Goal: Communication & Community: Answer question/provide support

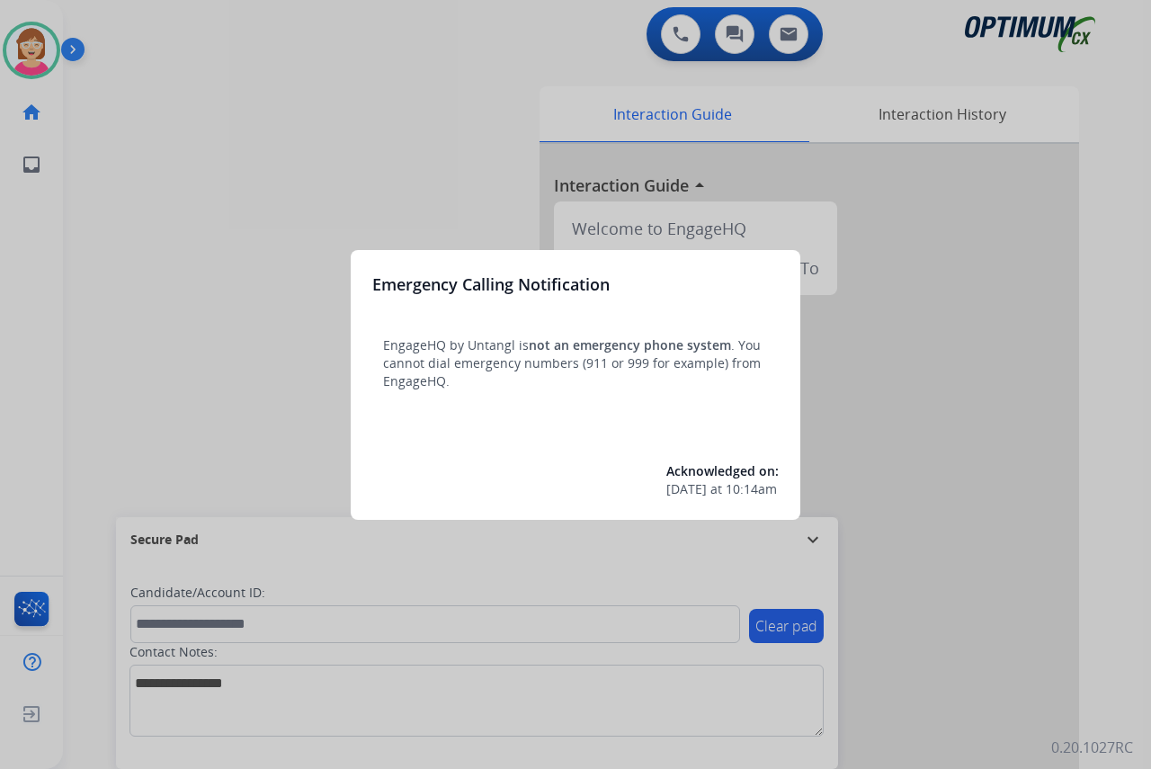
click at [244, 290] on div at bounding box center [575, 384] width 1151 height 769
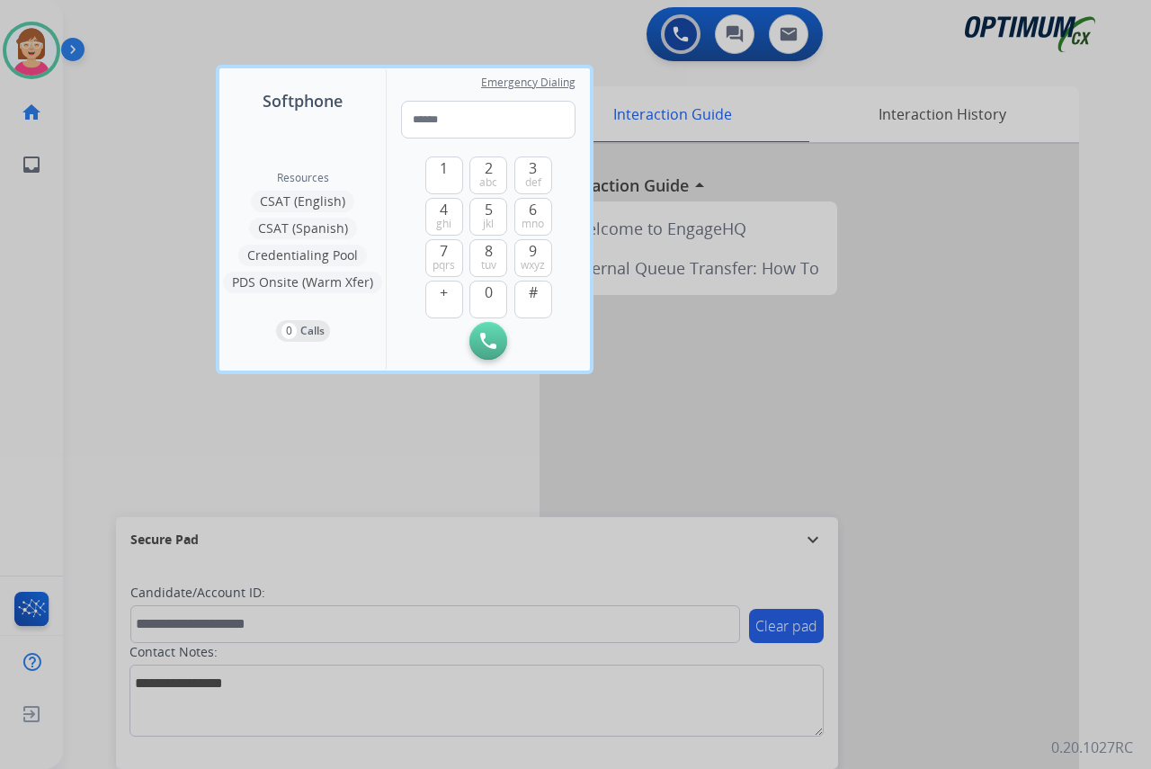
drag, startPoint x: 244, startPoint y: 290, endPoint x: 161, endPoint y: 332, distance: 93.3
click at [161, 332] on div at bounding box center [575, 384] width 1151 height 769
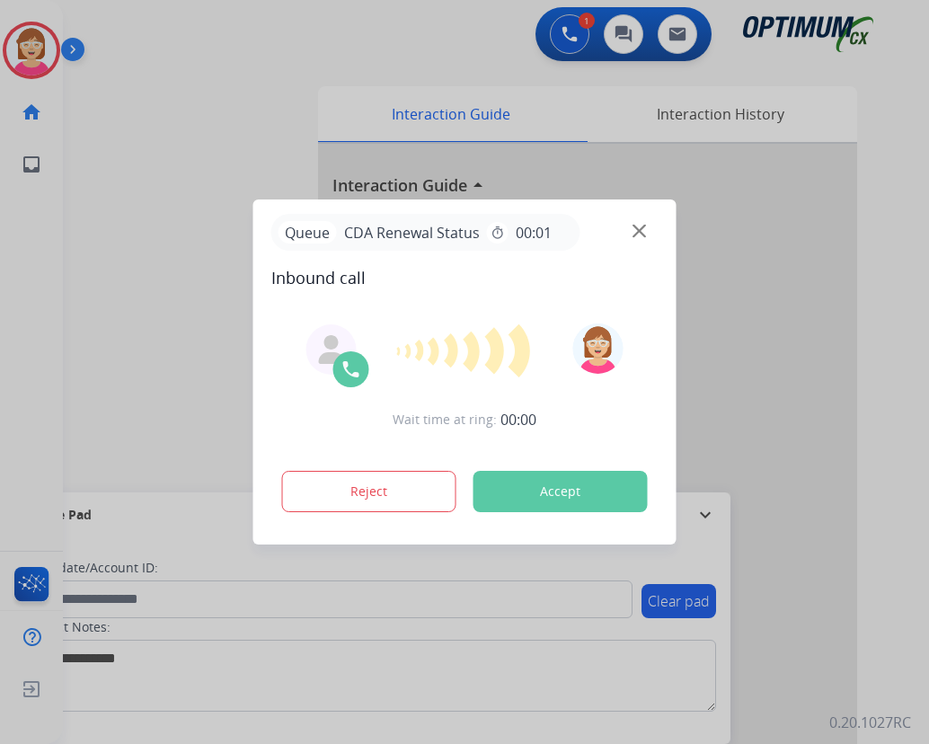
click at [40, 271] on div at bounding box center [464, 372] width 929 height 744
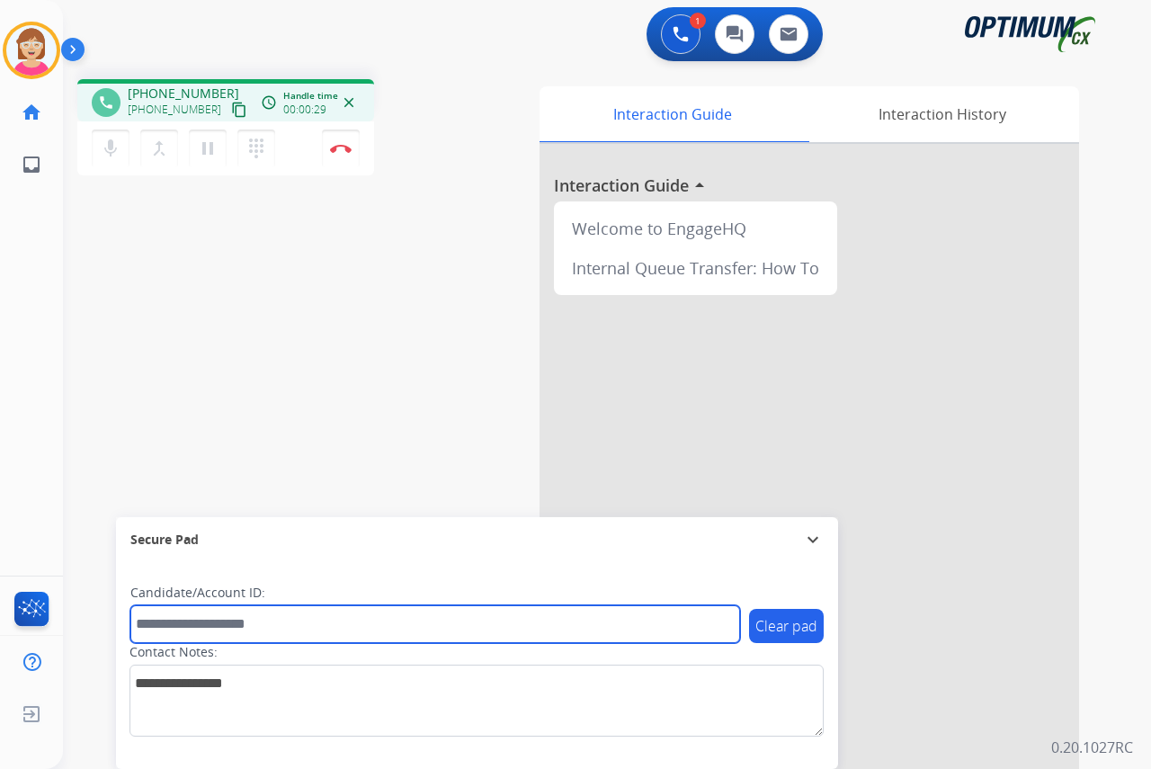
drag, startPoint x: 168, startPoint y: 621, endPoint x: 140, endPoint y: 627, distance: 28.6
click at [140, 627] on input "text" at bounding box center [434, 624] width 609 height 38
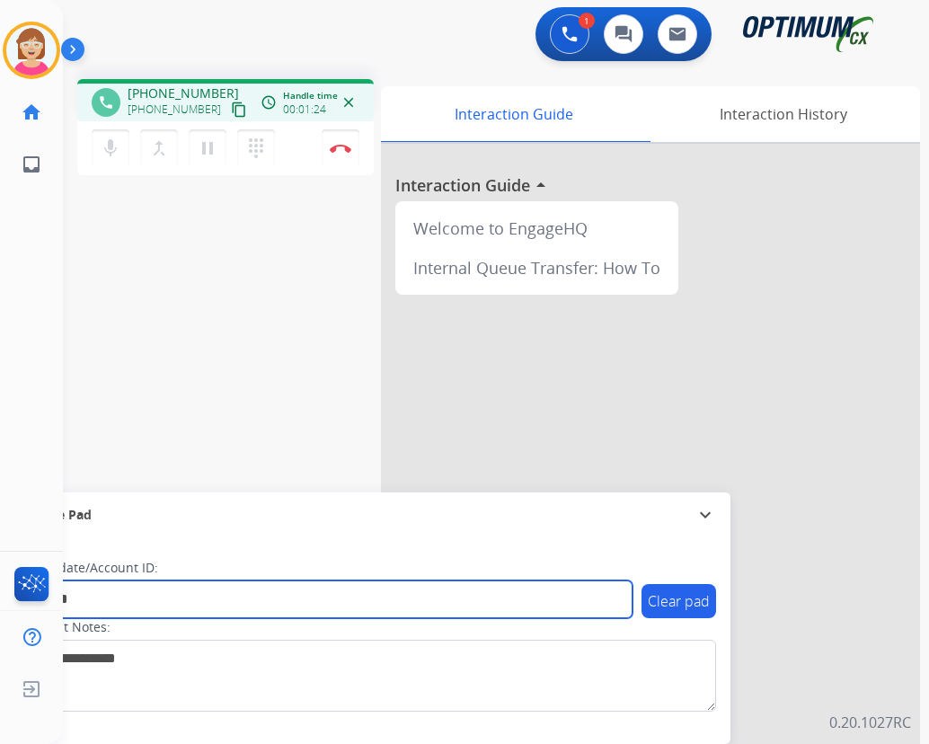
type input "*******"
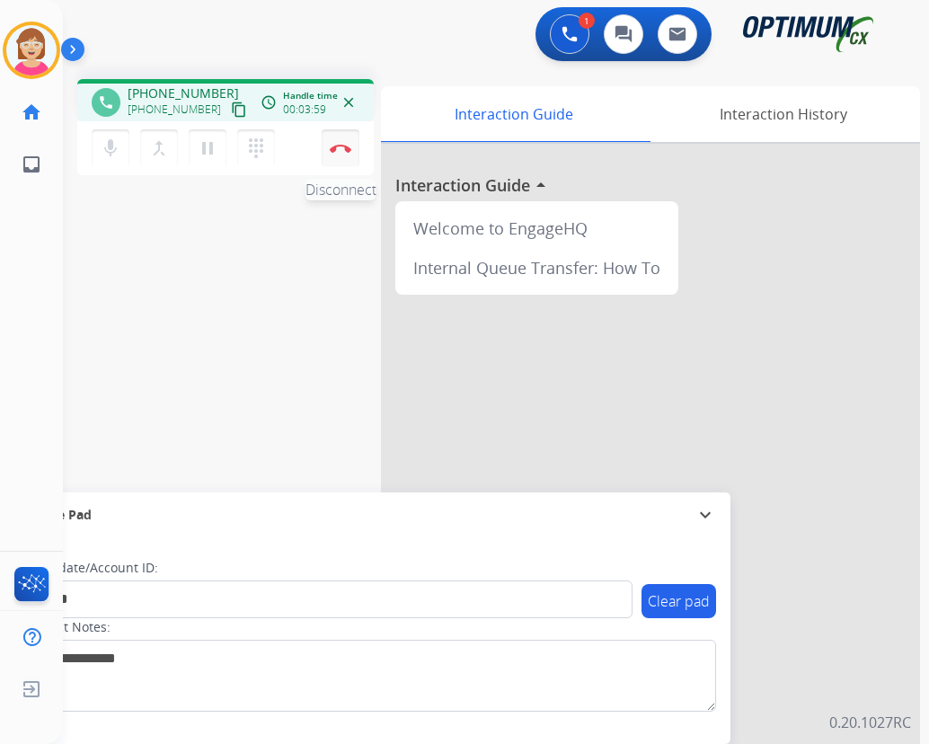
click at [338, 148] on img at bounding box center [341, 148] width 22 height 9
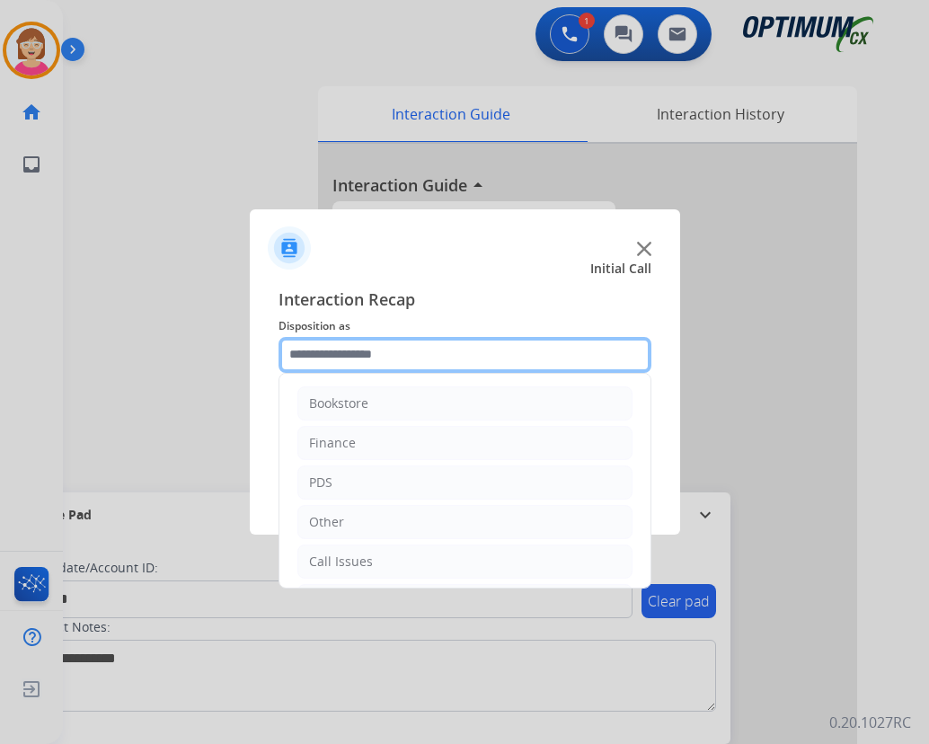
click at [337, 355] on input "text" at bounding box center [465, 355] width 373 height 36
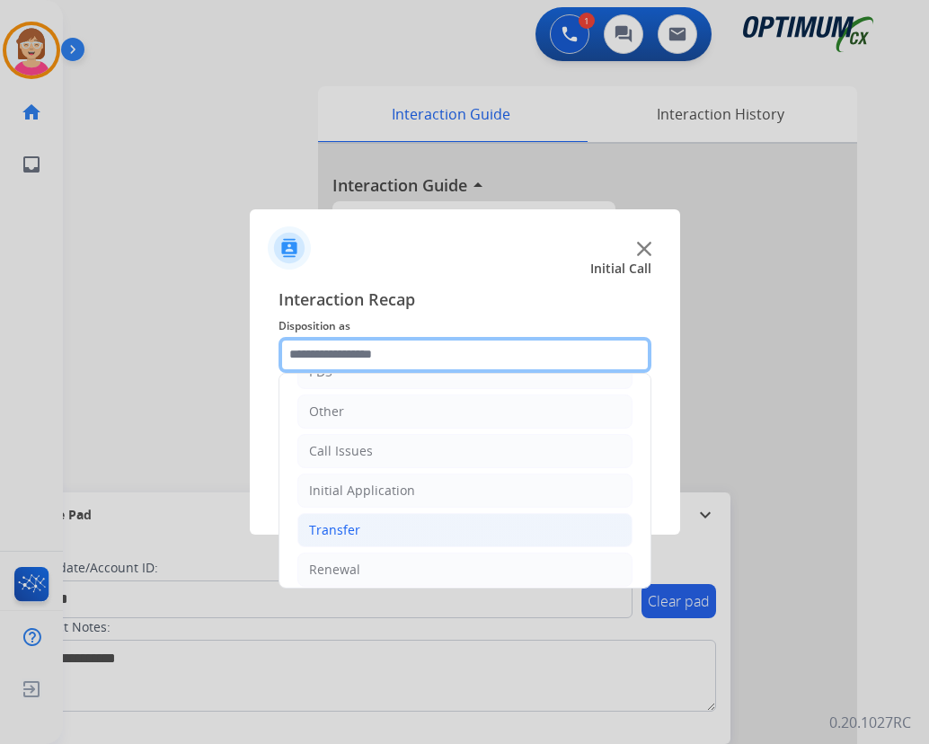
scroll to position [122, 0]
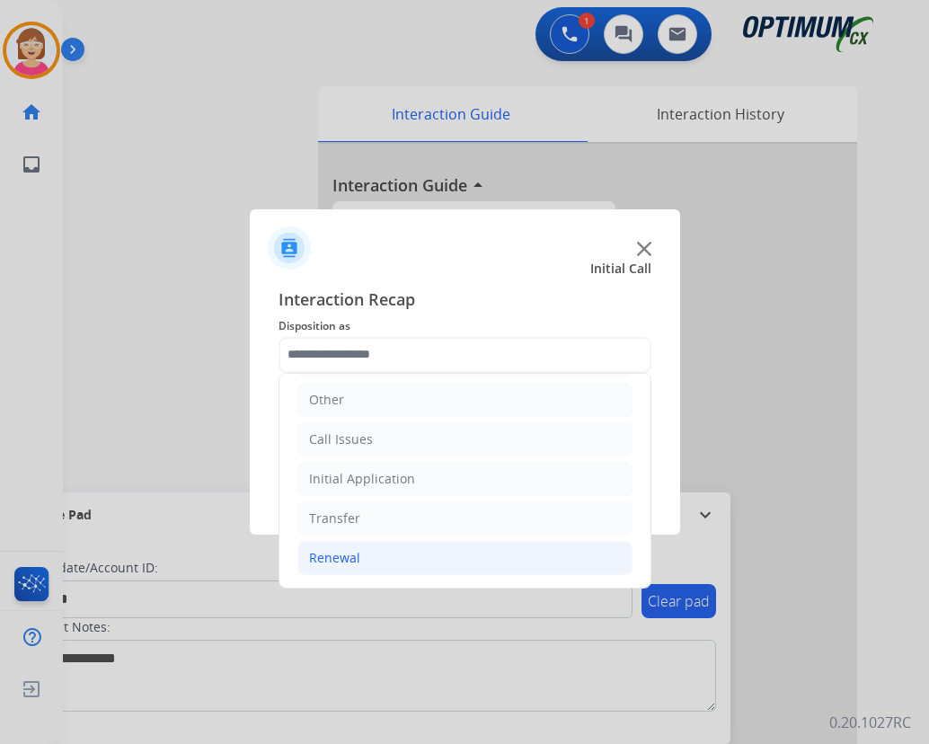
click at [337, 558] on div "Renewal" at bounding box center [334, 558] width 51 height 18
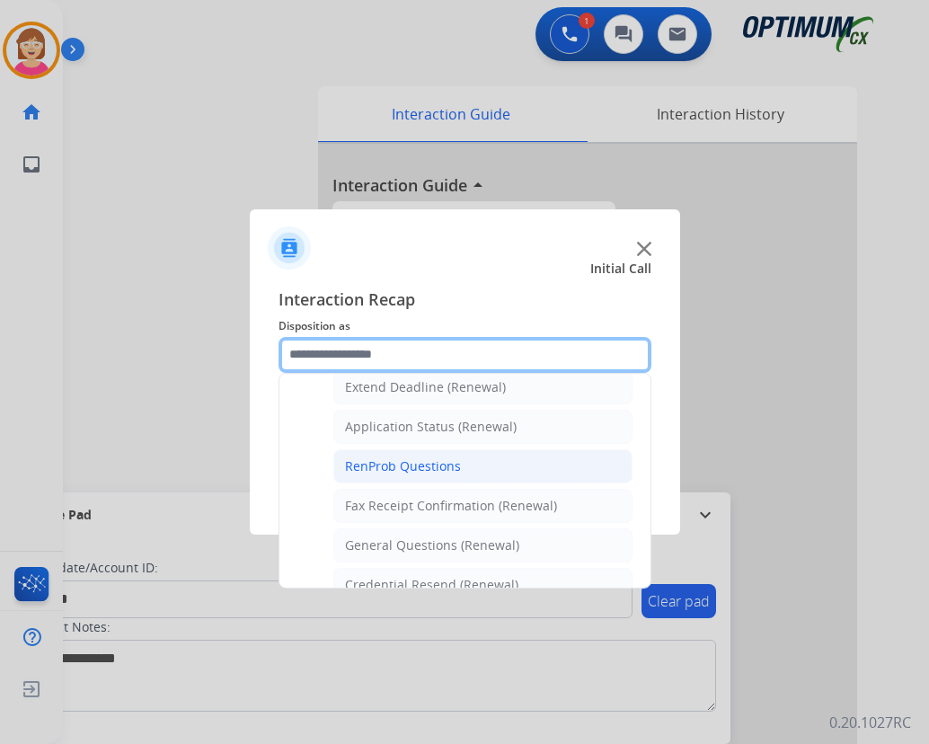
scroll to position [392, 0]
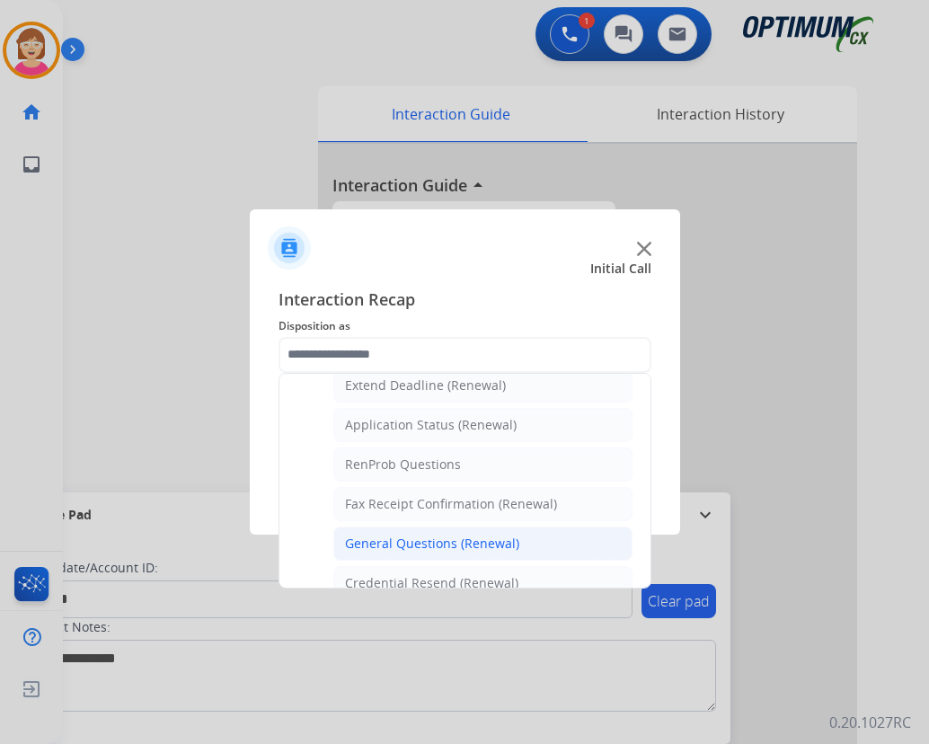
click at [396, 544] on div "General Questions (Renewal)" at bounding box center [432, 544] width 174 height 18
type input "**********"
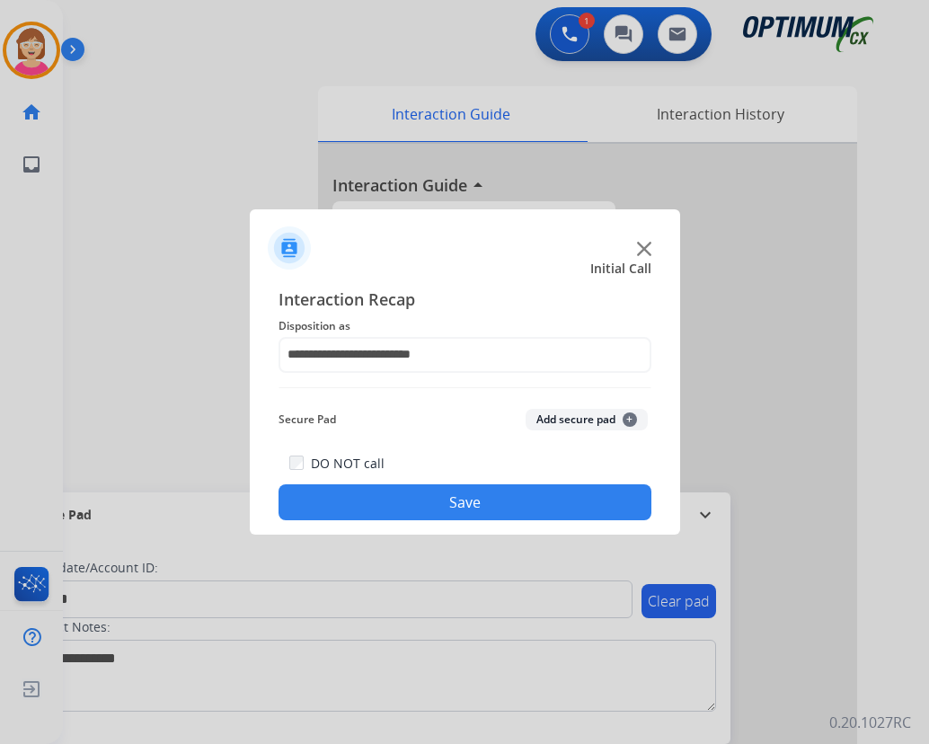
click at [629, 420] on span "+" at bounding box center [630, 420] width 14 height 14
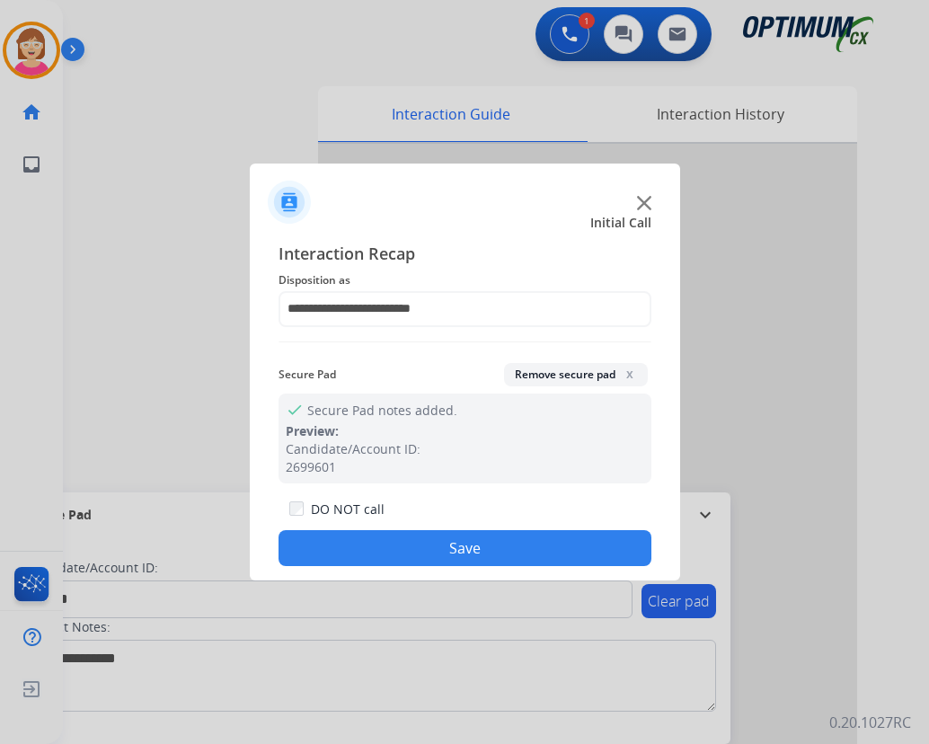
drag, startPoint x: 418, startPoint y: 554, endPoint x: 426, endPoint y: 549, distance: 9.3
click at [423, 551] on button "Save" at bounding box center [465, 548] width 373 height 36
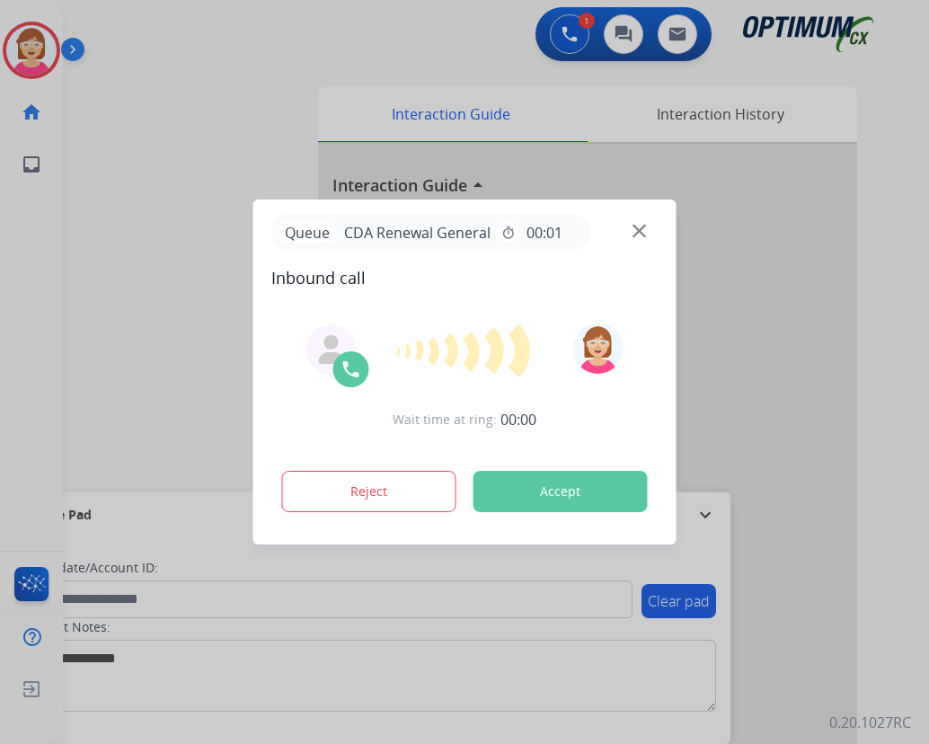
click at [68, 96] on div at bounding box center [464, 372] width 929 height 744
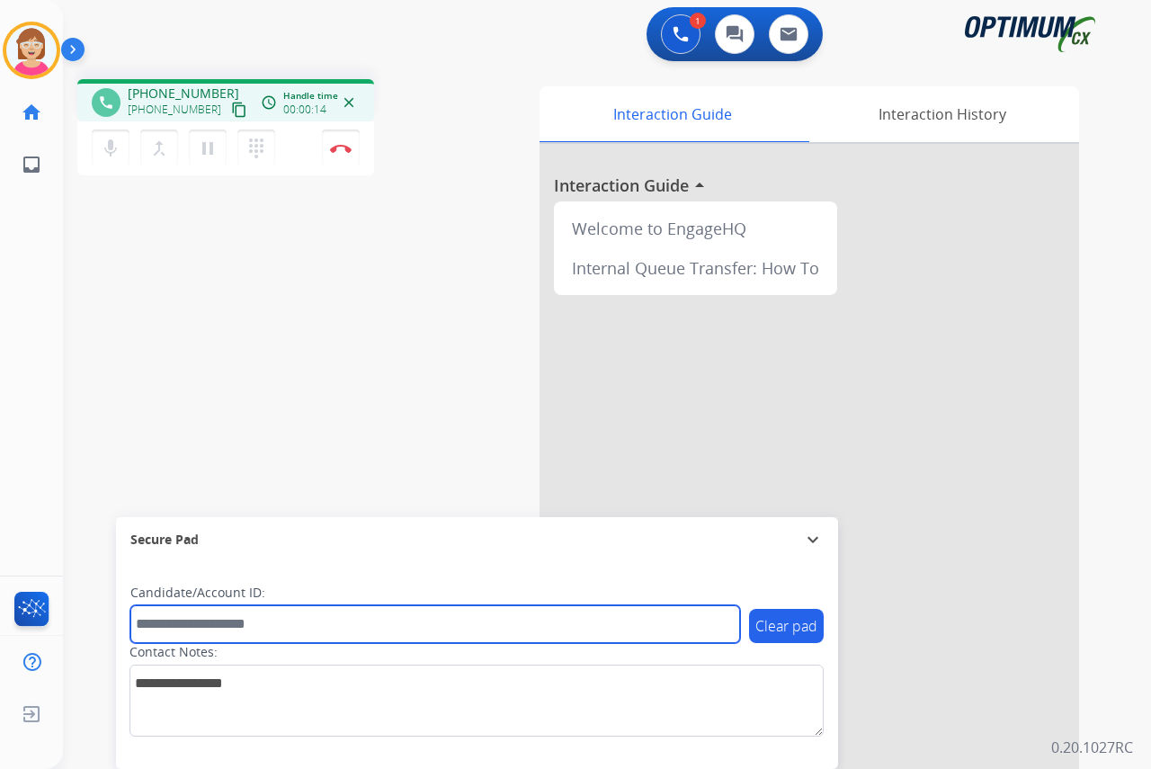
click at [157, 627] on input "text" at bounding box center [434, 624] width 609 height 38
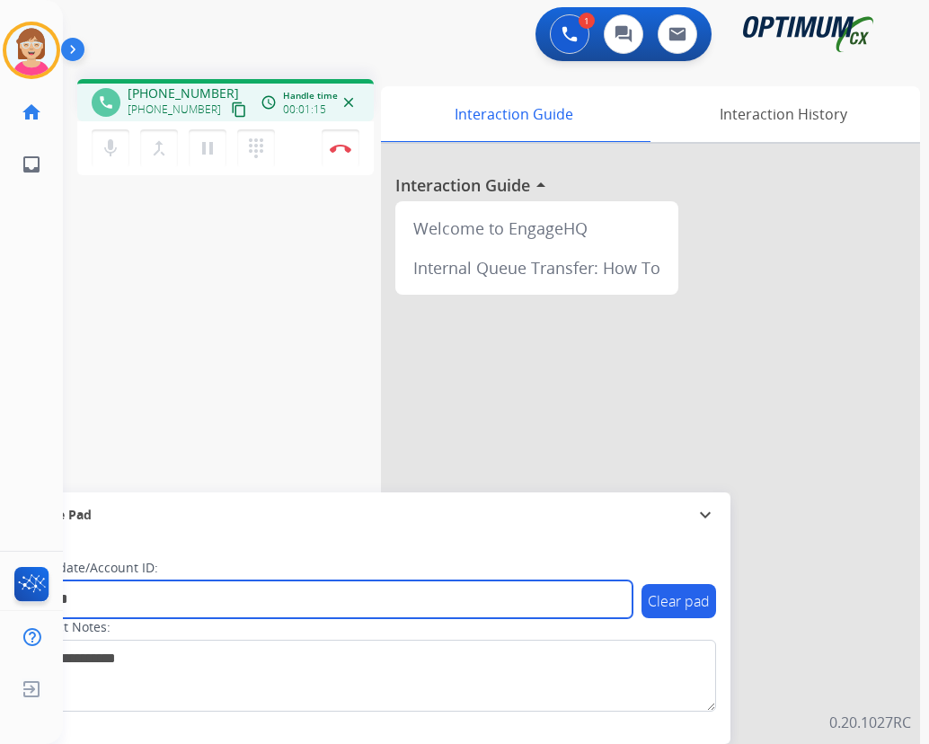
type input "*******"
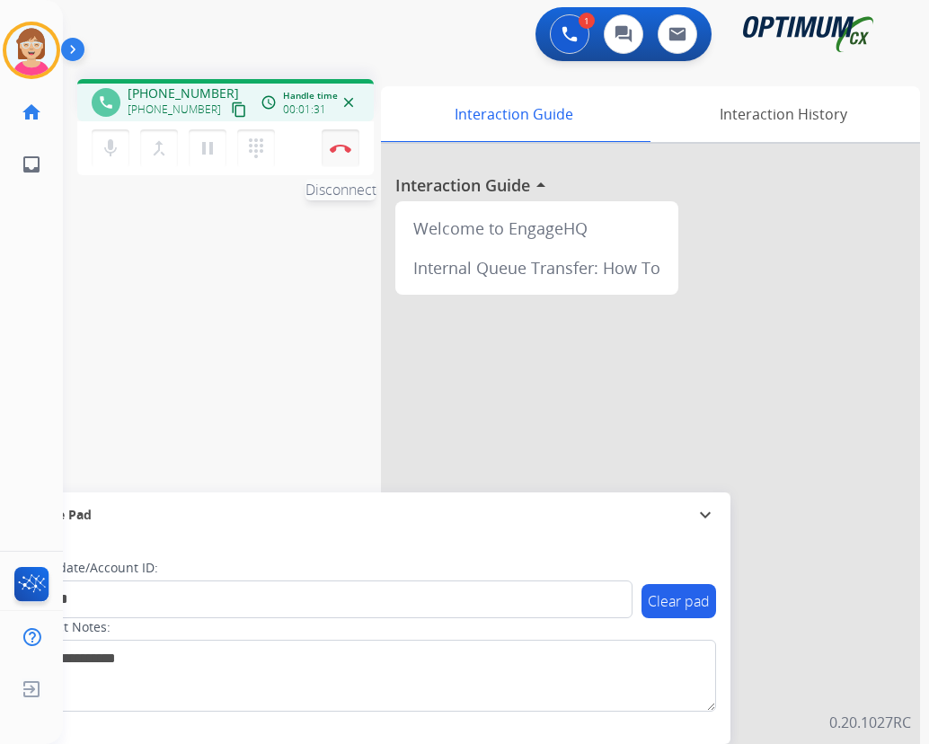
click at [342, 146] on img at bounding box center [341, 148] width 22 height 9
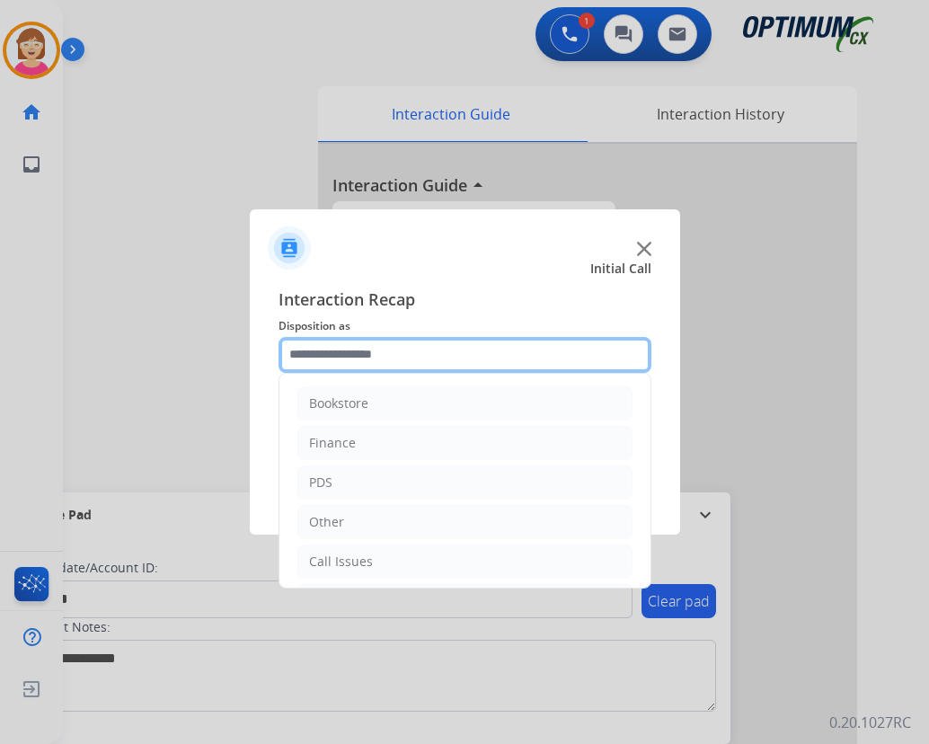
click at [313, 356] on input "text" at bounding box center [465, 355] width 373 height 36
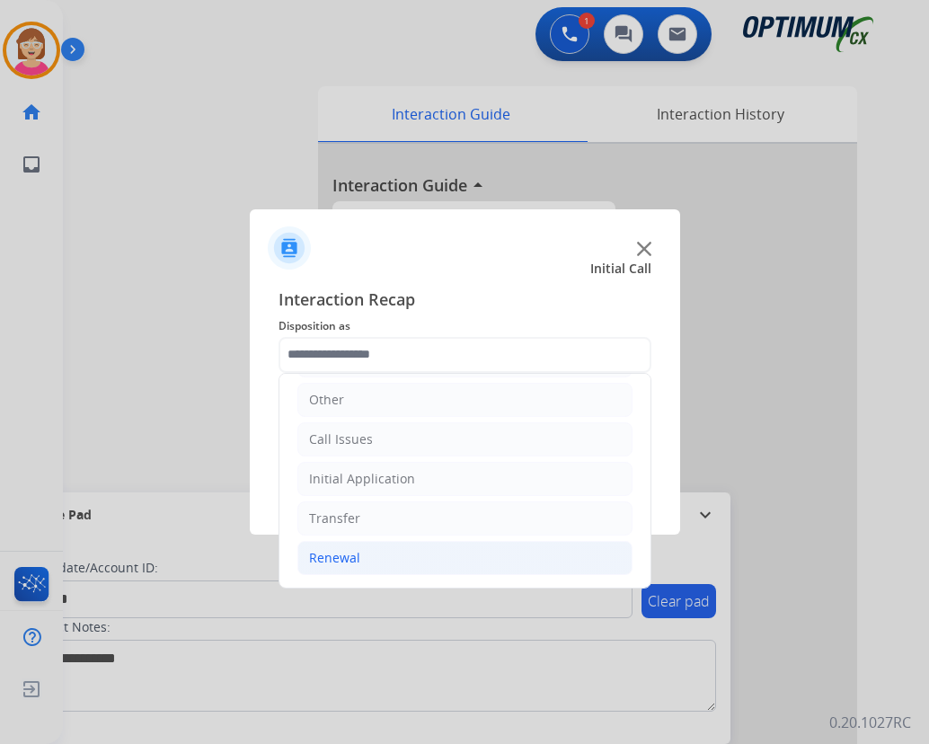
click at [344, 558] on div "Renewal" at bounding box center [334, 558] width 51 height 18
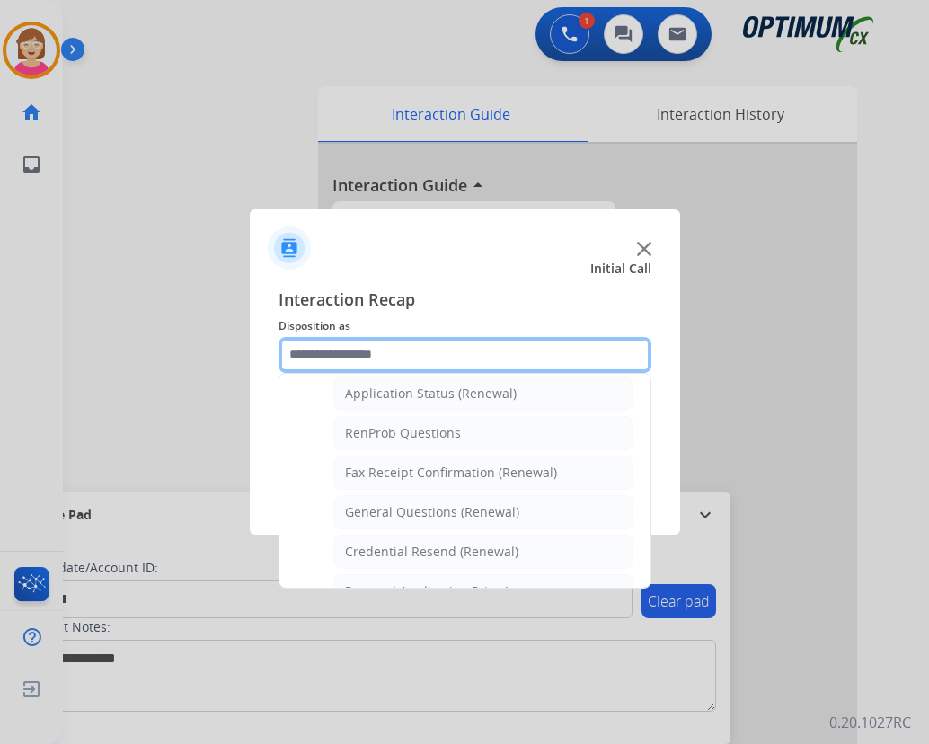
scroll to position [482, 0]
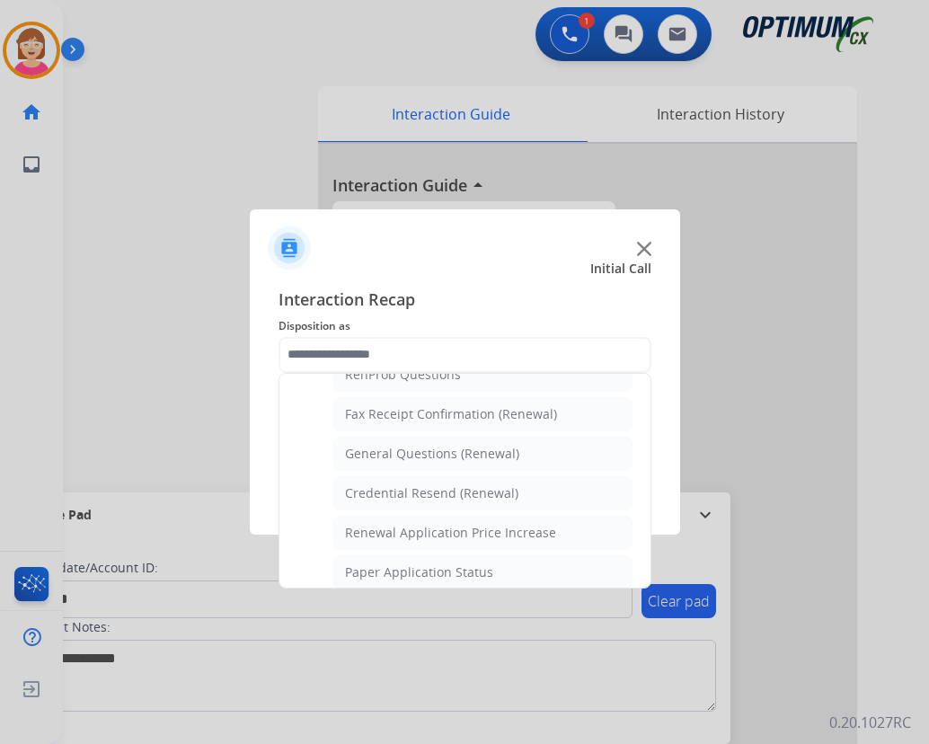
click at [404, 452] on div "General Questions (Renewal)" at bounding box center [432, 454] width 174 height 18
type input "**********"
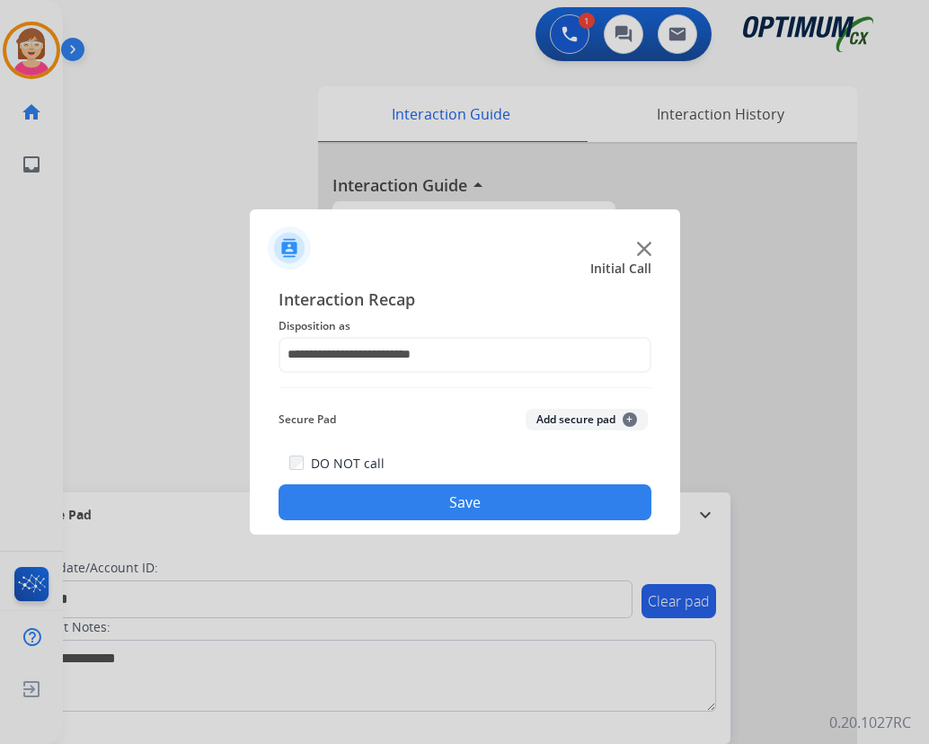
click at [630, 417] on span "+" at bounding box center [630, 420] width 14 height 14
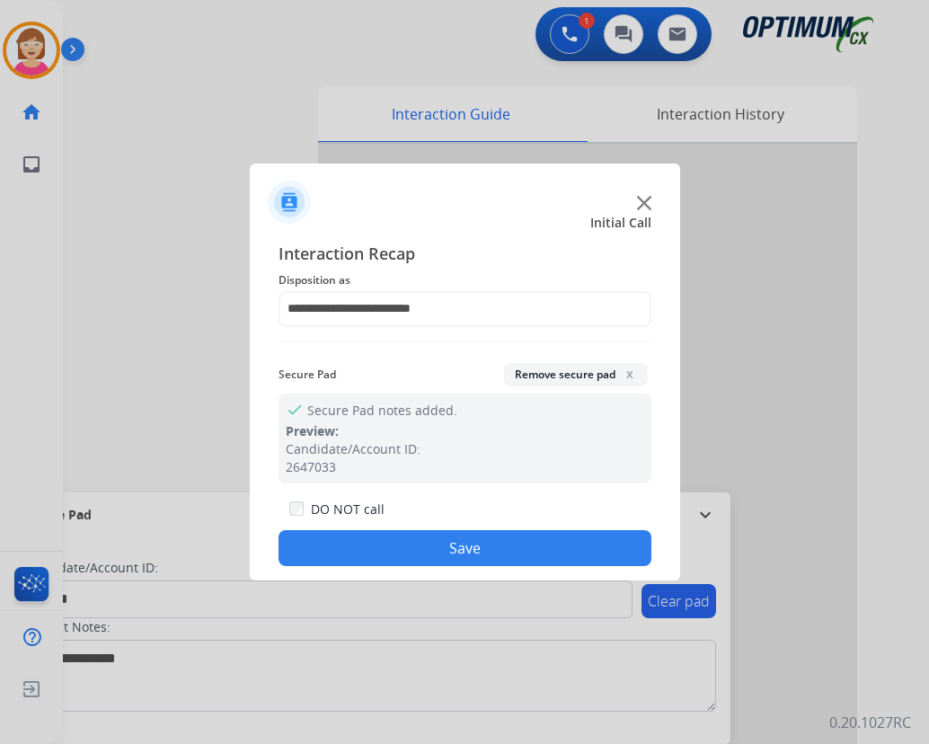
click at [405, 540] on button "Save" at bounding box center [465, 548] width 373 height 36
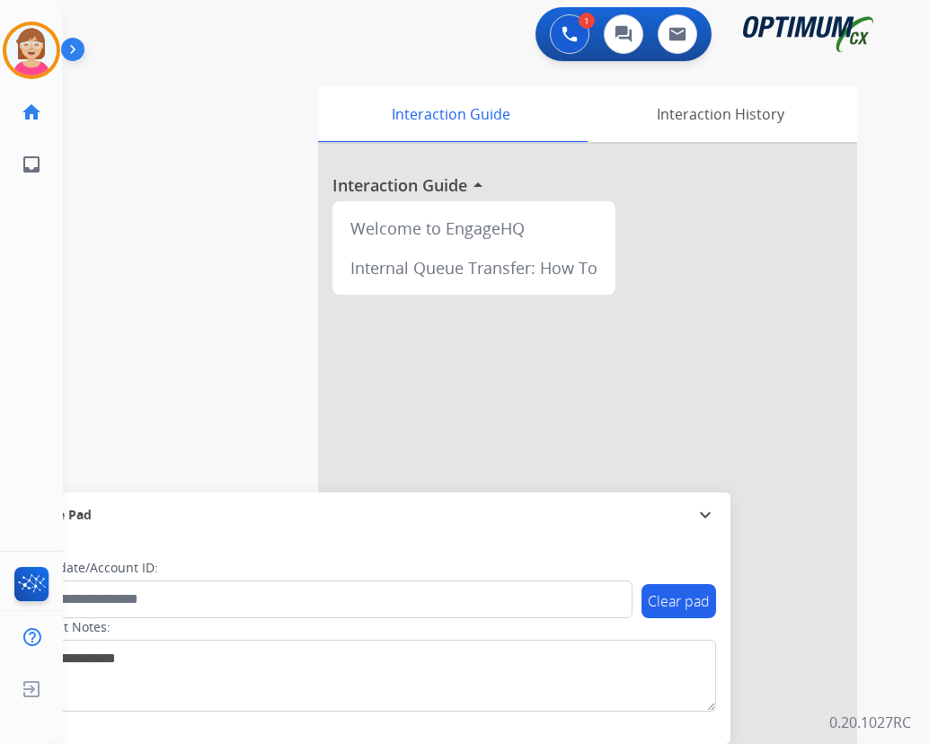
drag, startPoint x: 405, startPoint y: 540, endPoint x: 793, endPoint y: 343, distance: 434.6
click at [793, 343] on div at bounding box center [587, 479] width 539 height 671
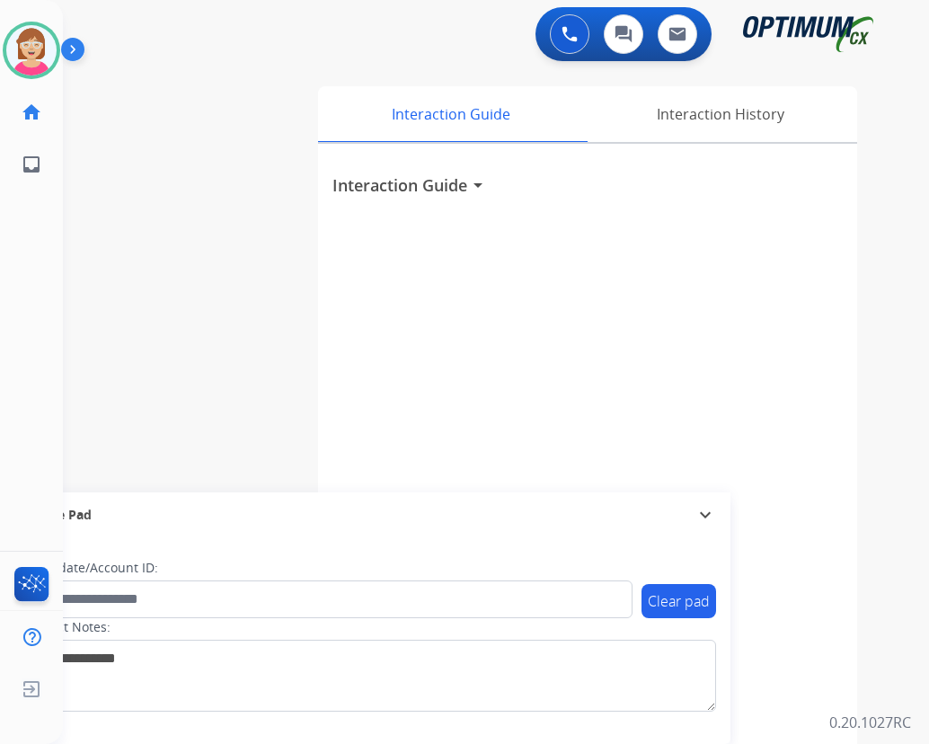
click at [27, 292] on div "[PERSON_NAME] Available Edit Avatar Agent: [PERSON_NAME] Profile: OCX Training …" at bounding box center [31, 372] width 63 height 744
click at [44, 297] on div "[PERSON_NAME] Available Edit Avatar Agent: [PERSON_NAME] Profile: OCX Training …" at bounding box center [31, 372] width 63 height 744
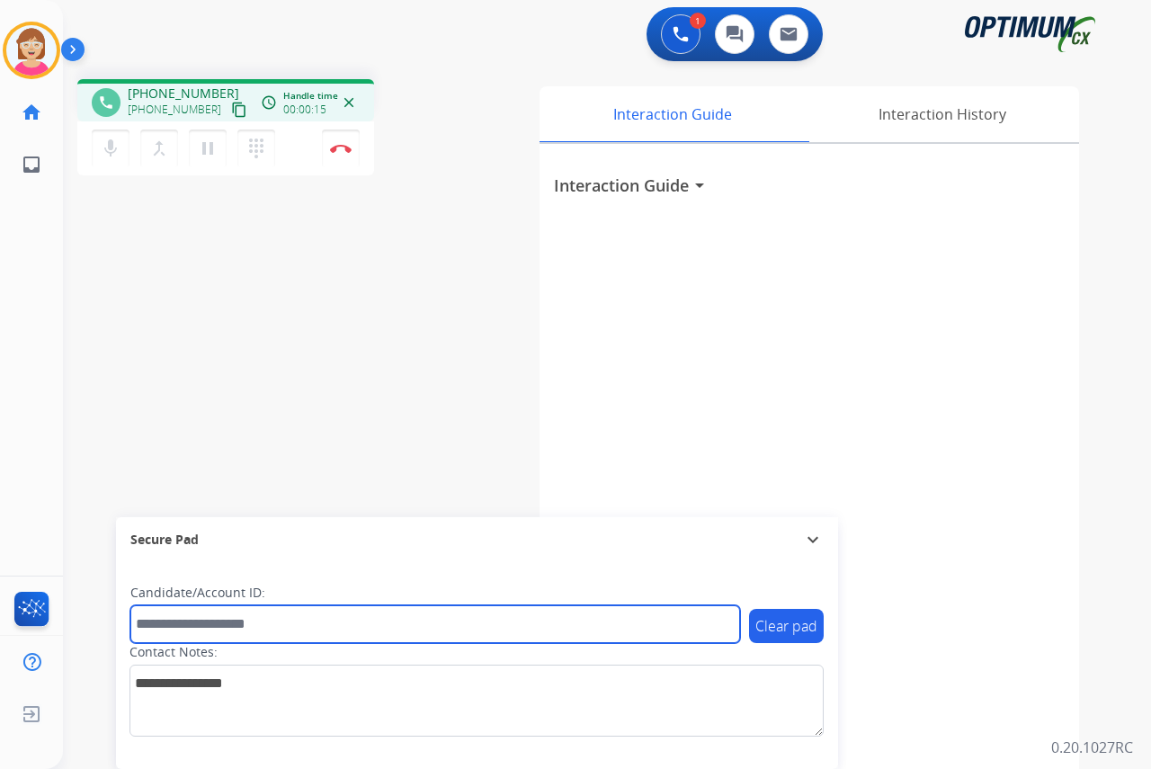
click at [156, 618] on input "text" at bounding box center [434, 624] width 609 height 38
click at [149, 618] on input "*" at bounding box center [434, 624] width 609 height 38
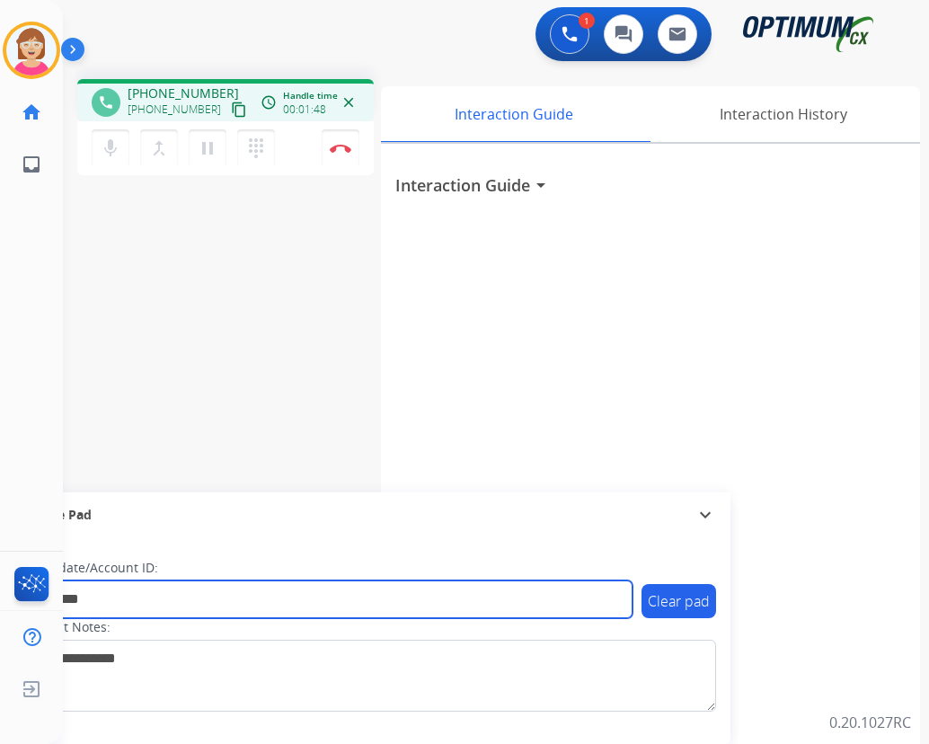
type input "*********"
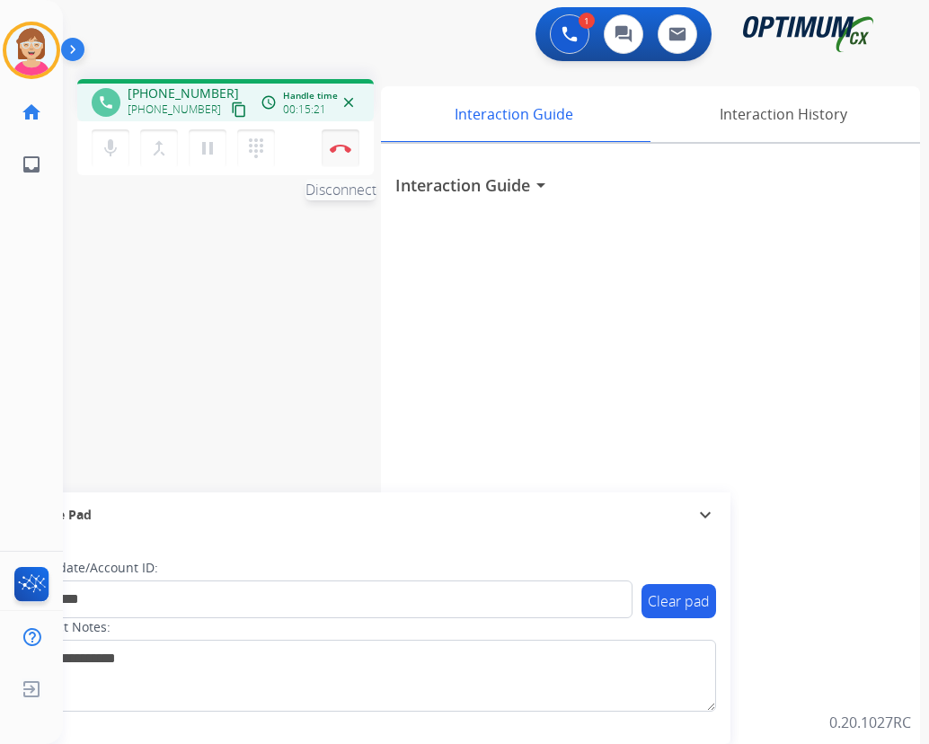
click at [343, 146] on img at bounding box center [341, 148] width 22 height 9
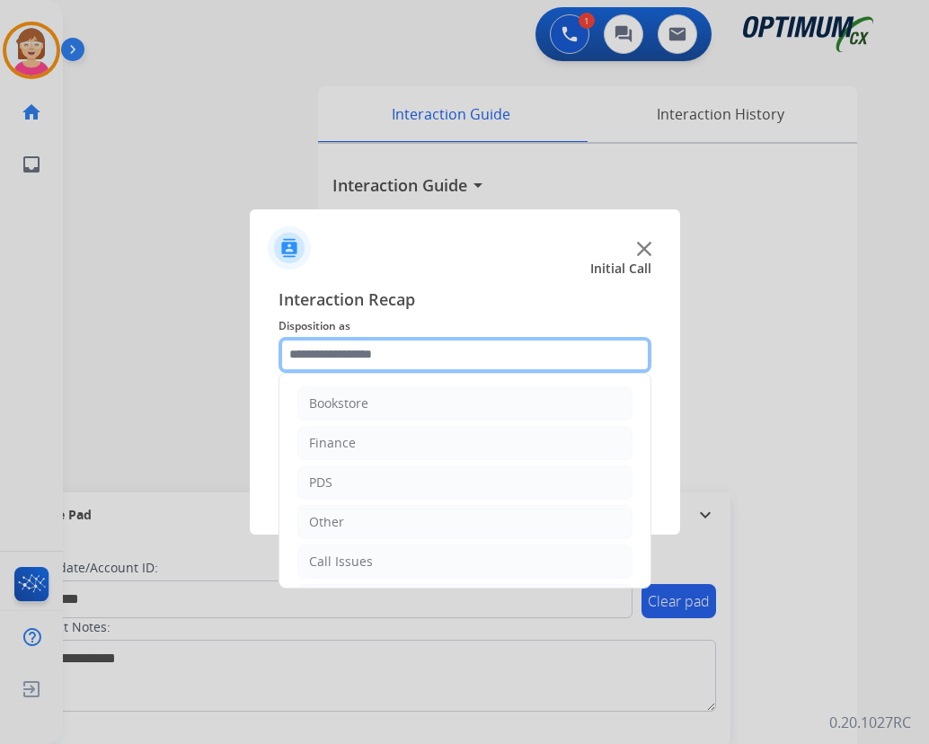
click at [299, 355] on input "text" at bounding box center [465, 355] width 373 height 36
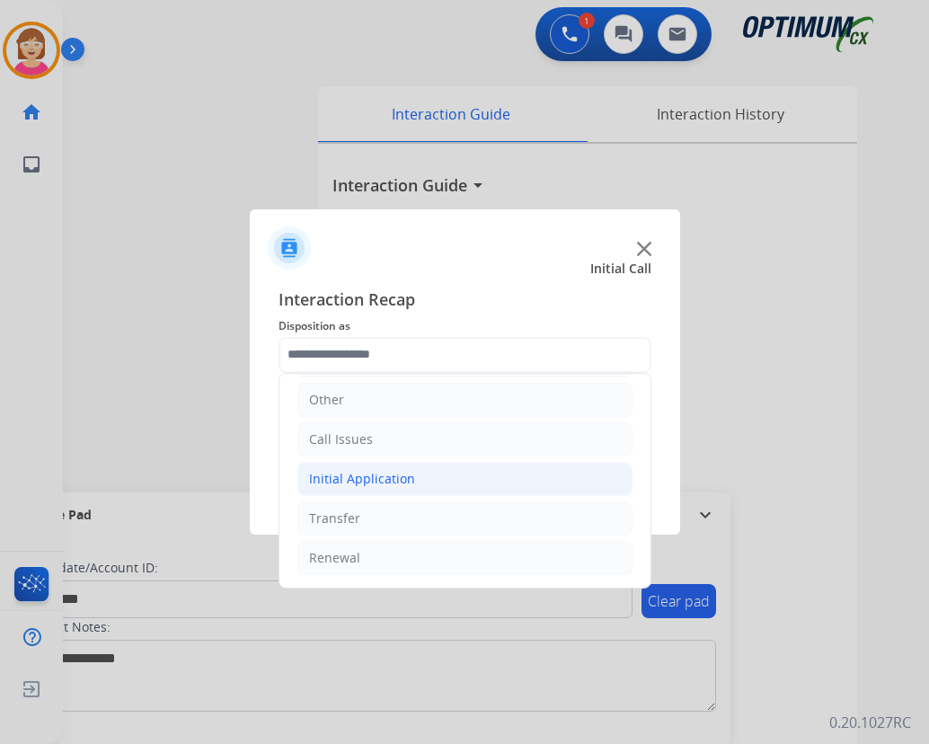
click at [347, 479] on div "Initial Application" at bounding box center [362, 479] width 106 height 18
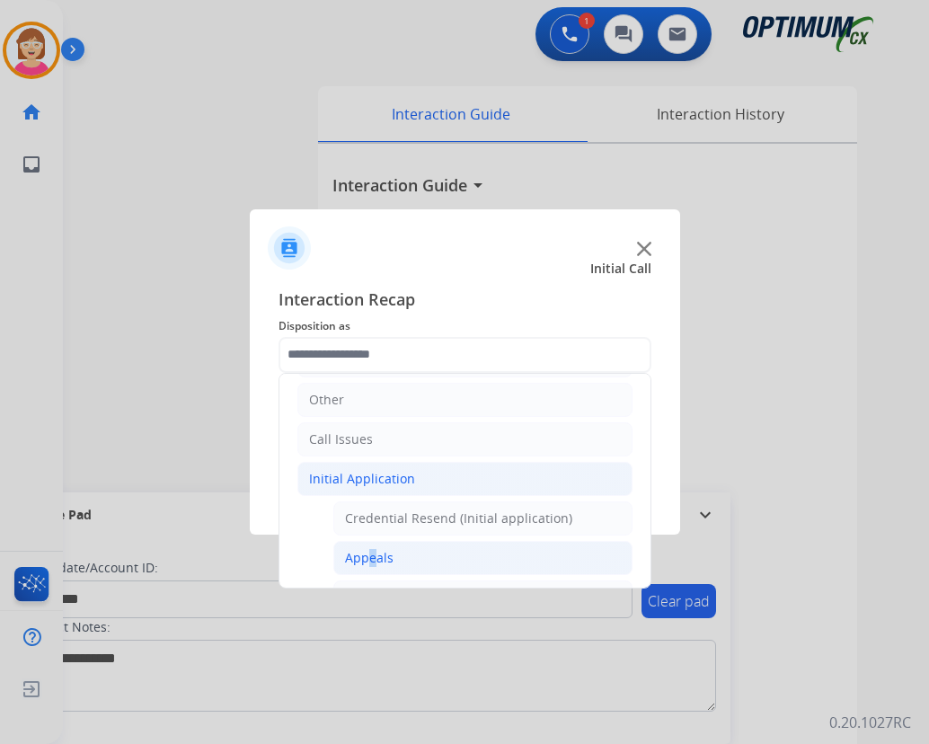
click at [364, 557] on div "Appeals" at bounding box center [369, 558] width 49 height 18
type input "*******"
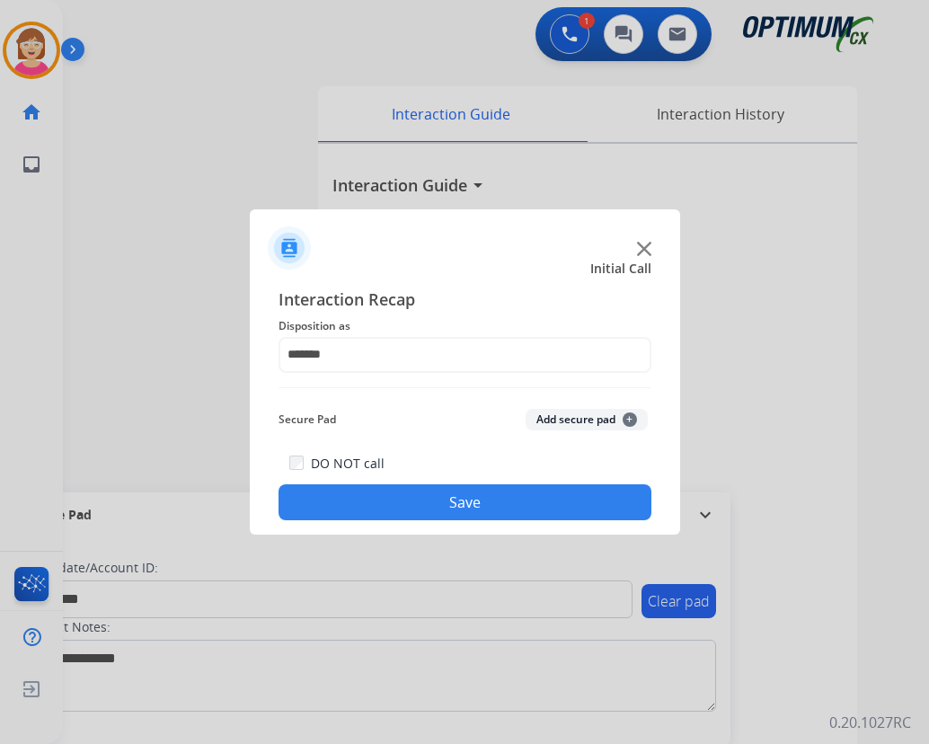
click at [630, 415] on span "+" at bounding box center [630, 420] width 14 height 14
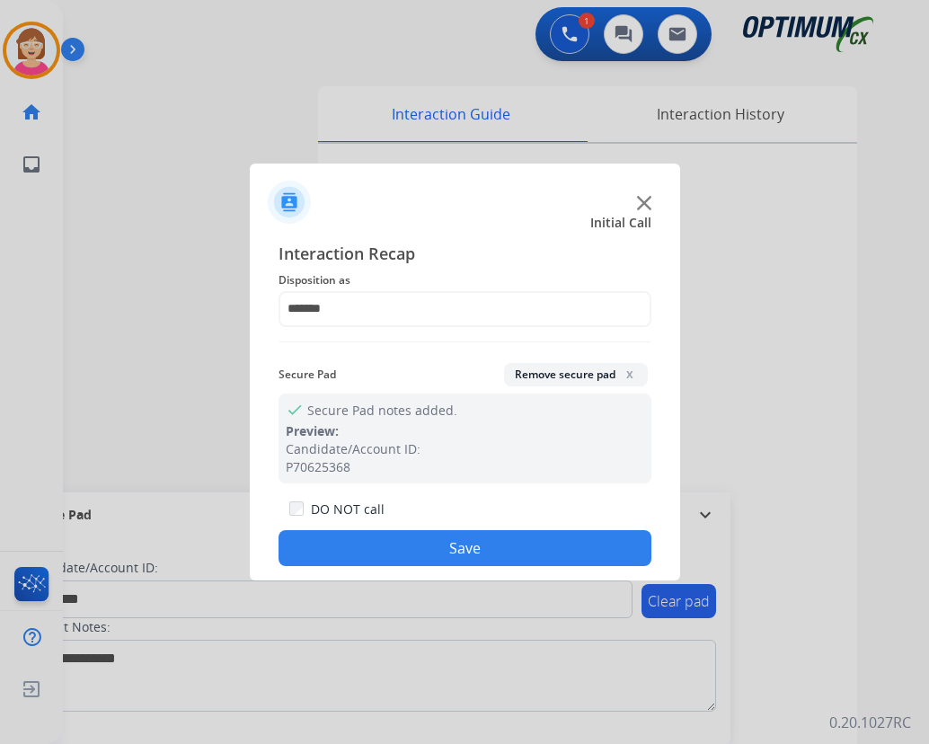
click at [404, 547] on button "Save" at bounding box center [465, 548] width 373 height 36
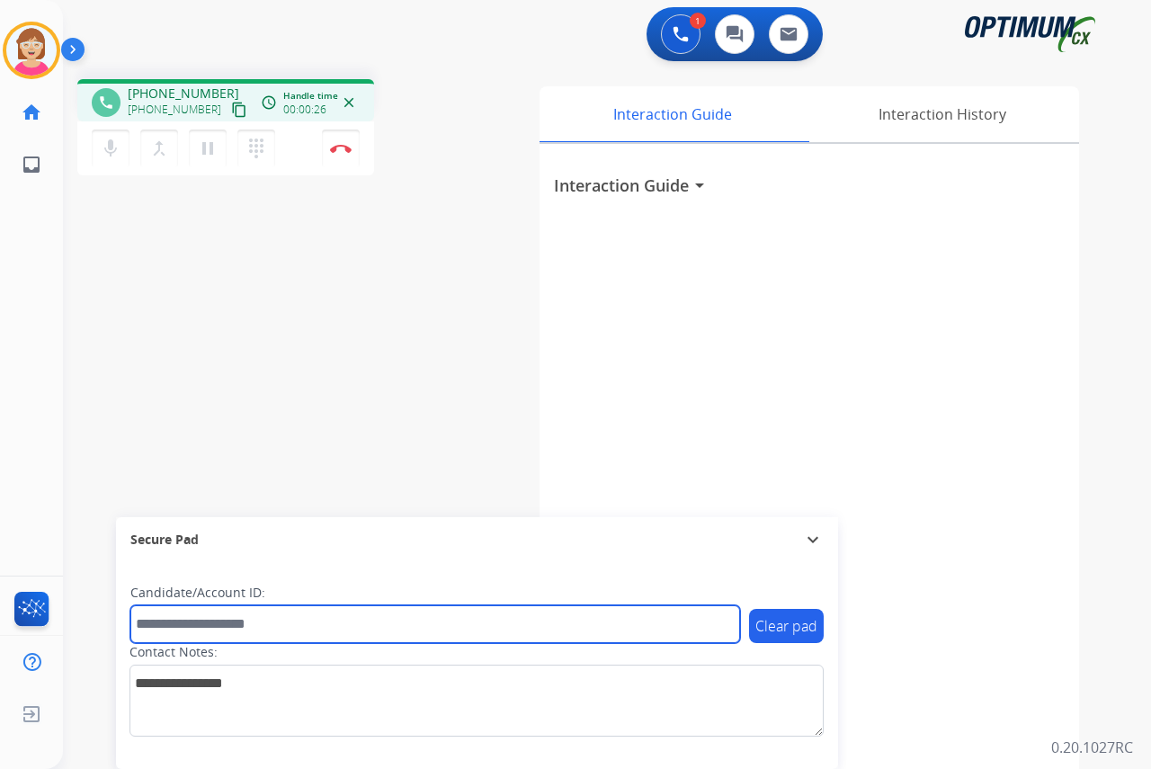
click at [165, 623] on input "text" at bounding box center [434, 624] width 609 height 38
type input "*******"
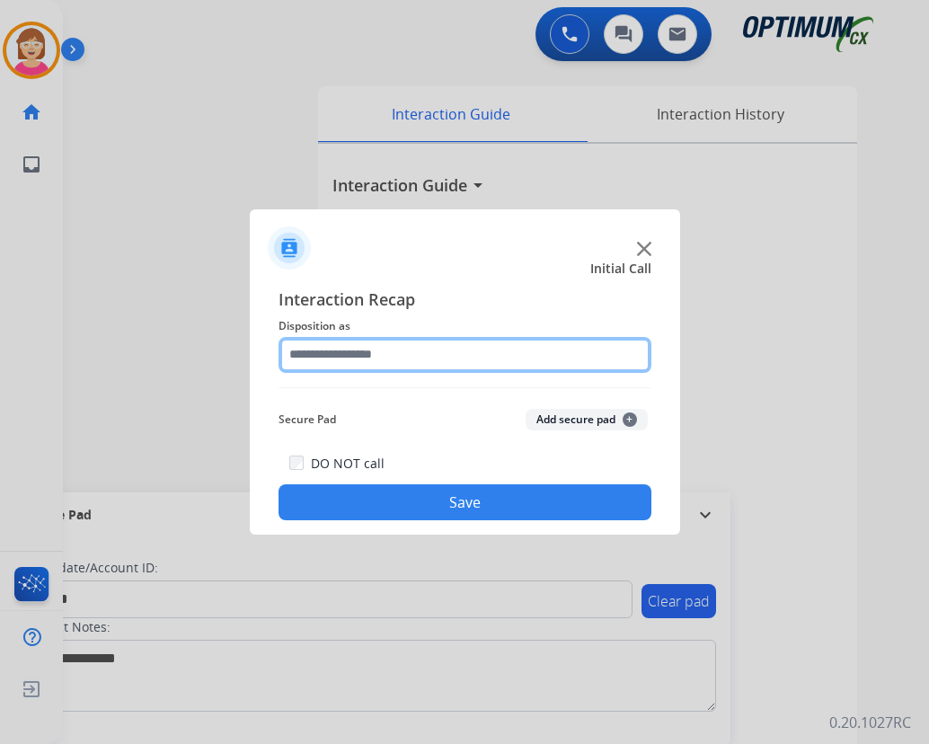
click at [312, 351] on input "text" at bounding box center [465, 355] width 373 height 36
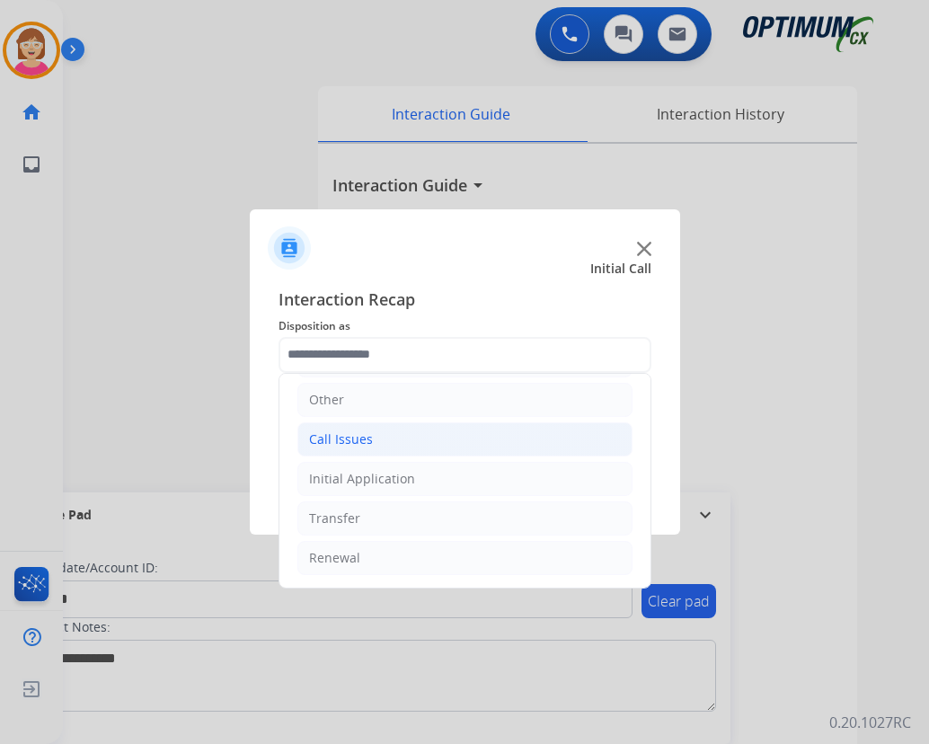
click at [340, 440] on div "Call Issues" at bounding box center [341, 440] width 64 height 18
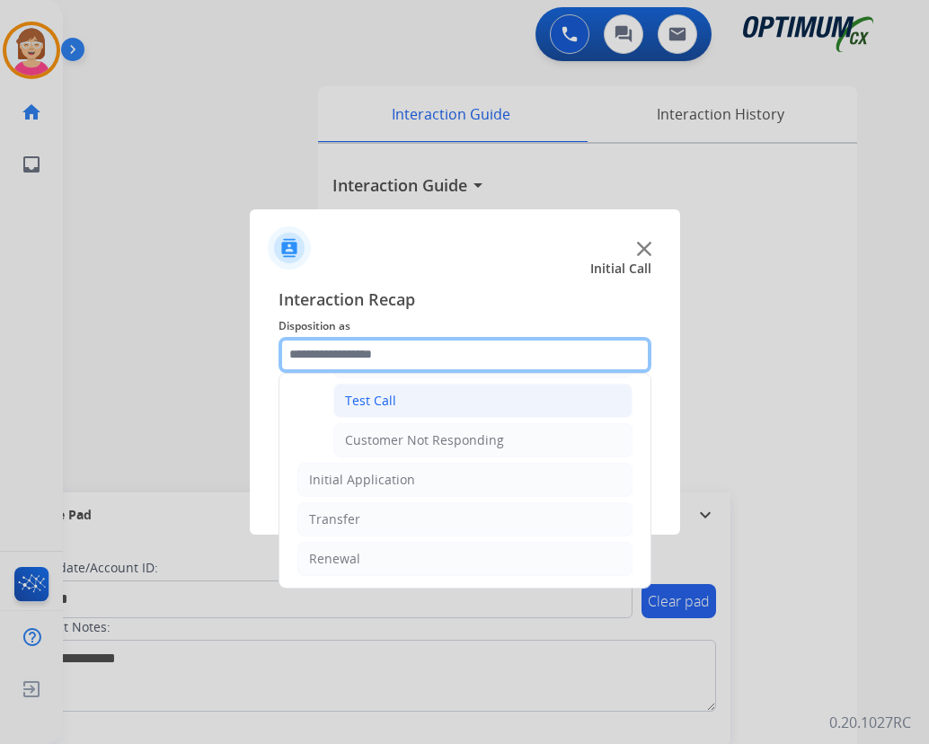
scroll to position [320, 0]
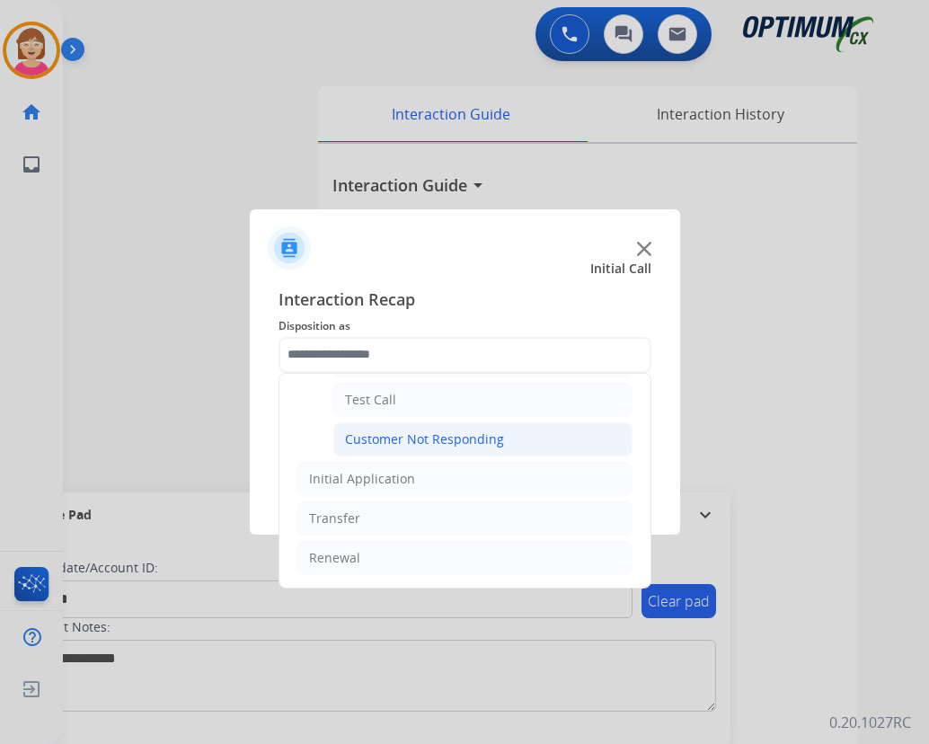
click at [383, 439] on div "Customer Not Responding" at bounding box center [424, 440] width 159 height 18
type input "**********"
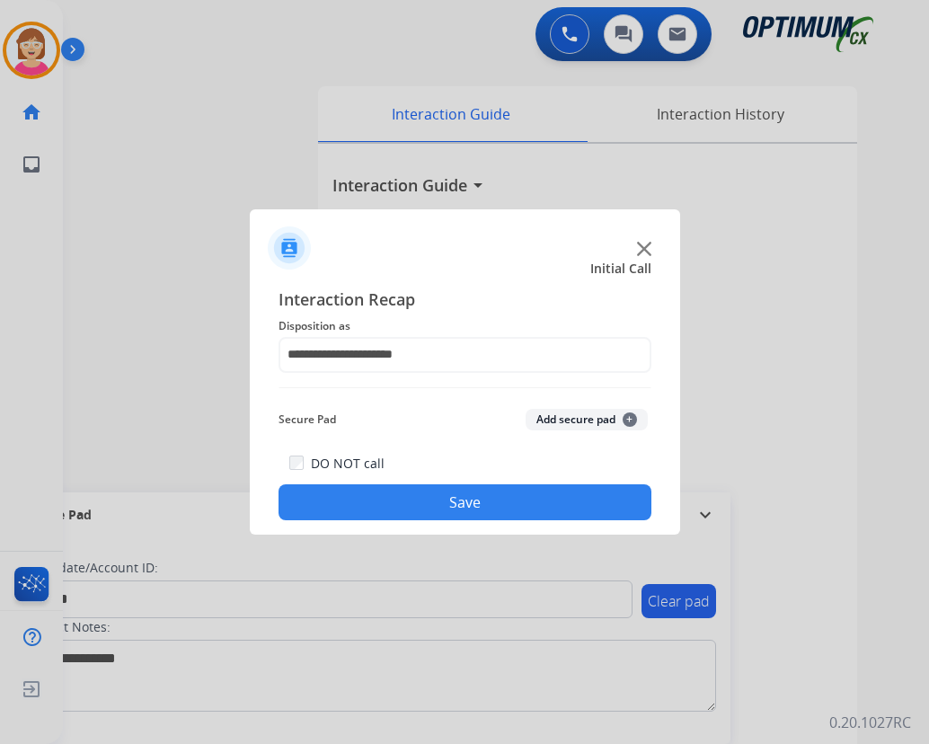
click at [629, 418] on span "+" at bounding box center [630, 420] width 14 height 14
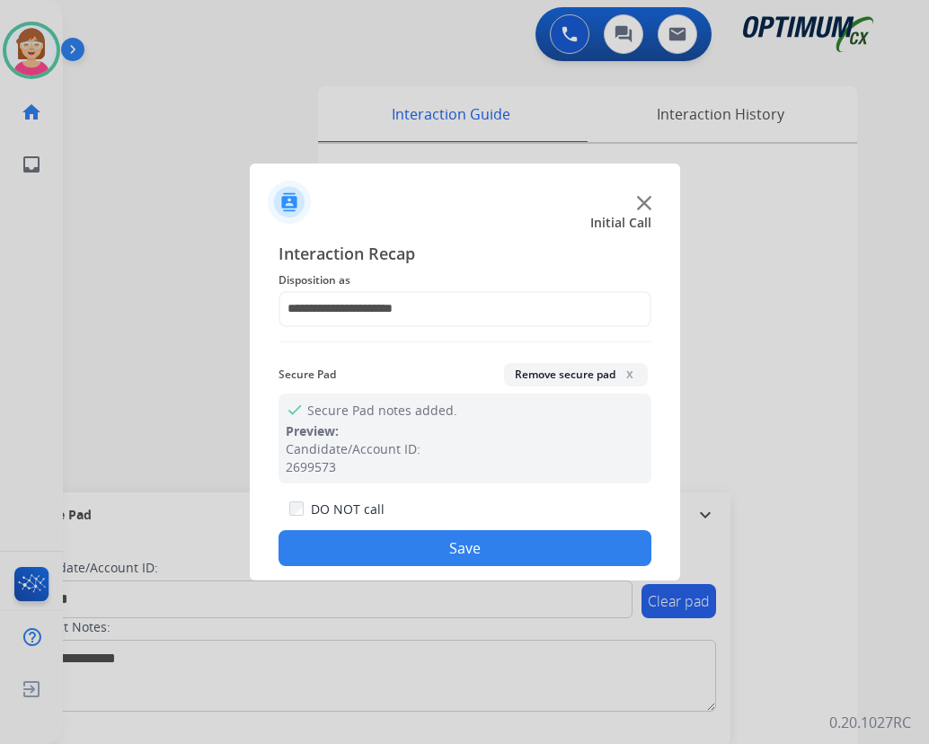
click at [370, 552] on button "Save" at bounding box center [465, 548] width 373 height 36
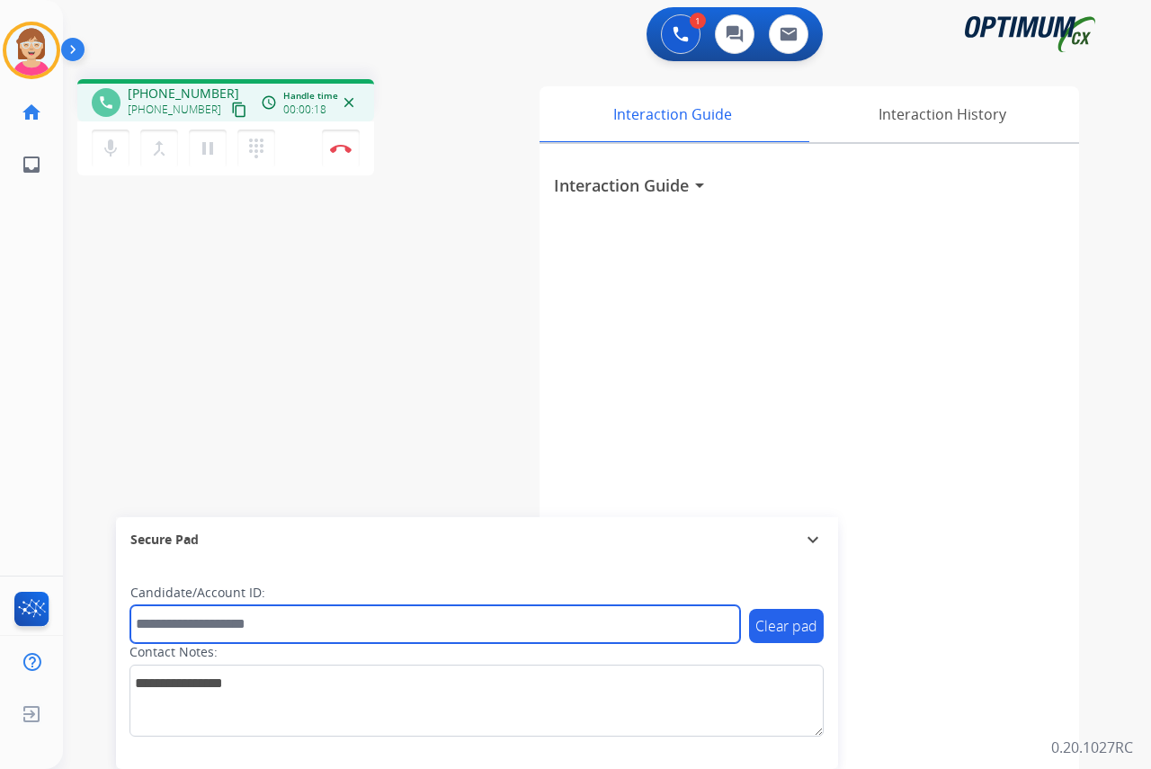
click at [155, 621] on input "text" at bounding box center [434, 624] width 609 height 38
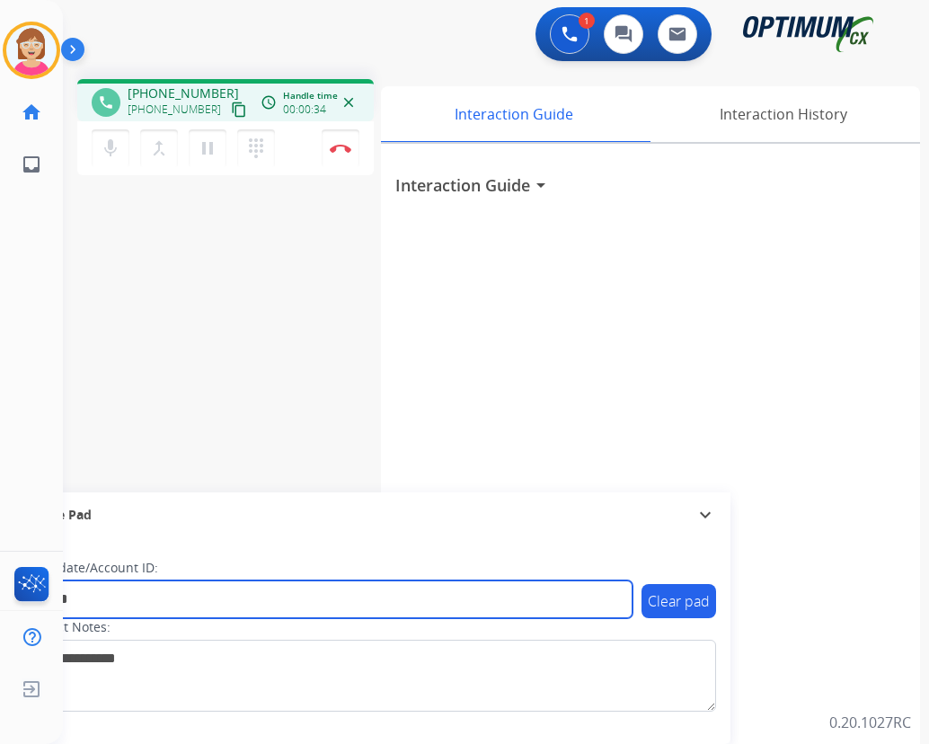
type input "*******"
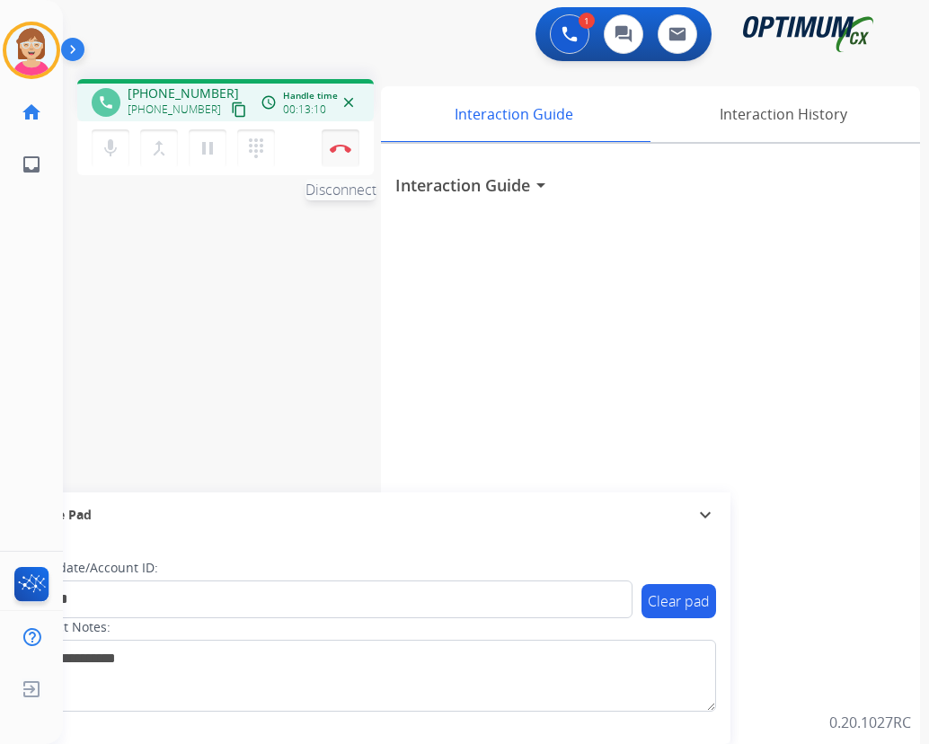
click at [341, 144] on img at bounding box center [341, 148] width 22 height 9
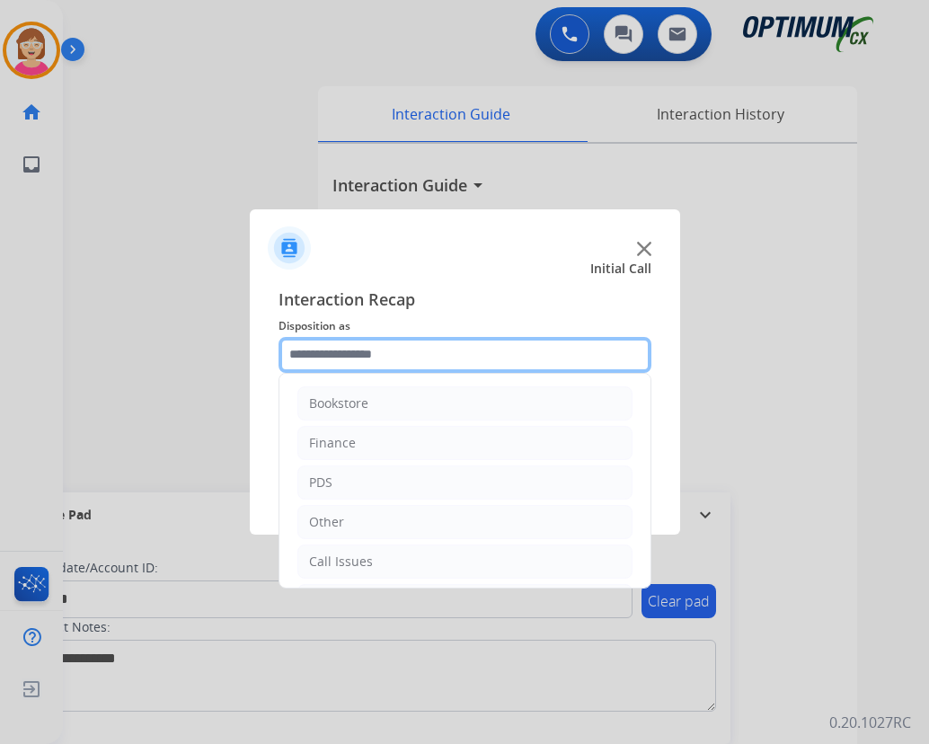
click at [312, 346] on input "text" at bounding box center [465, 355] width 373 height 36
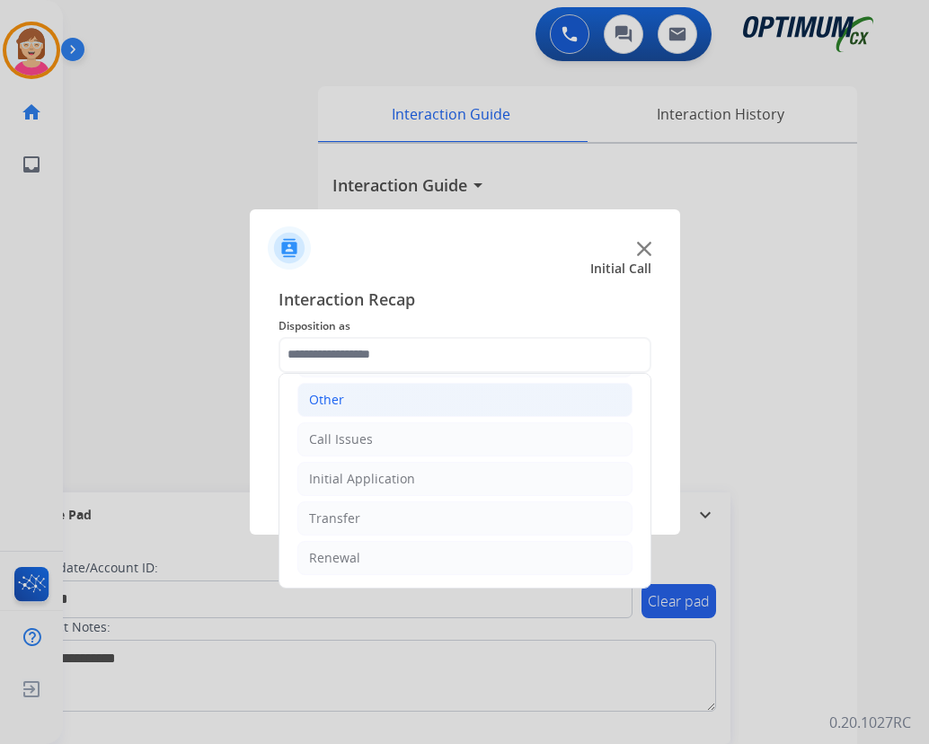
click at [329, 396] on div "Other" at bounding box center [326, 400] width 35 height 18
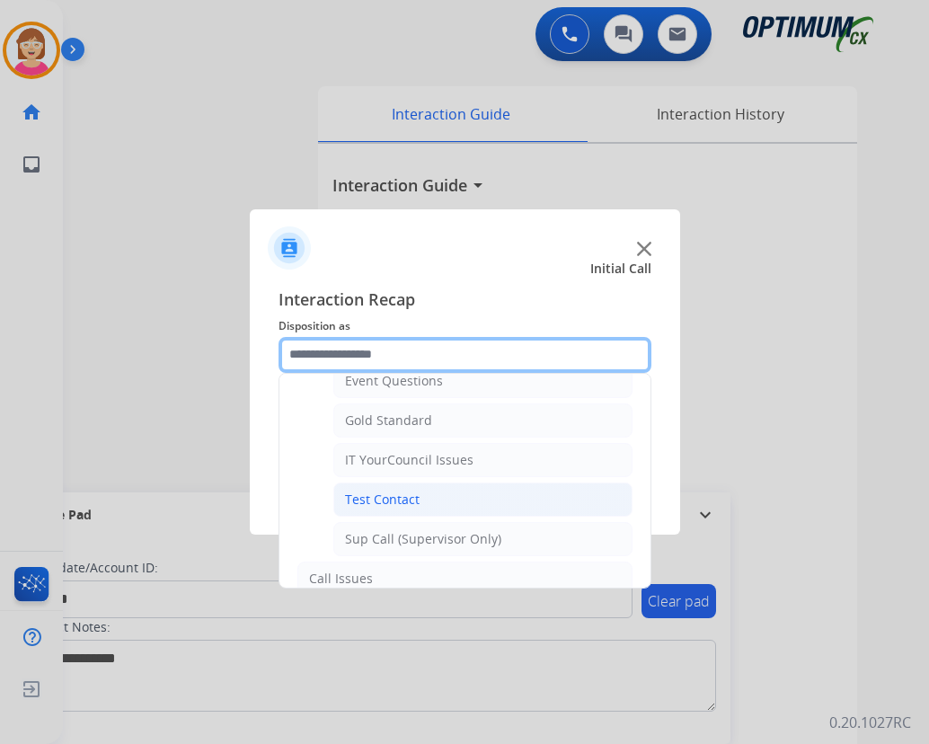
scroll to position [302, 0]
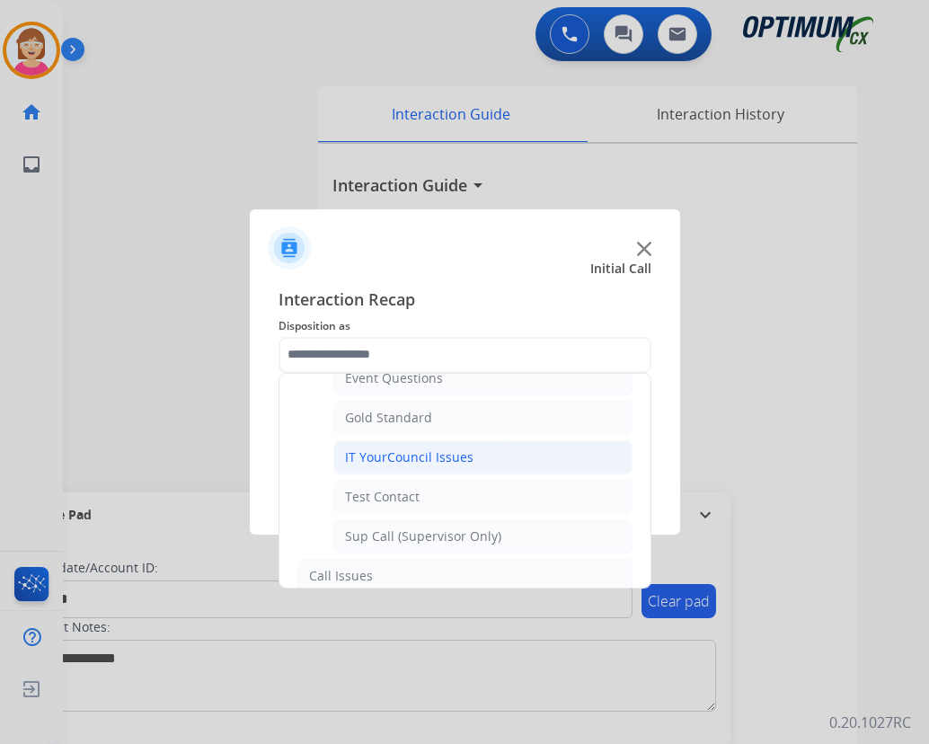
click at [402, 455] on div "IT YourCouncil Issues" at bounding box center [409, 458] width 129 height 18
type input "**********"
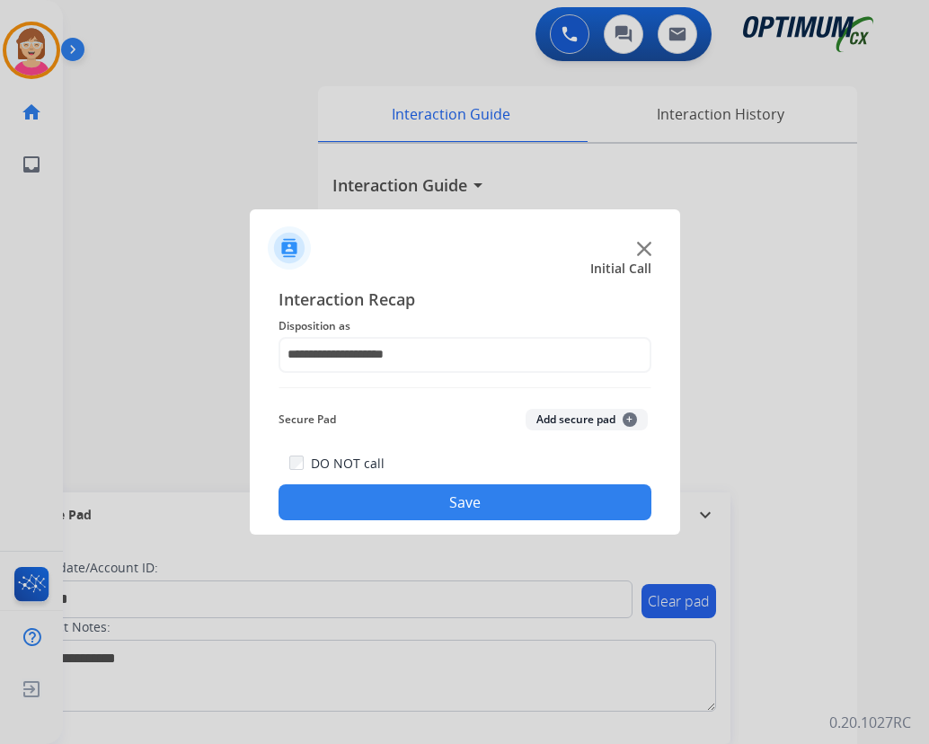
click at [627, 419] on span "+" at bounding box center [630, 420] width 14 height 14
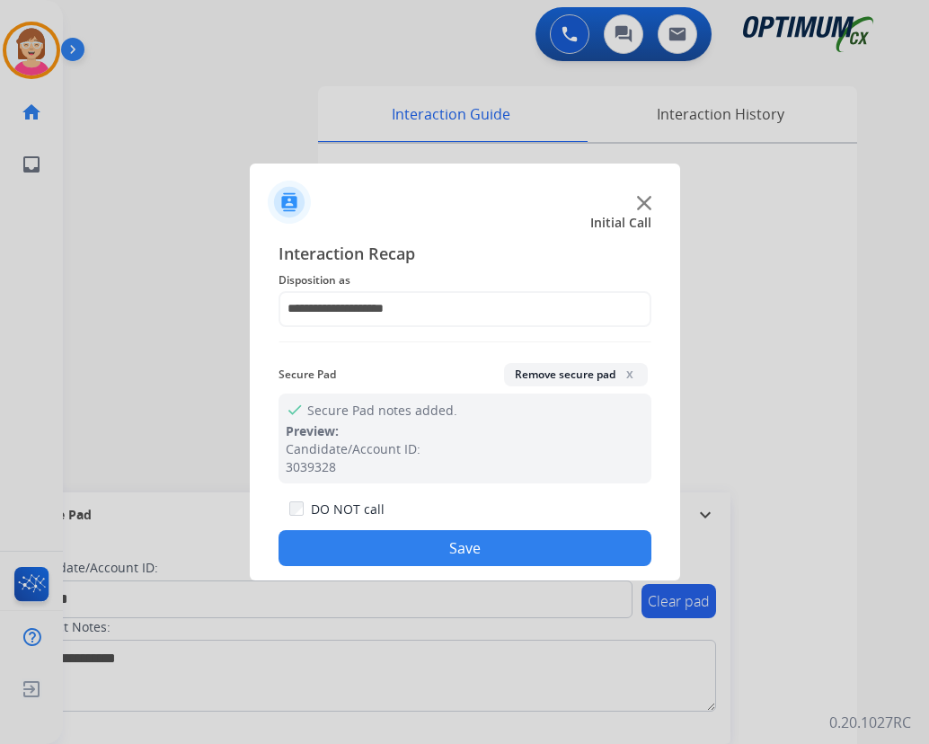
drag, startPoint x: 364, startPoint y: 552, endPoint x: 398, endPoint y: 548, distance: 34.3
click at [368, 552] on button "Save" at bounding box center [465, 548] width 373 height 36
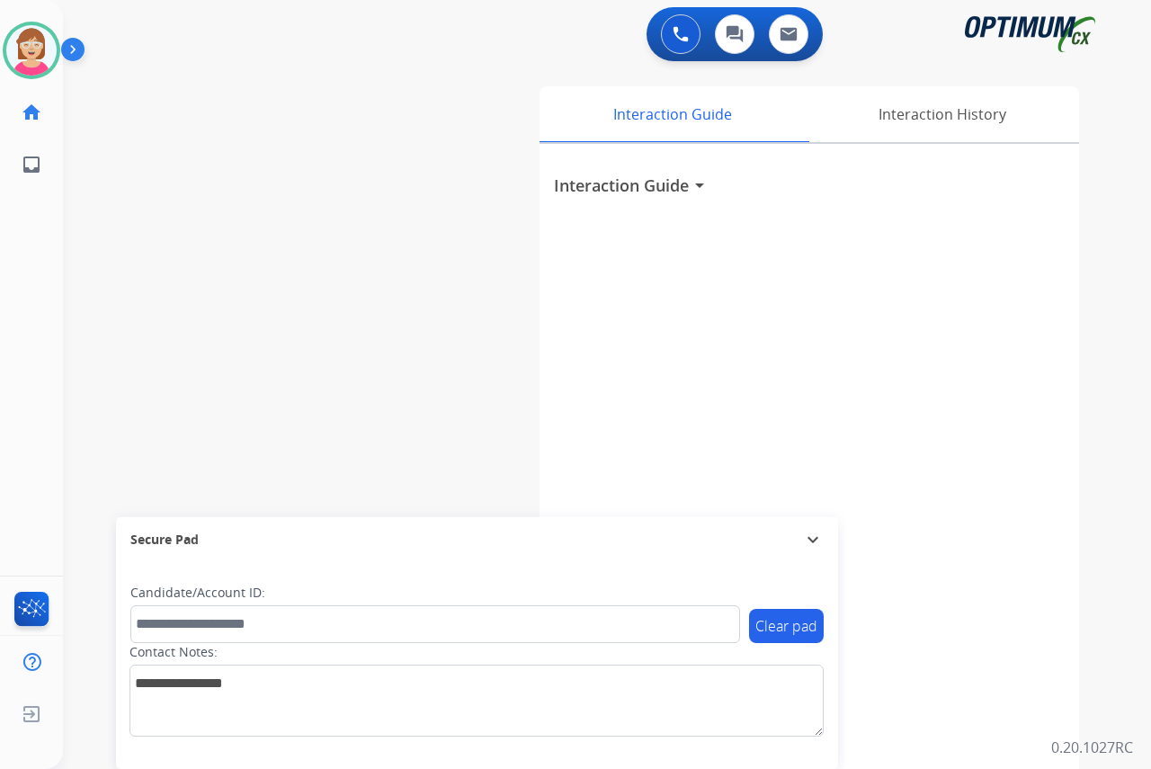
click at [22, 304] on div "[PERSON_NAME] Available Edit Avatar Agent: [PERSON_NAME] Profile: OCX Training …" at bounding box center [31, 384] width 63 height 769
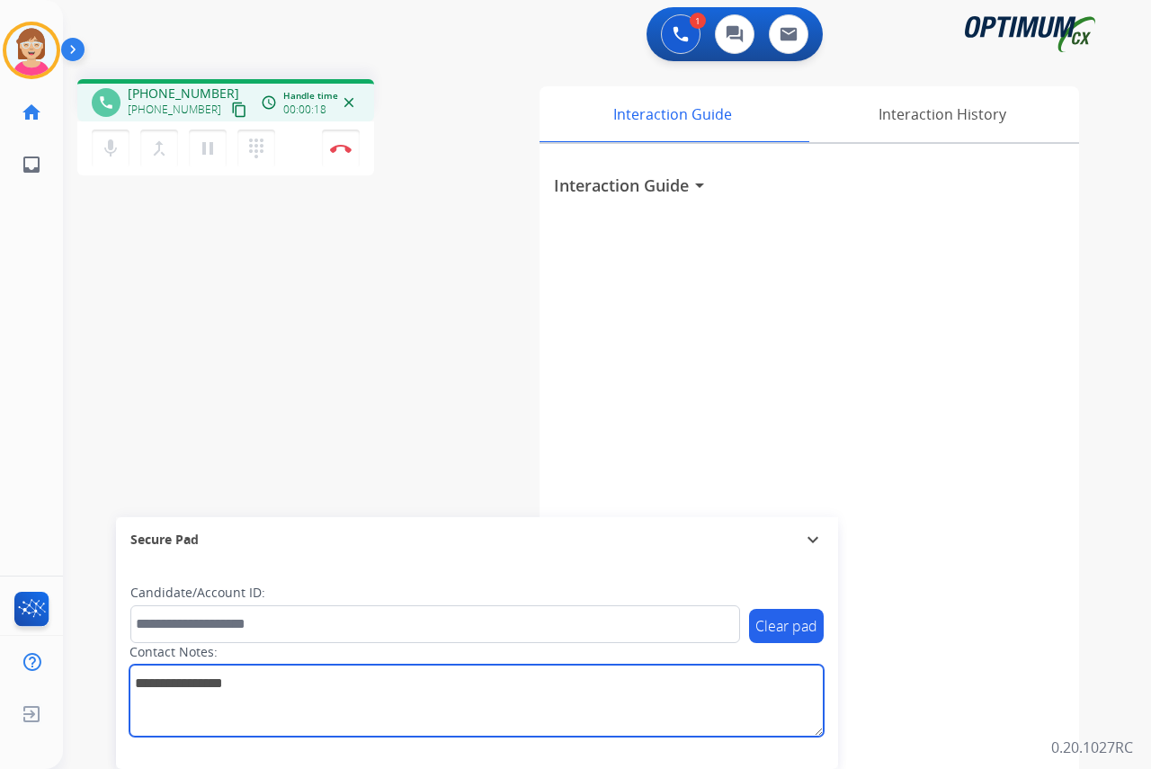
click at [167, 687] on textarea at bounding box center [476, 700] width 694 height 72
type textarea "********"
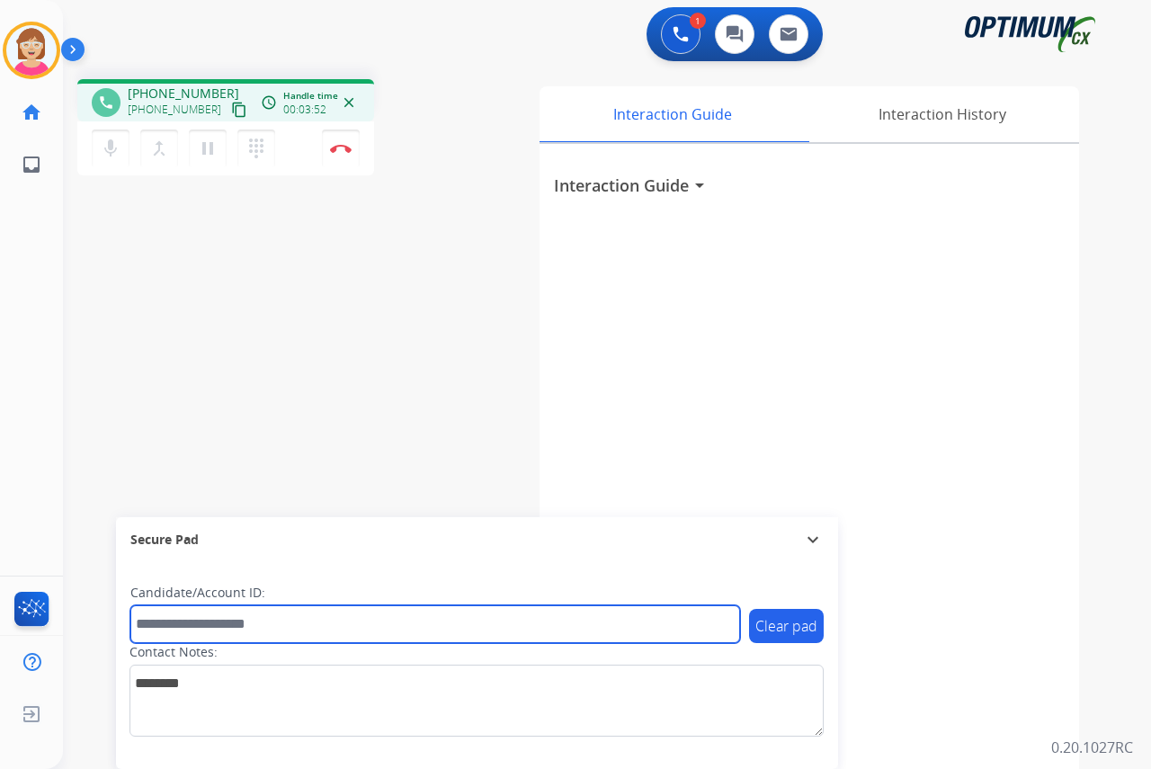
click at [157, 625] on input "text" at bounding box center [434, 624] width 609 height 38
type input "*******"
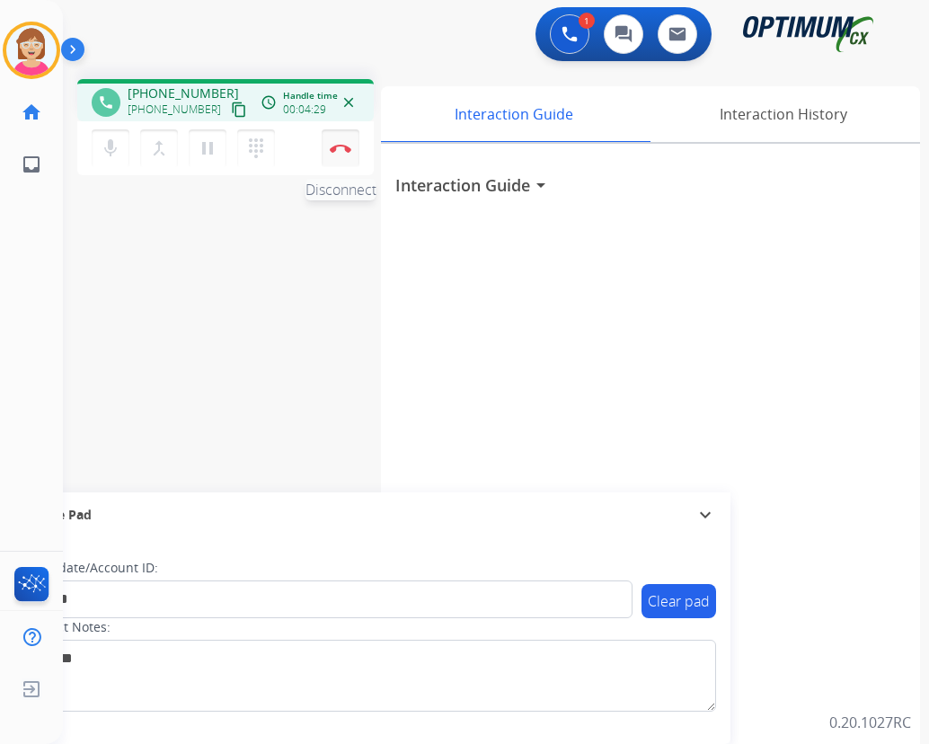
click at [343, 147] on img at bounding box center [341, 148] width 22 height 9
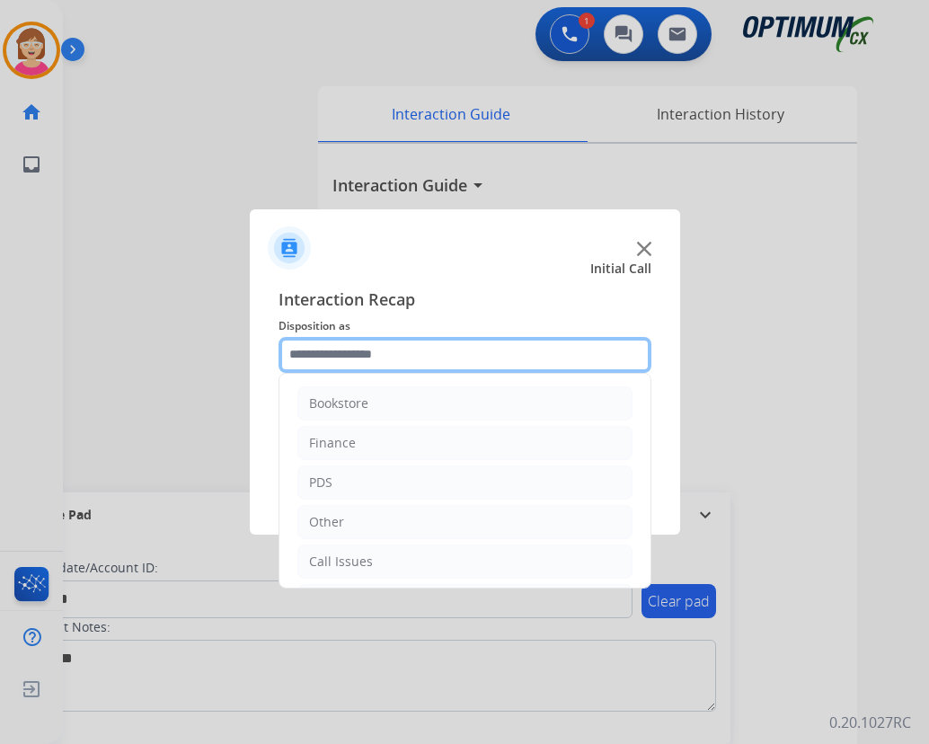
click at [333, 349] on input "text" at bounding box center [465, 355] width 373 height 36
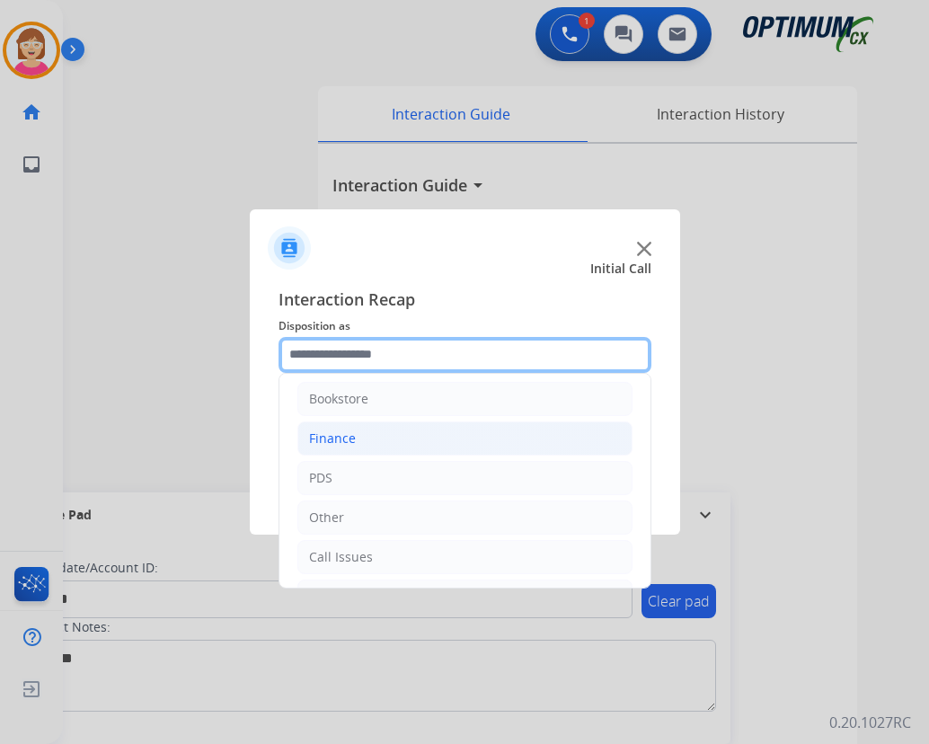
scroll to position [0, 0]
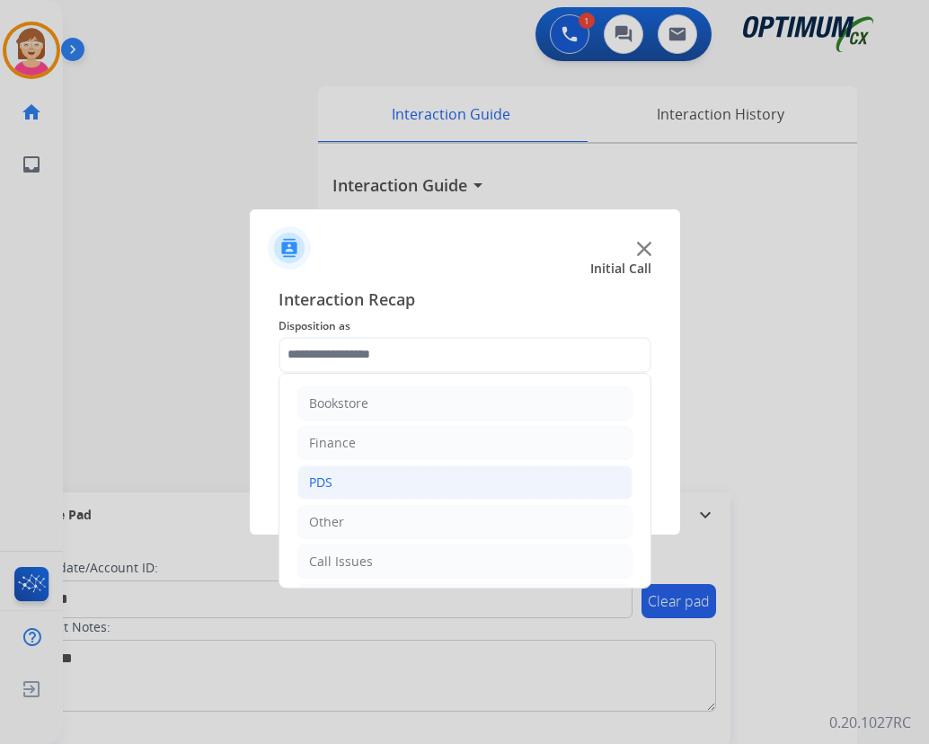
click at [342, 485] on li "PDS" at bounding box center [465, 483] width 335 height 34
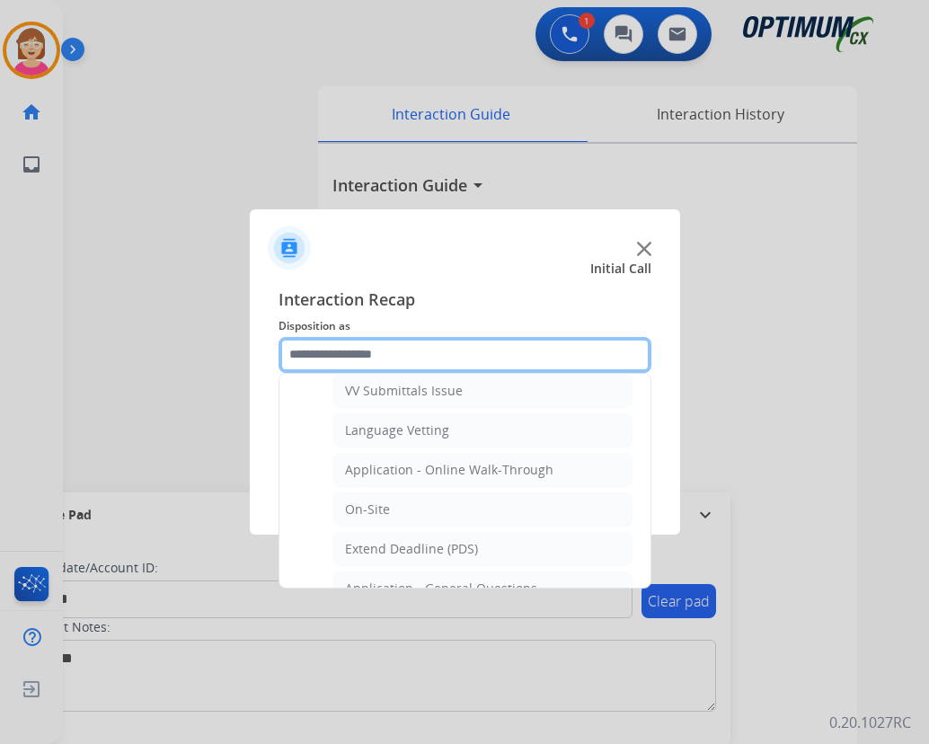
scroll to position [449, 0]
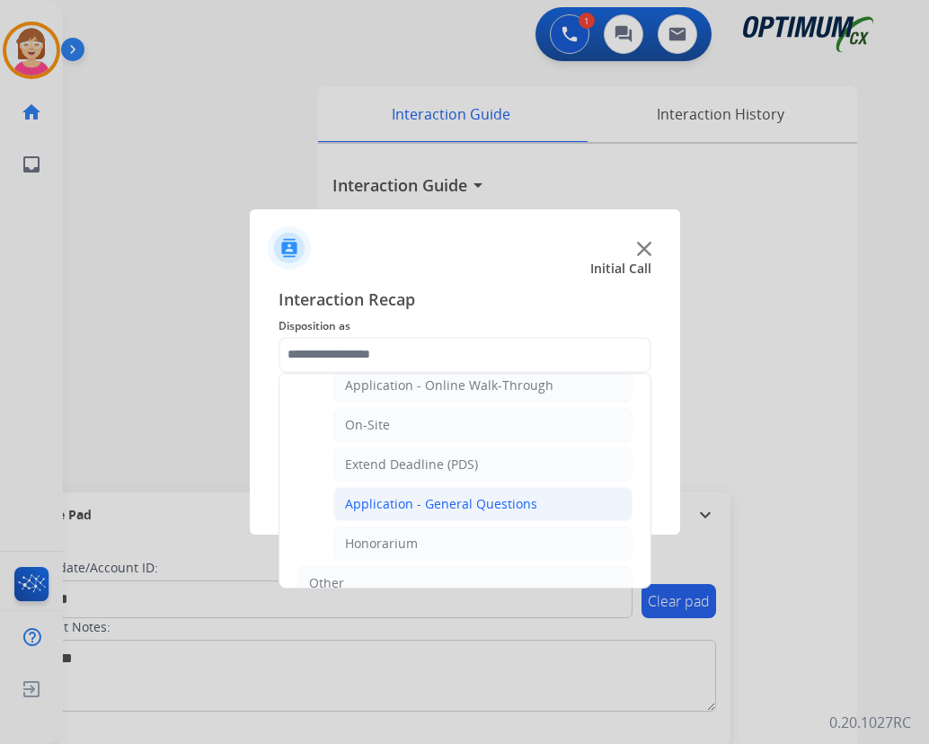
click at [446, 506] on div "Application - General Questions" at bounding box center [441, 504] width 192 height 18
type input "**********"
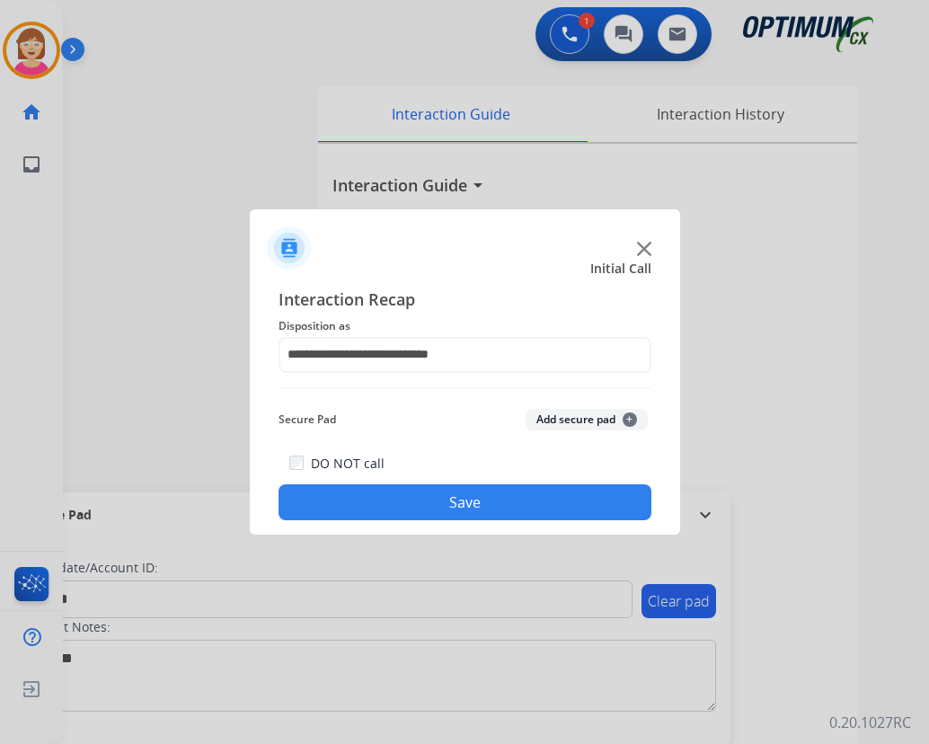
click at [628, 420] on span "+" at bounding box center [630, 420] width 14 height 14
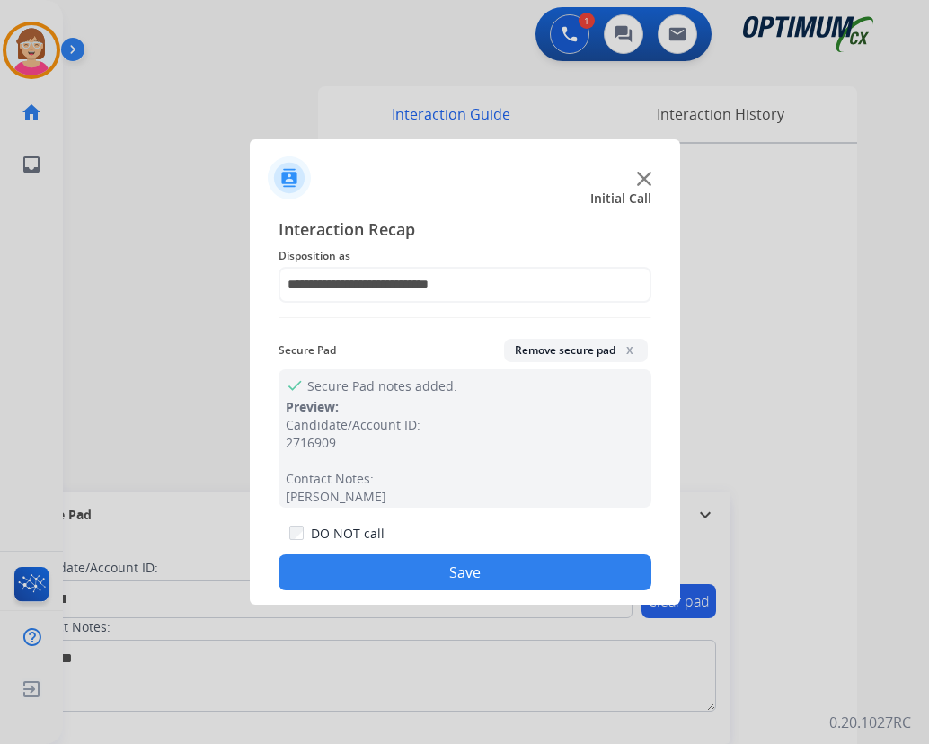
drag, startPoint x: 463, startPoint y: 572, endPoint x: 489, endPoint y: 564, distance: 27.0
click at [469, 571] on button "Save" at bounding box center [465, 573] width 373 height 36
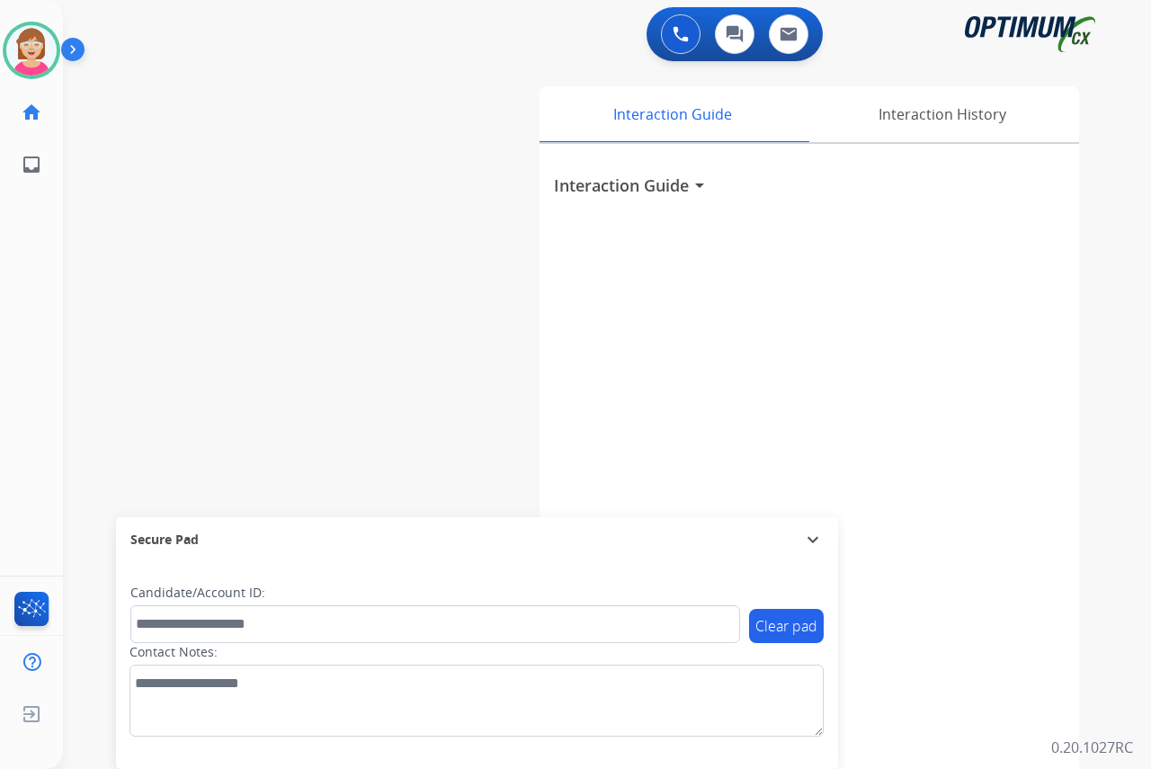
click at [36, 304] on div "[PERSON_NAME] Available Edit Avatar Agent: [PERSON_NAME] Profile: OCX Training …" at bounding box center [31, 384] width 63 height 769
drag, startPoint x: 24, startPoint y: 37, endPoint x: 47, endPoint y: 65, distance: 35.8
click at [25, 39] on img at bounding box center [31, 50] width 50 height 50
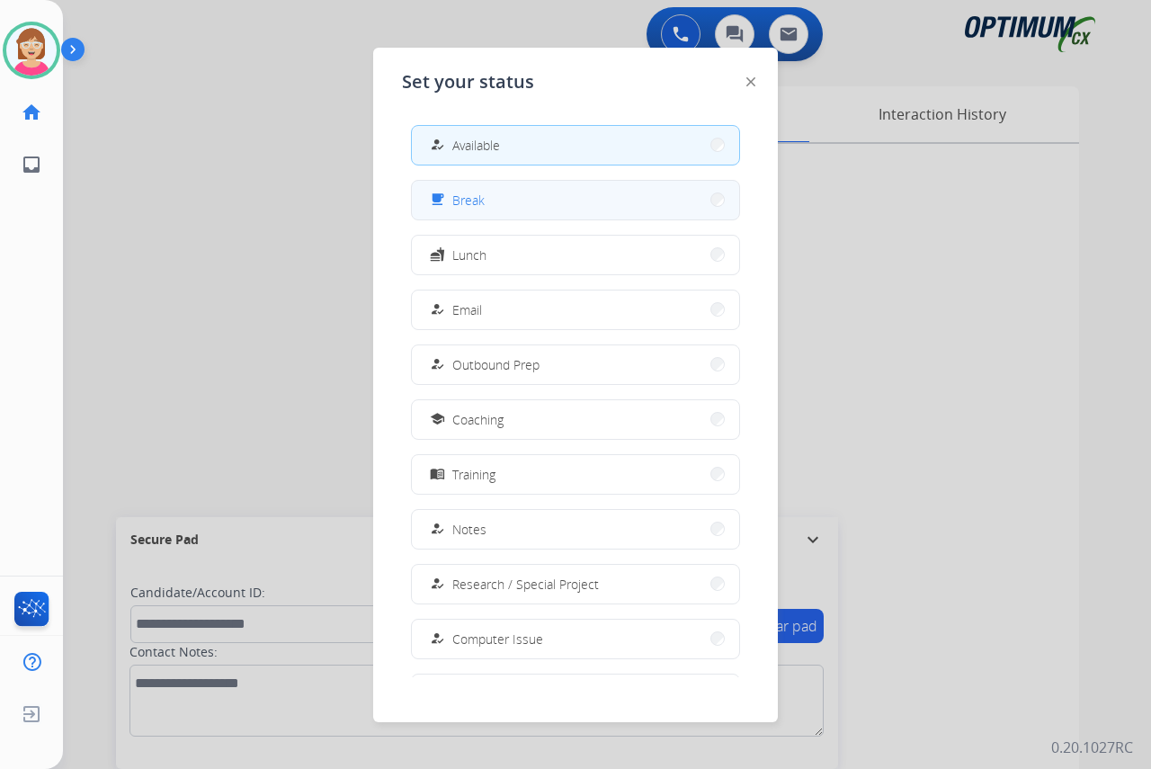
click at [515, 203] on button "free_breakfast Break" at bounding box center [575, 200] width 327 height 39
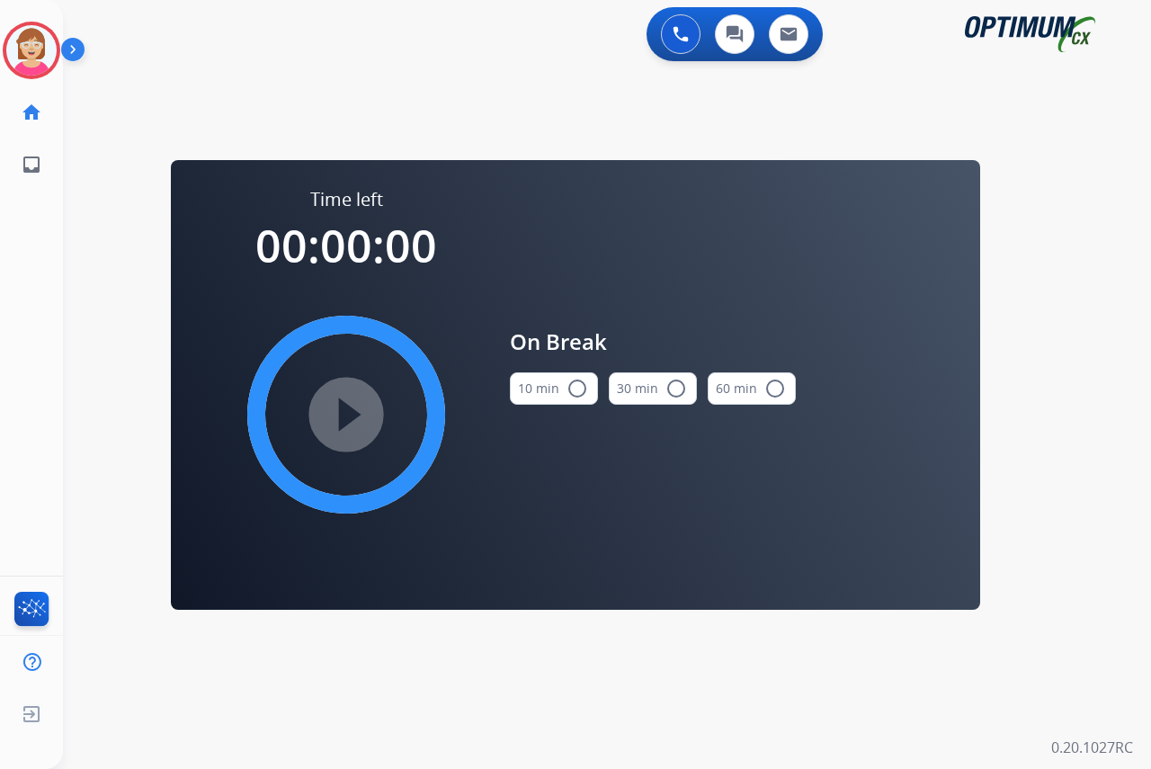
click at [577, 385] on mat-icon "radio_button_unchecked" at bounding box center [577, 389] width 22 height 22
click at [347, 414] on mat-icon "play_circle_filled" at bounding box center [346, 415] width 22 height 22
drag, startPoint x: 32, startPoint y: 38, endPoint x: 83, endPoint y: 67, distance: 58.4
click at [41, 43] on icon at bounding box center [32, 51] width 58 height 58
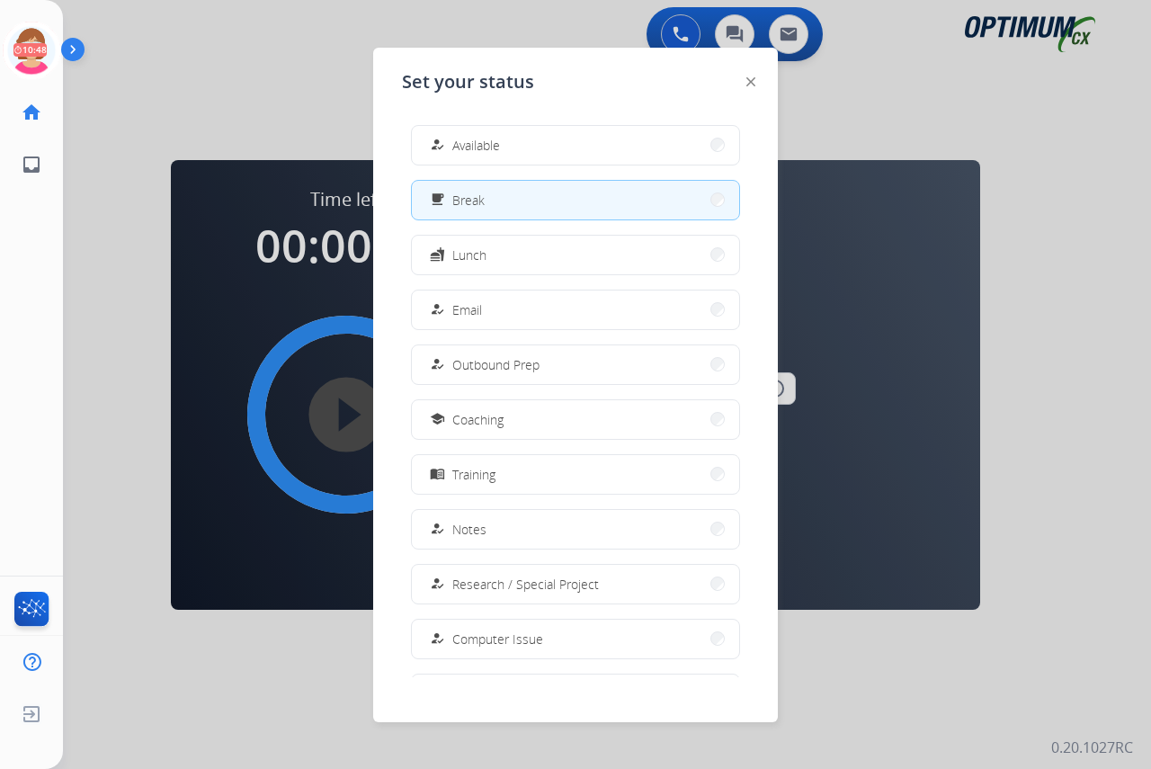
drag, startPoint x: 483, startPoint y: 141, endPoint x: 499, endPoint y: 192, distance: 53.7
click at [488, 145] on span "Available" at bounding box center [476, 145] width 48 height 19
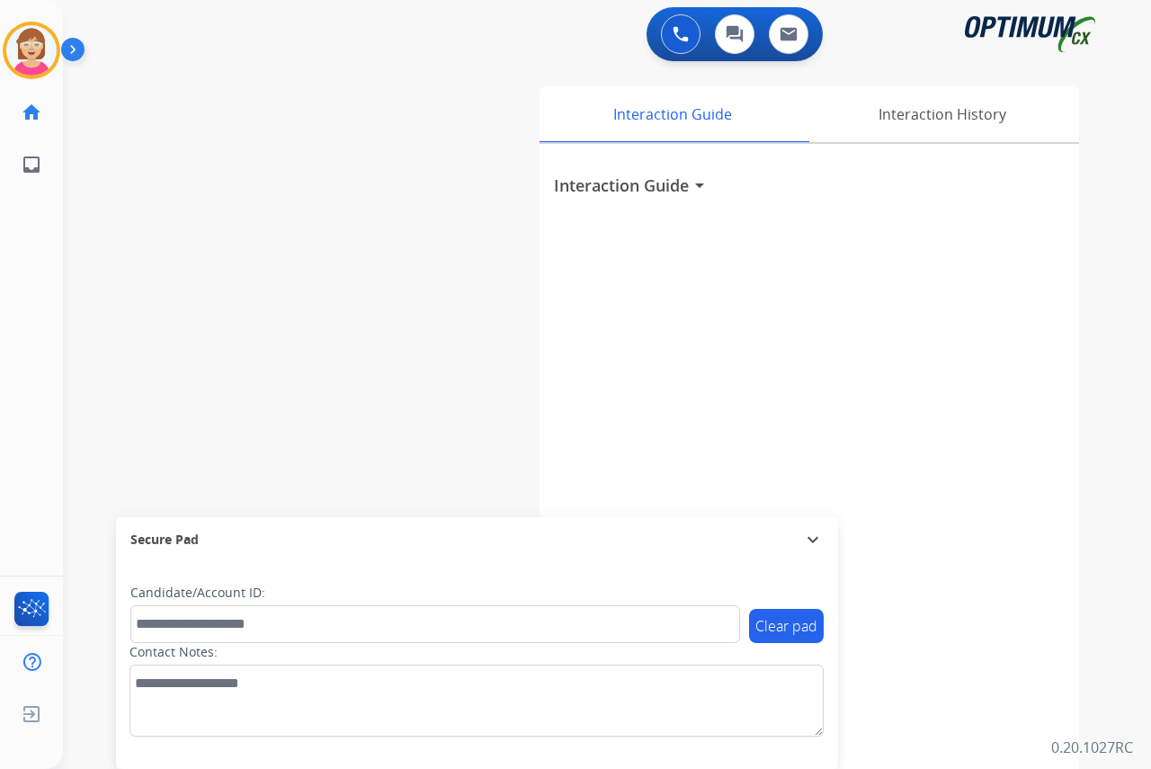
click at [26, 279] on div "[PERSON_NAME] Available Edit Avatar Agent: [PERSON_NAME] Profile: OCX Training …" at bounding box center [31, 384] width 63 height 769
click at [40, 299] on div "[PERSON_NAME] Available Edit Avatar Agent: [PERSON_NAME] Profile: OCX Training …" at bounding box center [31, 384] width 63 height 769
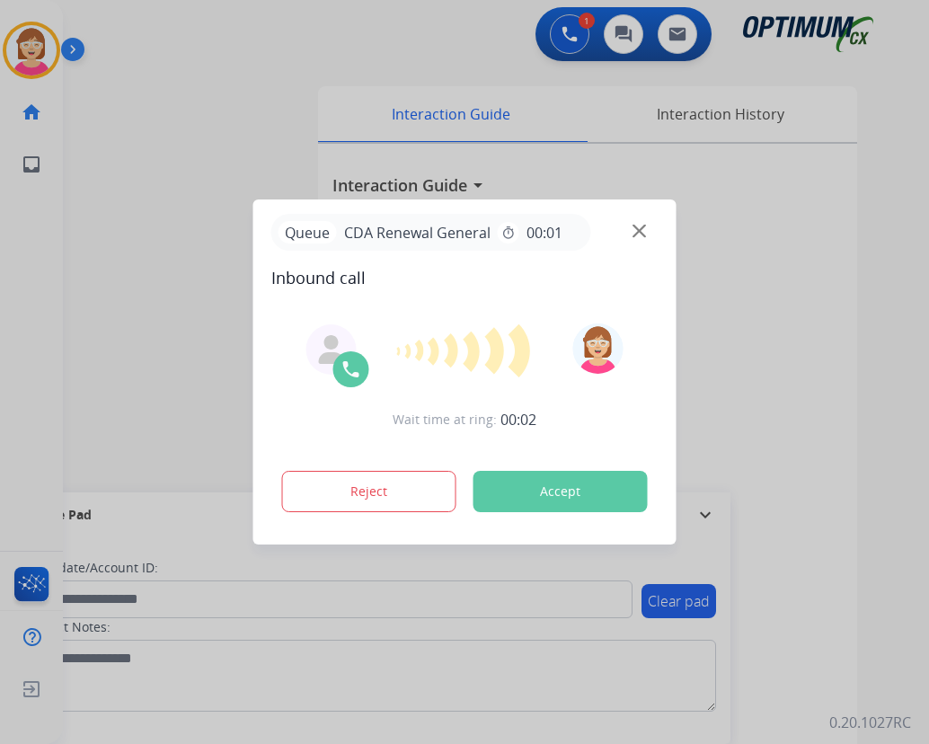
click at [205, 582] on div at bounding box center [464, 372] width 929 height 744
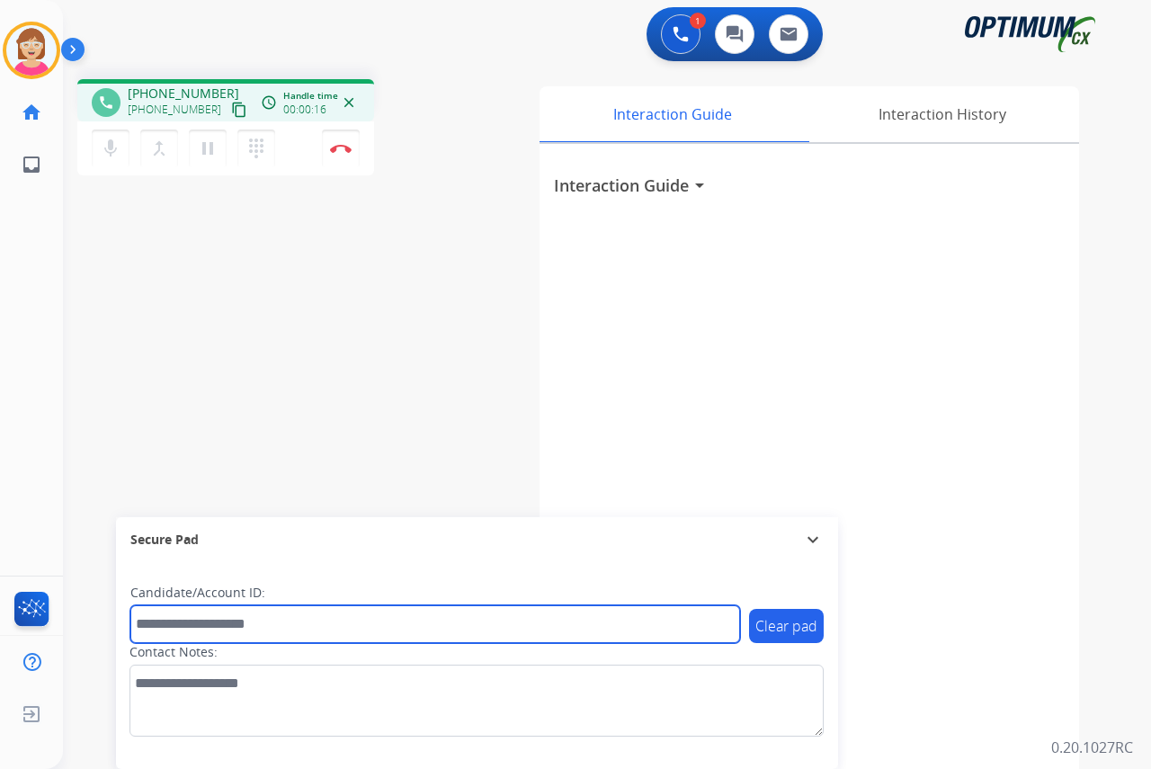
click at [165, 620] on input "text" at bounding box center [434, 624] width 609 height 38
type input "*******"
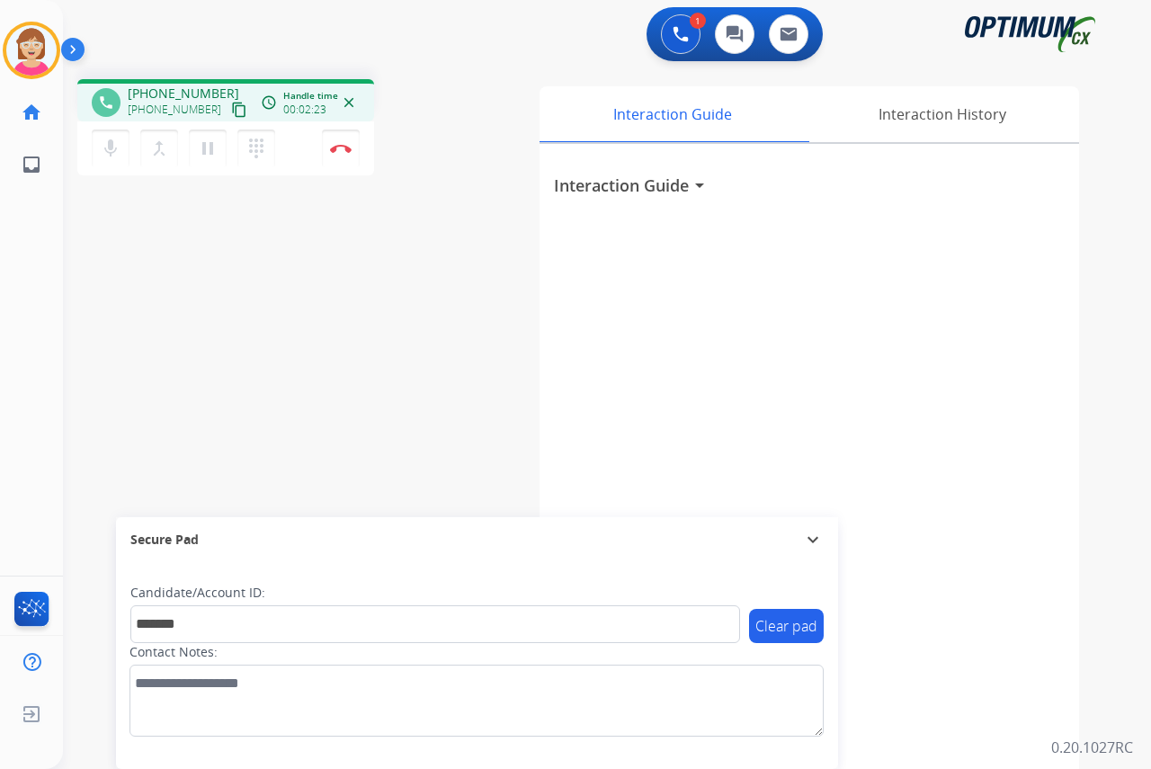
click at [33, 338] on div "[PERSON_NAME] Edit Avatar Agent: [PERSON_NAME] Profile: OCX Training home Home …" at bounding box center [31, 384] width 63 height 769
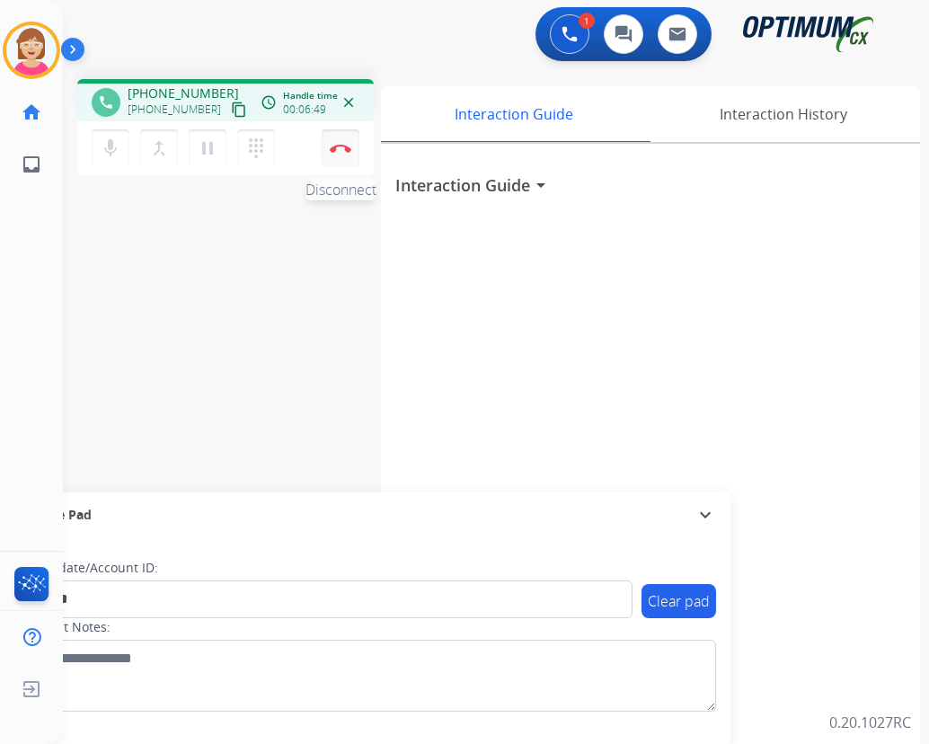
click at [340, 144] on img at bounding box center [341, 148] width 22 height 9
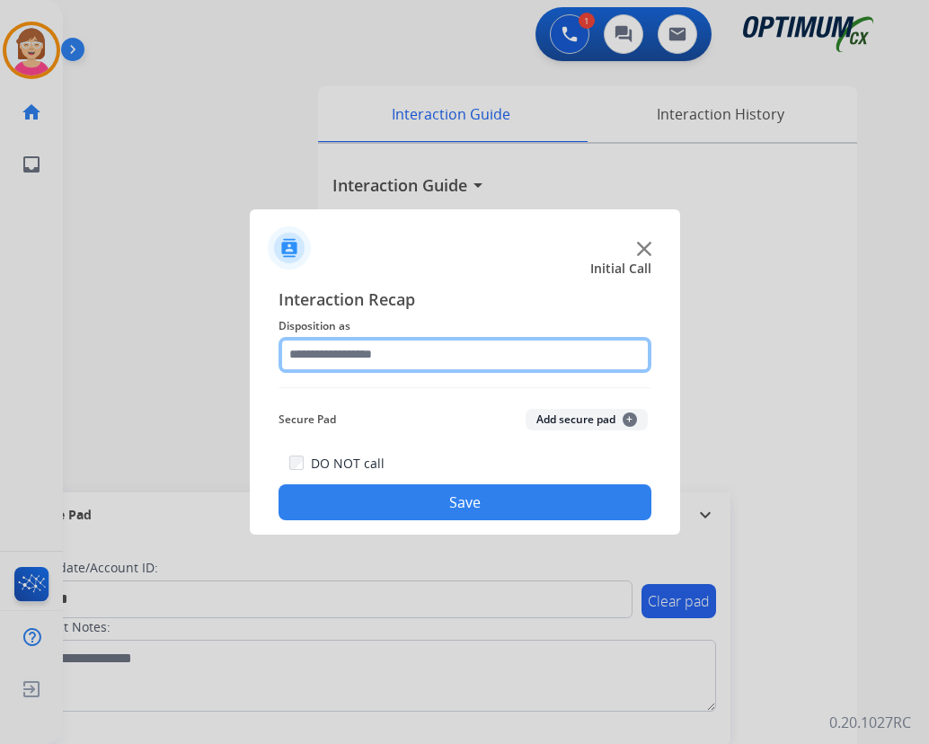
click at [322, 351] on input "text" at bounding box center [465, 355] width 373 height 36
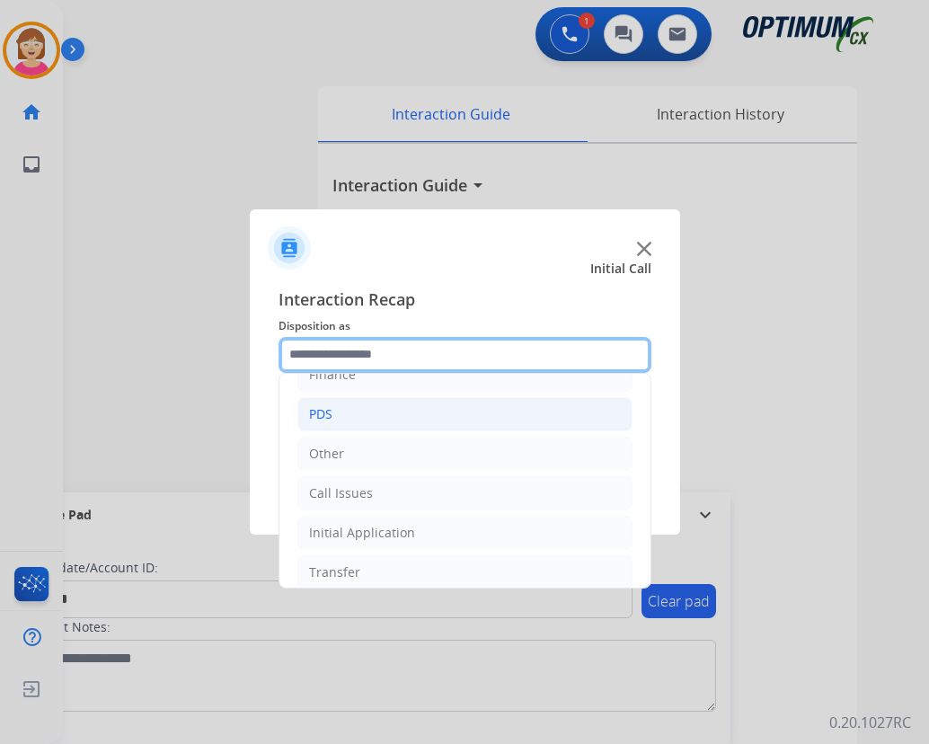
scroll to position [122, 0]
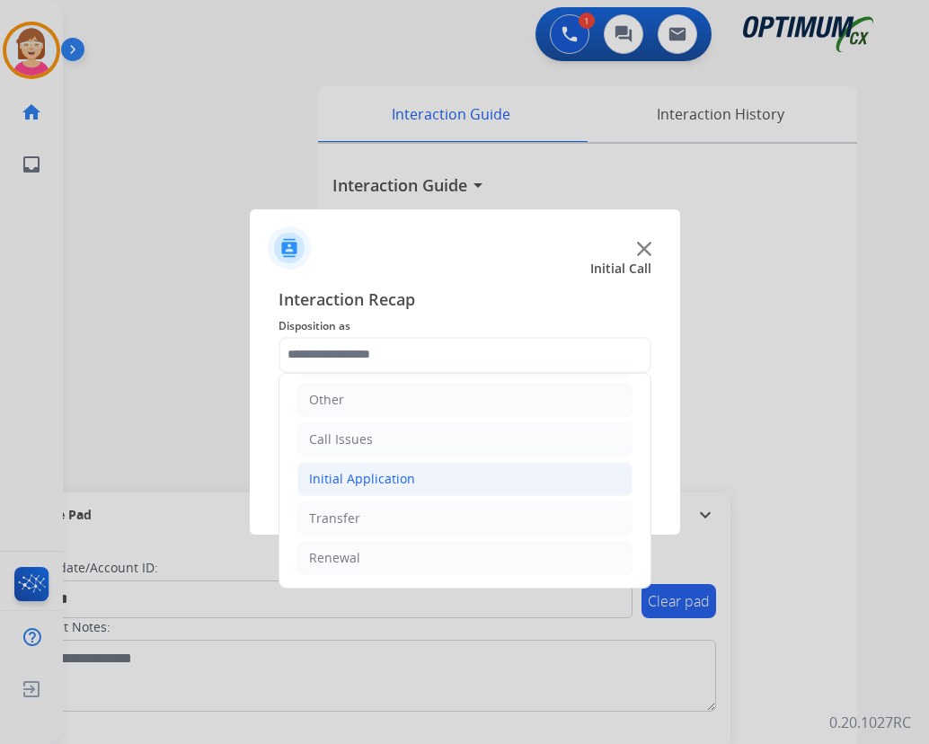
click at [363, 479] on div "Initial Application" at bounding box center [362, 479] width 106 height 18
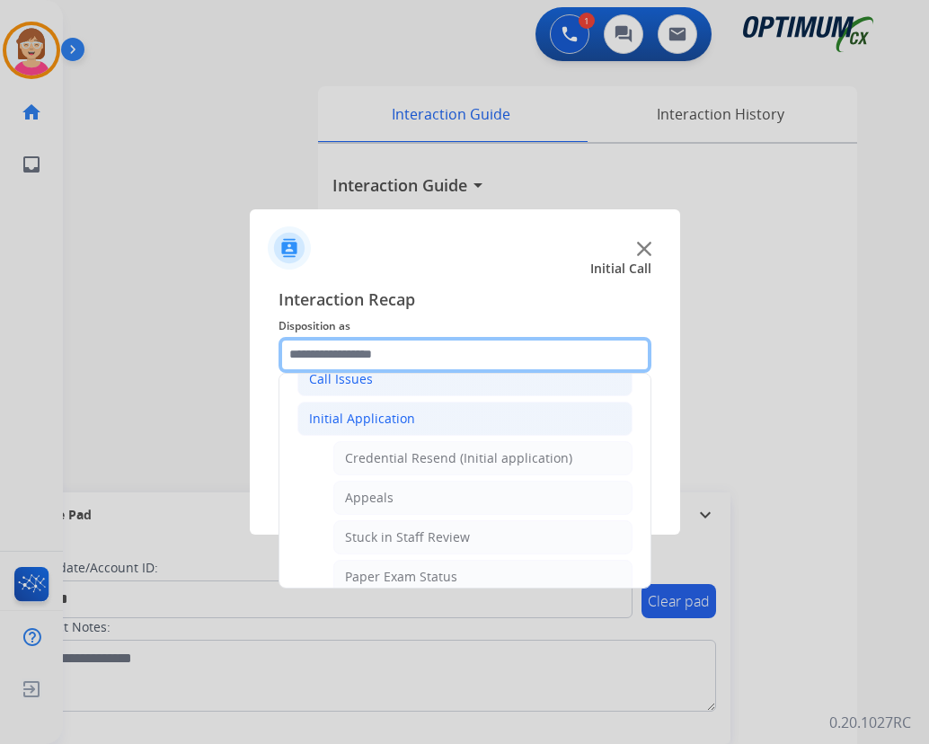
scroll to position [212, 0]
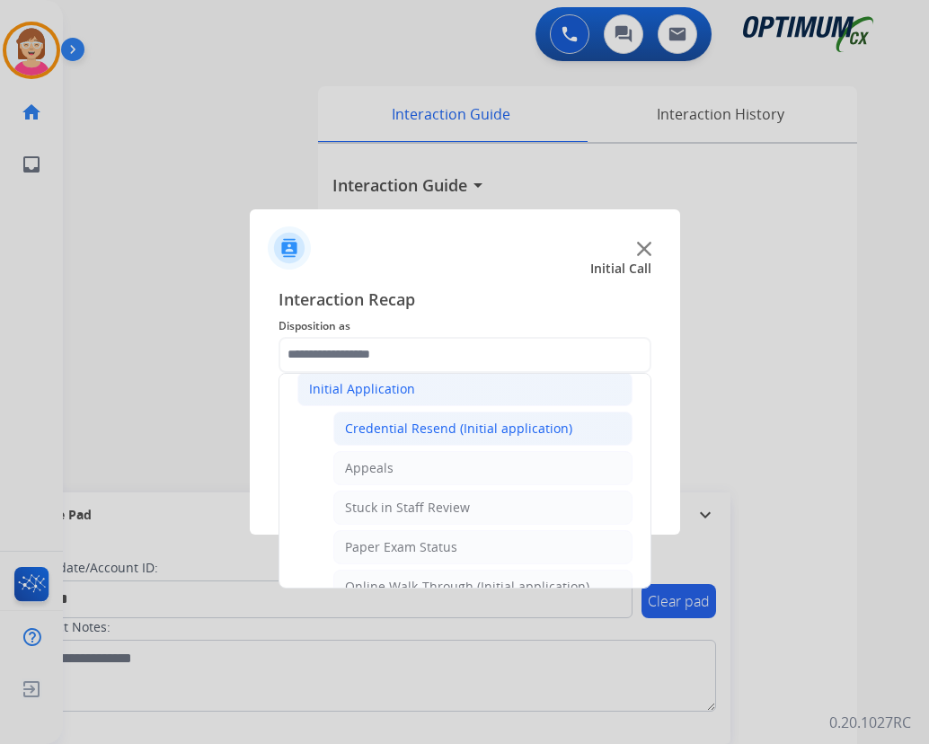
click at [412, 428] on div "Credential Resend (Initial application)" at bounding box center [458, 429] width 227 height 18
type input "**********"
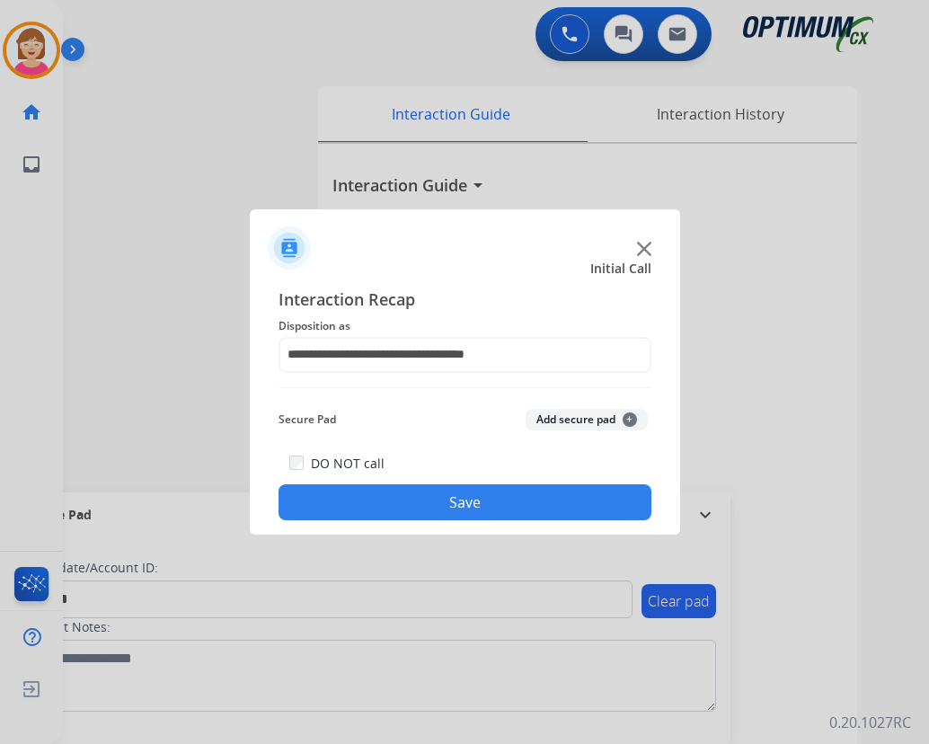
click at [628, 418] on span "+" at bounding box center [630, 420] width 14 height 14
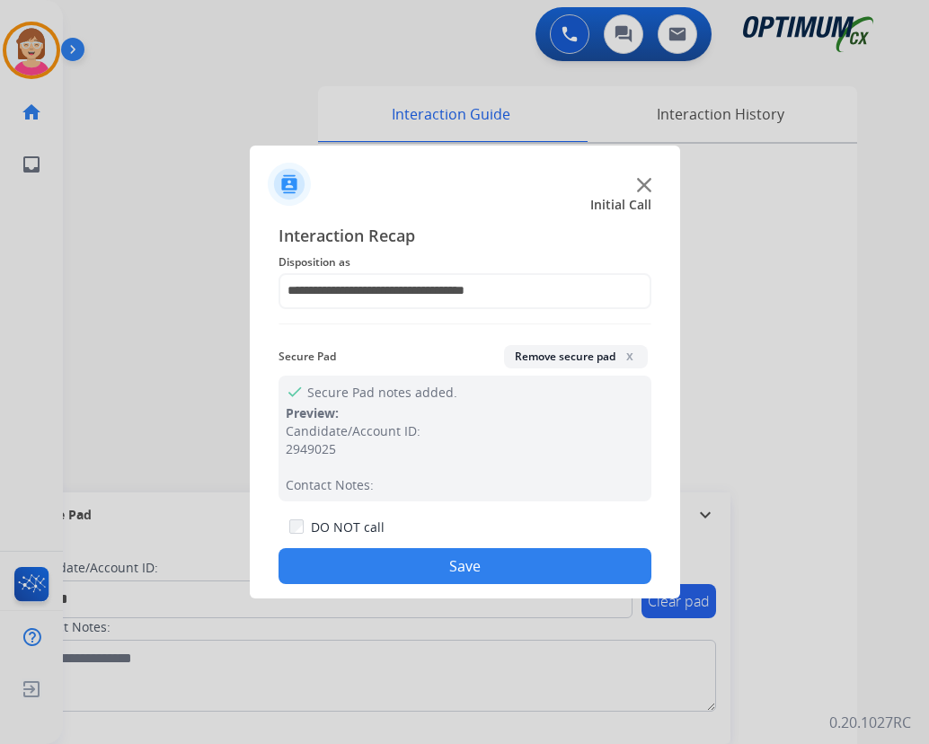
click at [391, 557] on button "Save" at bounding box center [465, 566] width 373 height 36
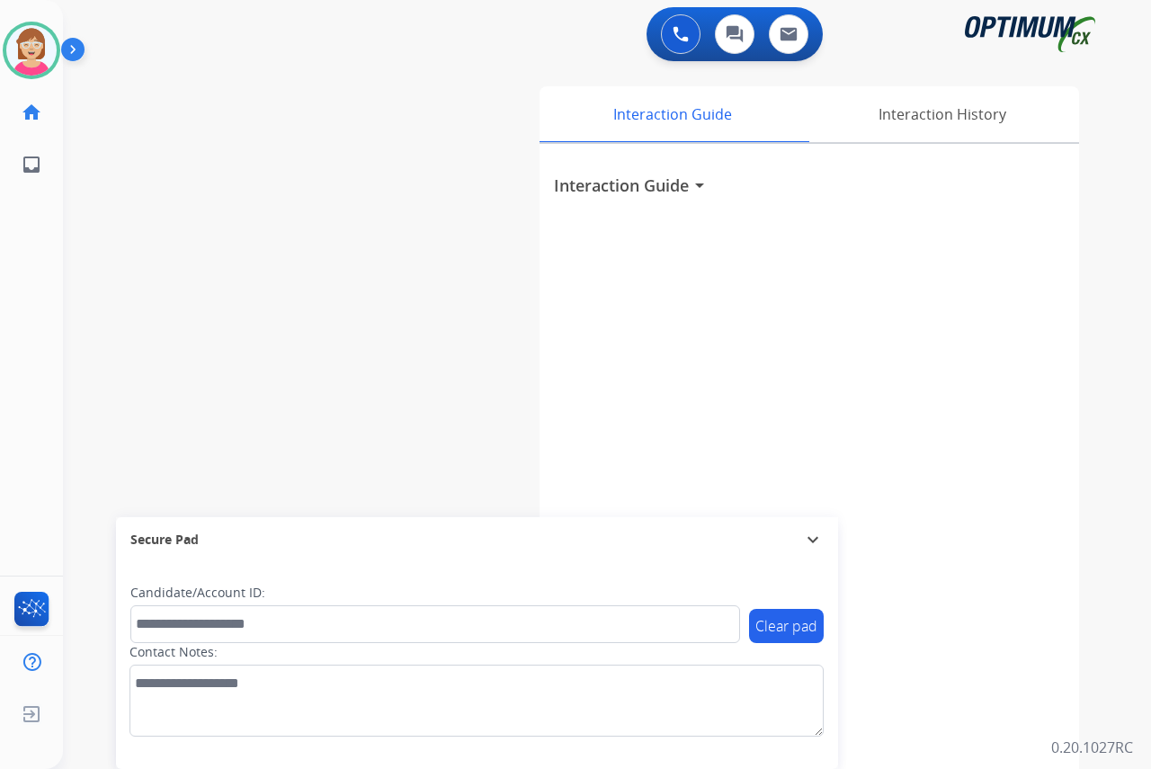
click at [31, 324] on div "[PERSON_NAME] Available Edit Avatar Agent: [PERSON_NAME] Profile: OCX Training …" at bounding box center [31, 384] width 63 height 769
drag, startPoint x: 520, startPoint y: 2, endPoint x: 575, endPoint y: 84, distance: 99.7
click at [575, 84] on div "Interaction Guide Interaction History Interaction Guide arrow_drop_down" at bounding box center [811, 446] width 592 height 735
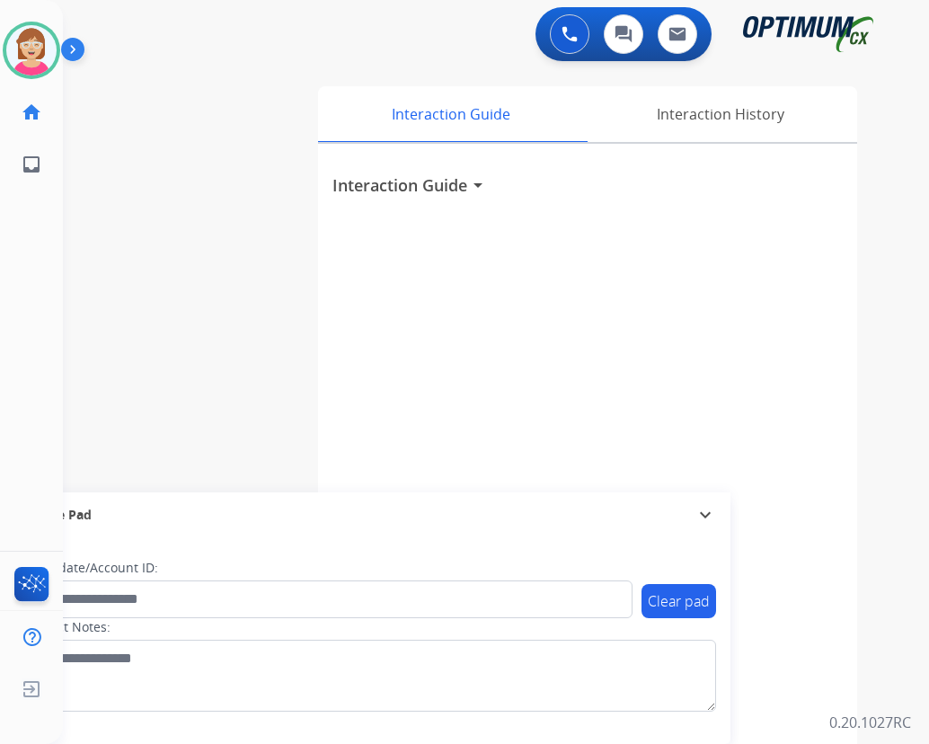
click at [61, 298] on div "[PERSON_NAME] Available Edit Avatar Agent: [PERSON_NAME] Profile: OCX Training …" at bounding box center [31, 372] width 63 height 744
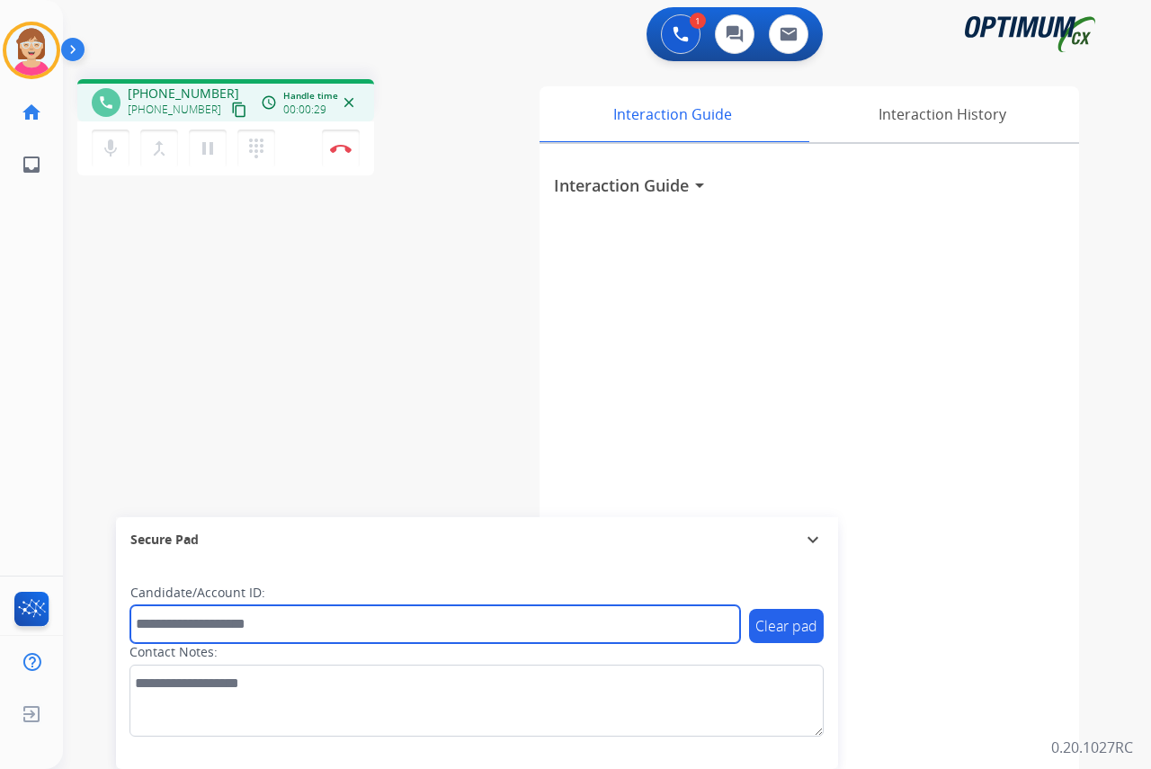
click at [164, 623] on input "text" at bounding box center [434, 624] width 609 height 38
drag, startPoint x: 168, startPoint y: 625, endPoint x: 147, endPoint y: 615, distance: 22.9
click at [147, 615] on input "text" at bounding box center [434, 624] width 609 height 38
click at [140, 626] on input "text" at bounding box center [434, 624] width 609 height 38
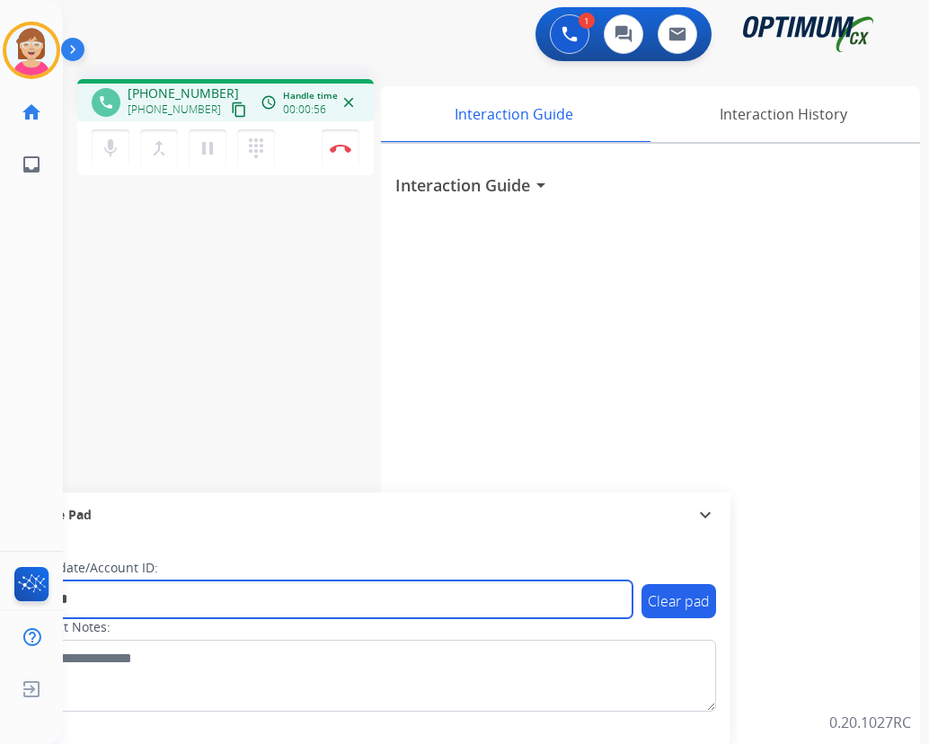
type input "*******"
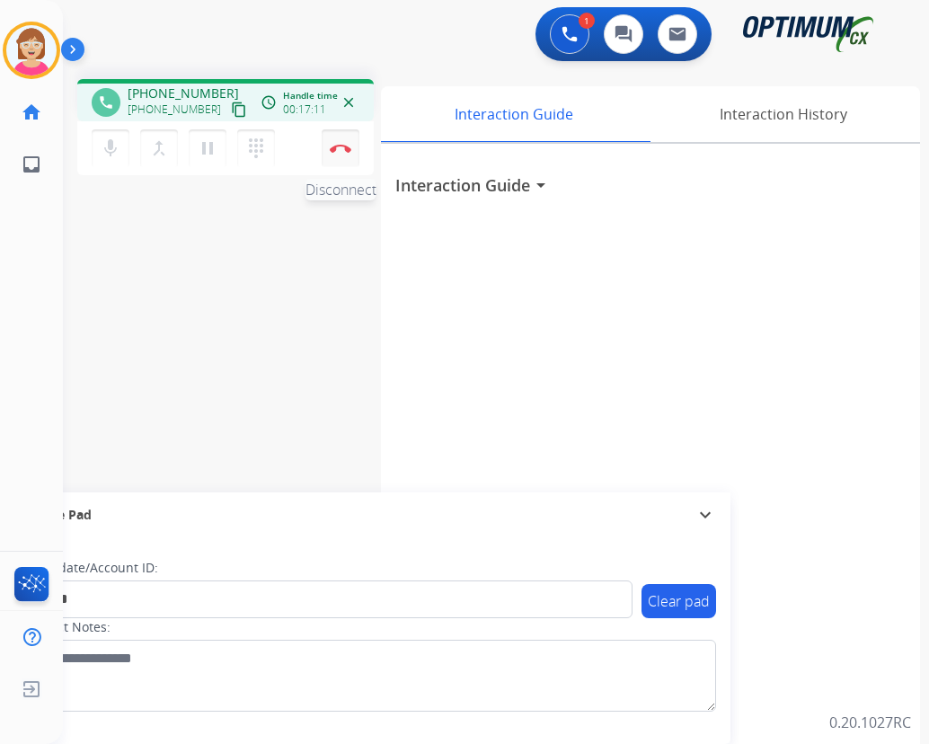
click at [333, 142] on button "Disconnect" at bounding box center [341, 148] width 38 height 38
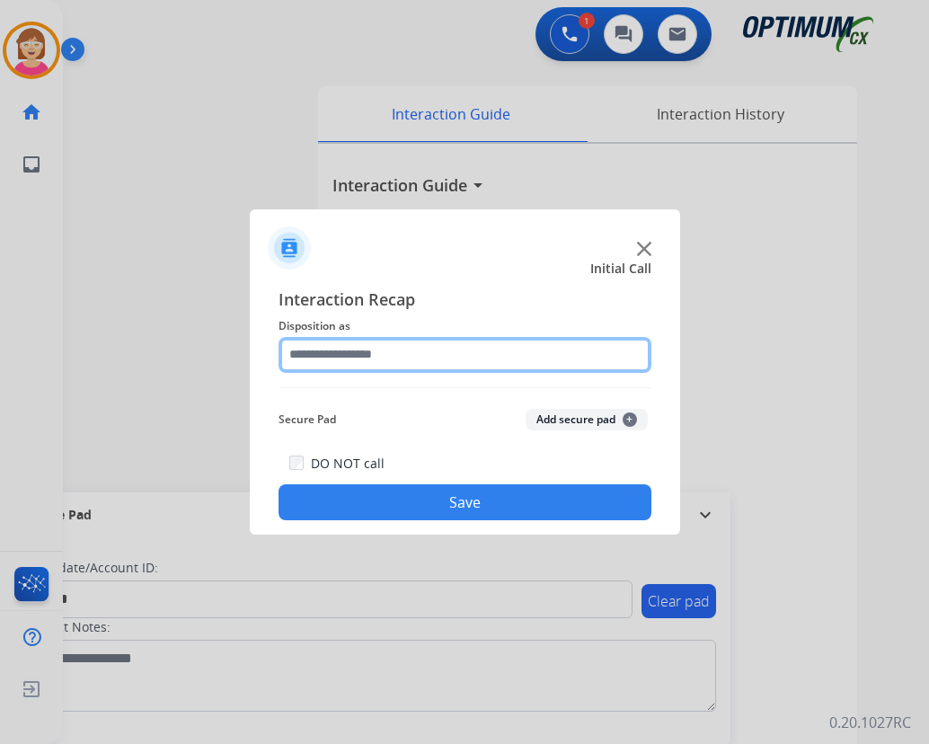
click at [316, 356] on input "text" at bounding box center [465, 355] width 373 height 36
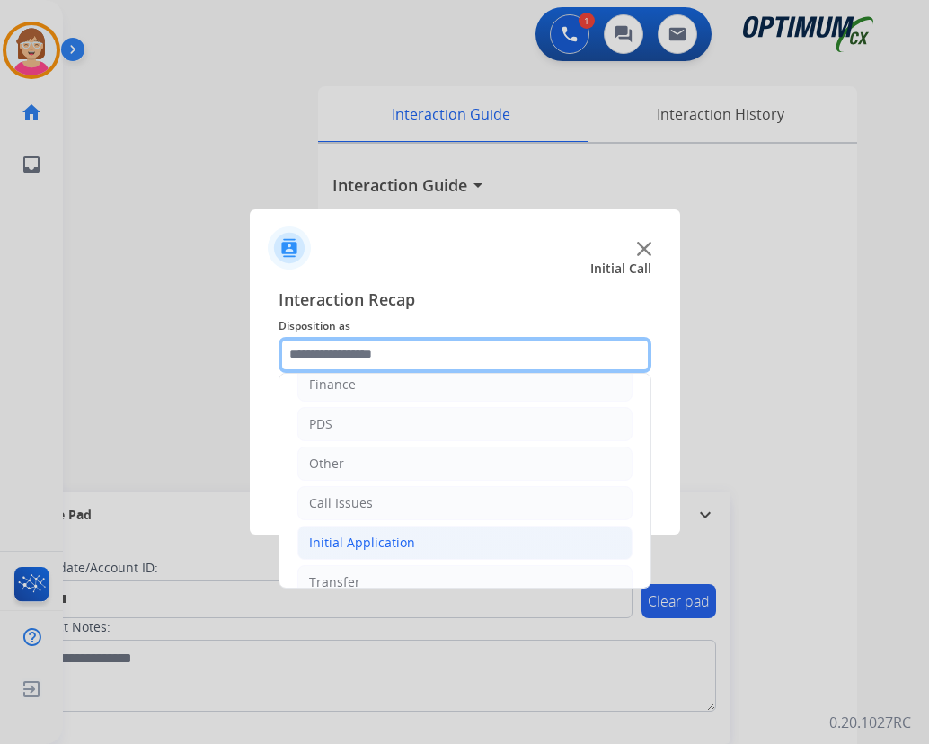
scroll to position [122, 0]
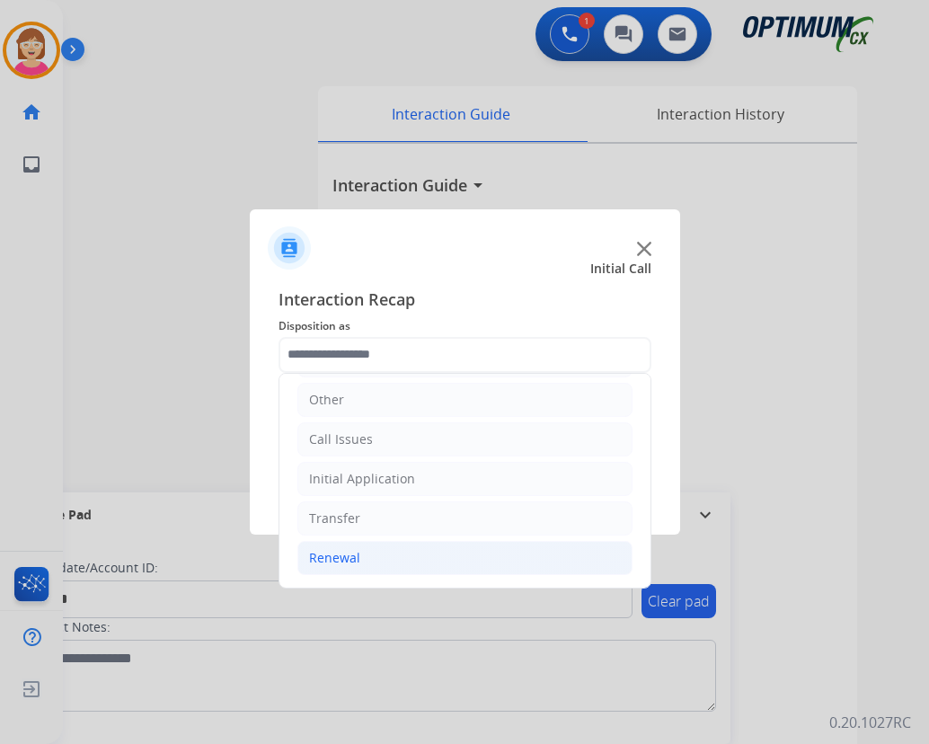
click at [321, 562] on div "Renewal" at bounding box center [334, 558] width 51 height 18
drag, startPoint x: 321, startPoint y: 562, endPoint x: 308, endPoint y: 555, distance: 14.5
click at [309, 555] on div "Renewal" at bounding box center [334, 558] width 51 height 18
click at [333, 553] on div "Renewal" at bounding box center [334, 558] width 51 height 18
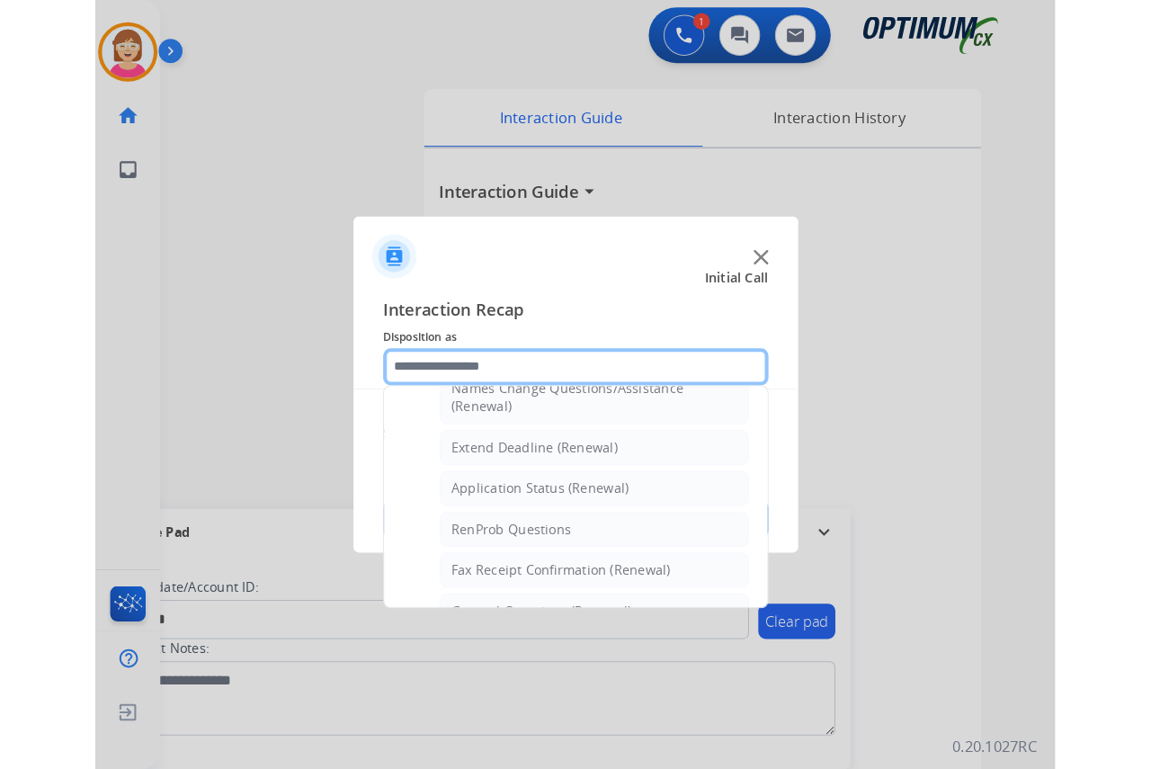
scroll to position [392, 0]
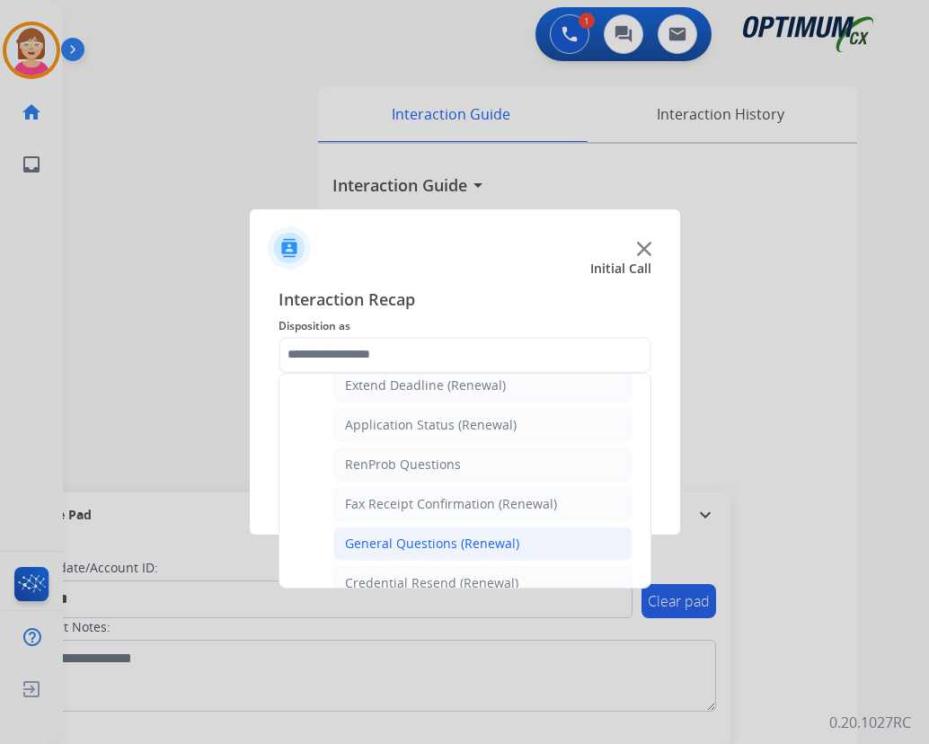
click at [405, 544] on div "General Questions (Renewal)" at bounding box center [432, 544] width 174 height 18
type input "**********"
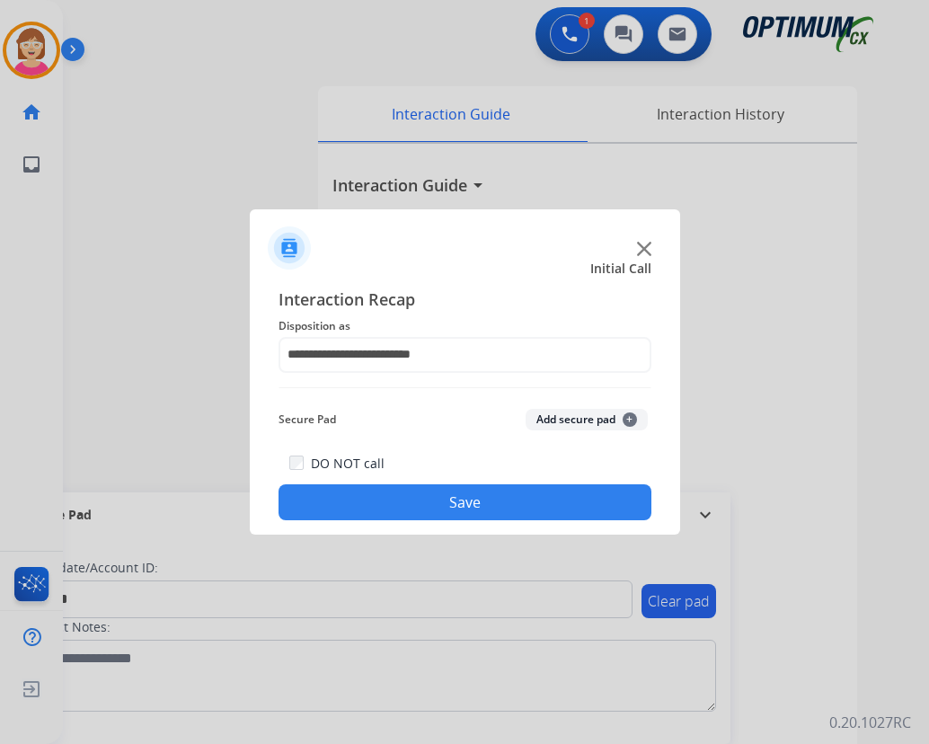
click at [631, 416] on span "+" at bounding box center [630, 420] width 14 height 14
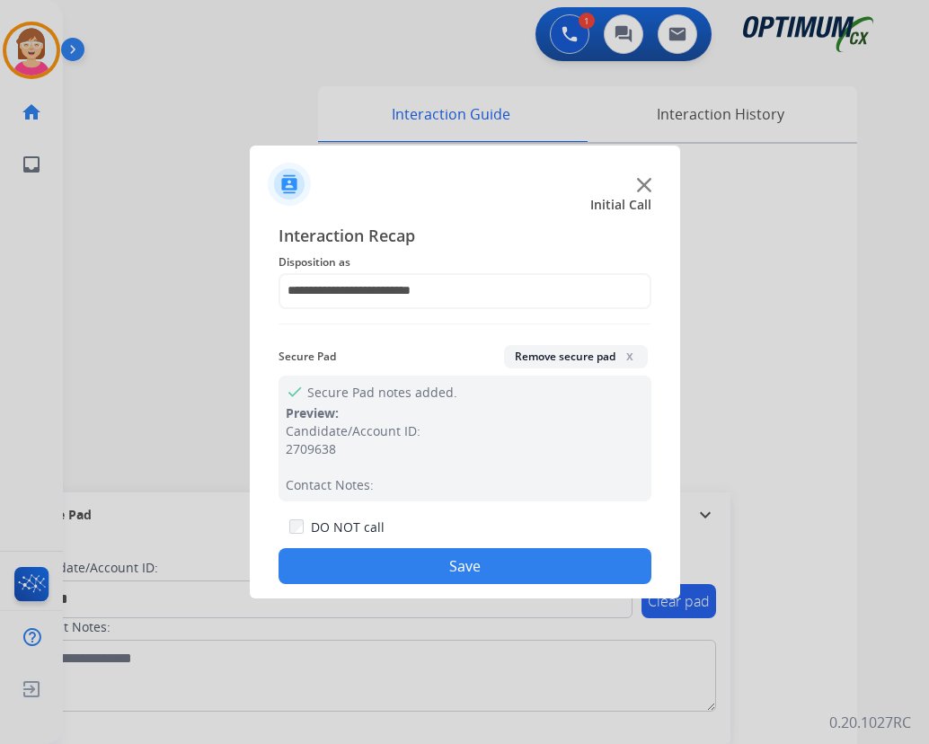
click at [369, 558] on button "Save" at bounding box center [465, 566] width 373 height 36
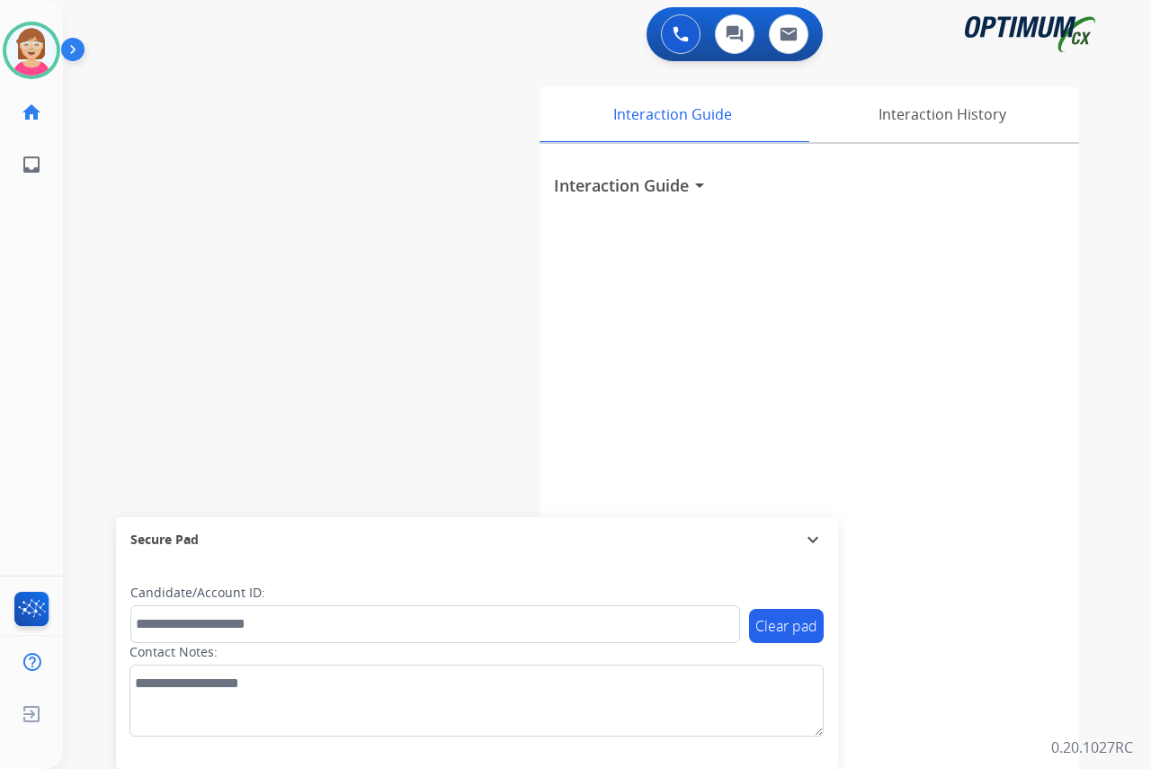
click at [19, 314] on div "[PERSON_NAME] Available Edit Avatar Agent: [PERSON_NAME] Profile: OCX Training …" at bounding box center [31, 384] width 63 height 769
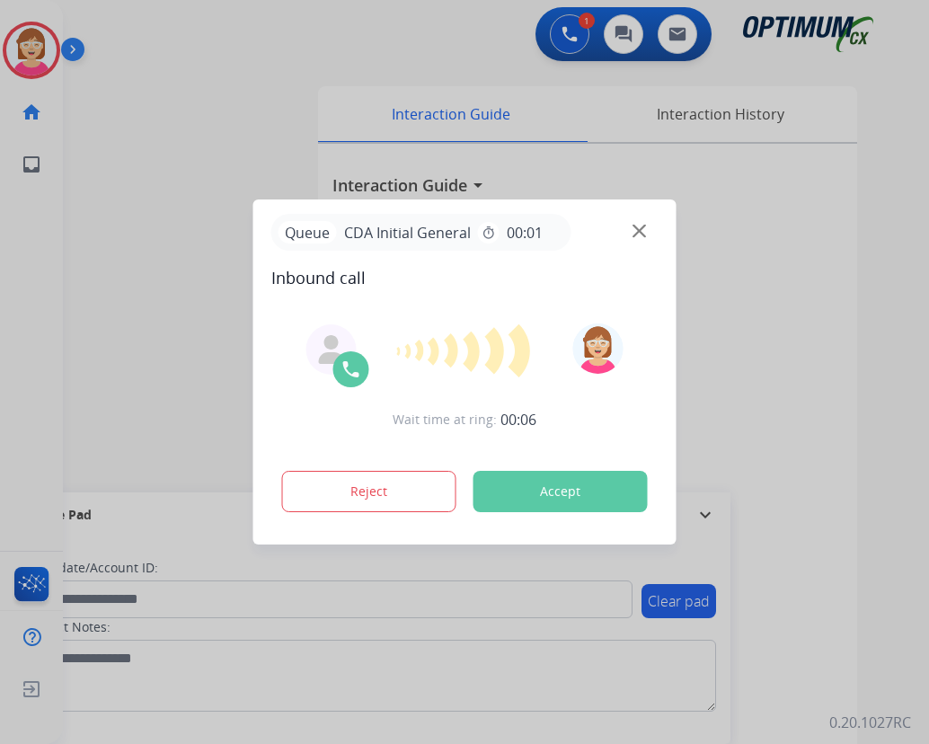
click at [37, 274] on div at bounding box center [464, 372] width 929 height 744
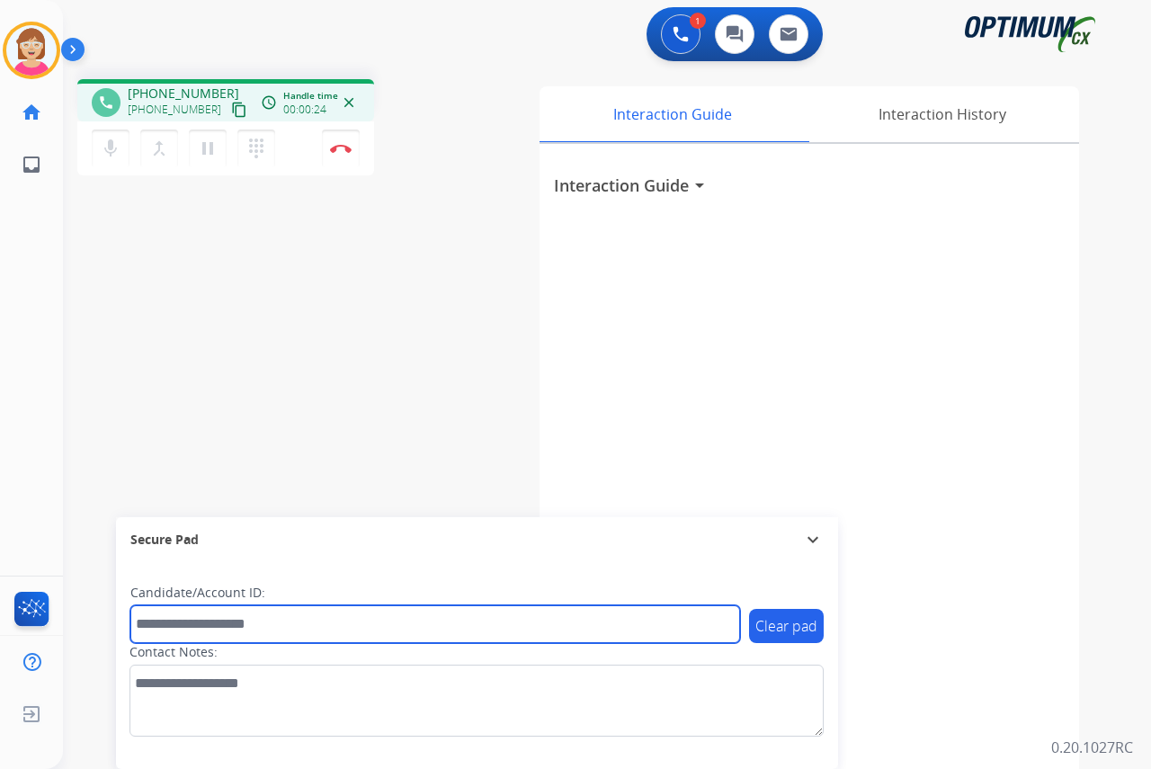
click at [161, 619] on input "text" at bounding box center [434, 624] width 609 height 38
drag, startPoint x: 161, startPoint y: 619, endPoint x: 136, endPoint y: 623, distance: 25.4
drag, startPoint x: 136, startPoint y: 623, endPoint x: 399, endPoint y: 624, distance: 263.4
click at [399, 624] on input "text" at bounding box center [434, 624] width 609 height 38
type input "*******"
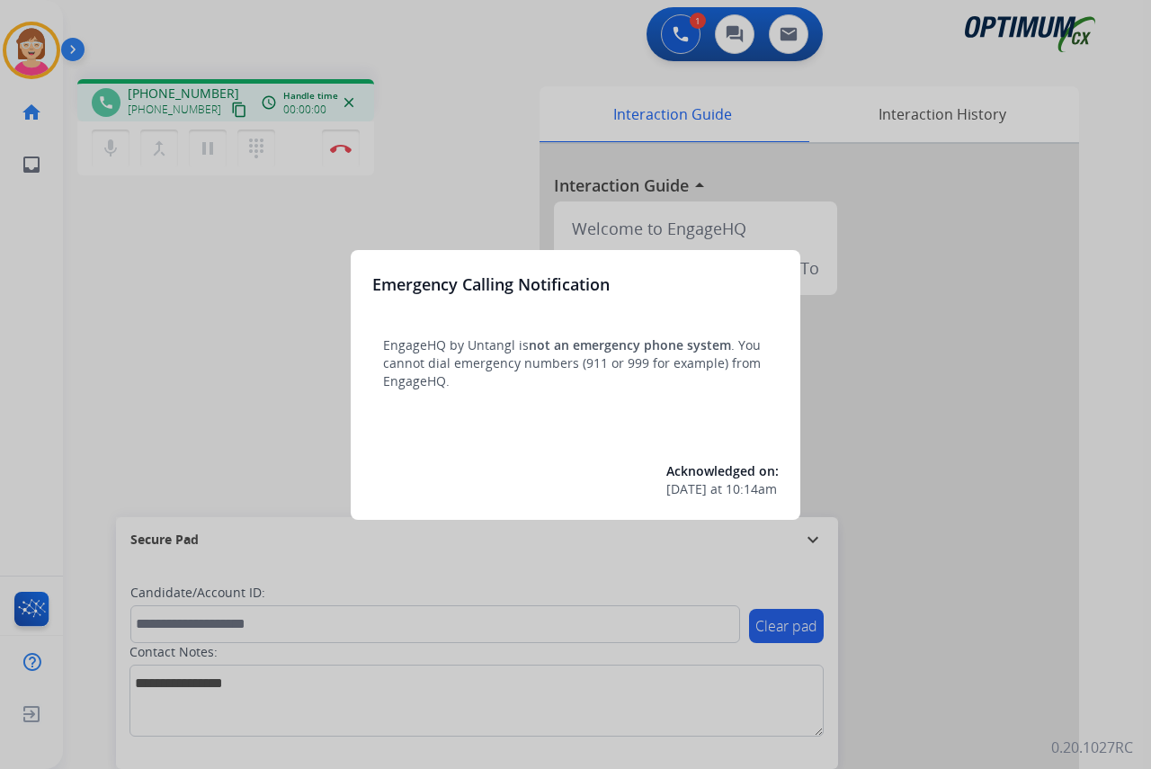
click at [239, 304] on div at bounding box center [575, 384] width 1151 height 769
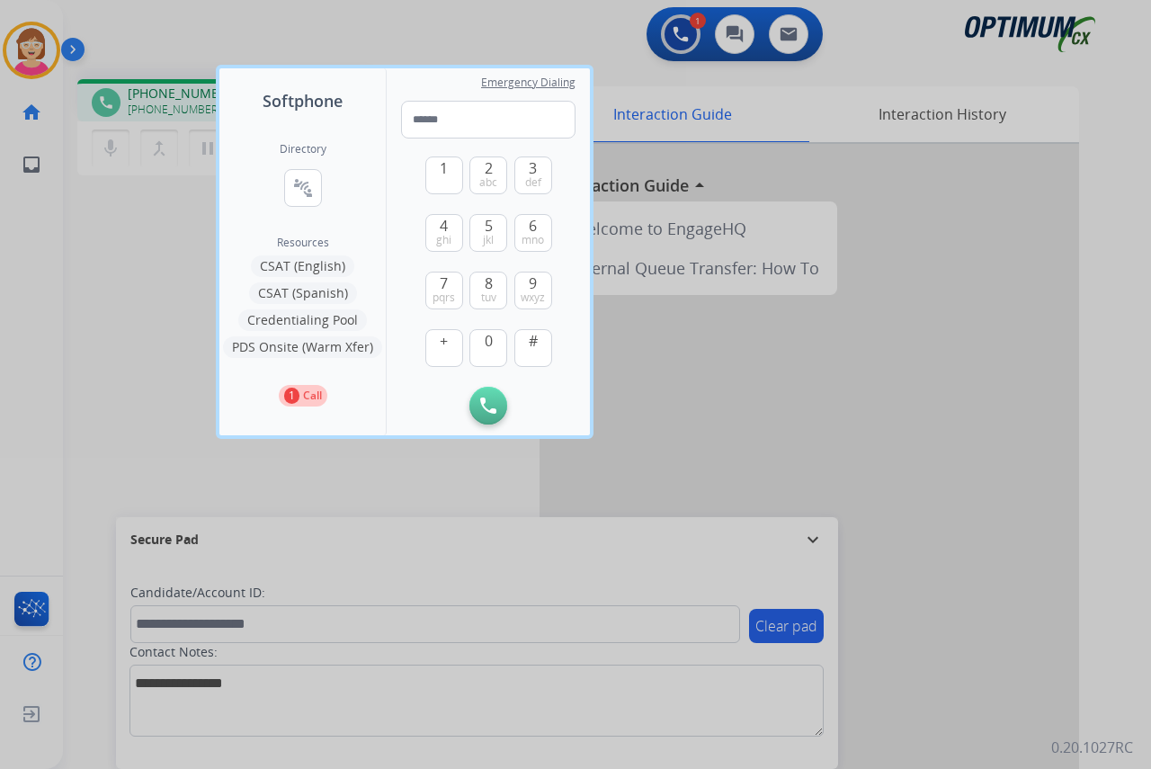
click at [200, 302] on div at bounding box center [575, 384] width 1151 height 769
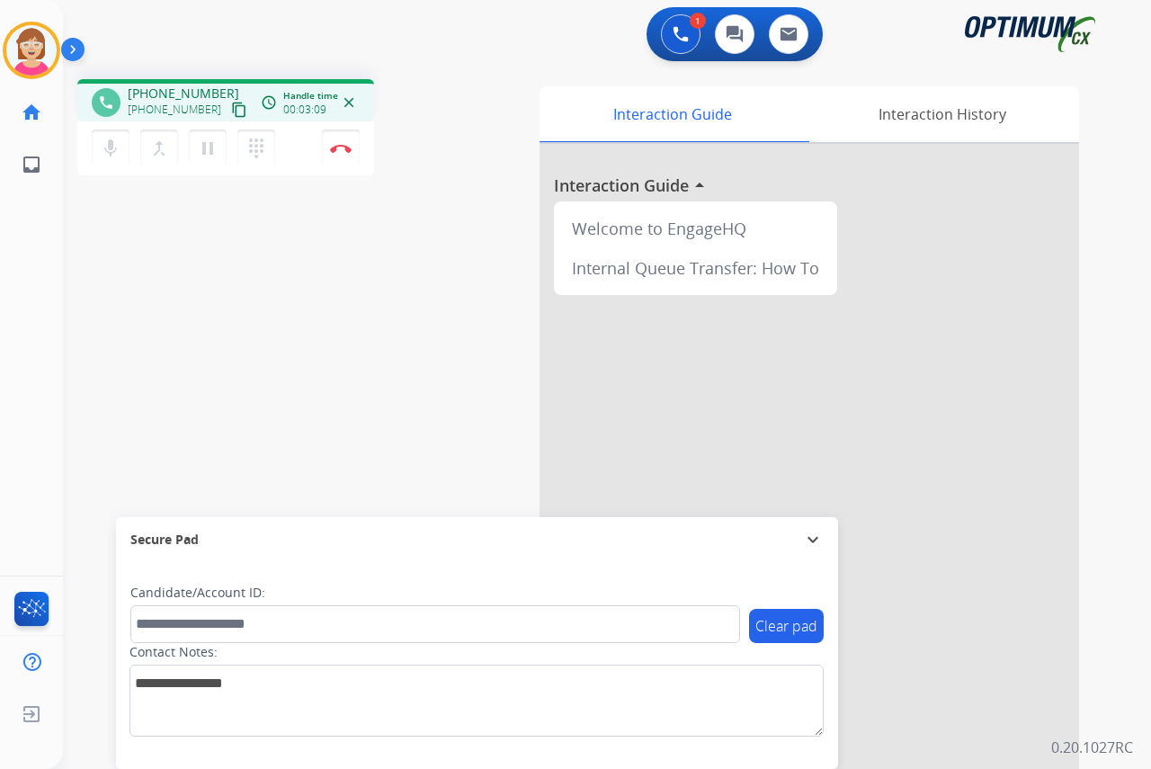
click at [429, 337] on div "phone [PHONE_NUMBER] [PHONE_NUMBER] content_copy access_time Call metrics Queue…" at bounding box center [585, 440] width 1044 height 750
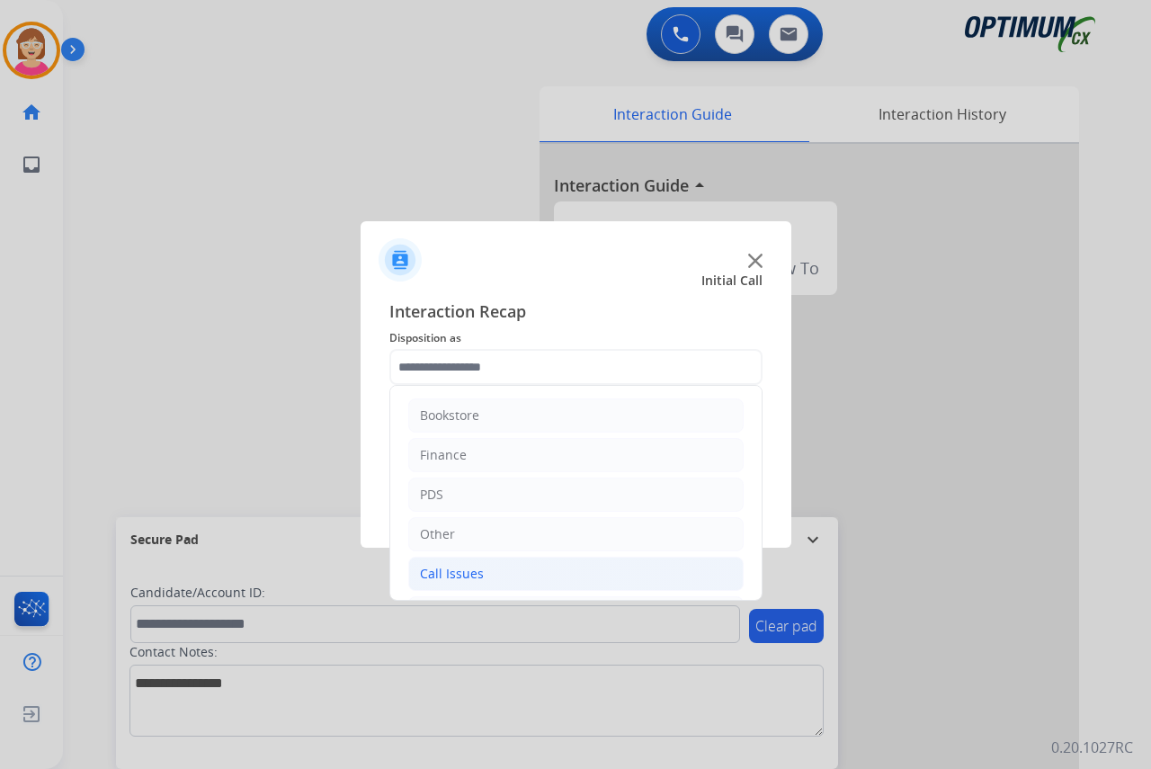
drag, startPoint x: 431, startPoint y: 367, endPoint x: 495, endPoint y: 573, distance: 216.6
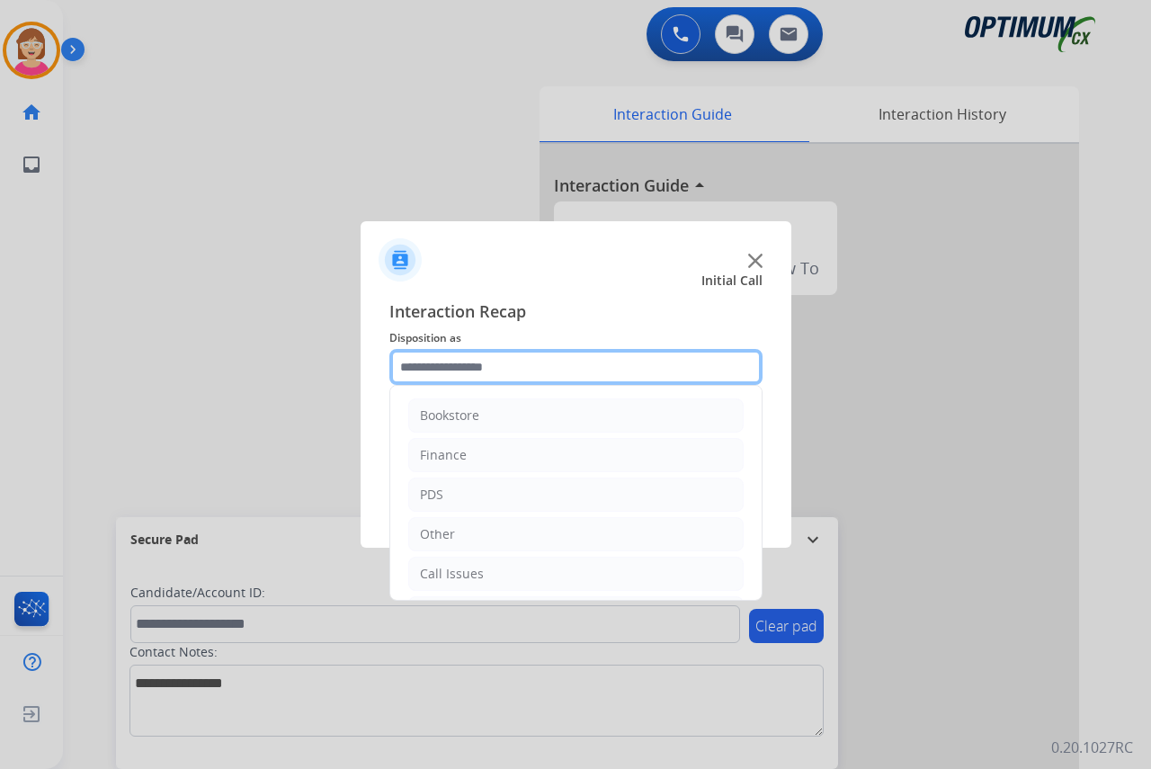
drag, startPoint x: 495, startPoint y: 573, endPoint x: 413, endPoint y: 358, distance: 230.7
click at [413, 358] on input "text" at bounding box center [575, 367] width 373 height 36
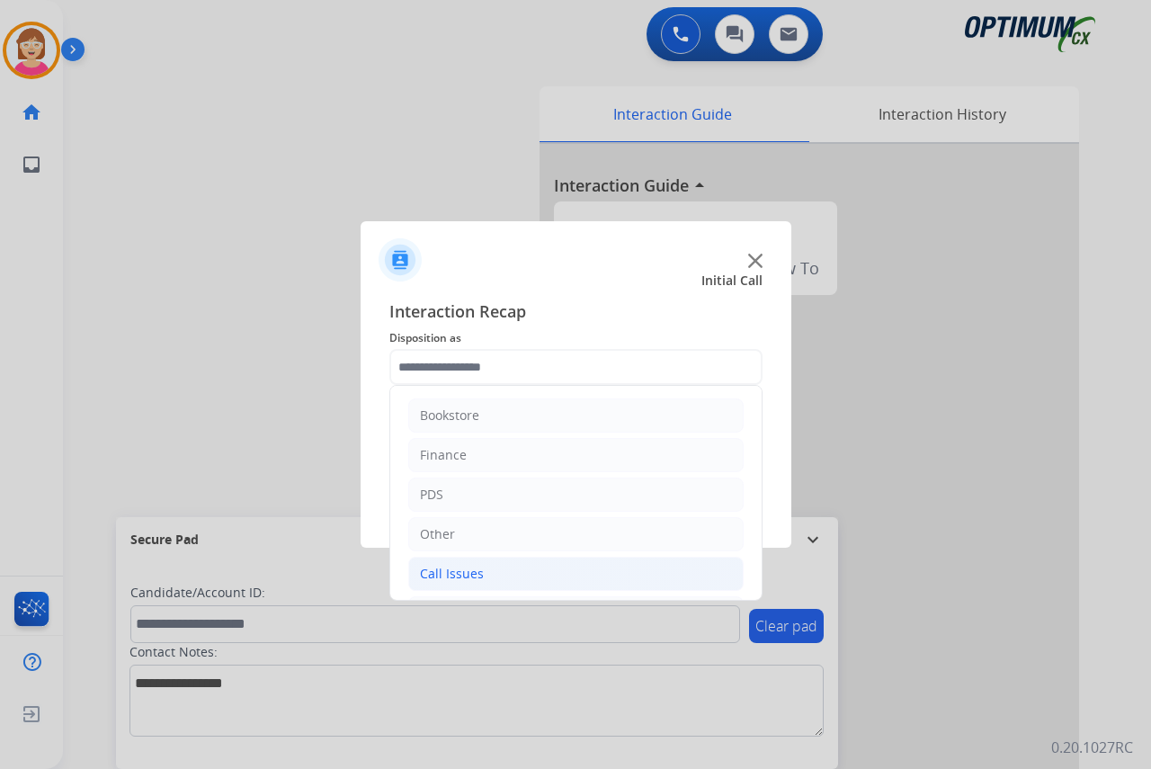
click at [469, 573] on div "Call Issues" at bounding box center [452, 573] width 64 height 18
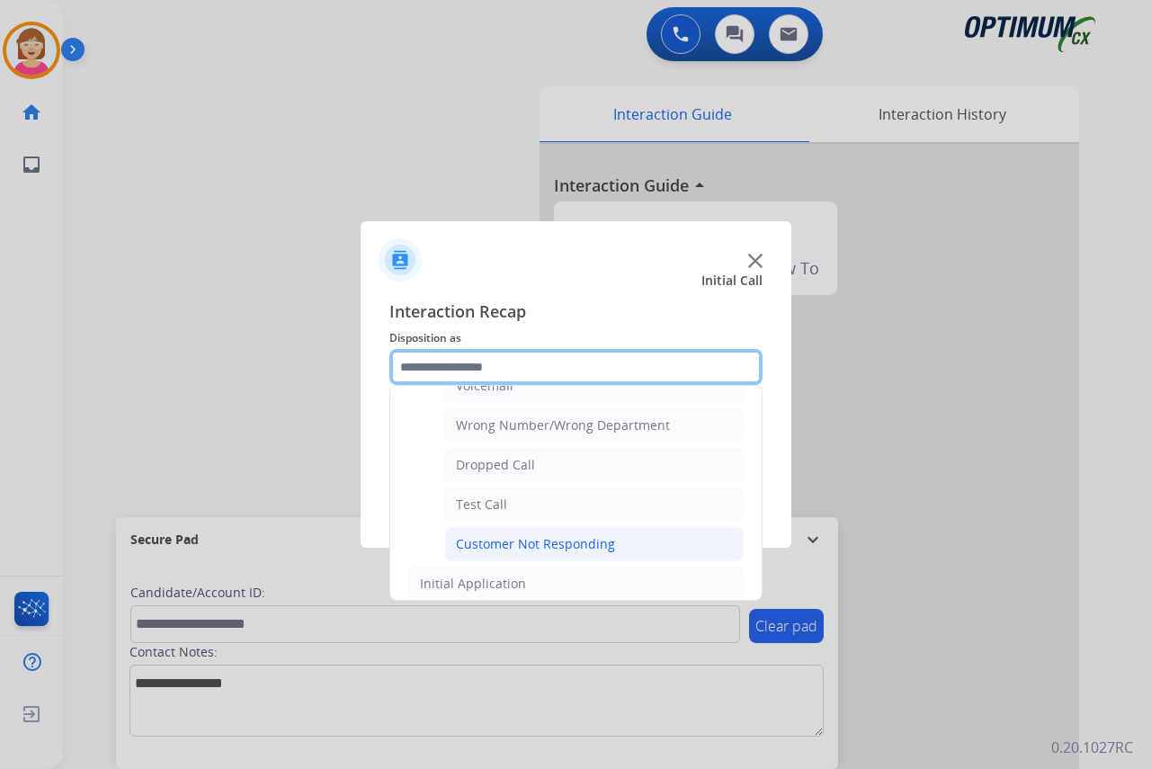
scroll to position [270, 0]
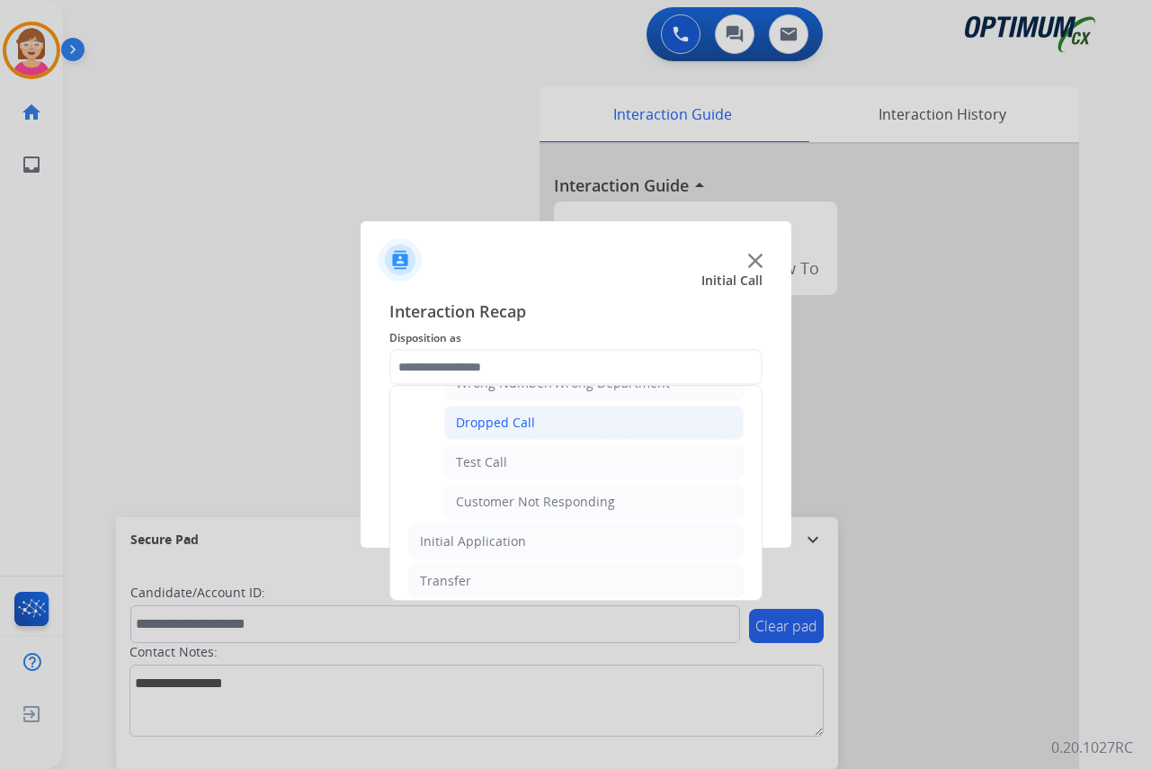
click at [511, 422] on div "Dropped Call" at bounding box center [495, 422] width 79 height 18
type input "**********"
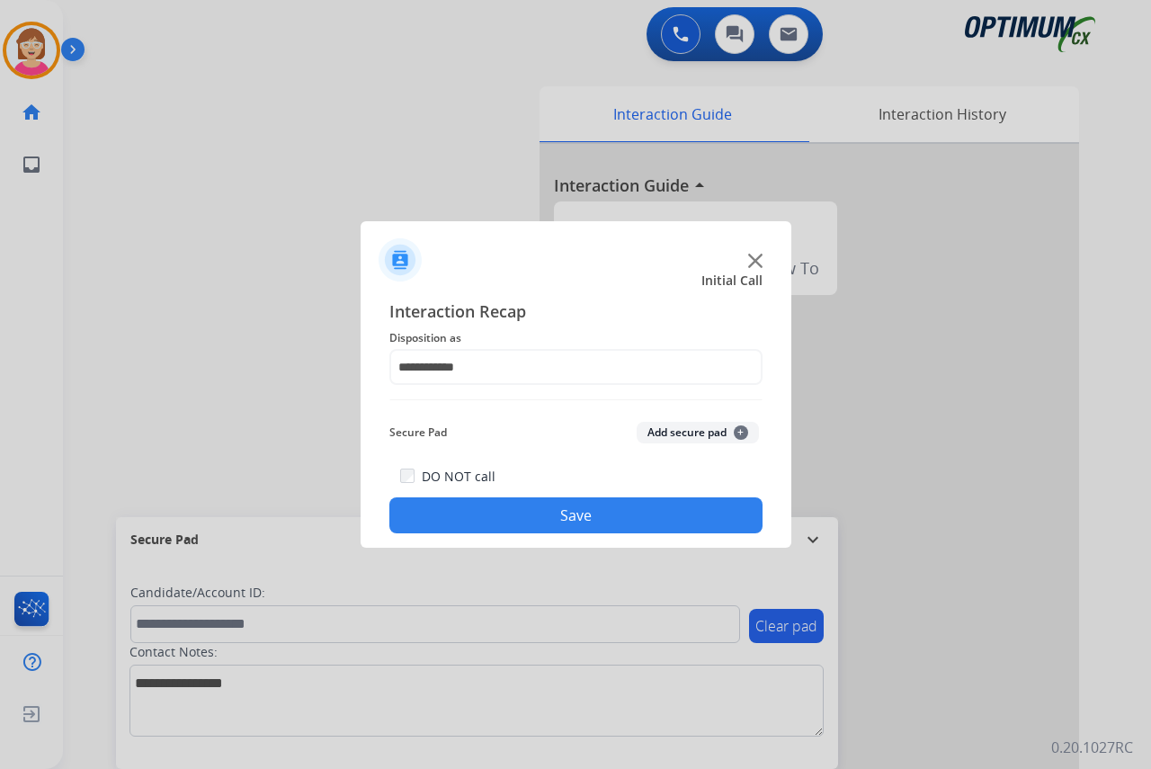
drag, startPoint x: 511, startPoint y: 422, endPoint x: 742, endPoint y: 433, distance: 231.3
click at [742, 433] on span "+" at bounding box center [740, 432] width 14 height 14
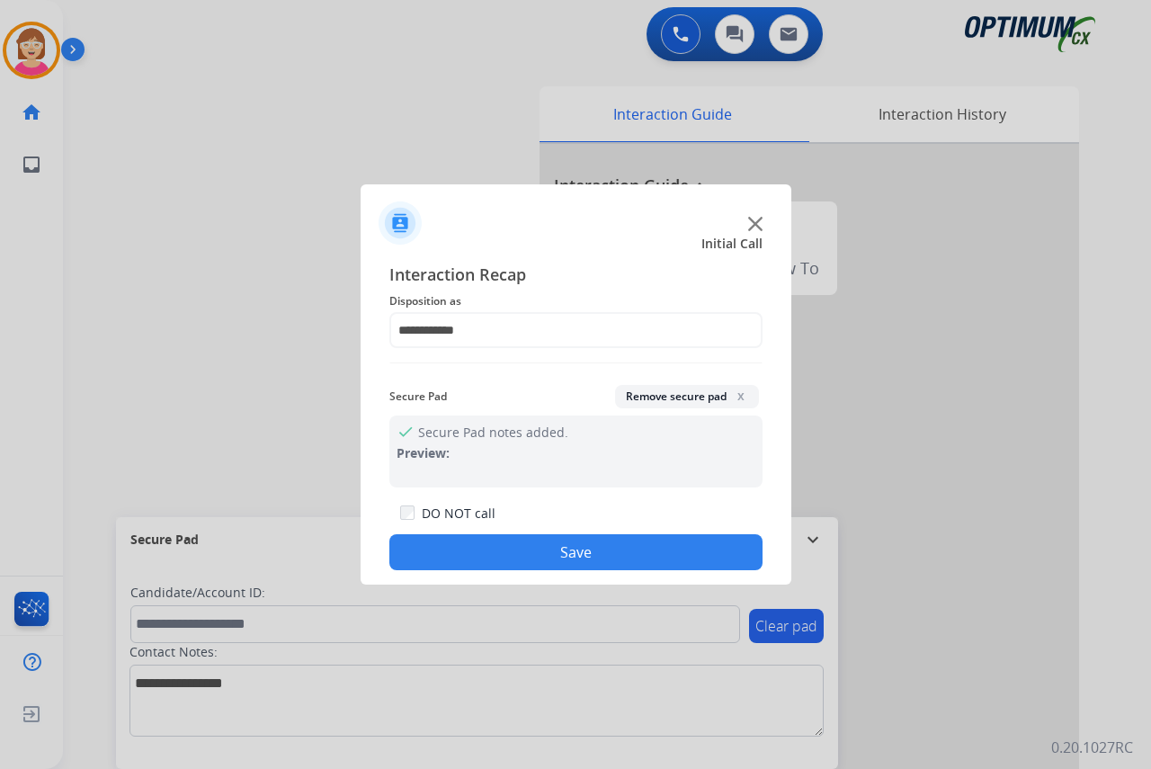
click at [739, 396] on span "x" at bounding box center [740, 395] width 14 height 14
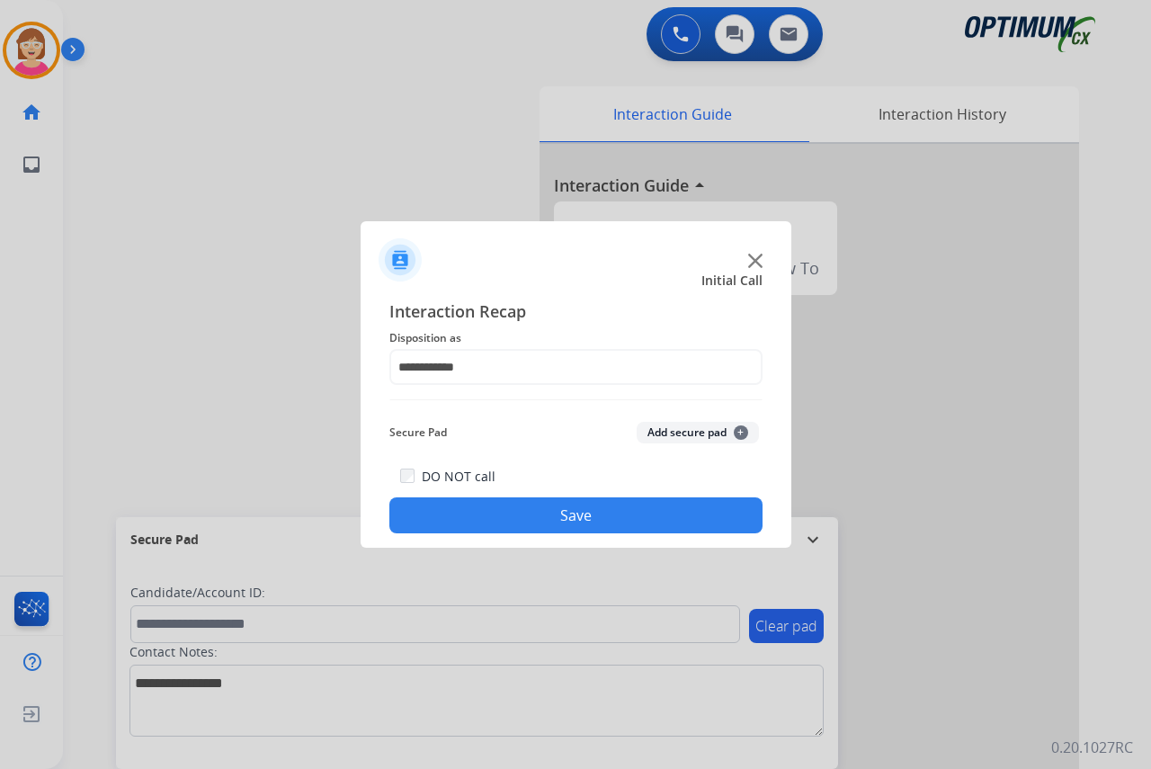
drag, startPoint x: 739, startPoint y: 396, endPoint x: 457, endPoint y: 511, distance: 305.1
click at [457, 511] on button "Save" at bounding box center [575, 515] width 373 height 36
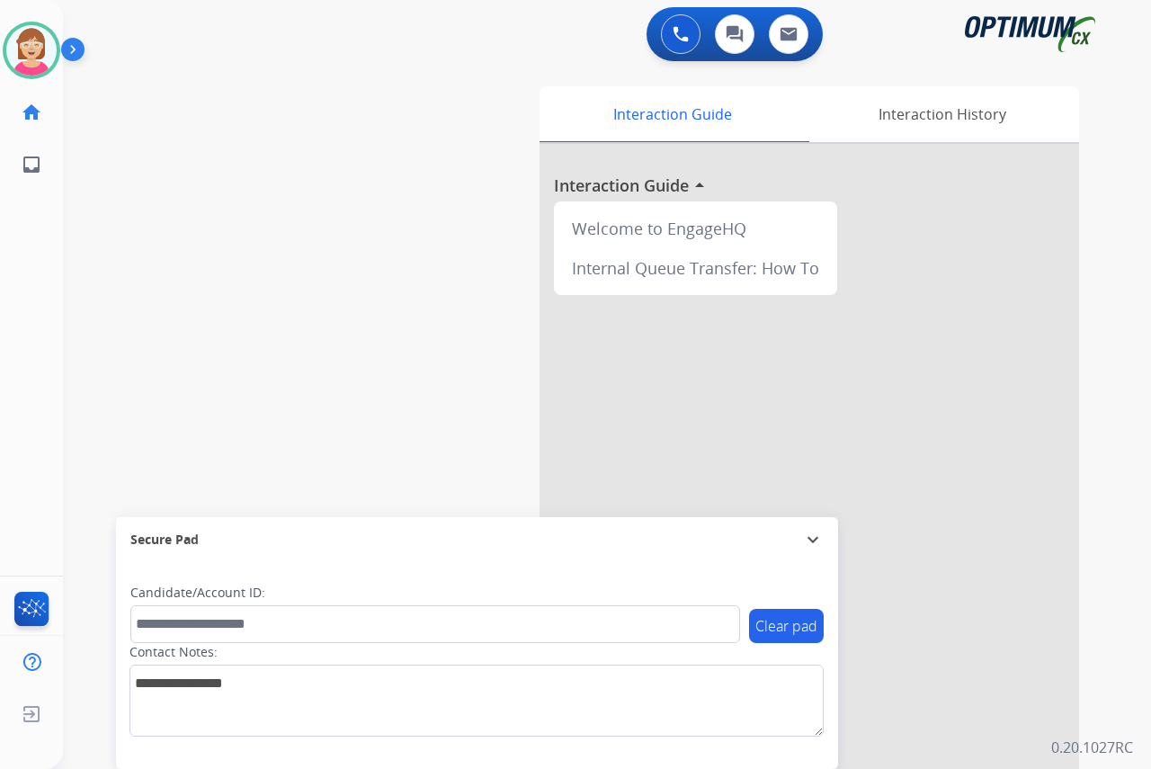
click at [17, 299] on div "[PERSON_NAME] Available Edit Avatar Agent: [PERSON_NAME] Profile: OCX Training …" at bounding box center [31, 384] width 63 height 769
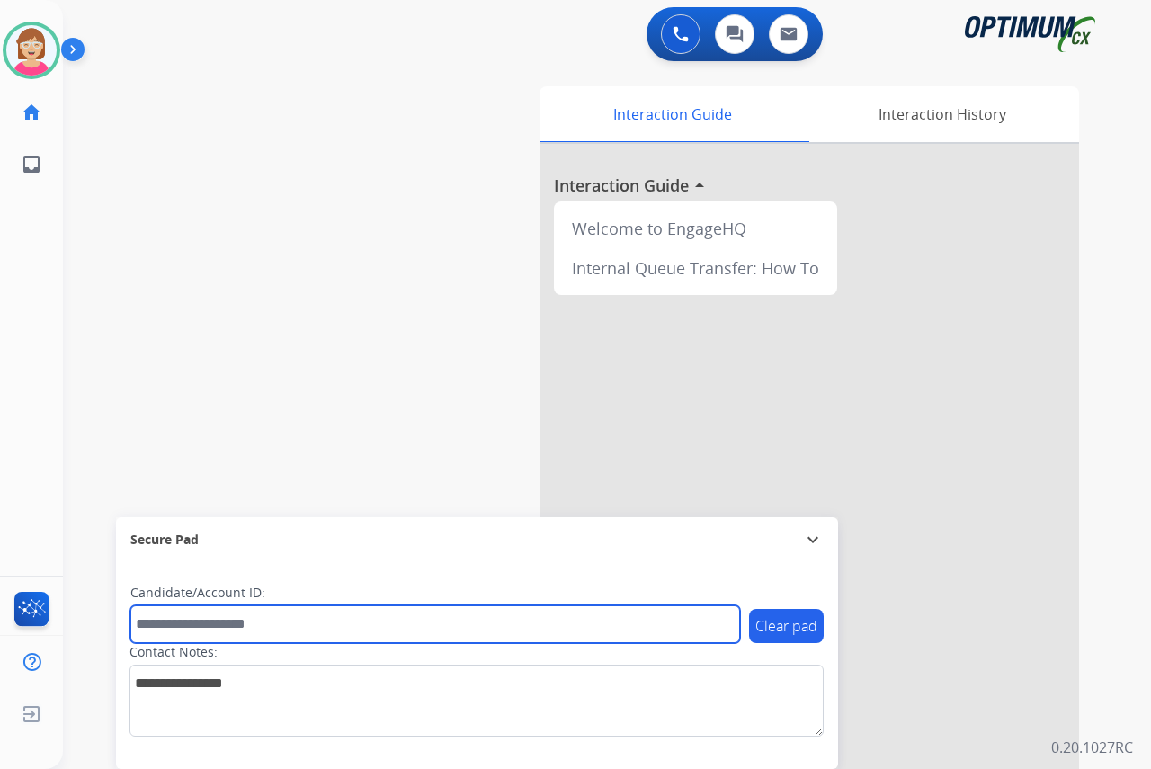
click at [172, 629] on input "text" at bounding box center [434, 624] width 609 height 38
type input "*******"
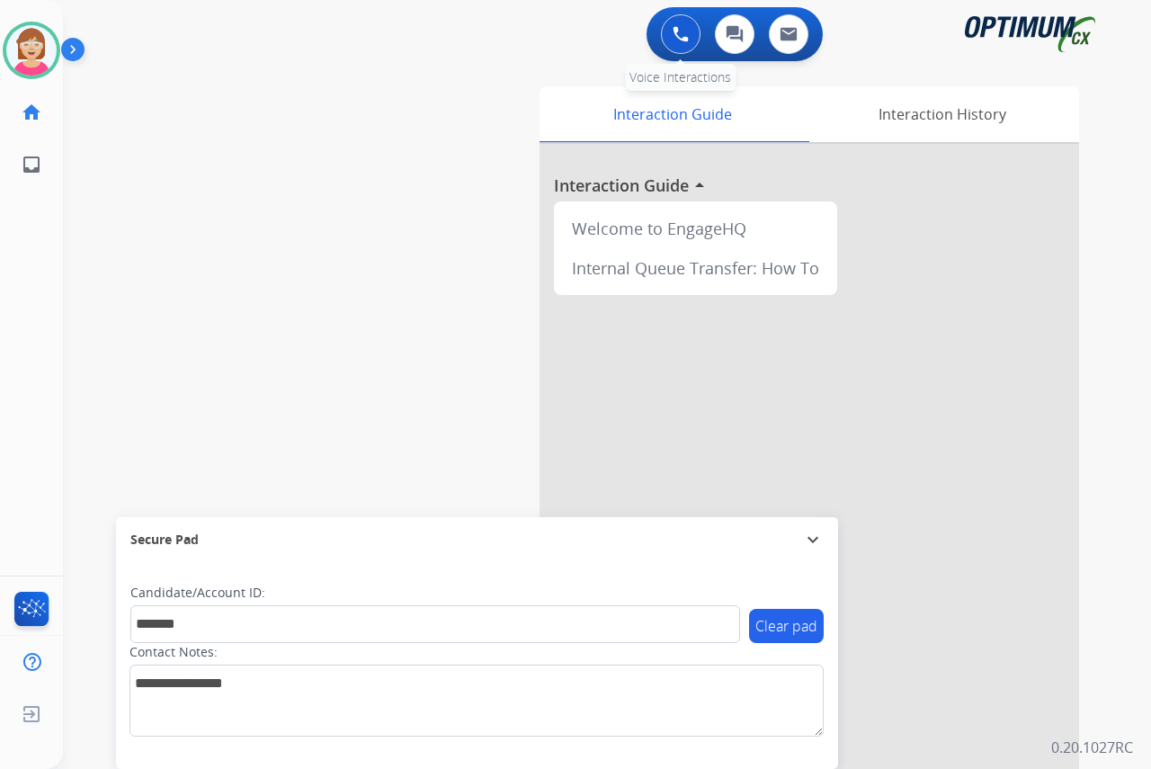
click at [682, 30] on img at bounding box center [680, 34] width 16 height 16
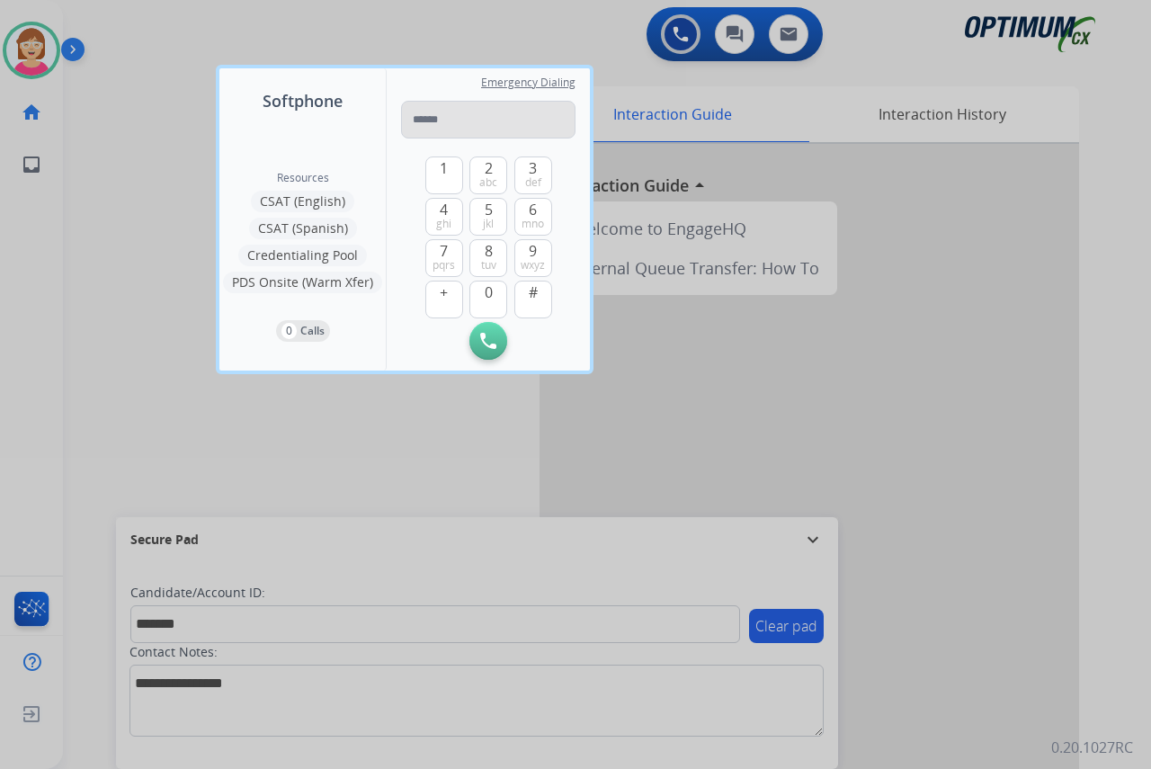
click at [413, 122] on input "tel" at bounding box center [488, 120] width 174 height 38
drag, startPoint x: 413, startPoint y: 122, endPoint x: 423, endPoint y: 109, distance: 17.3
click at [423, 109] on input "tel" at bounding box center [488, 120] width 174 height 38
type input "**********"
click at [483, 333] on img at bounding box center [488, 341] width 16 height 16
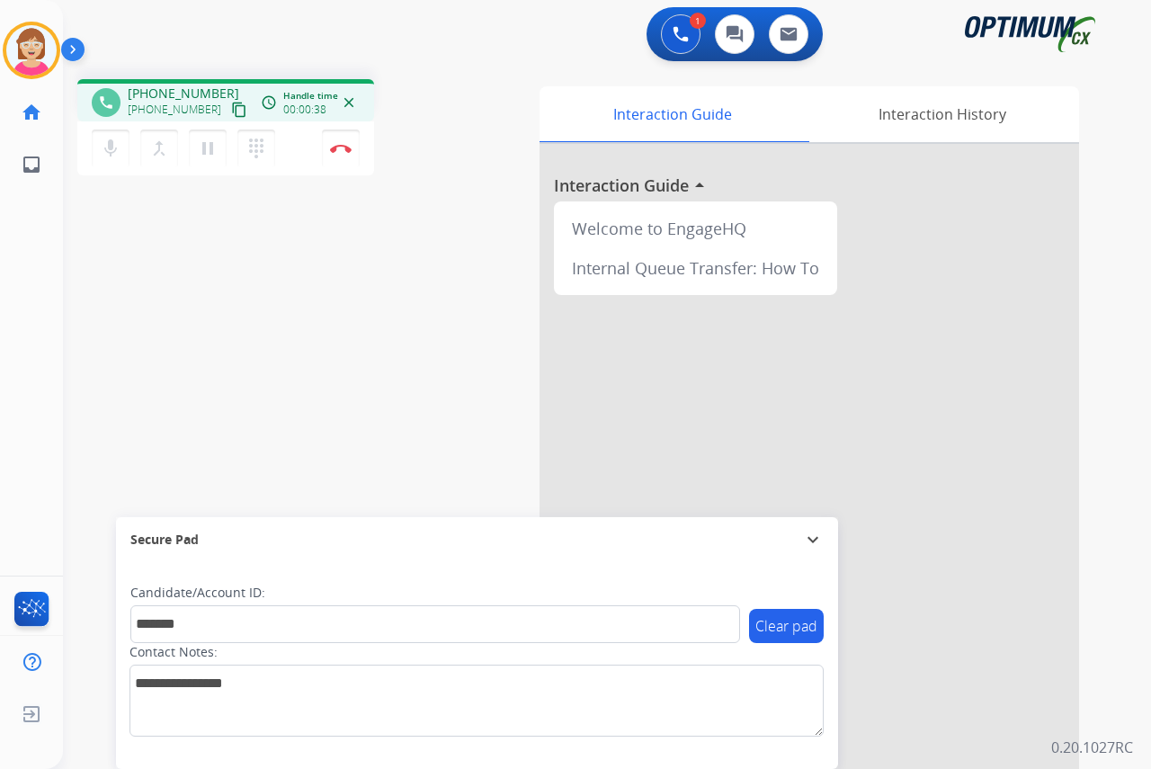
click at [31, 455] on div "[PERSON_NAME] Edit Avatar Agent: [PERSON_NAME] Profile: OCX Training home Home …" at bounding box center [31, 384] width 63 height 769
click at [258, 147] on mat-icon "dialpad" at bounding box center [256, 149] width 22 height 22
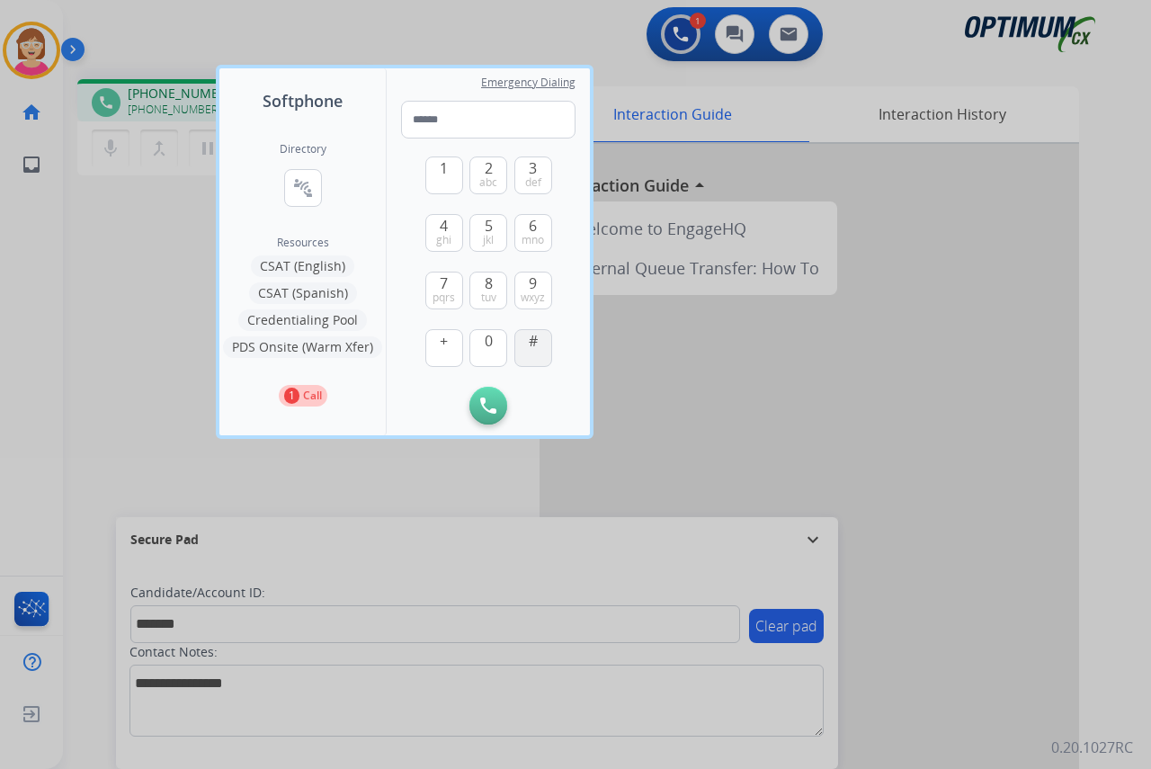
click at [538, 343] on button "#" at bounding box center [533, 348] width 38 height 38
click at [440, 174] on span "1" at bounding box center [444, 168] width 8 height 22
type input "***"
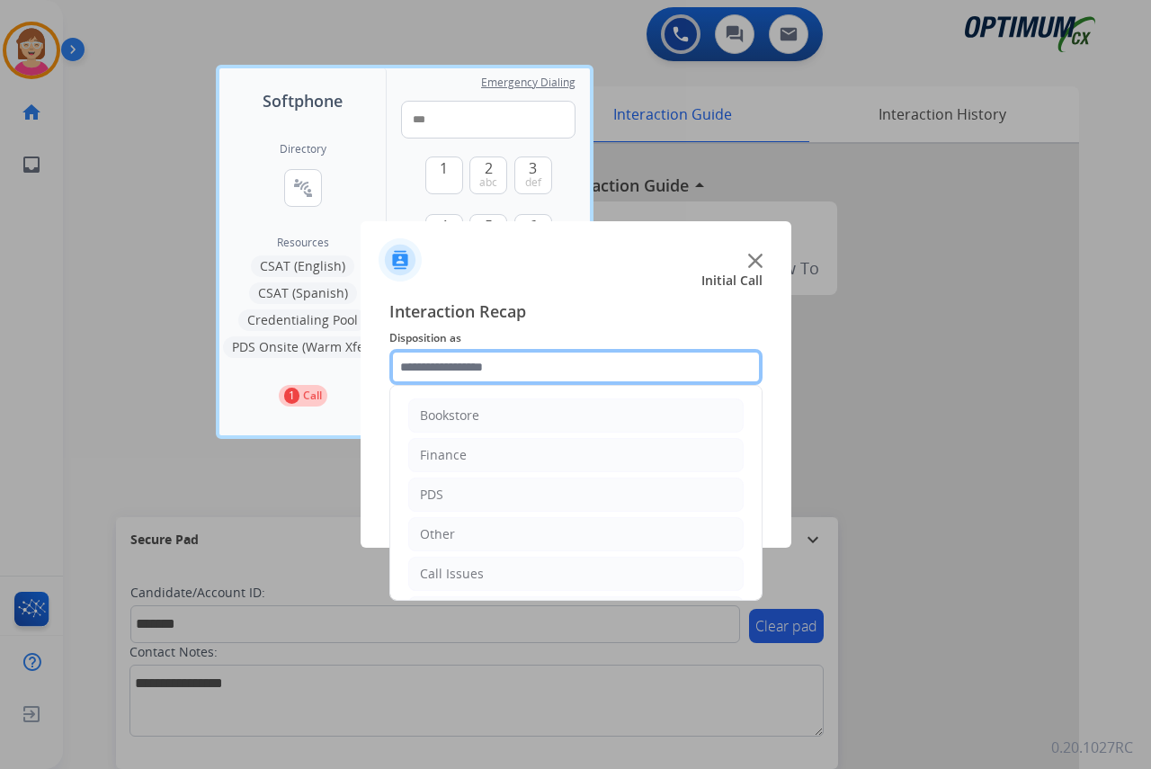
click at [423, 368] on input "text" at bounding box center [575, 367] width 373 height 36
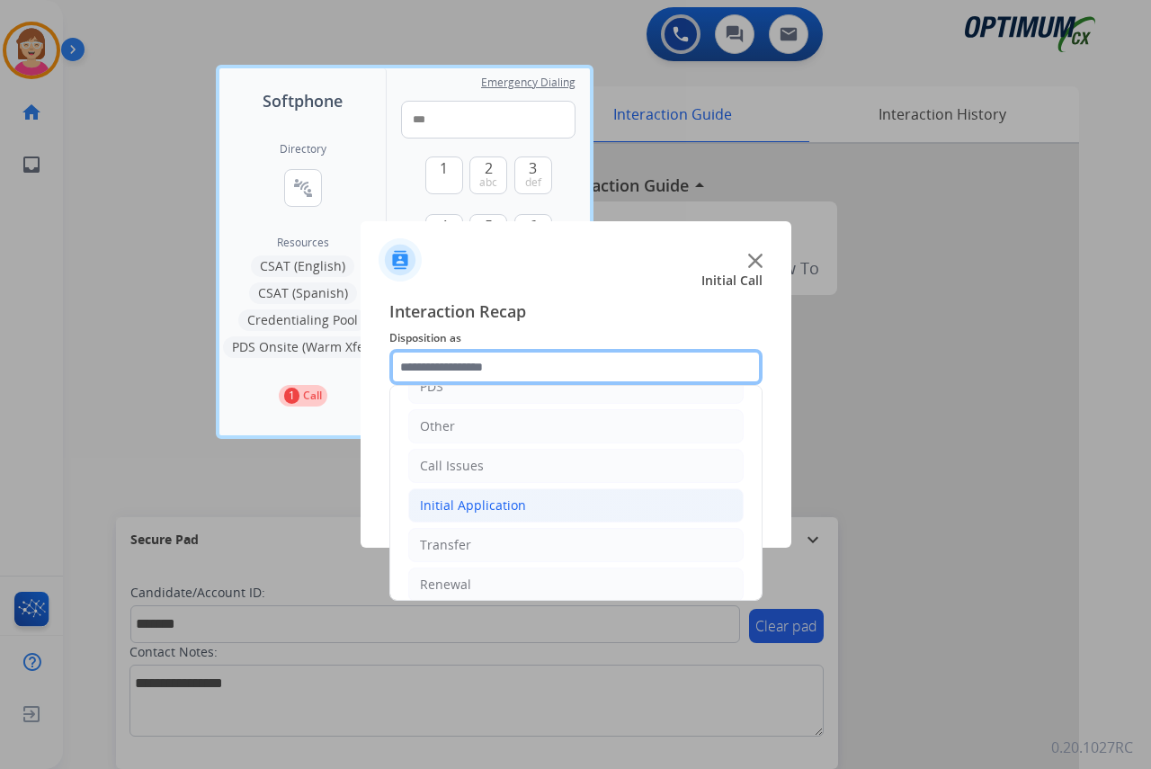
scroll to position [122, 0]
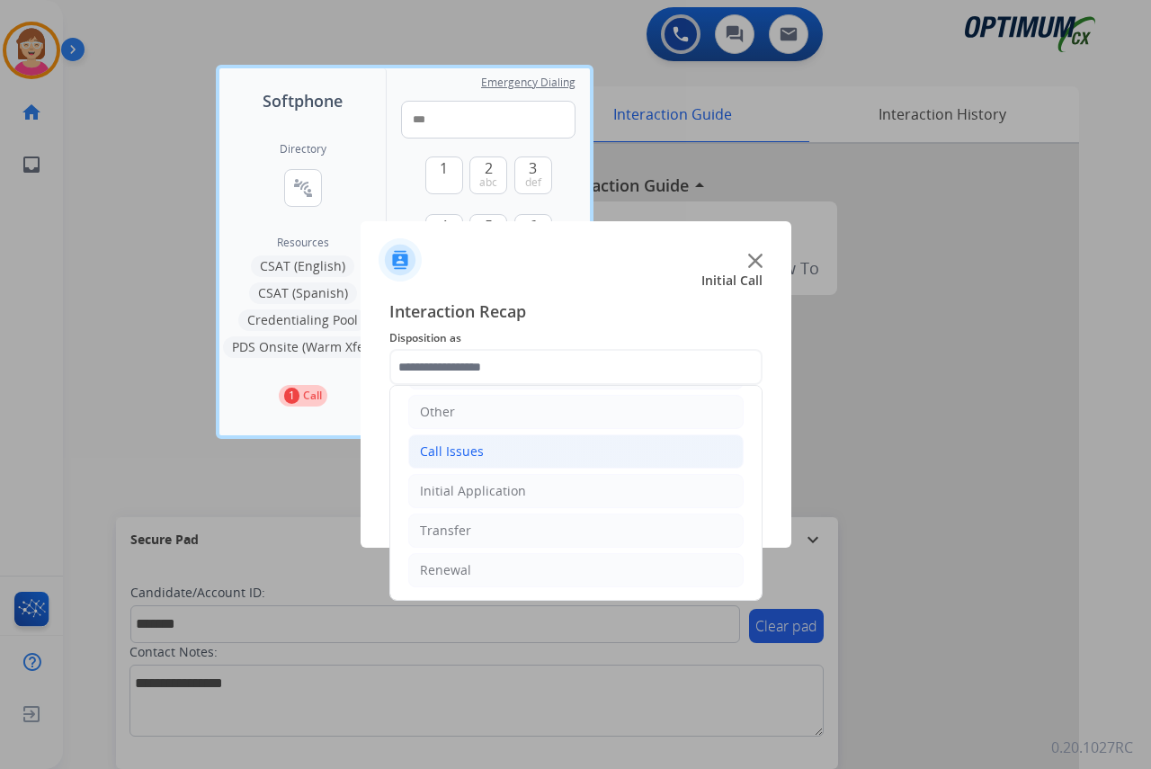
click at [486, 445] on li "Call Issues" at bounding box center [575, 451] width 335 height 34
click at [530, 488] on li "Voicemail" at bounding box center [593, 491] width 299 height 34
type input "*********"
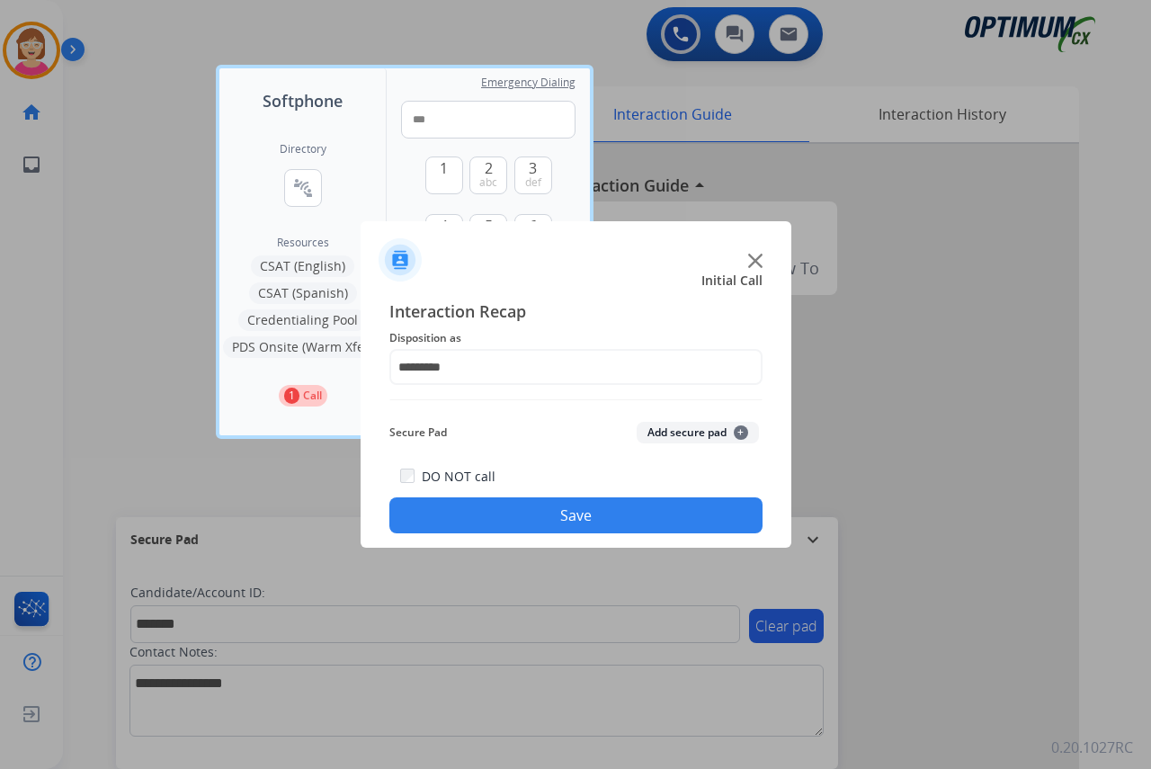
click at [742, 429] on span "+" at bounding box center [740, 432] width 14 height 14
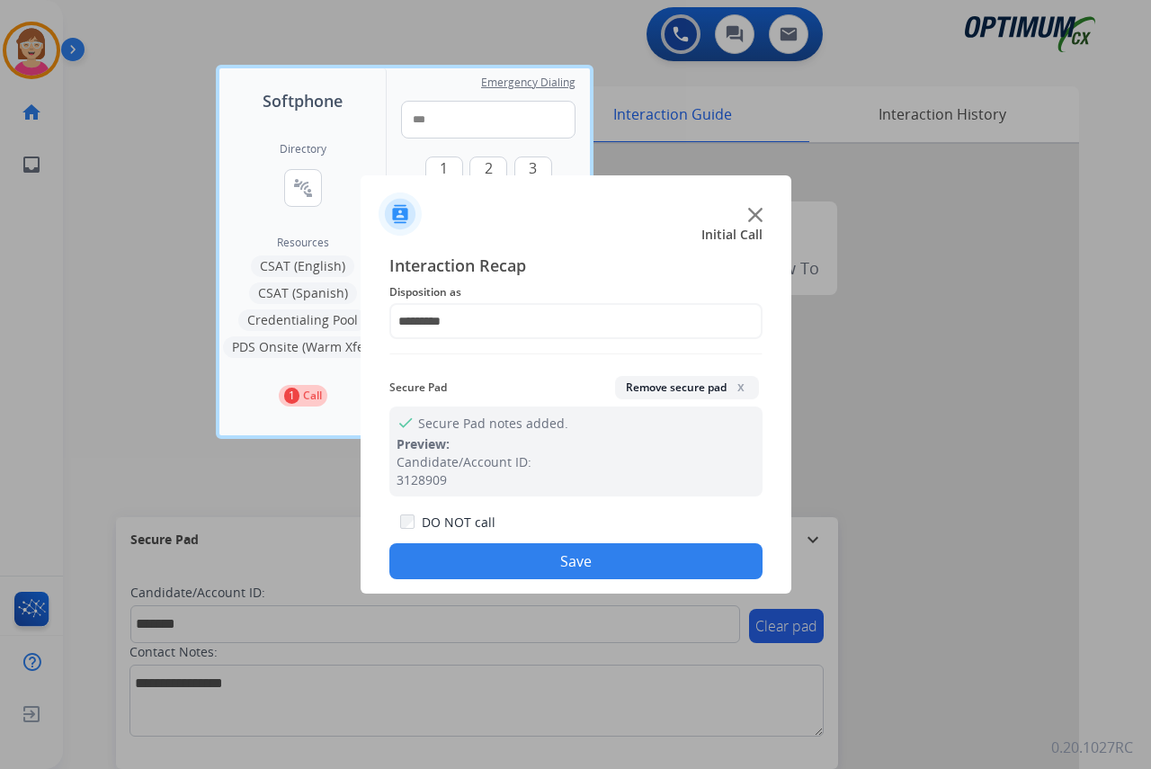
click at [493, 548] on button "Save" at bounding box center [575, 561] width 373 height 36
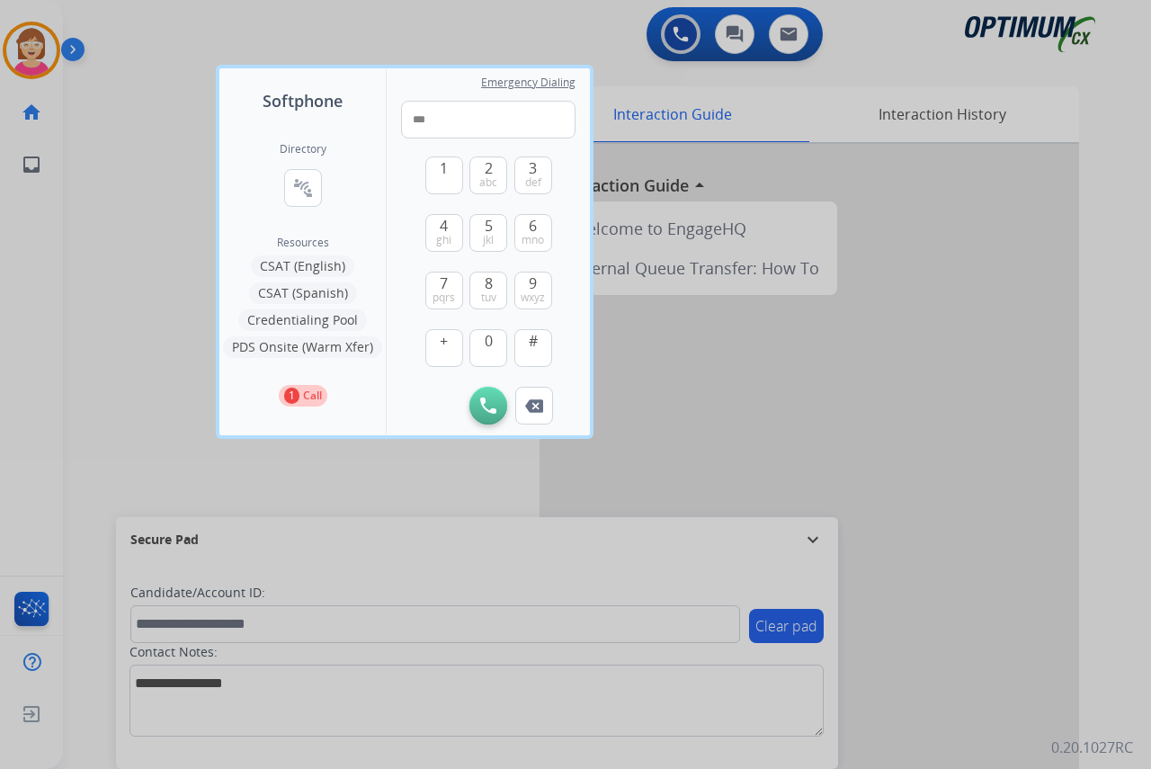
drag, startPoint x: 493, startPoint y: 548, endPoint x: 447, endPoint y: 454, distance: 105.3
click at [447, 454] on div at bounding box center [575, 384] width 1151 height 769
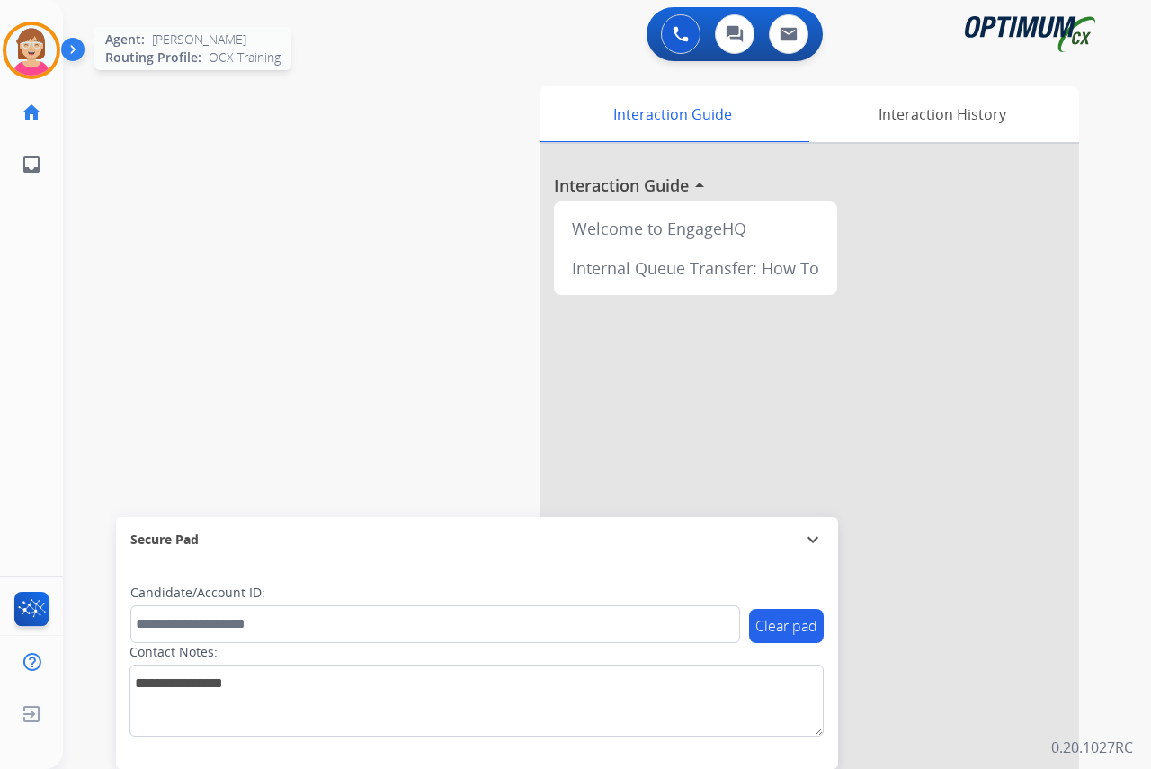
click at [30, 40] on img at bounding box center [31, 50] width 50 height 50
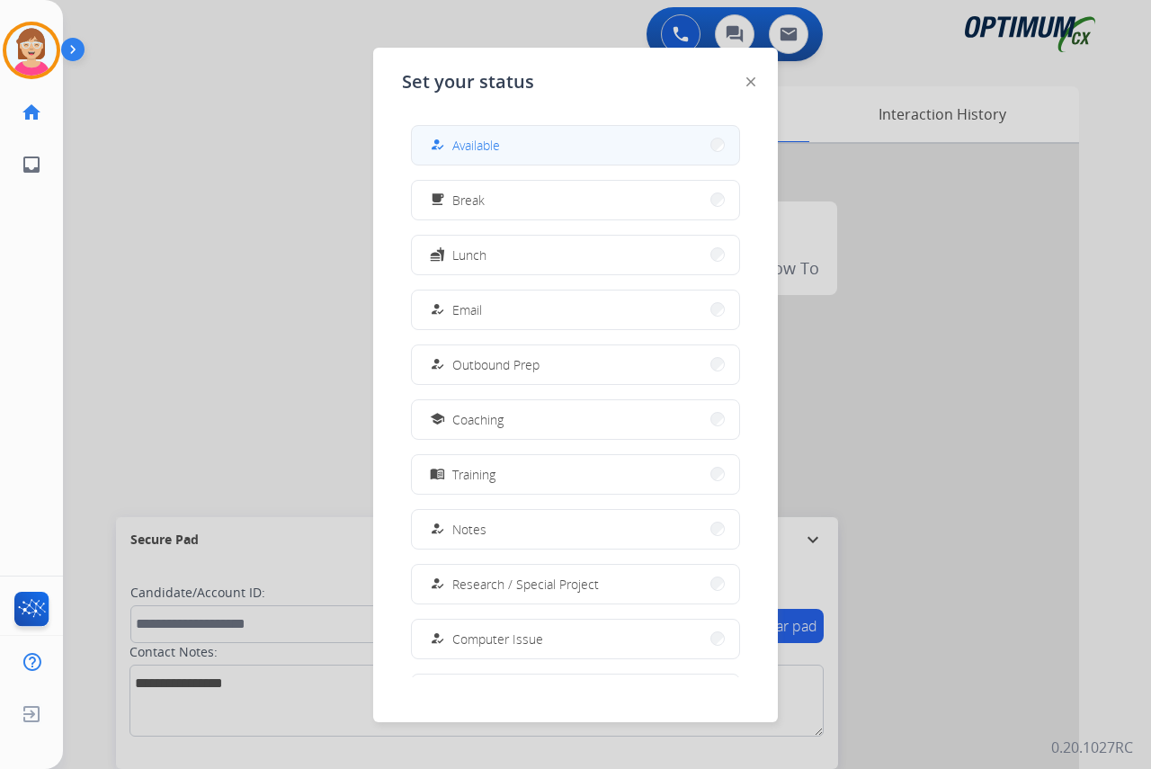
drag, startPoint x: 30, startPoint y: 40, endPoint x: 485, endPoint y: 131, distance: 464.7
click at [485, 131] on button "how_to_reg Available" at bounding box center [575, 145] width 327 height 39
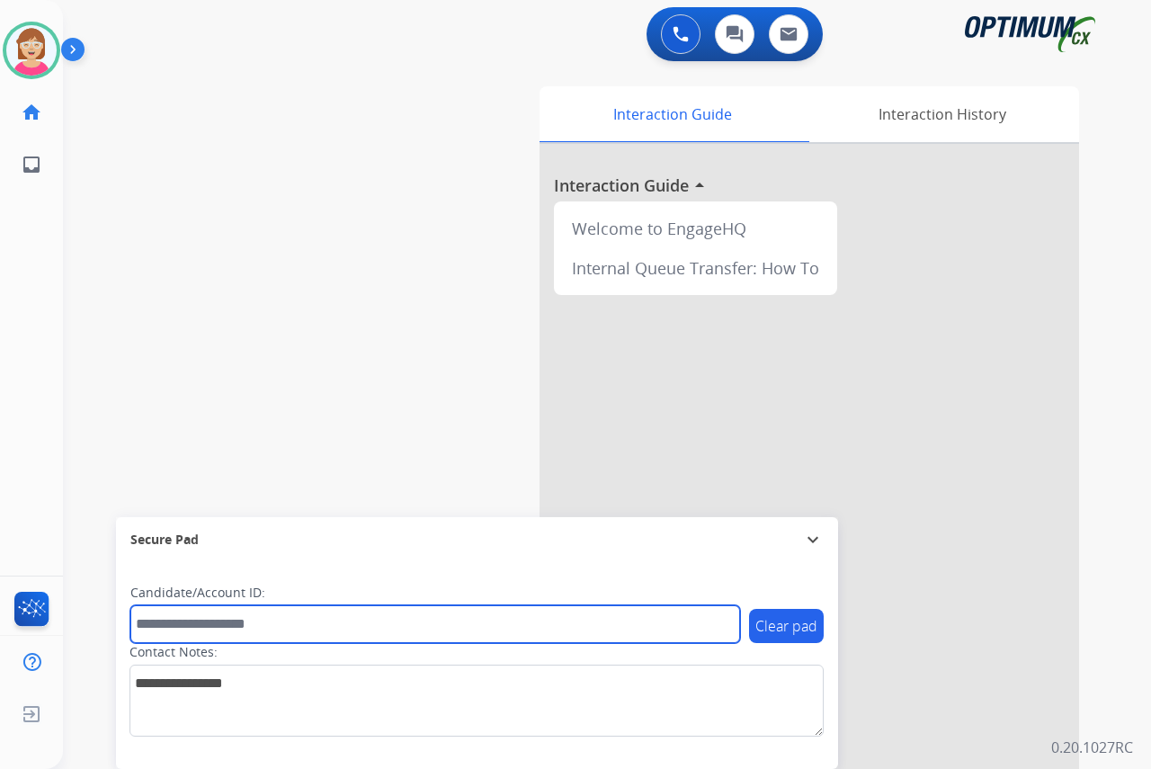
click at [164, 620] on input "text" at bounding box center [434, 624] width 609 height 38
drag, startPoint x: 164, startPoint y: 620, endPoint x: 146, endPoint y: 622, distance: 18.1
click at [146, 622] on input "text" at bounding box center [434, 624] width 609 height 38
type input "*******"
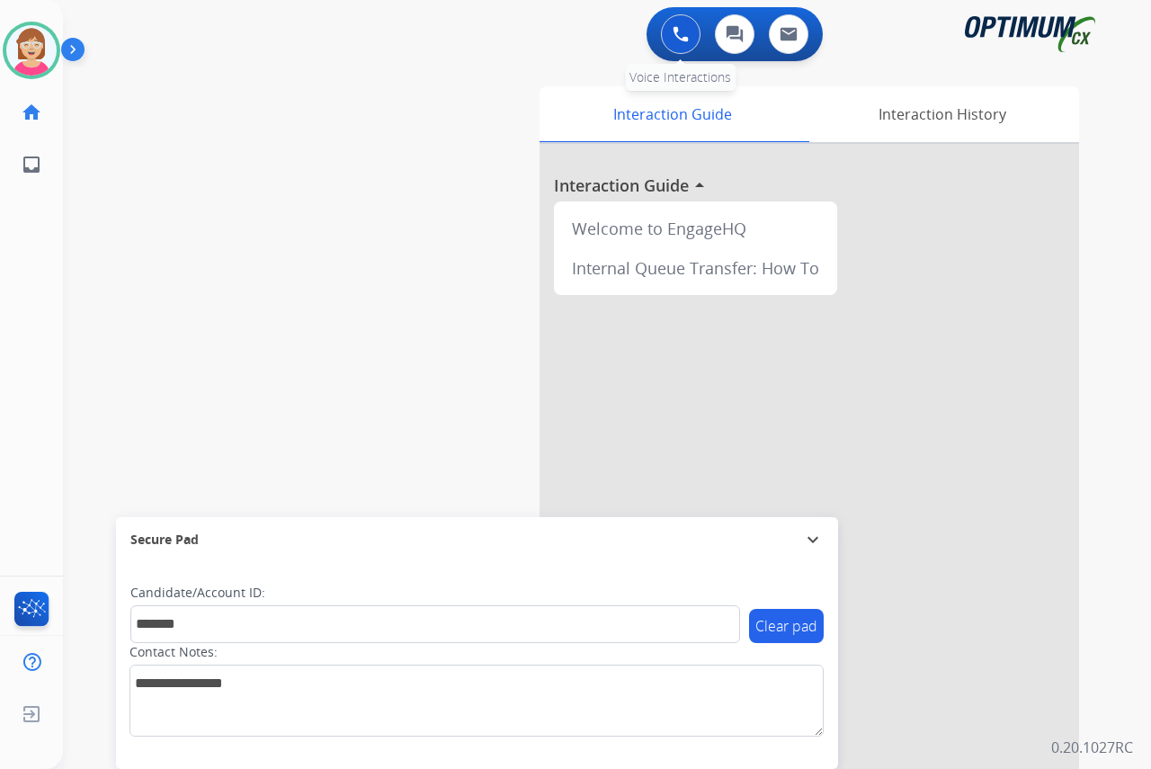
click at [685, 34] on img at bounding box center [680, 34] width 16 height 16
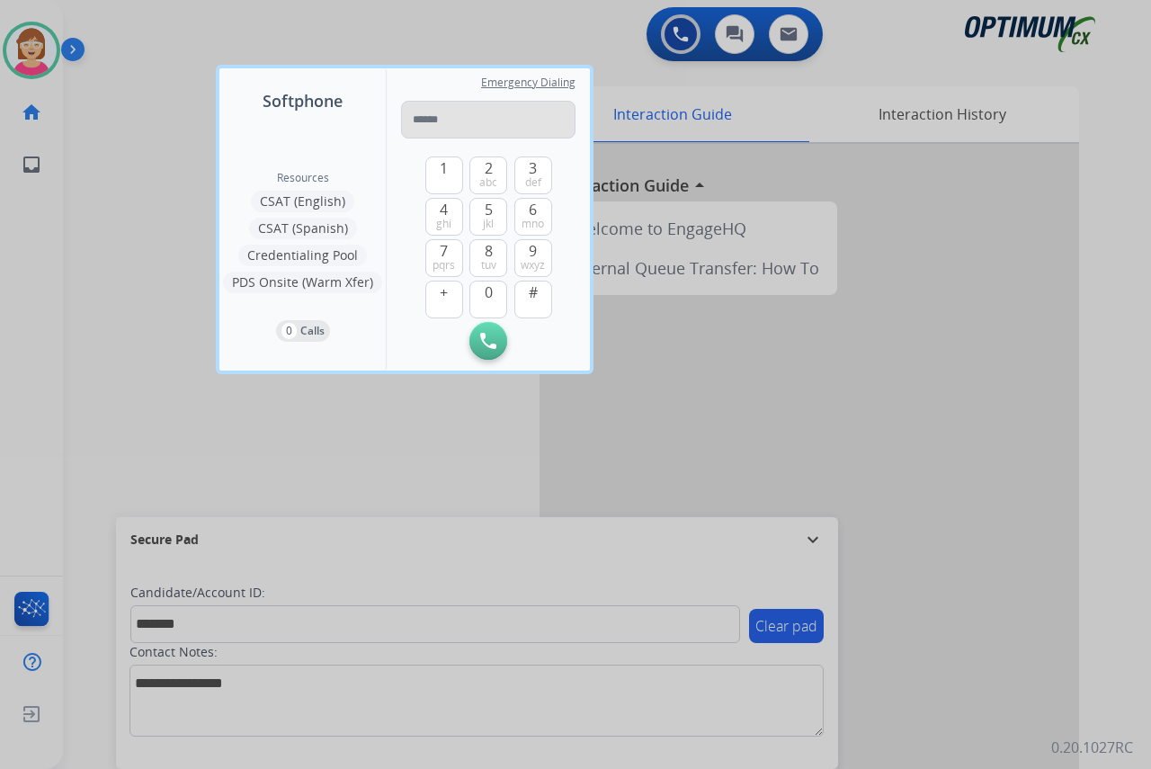
click at [430, 115] on input "tel" at bounding box center [488, 120] width 174 height 38
type input "*******"
drag, startPoint x: 451, startPoint y: 125, endPoint x: 386, endPoint y: 126, distance: 65.6
click at [386, 126] on div "Softphone Resources CSAT (English) CSAT (Spanish) Credentialing Pool PDS Onsite…" at bounding box center [404, 219] width 370 height 302
type input "**********"
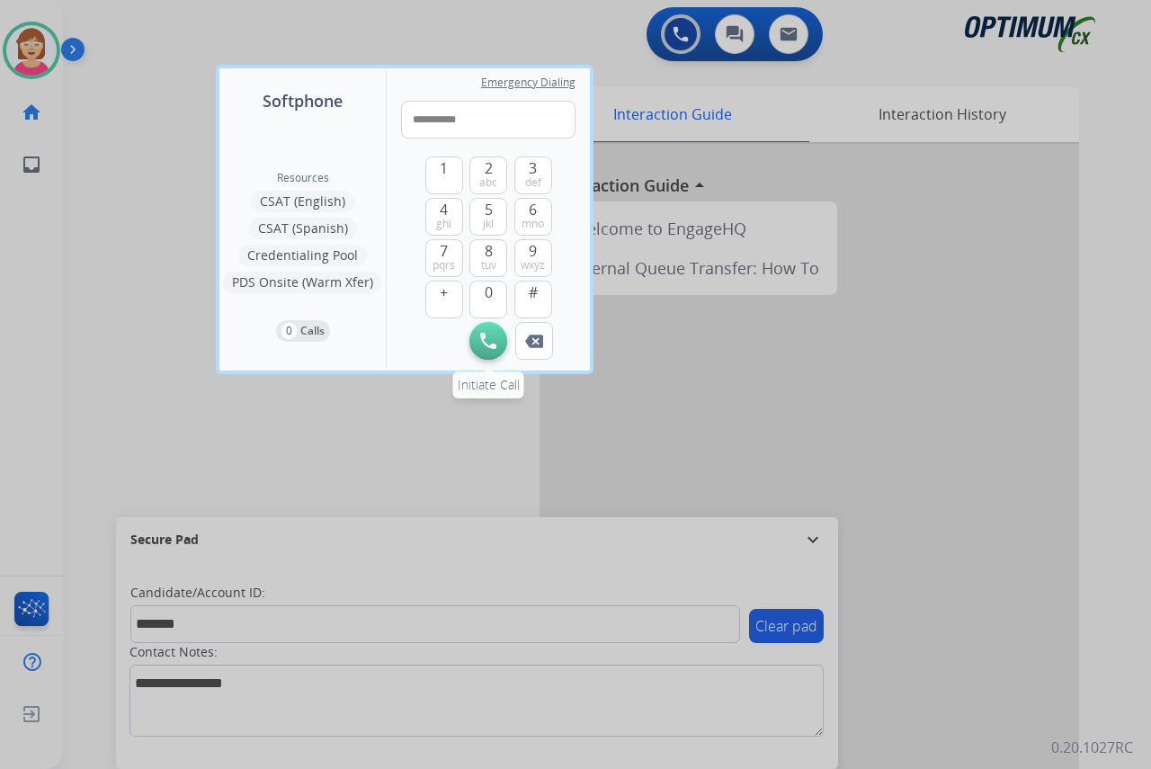
click at [483, 348] on img at bounding box center [488, 341] width 16 height 16
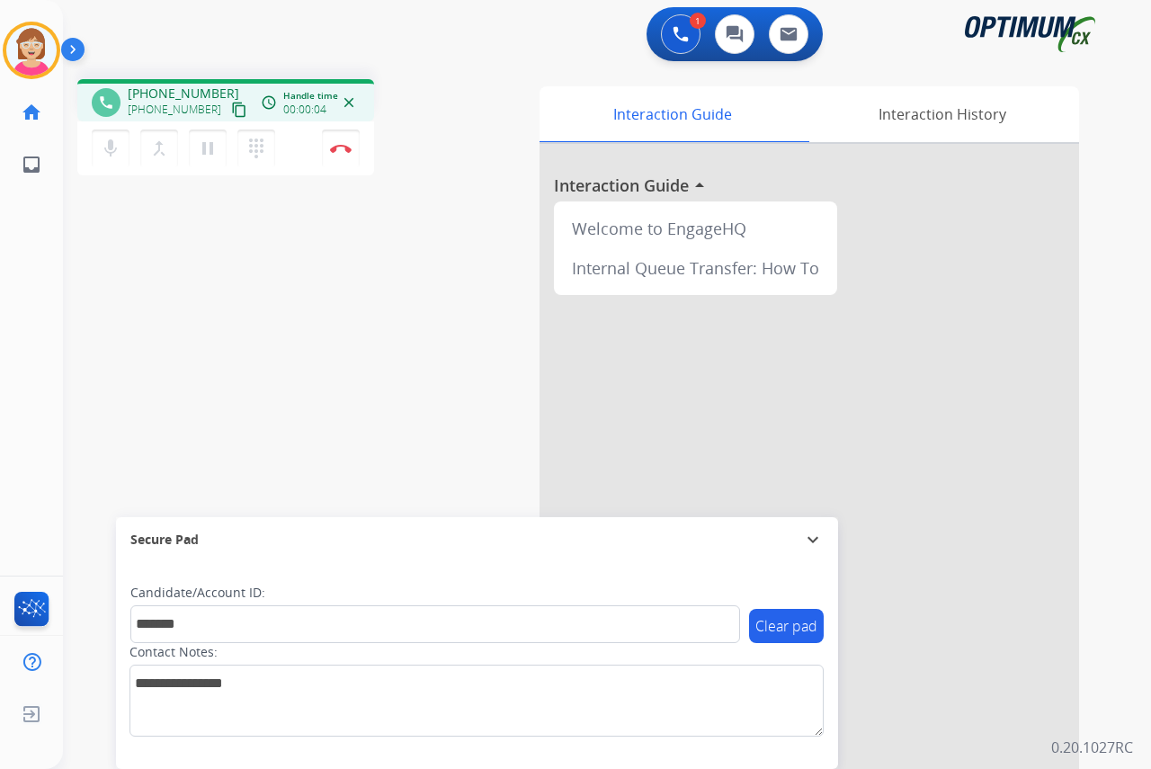
drag, startPoint x: 38, startPoint y: 439, endPoint x: 5, endPoint y: 445, distance: 33.0
click at [35, 439] on div "[PERSON_NAME] Edit Avatar Agent: [PERSON_NAME] Profile: OCX Training home Home …" at bounding box center [31, 384] width 63 height 769
click at [260, 143] on mat-icon "dialpad" at bounding box center [256, 149] width 22 height 22
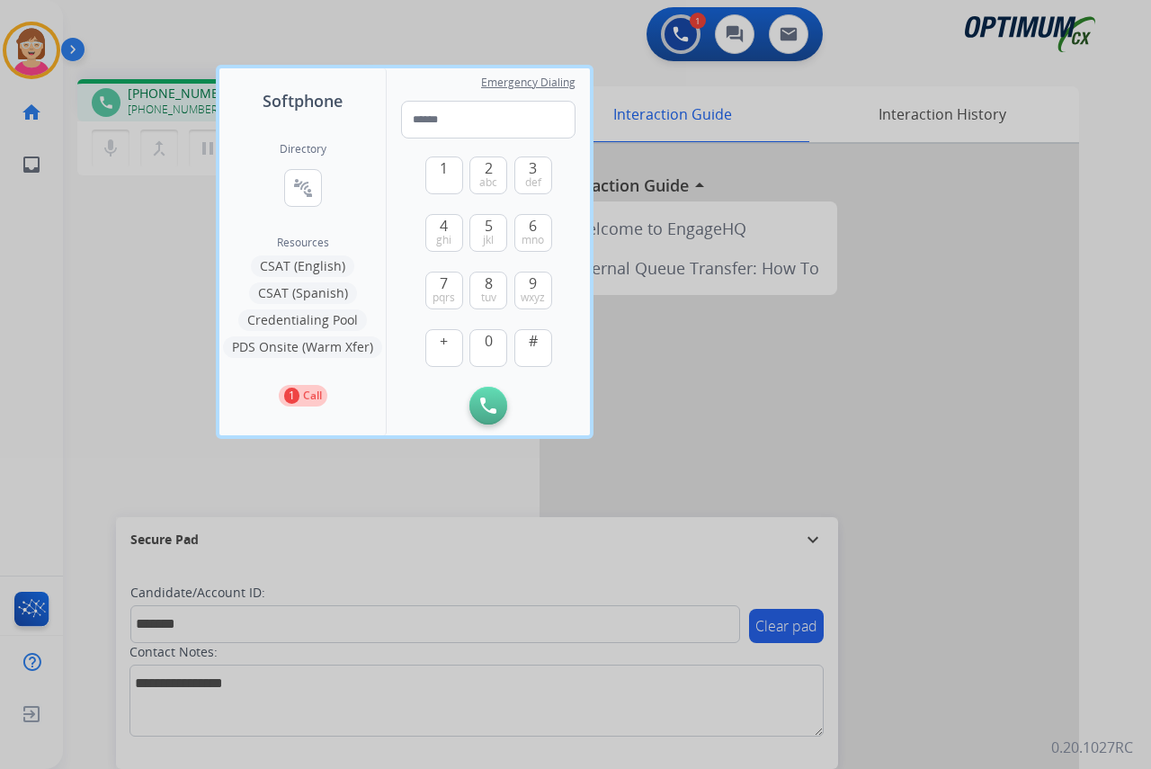
drag, startPoint x: 260, startPoint y: 143, endPoint x: 147, endPoint y: 221, distance: 136.9
click at [138, 221] on div at bounding box center [575, 384] width 1151 height 769
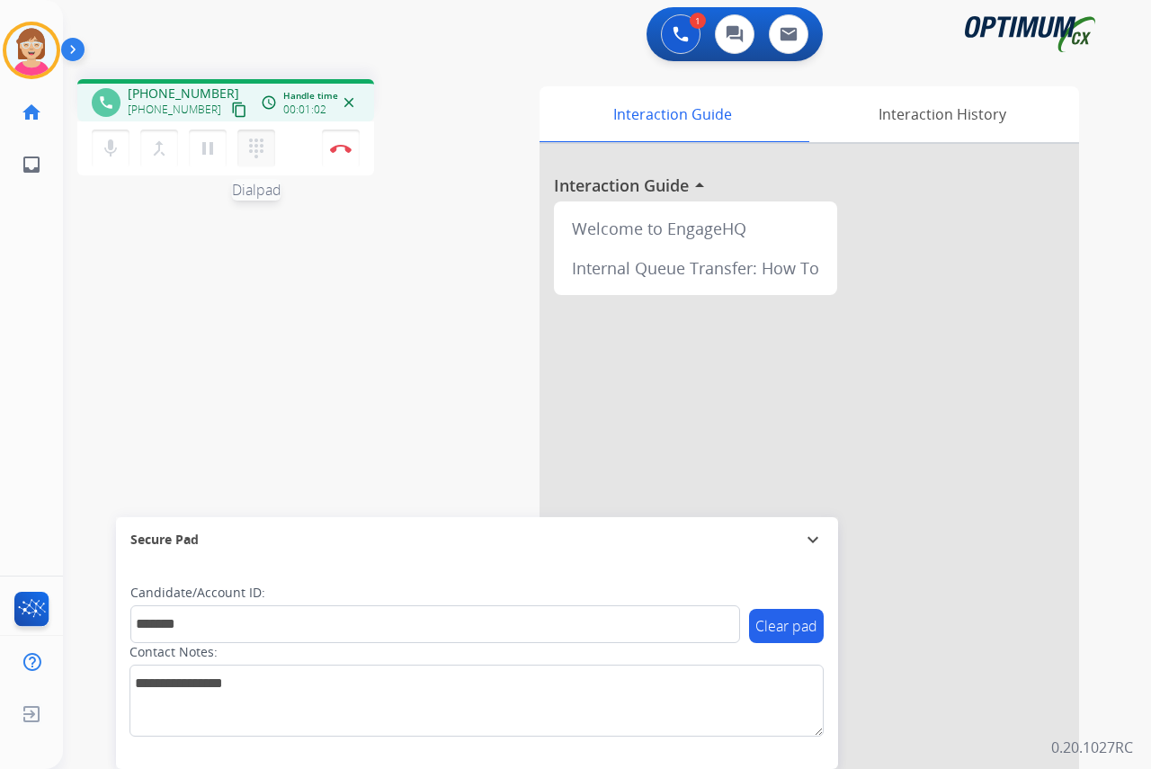
click at [254, 143] on mat-icon "dialpad" at bounding box center [256, 149] width 22 height 22
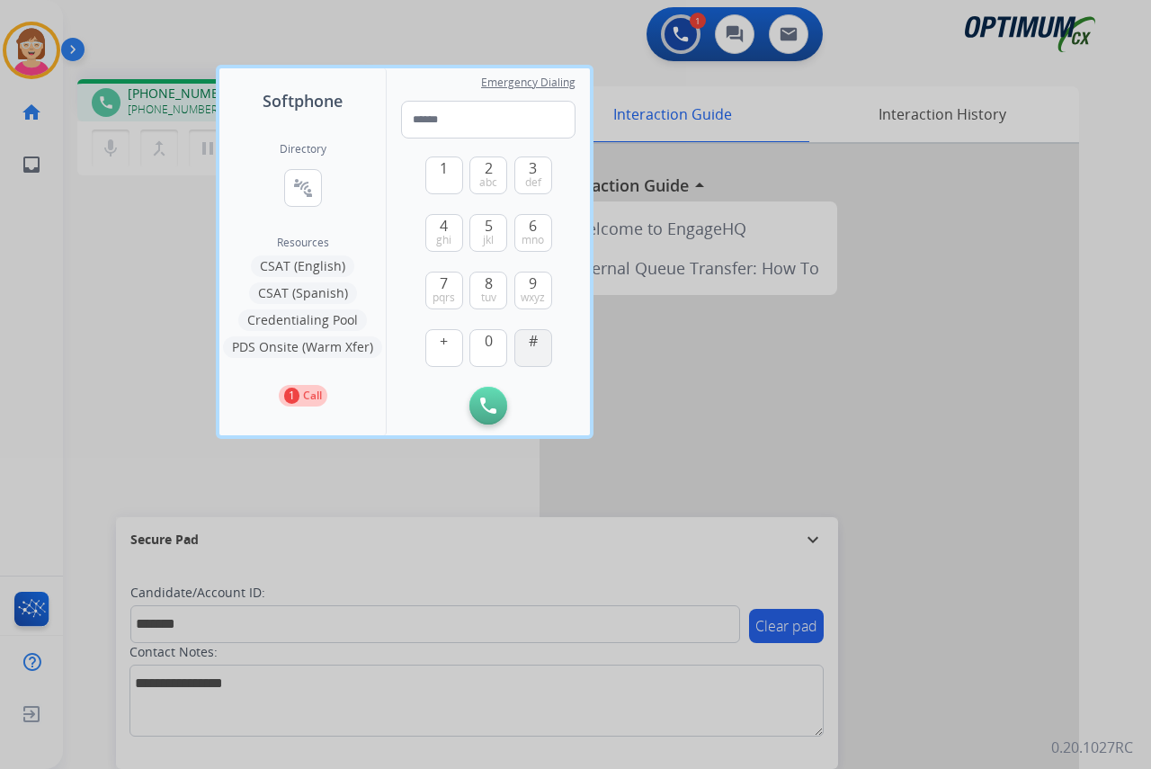
click at [530, 341] on span "#" at bounding box center [533, 341] width 9 height 22
click at [442, 172] on span "1" at bounding box center [444, 168] width 8 height 22
click at [442, 171] on span "1" at bounding box center [444, 168] width 8 height 22
type input "***"
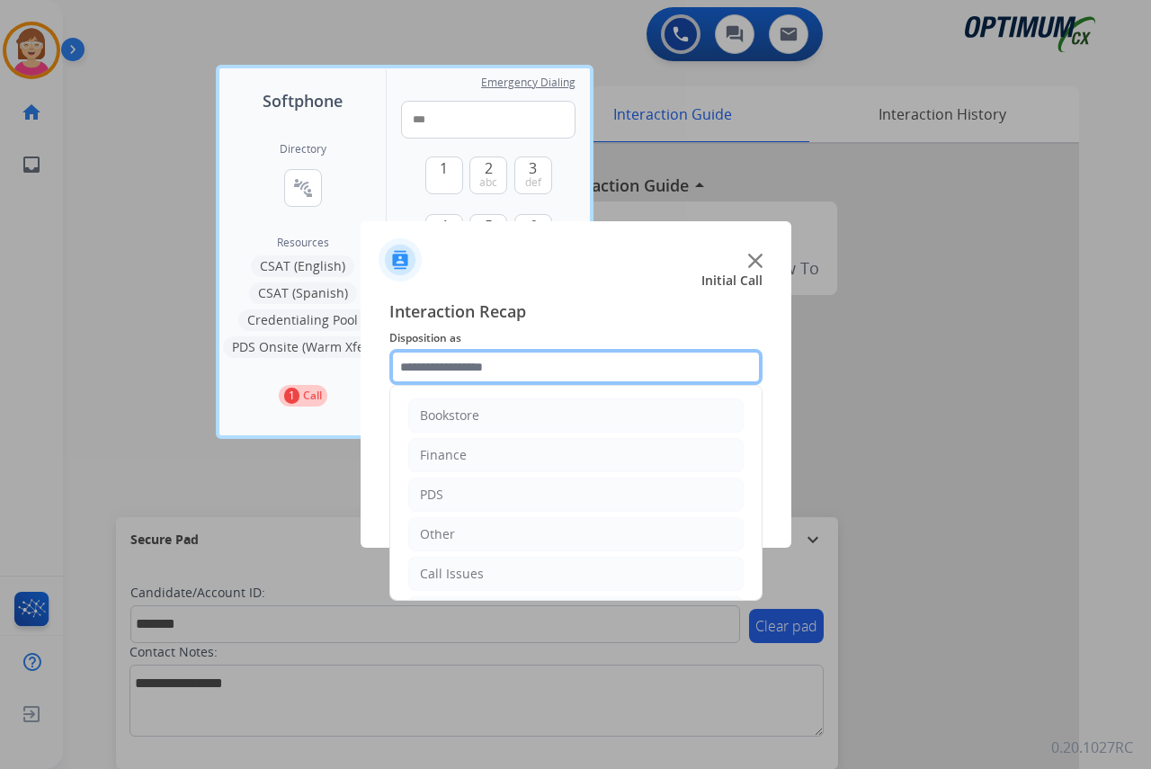
click at [427, 364] on input "text" at bounding box center [575, 367] width 373 height 36
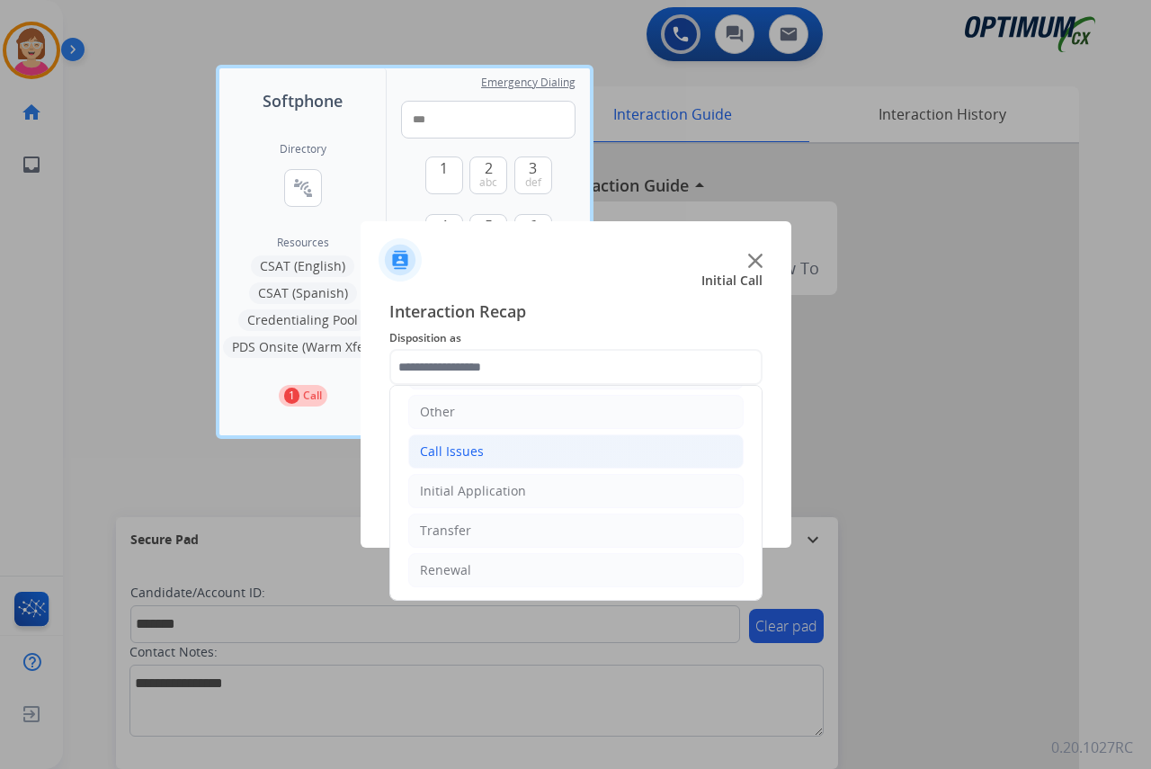
click at [457, 454] on div "Call Issues" at bounding box center [452, 451] width 64 height 18
click at [499, 488] on div "Voicemail" at bounding box center [485, 491] width 58 height 18
type input "*********"
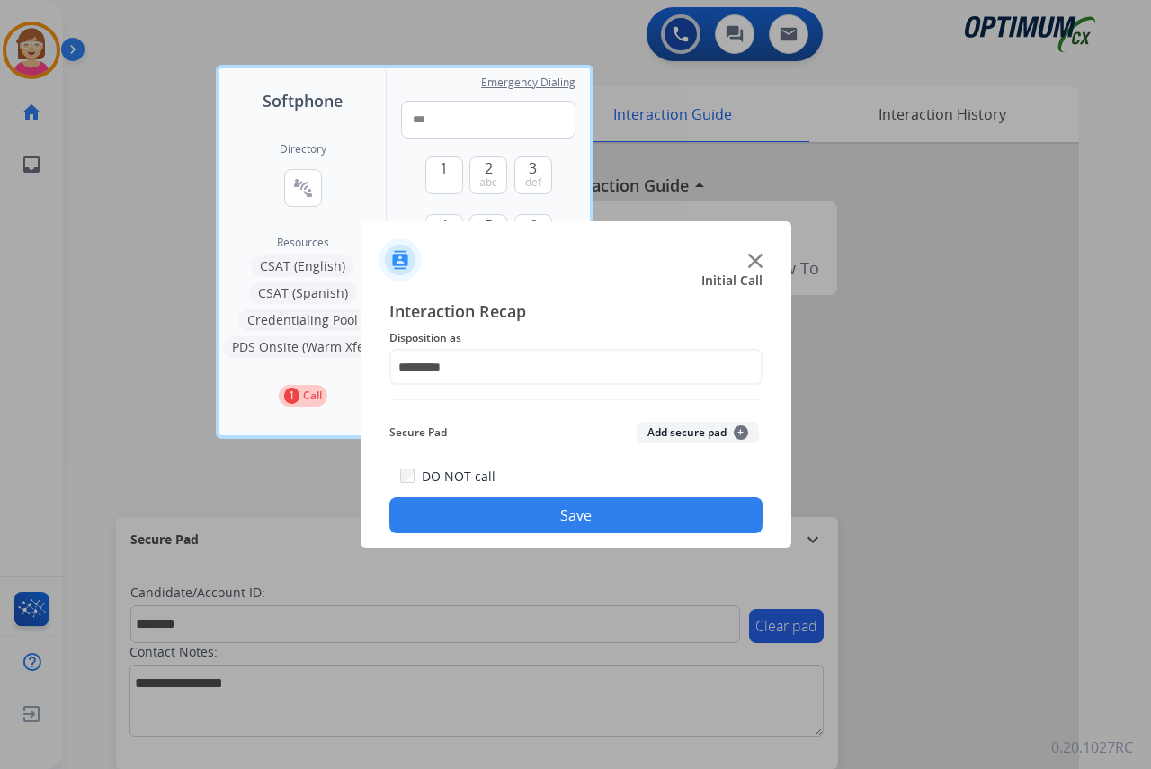
click at [741, 431] on span "+" at bounding box center [740, 432] width 14 height 14
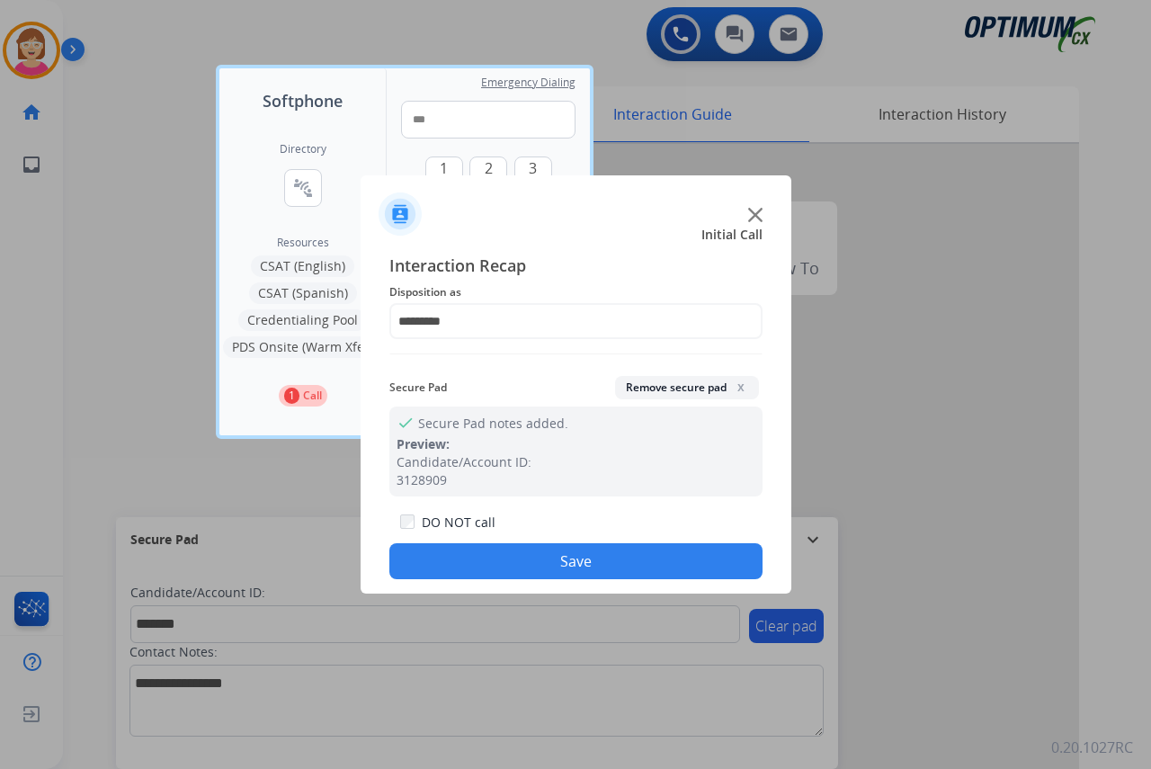
click at [458, 569] on button "Save" at bounding box center [575, 561] width 373 height 36
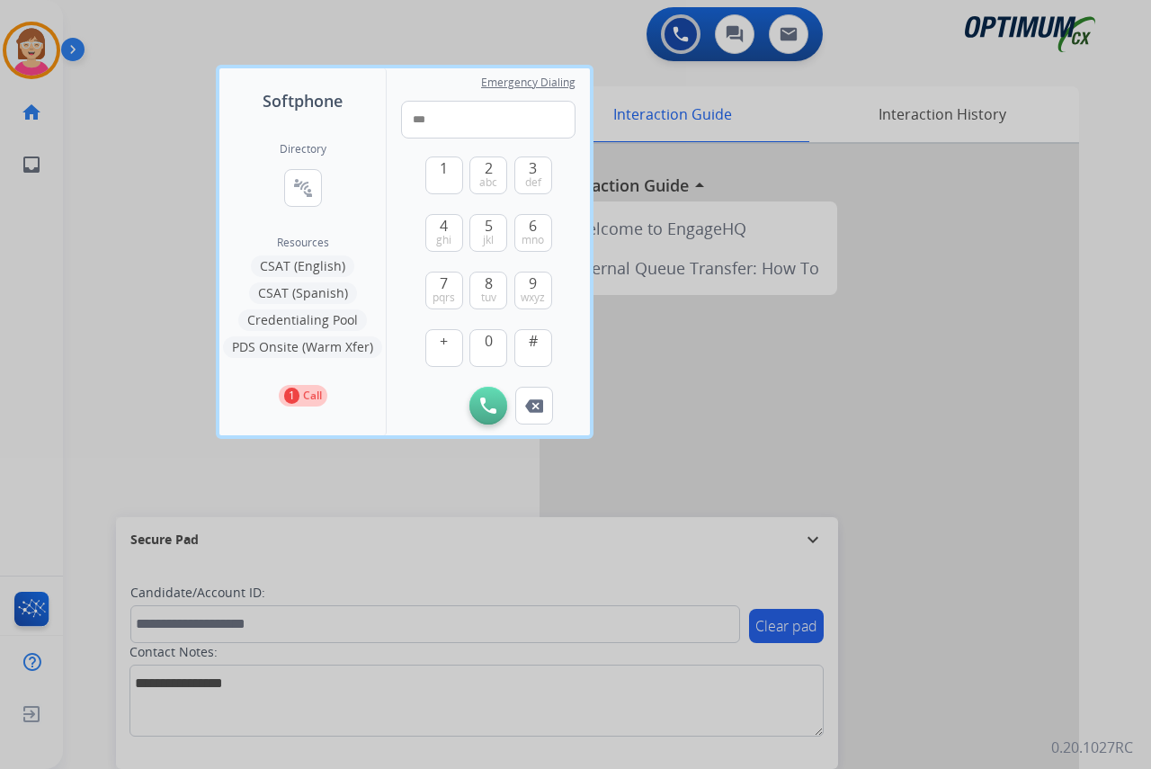
click at [167, 374] on div at bounding box center [575, 384] width 1151 height 769
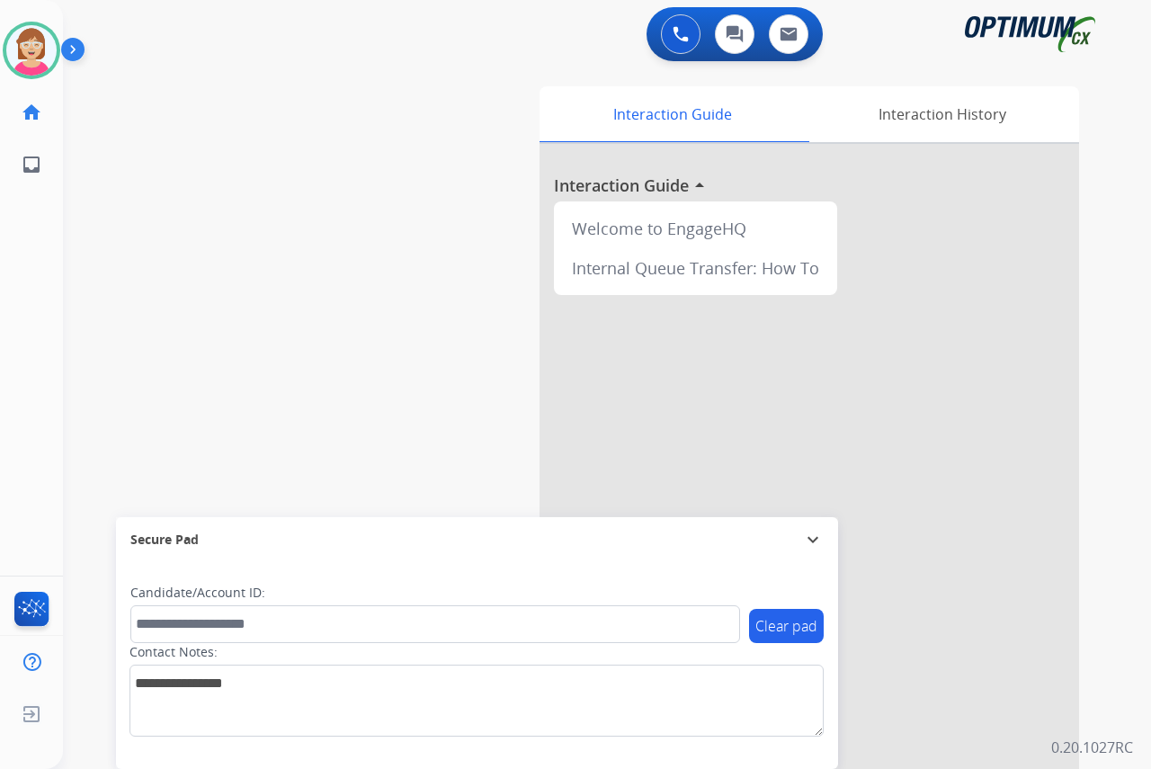
click at [12, 273] on div "[PERSON_NAME] Available Edit Avatar Agent: [PERSON_NAME] Profile: OCX Training …" at bounding box center [31, 384] width 63 height 769
click at [29, 48] on img at bounding box center [31, 50] width 50 height 50
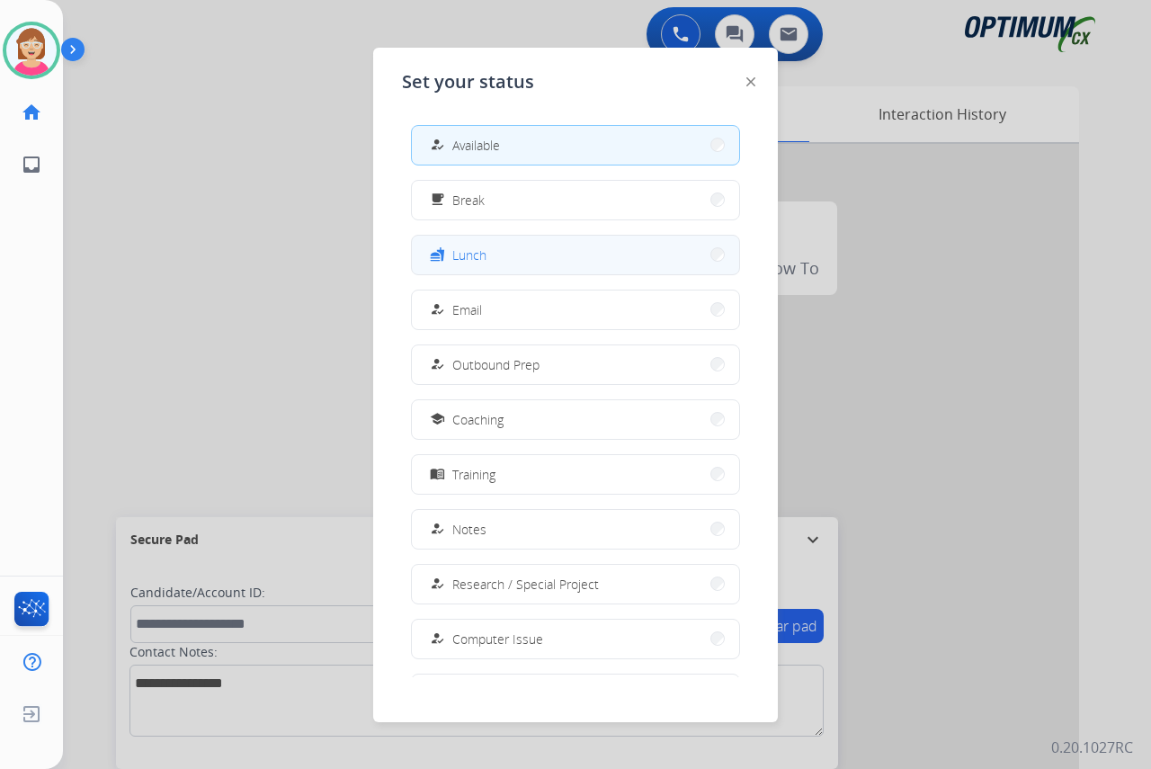
click at [506, 252] on button "fastfood Lunch" at bounding box center [575, 255] width 327 height 39
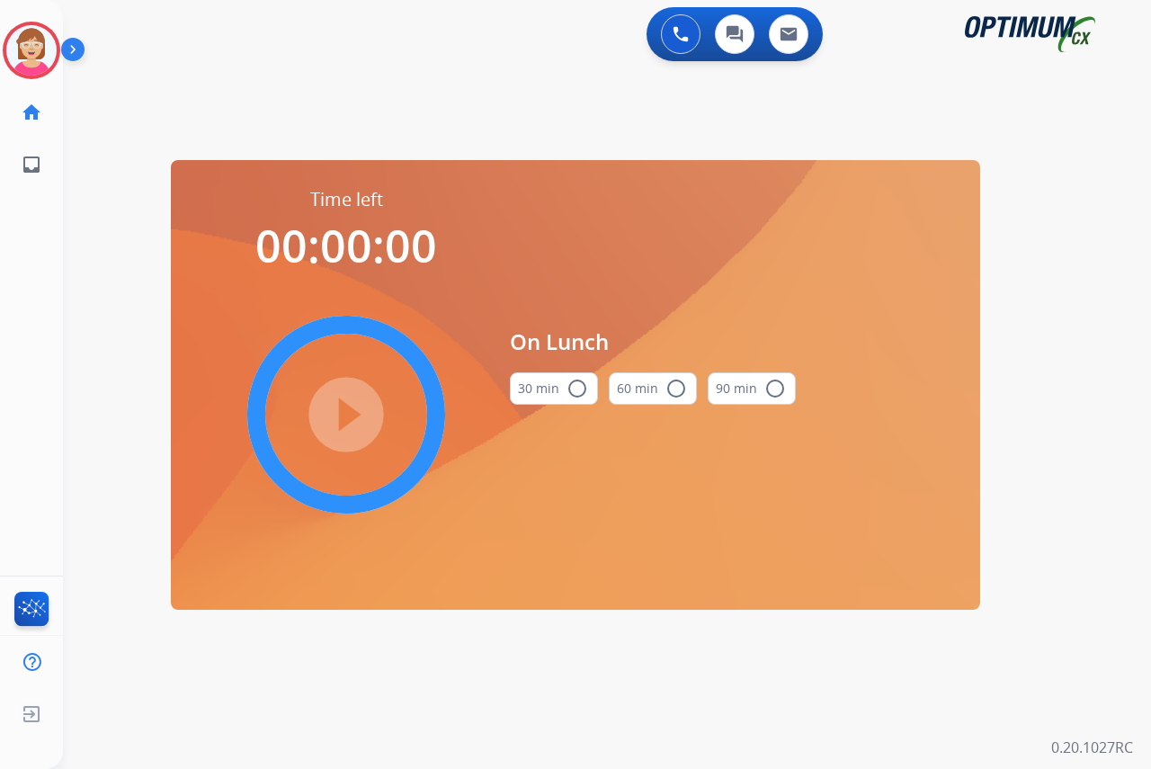
click at [573, 388] on mat-icon "radio_button_unchecked" at bounding box center [577, 389] width 22 height 22
click at [346, 405] on mat-icon "play_circle_filled" at bounding box center [346, 415] width 22 height 22
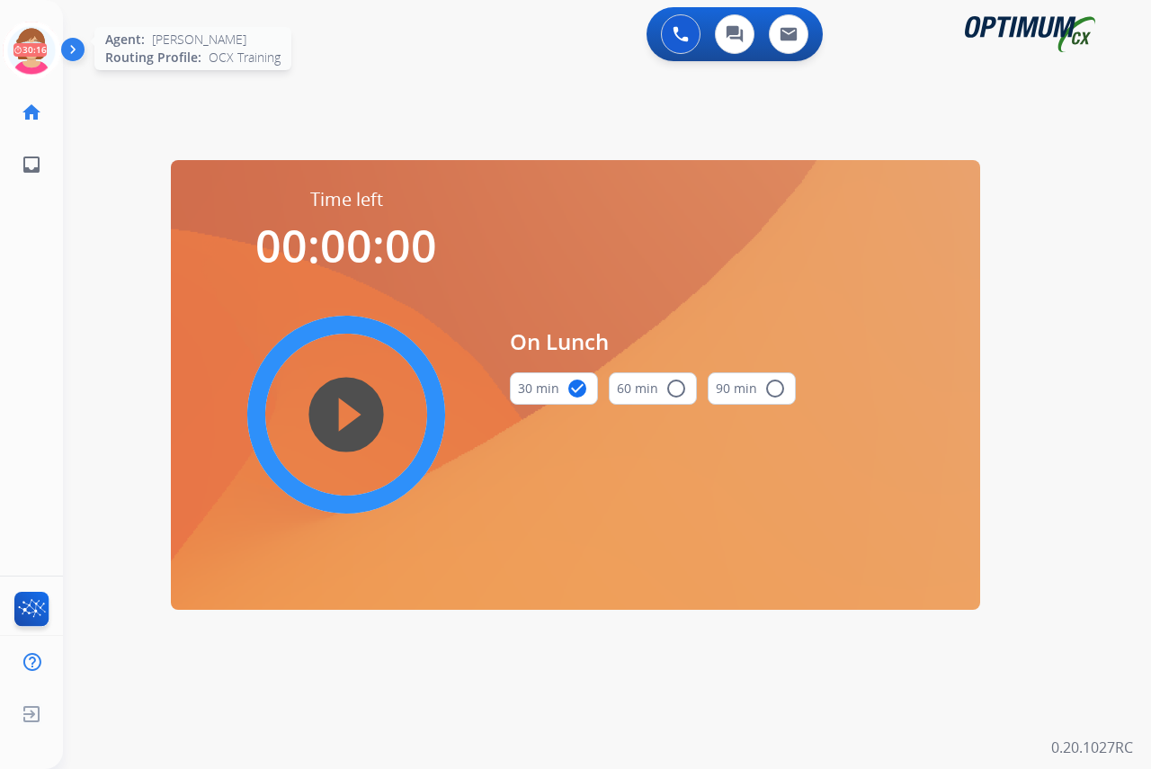
click at [33, 38] on icon at bounding box center [32, 51] width 58 height 58
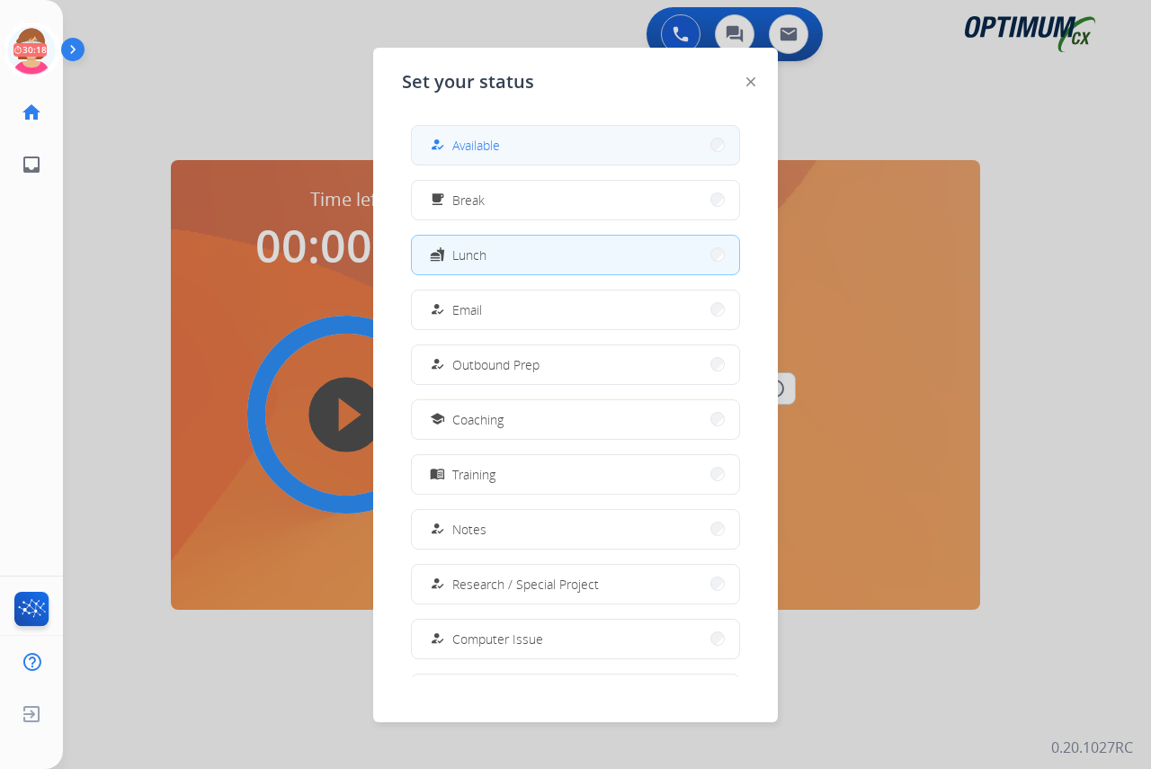
click at [457, 139] on div "how_to_reg Available" at bounding box center [463, 145] width 74 height 22
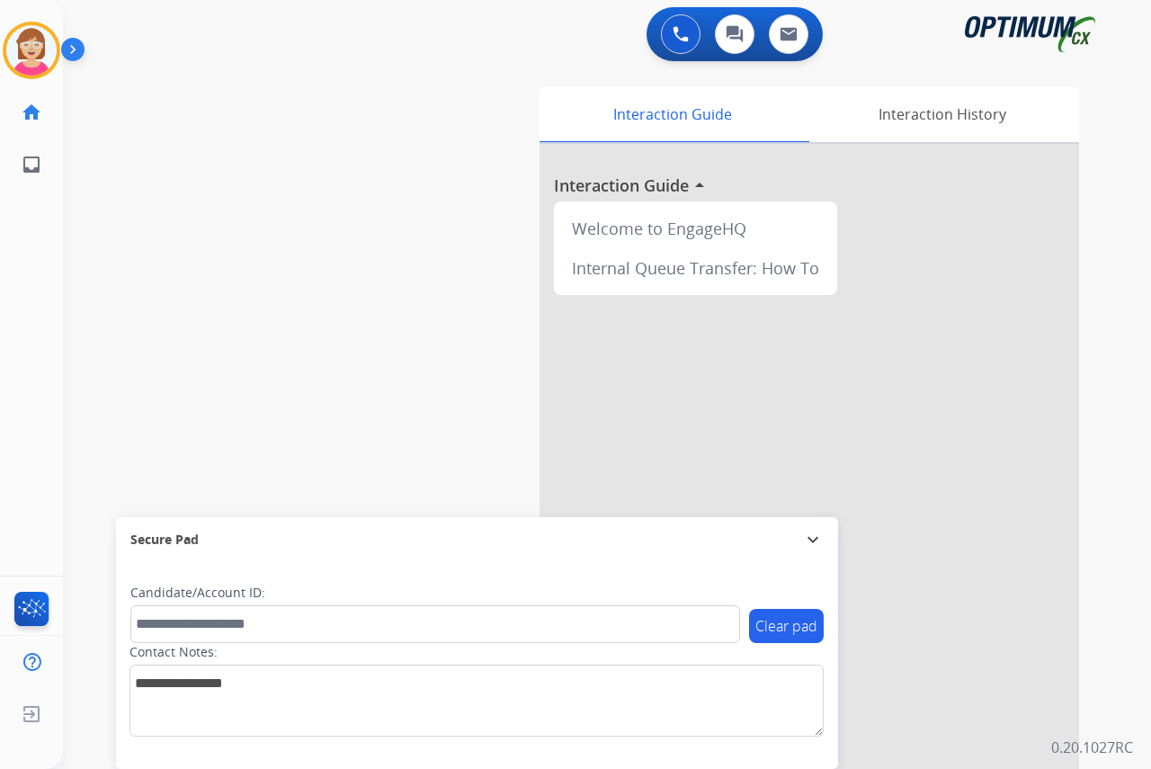
click at [25, 397] on div "[PERSON_NAME] Available Edit Avatar Agent: [PERSON_NAME] Profile: OCX Training …" at bounding box center [31, 384] width 63 height 769
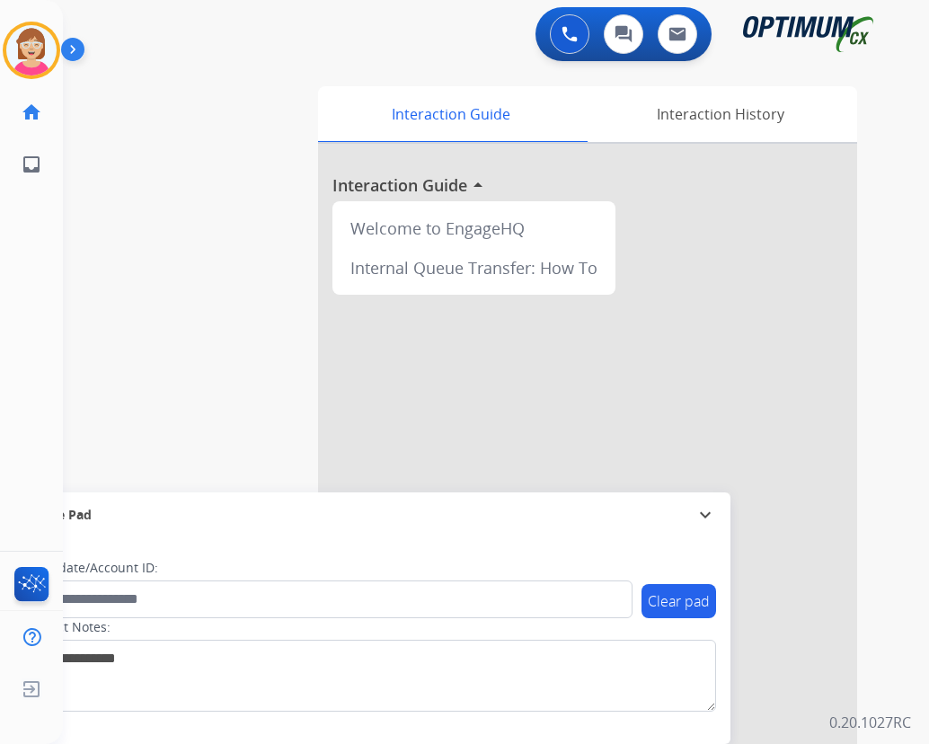
click at [29, 265] on div "[PERSON_NAME] Available Edit Avatar Agent: [PERSON_NAME] Profile: OCX Training …" at bounding box center [31, 372] width 63 height 744
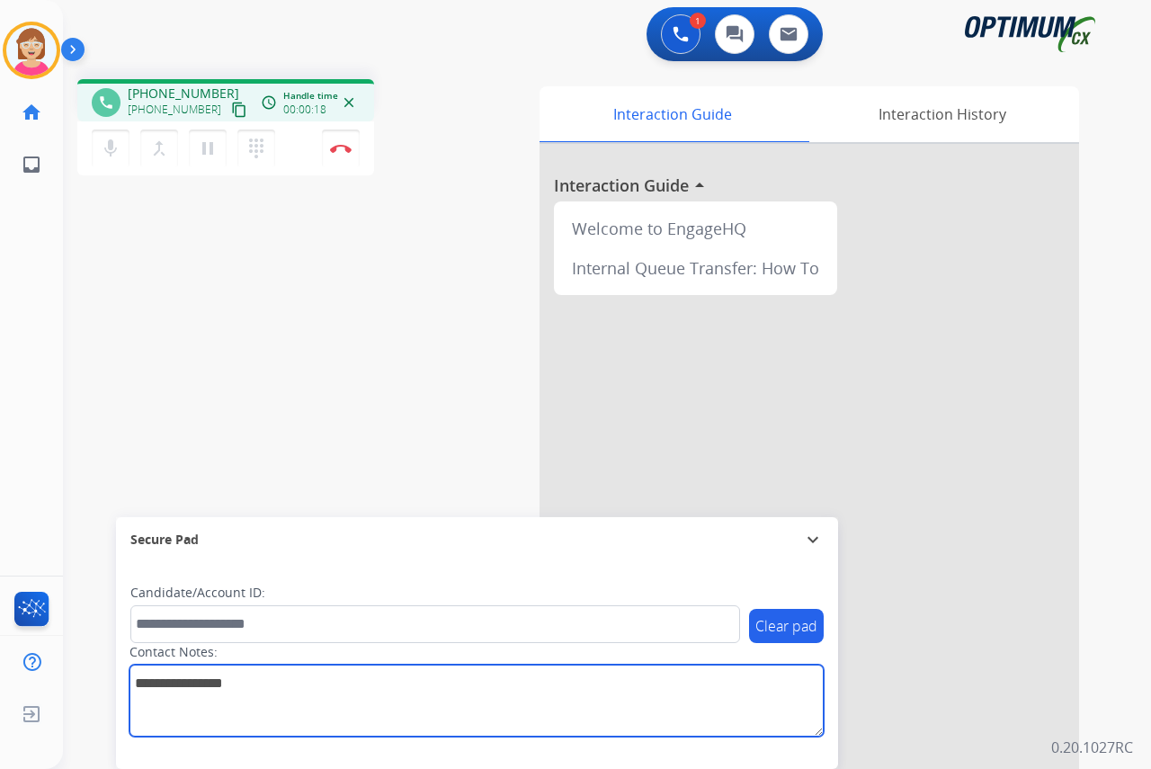
click at [150, 680] on textarea at bounding box center [476, 700] width 694 height 72
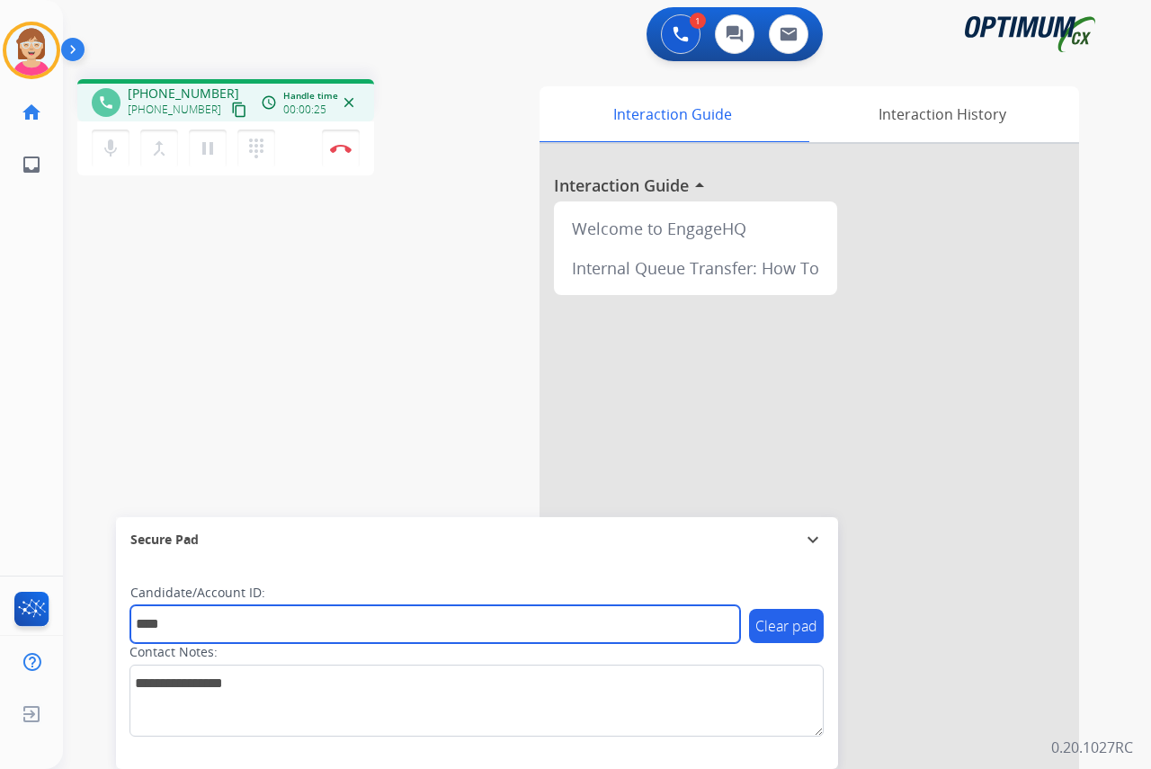
click at [138, 624] on input "****" at bounding box center [434, 624] width 609 height 38
type input "******"
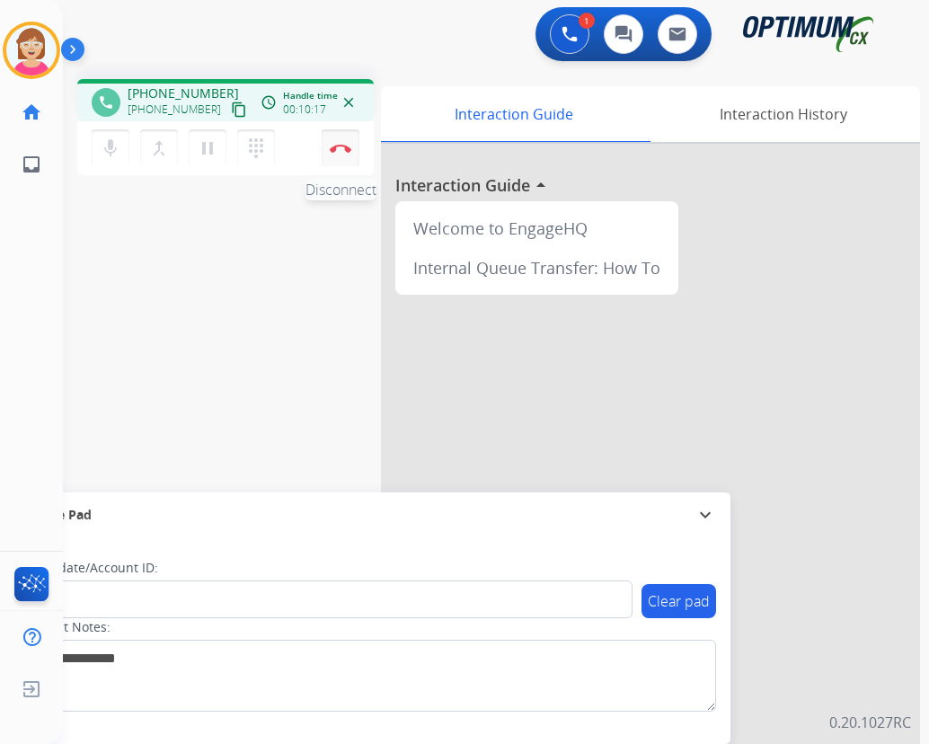
drag, startPoint x: 344, startPoint y: 147, endPoint x: 330, endPoint y: 148, distance: 14.5
click at [330, 141] on button "Disconnect" at bounding box center [341, 148] width 38 height 38
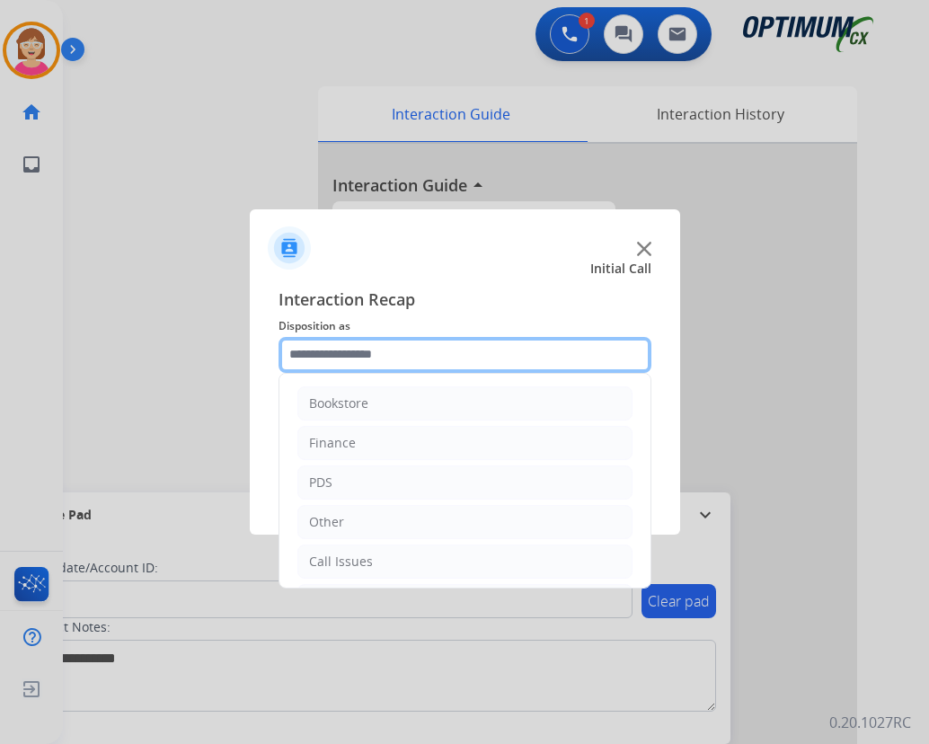
click at [310, 360] on input "text" at bounding box center [465, 355] width 373 height 36
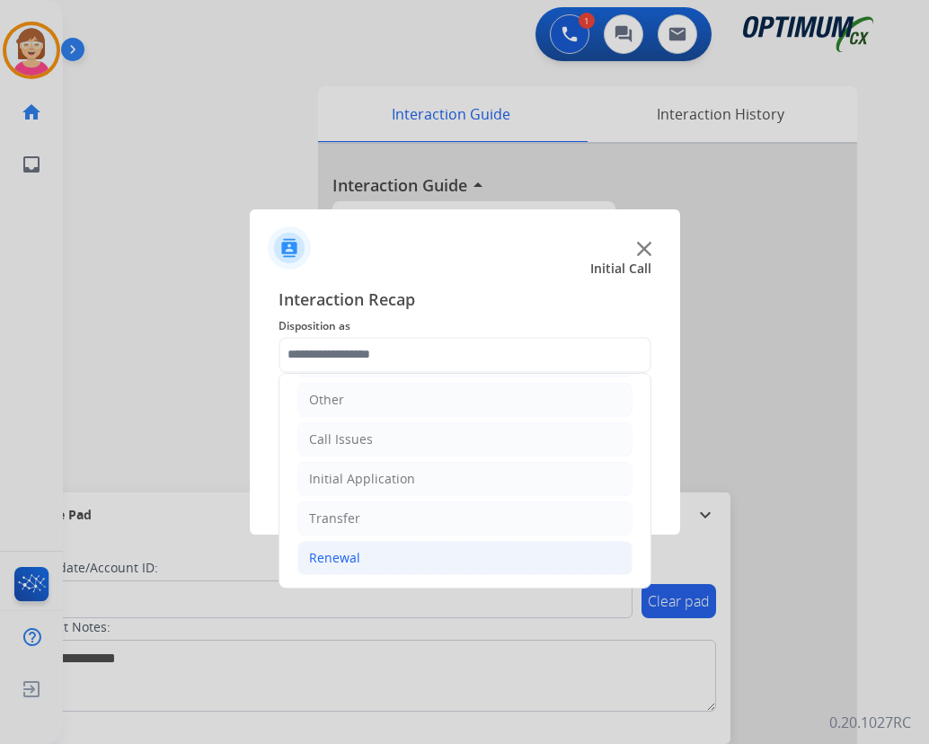
click at [342, 560] on div "Renewal" at bounding box center [334, 558] width 51 height 18
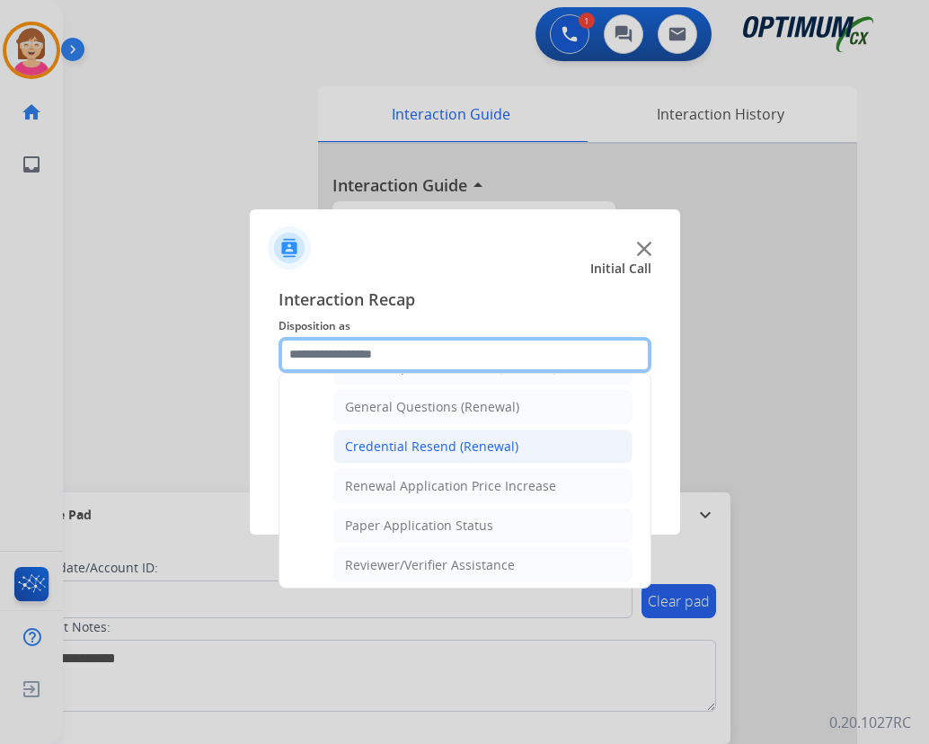
scroll to position [572, 0]
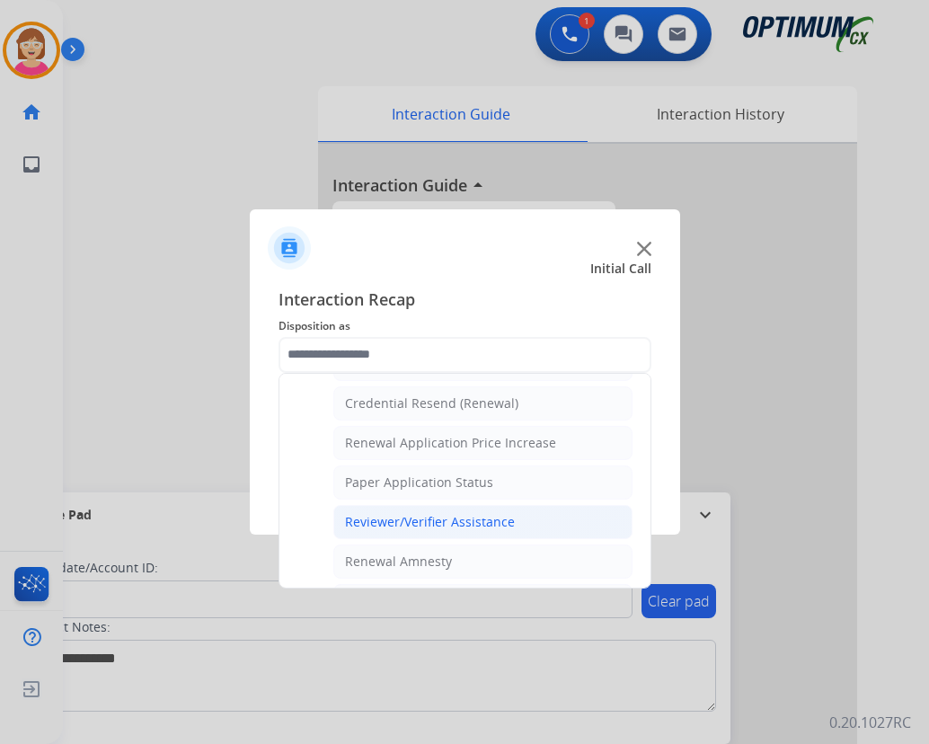
click at [406, 521] on div "Reviewer/Verifier Assistance" at bounding box center [430, 522] width 170 height 18
type input "**********"
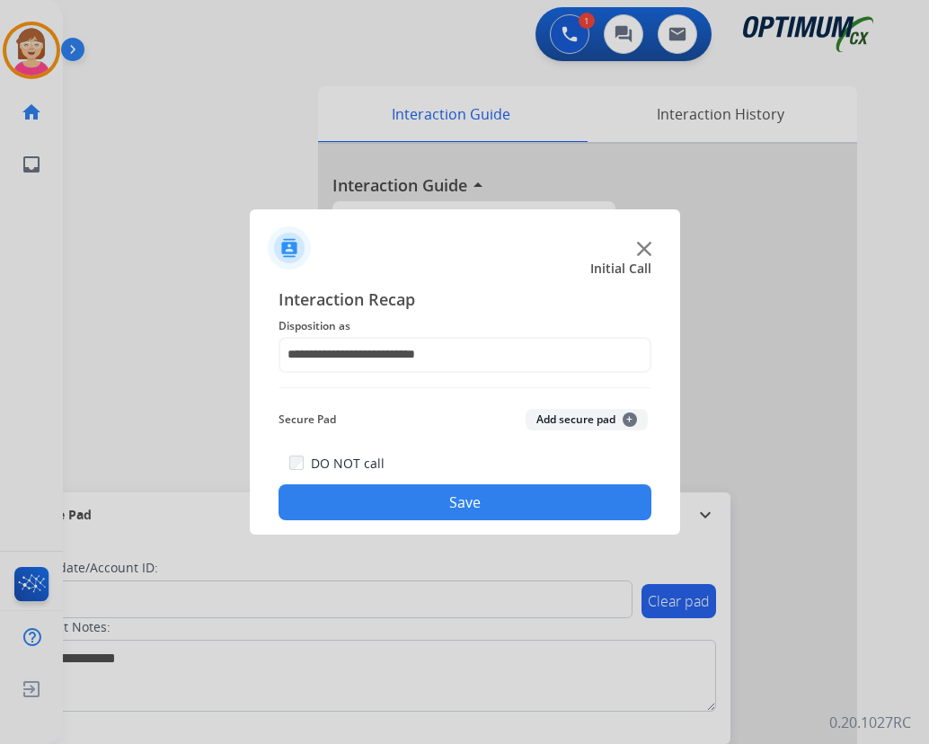
drag, startPoint x: 406, startPoint y: 521, endPoint x: 369, endPoint y: 259, distance: 265.2
click at [367, 254] on div at bounding box center [465, 240] width 431 height 63
click at [630, 419] on span "+" at bounding box center [630, 420] width 14 height 14
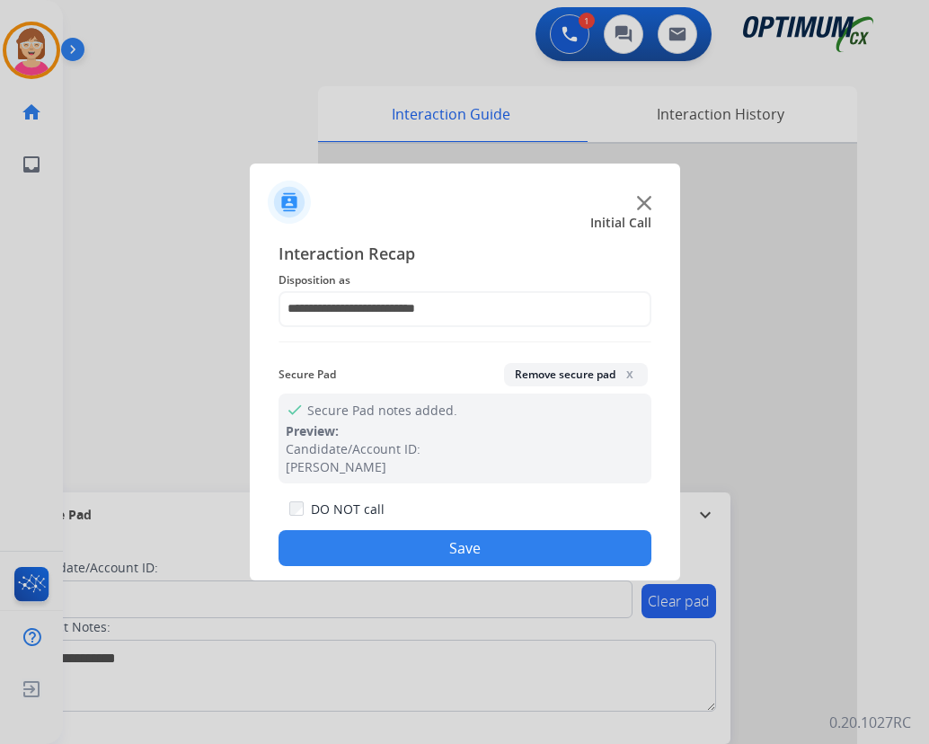
click at [404, 545] on button "Save" at bounding box center [465, 548] width 373 height 36
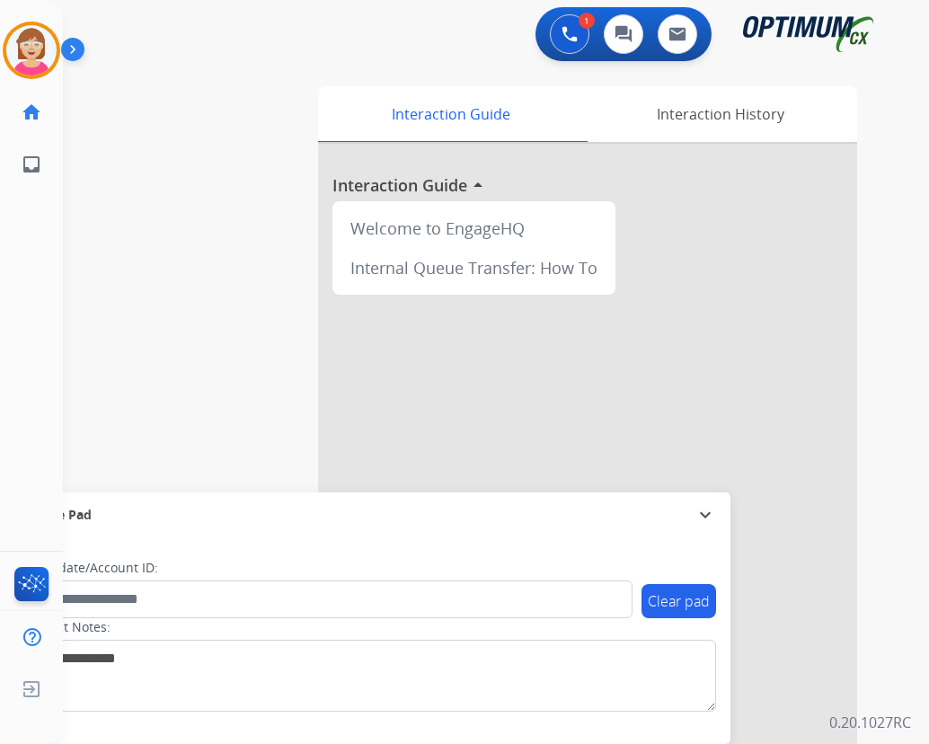
drag, startPoint x: 404, startPoint y: 545, endPoint x: 877, endPoint y: 289, distance: 538.1
click at [877, 289] on div "Interaction Guide Interaction History Interaction Guide arrow_drop_up Welcome t…" at bounding box center [602, 446] width 568 height 735
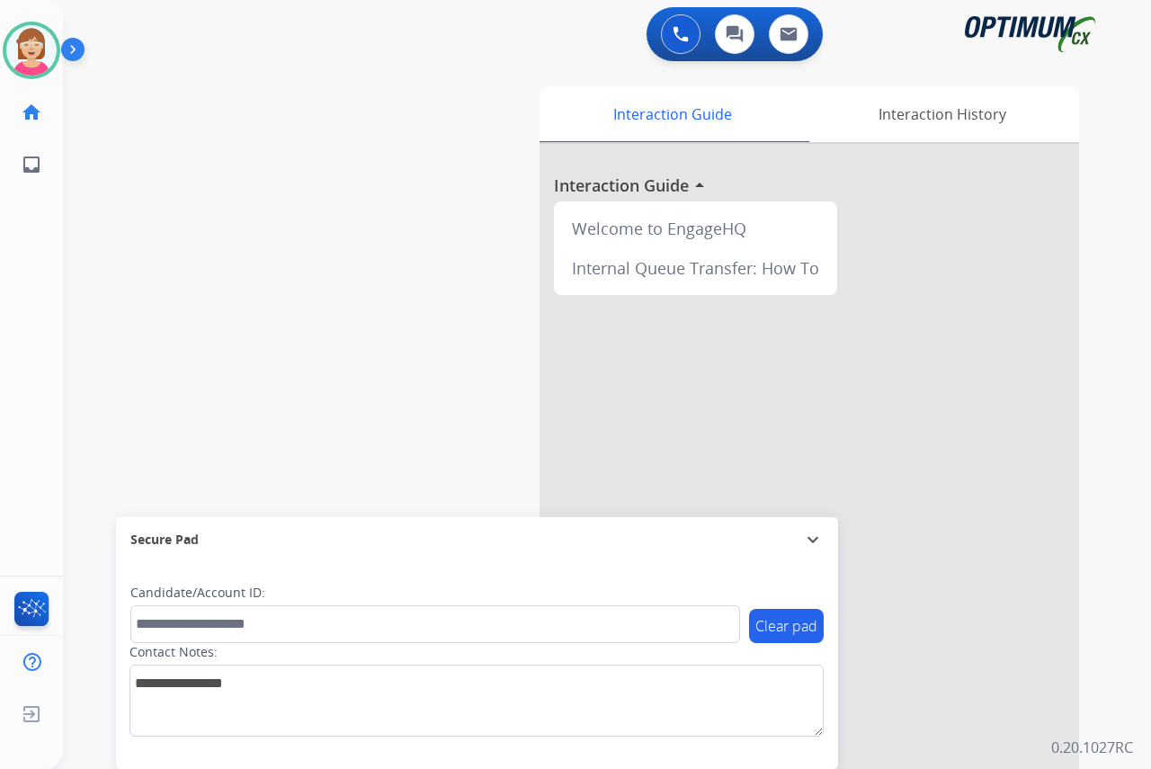
click at [34, 290] on div "[PERSON_NAME] Available Edit Avatar Agent: [PERSON_NAME] Profile: OCX Training …" at bounding box center [31, 384] width 63 height 769
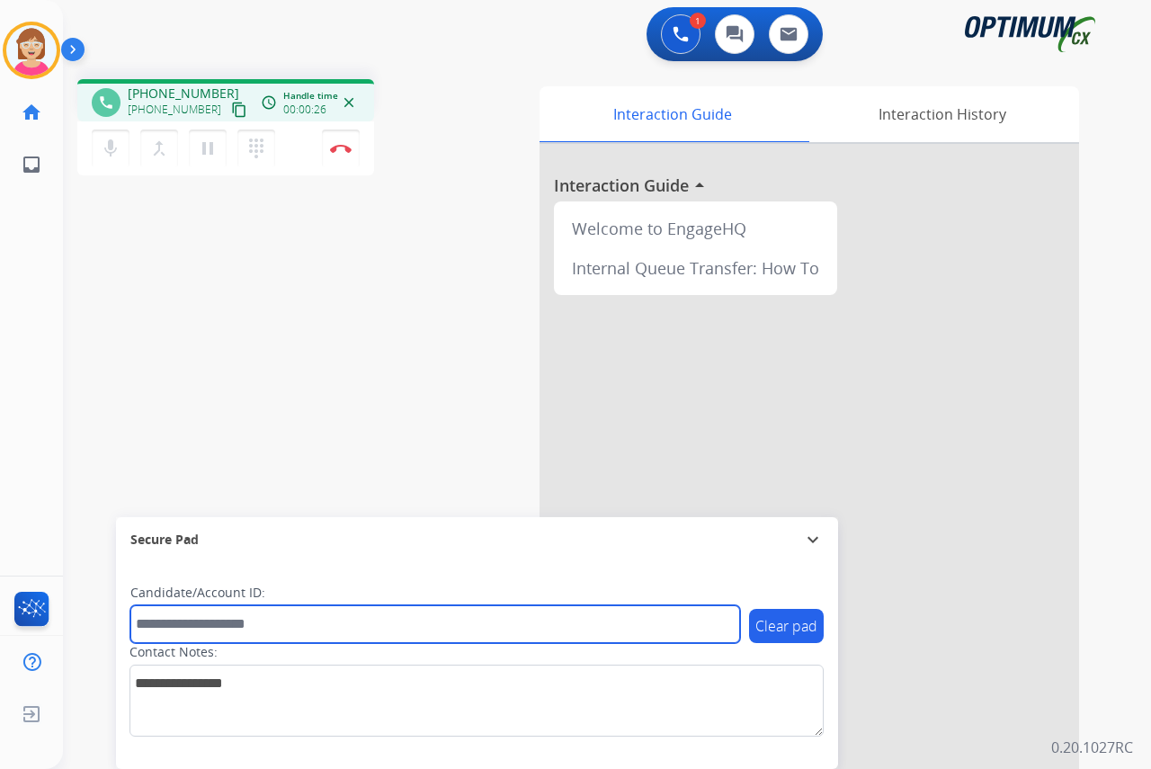
click at [156, 635] on input "text" at bounding box center [434, 624] width 609 height 38
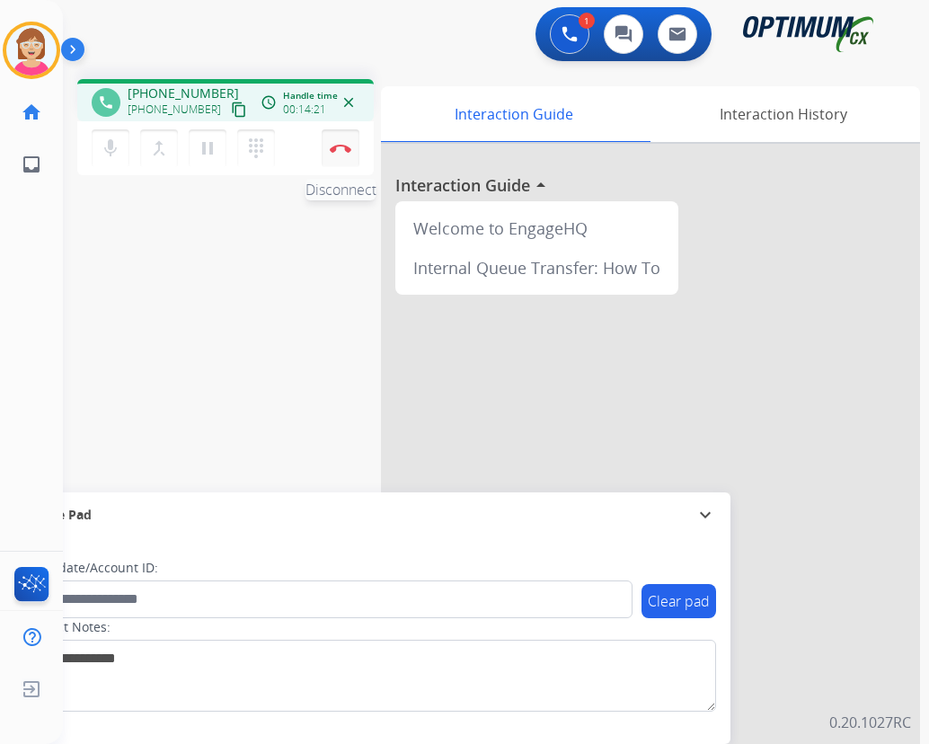
click at [342, 145] on img at bounding box center [341, 148] width 22 height 9
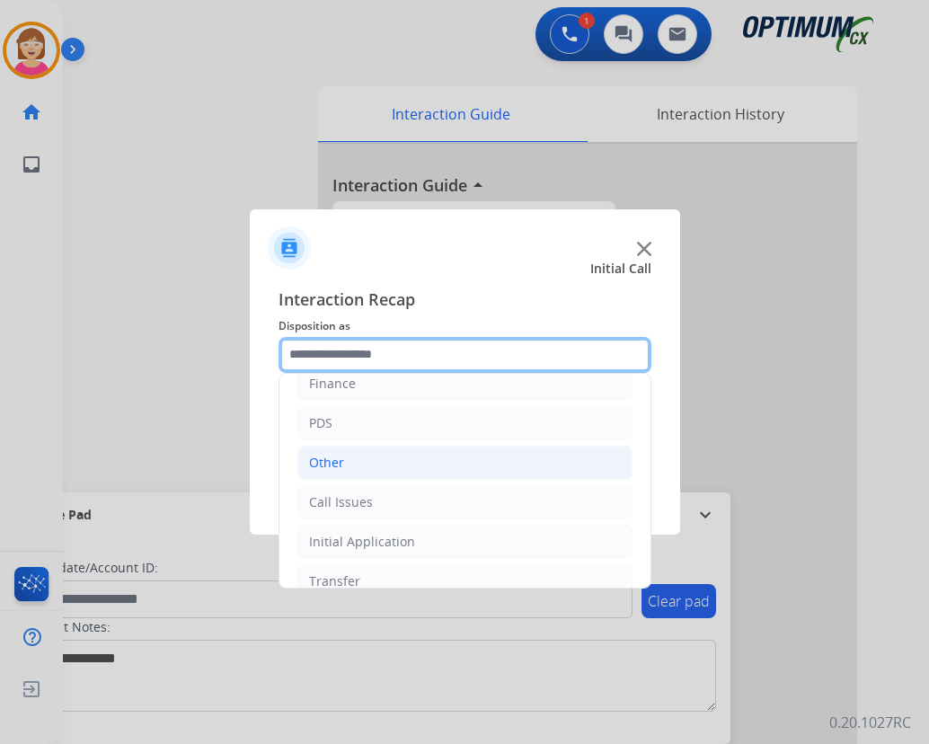
scroll to position [90, 0]
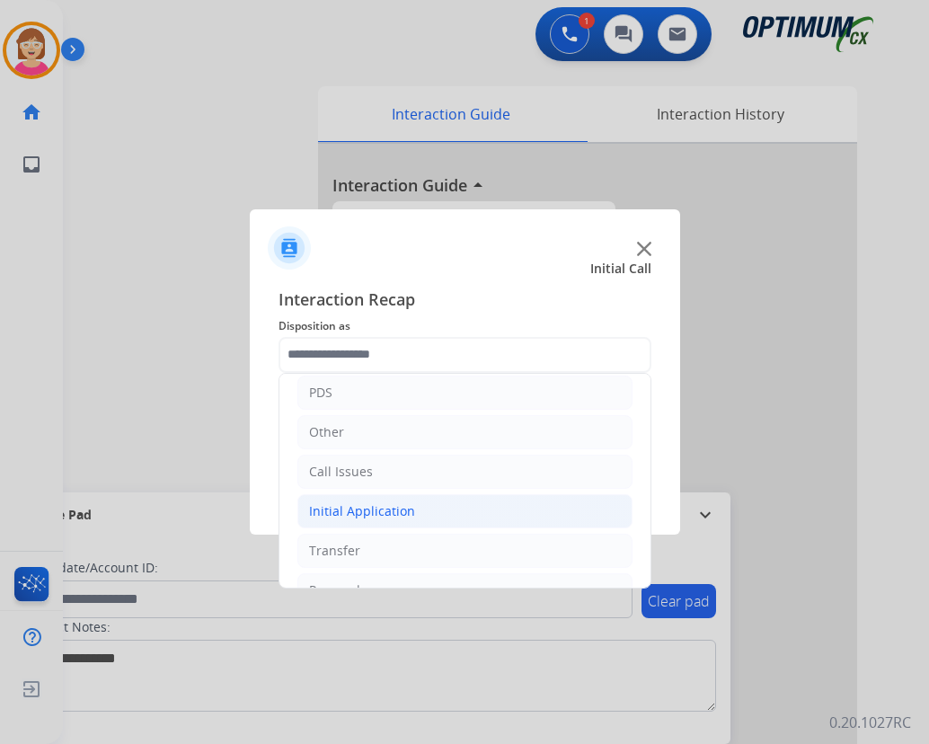
click at [351, 509] on div "Initial Application" at bounding box center [362, 511] width 106 height 18
drag, startPoint x: 351, startPoint y: 509, endPoint x: 383, endPoint y: 547, distance: 50.4
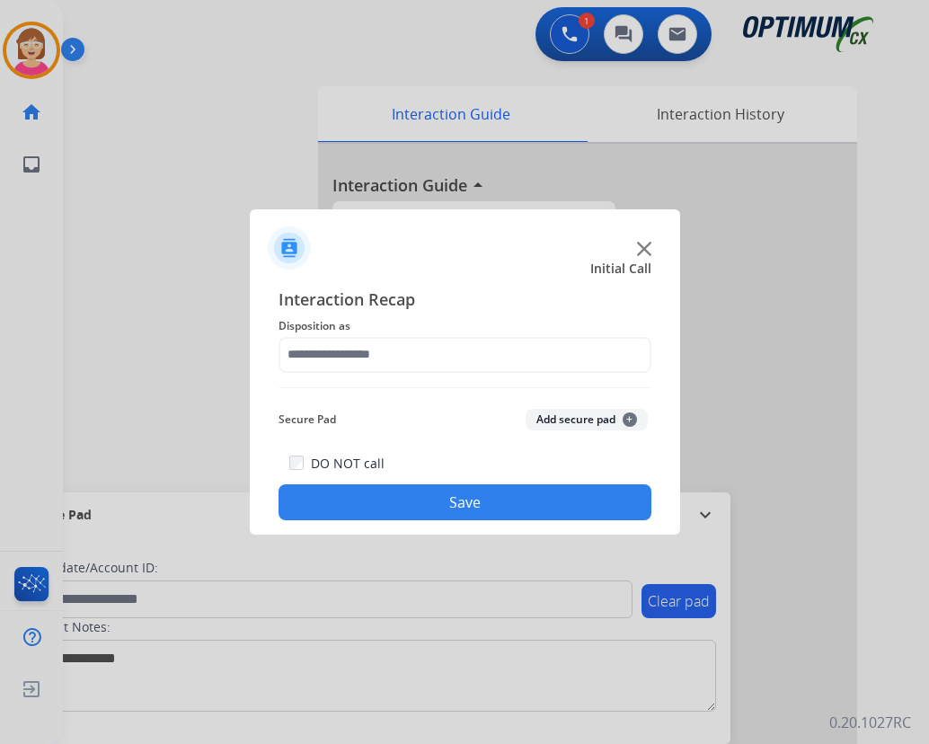
drag, startPoint x: 383, startPoint y: 547, endPoint x: 329, endPoint y: 231, distance: 321.0
click at [329, 231] on div at bounding box center [465, 240] width 431 height 63
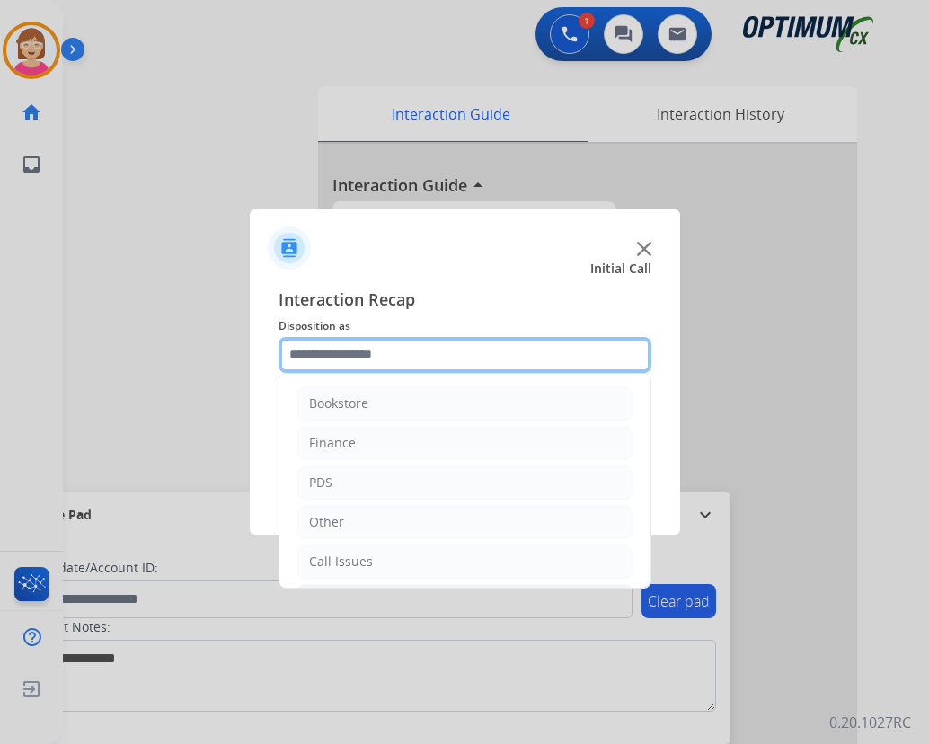
click at [316, 350] on input "text" at bounding box center [465, 355] width 373 height 36
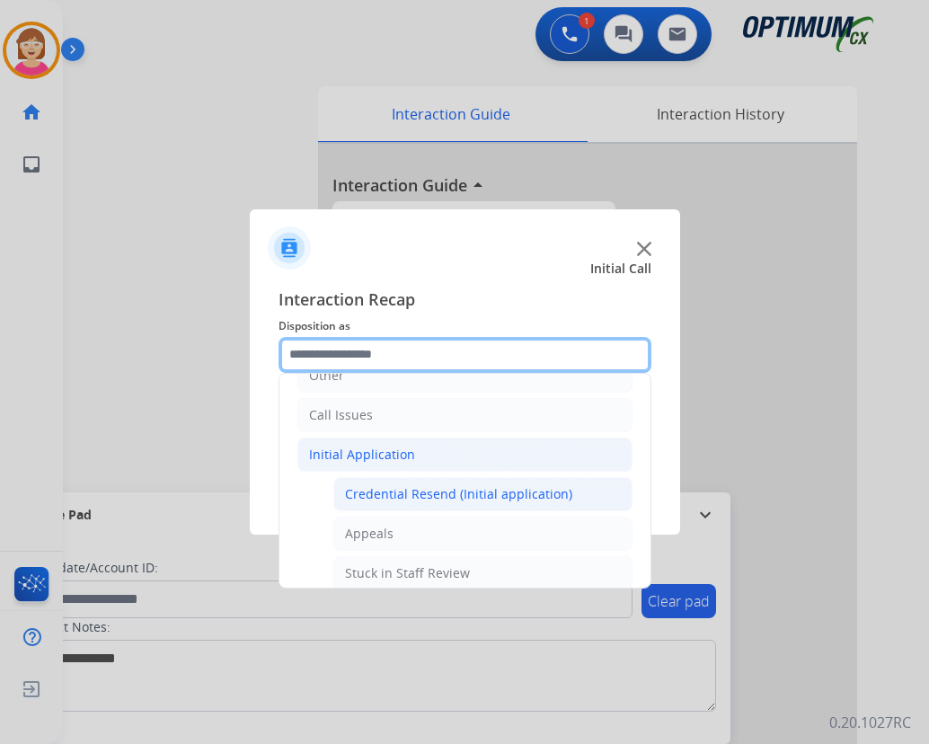
scroll to position [180, 0]
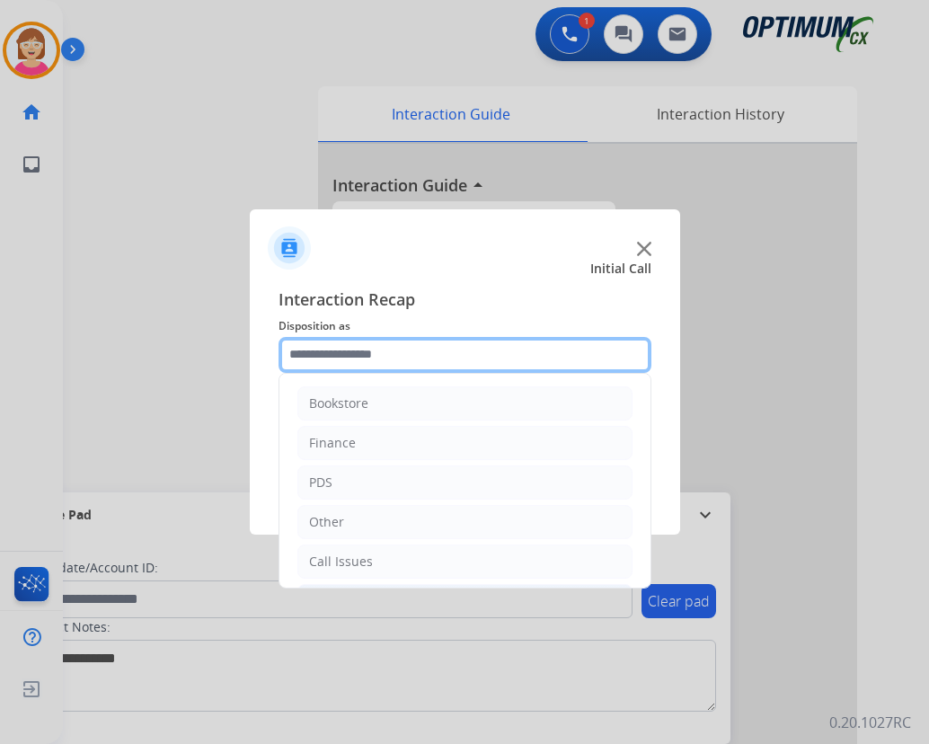
drag, startPoint x: 442, startPoint y: 462, endPoint x: 378, endPoint y: 346, distance: 132.4
click at [378, 346] on input "text" at bounding box center [465, 355] width 373 height 36
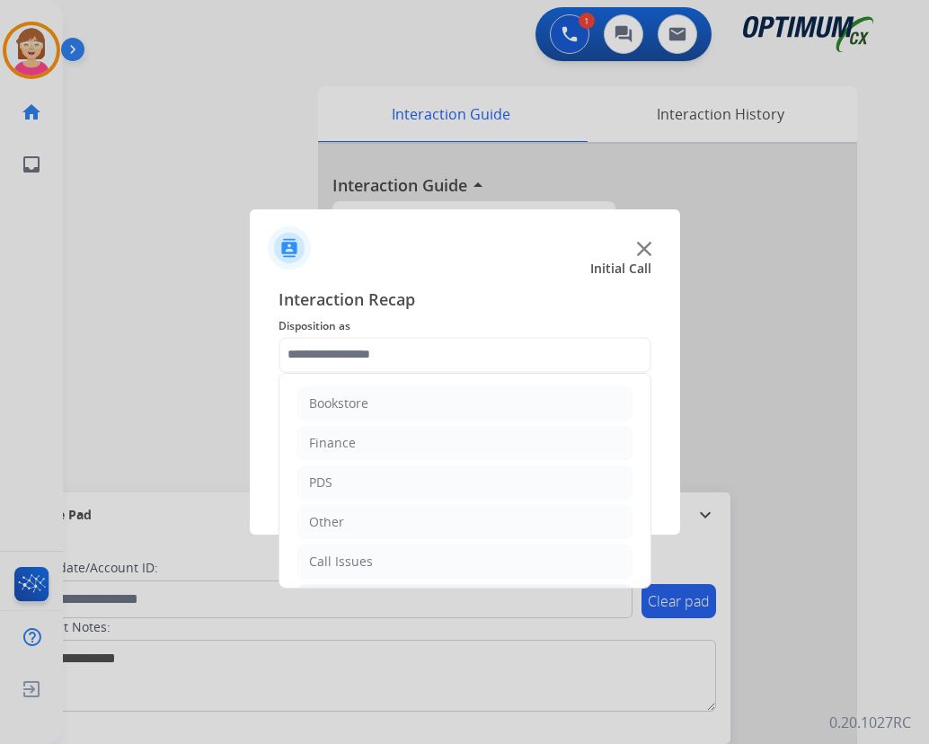
drag, startPoint x: 378, startPoint y: 346, endPoint x: 183, endPoint y: 380, distance: 198.0
click at [183, 380] on div at bounding box center [464, 372] width 929 height 744
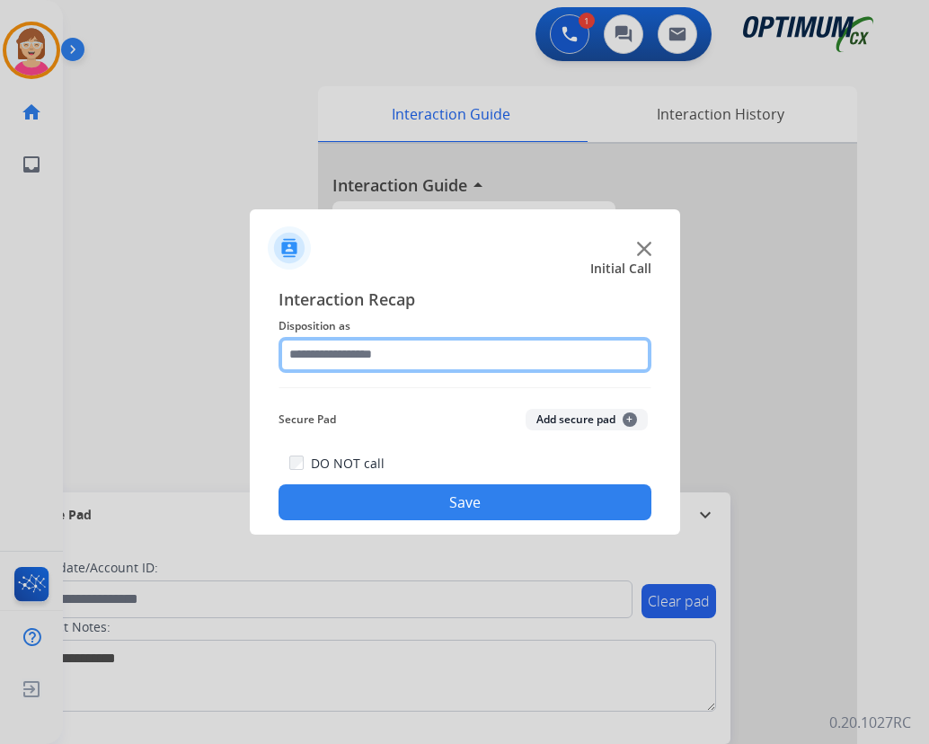
drag, startPoint x: 183, startPoint y: 380, endPoint x: 513, endPoint y: 351, distance: 331.1
click at [513, 351] on input "text" at bounding box center [465, 355] width 373 height 36
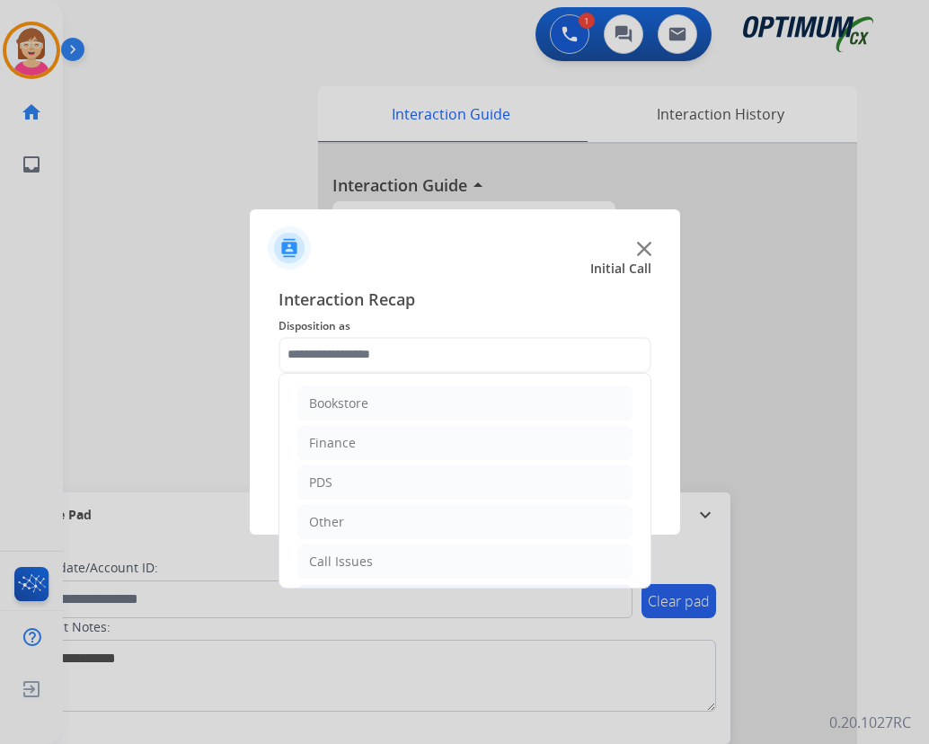
drag, startPoint x: 156, startPoint y: 368, endPoint x: 182, endPoint y: 370, distance: 27.1
click at [156, 367] on div at bounding box center [464, 372] width 929 height 744
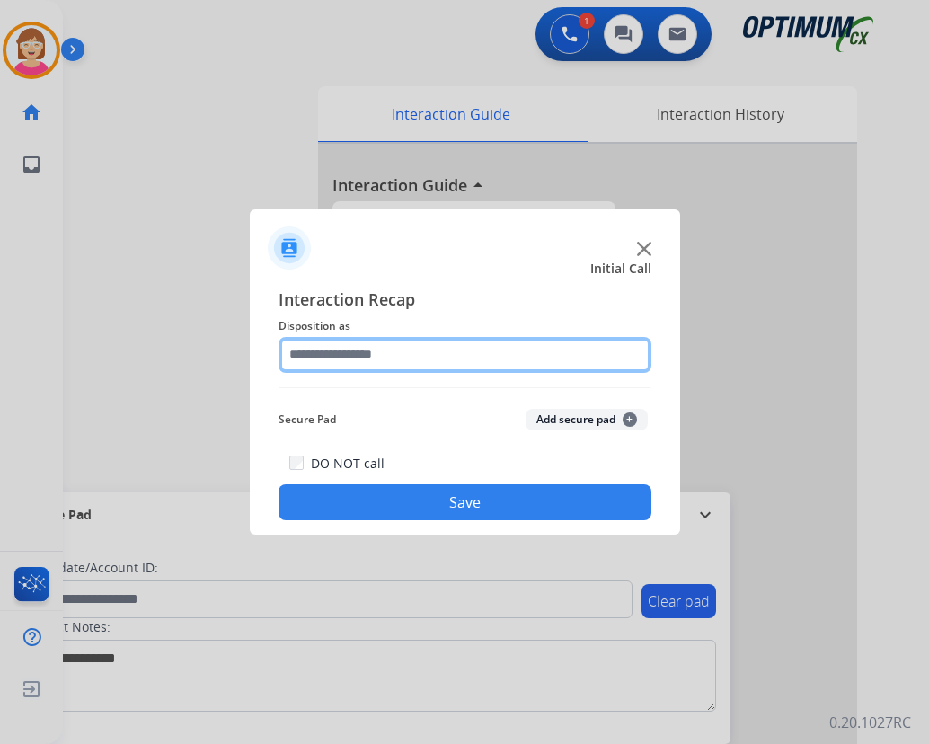
click at [333, 351] on input "text" at bounding box center [465, 355] width 373 height 36
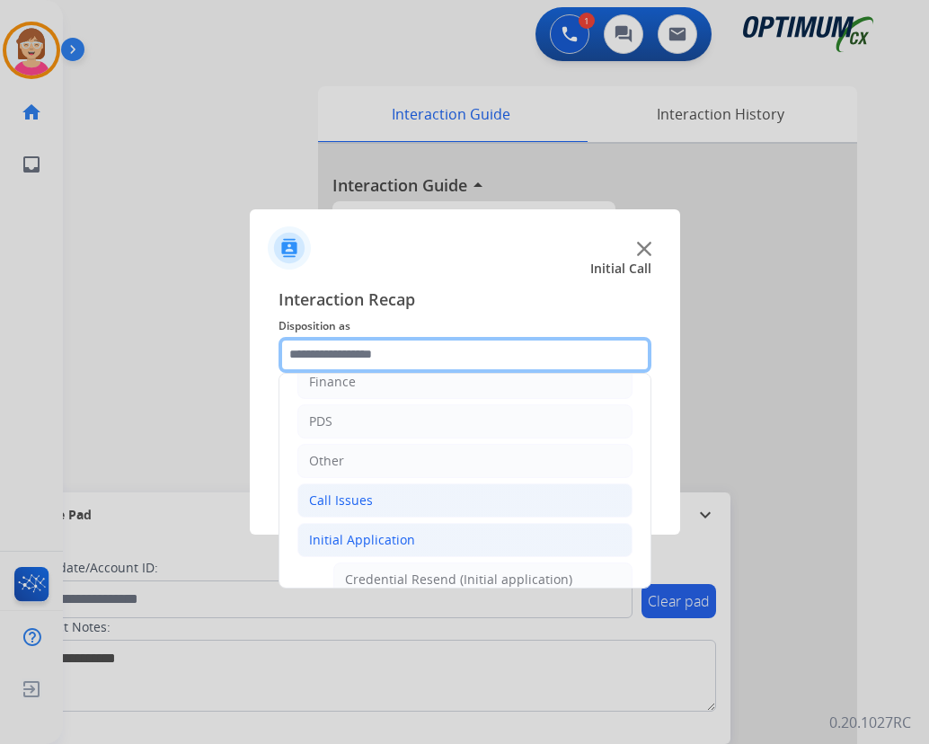
scroll to position [90, 0]
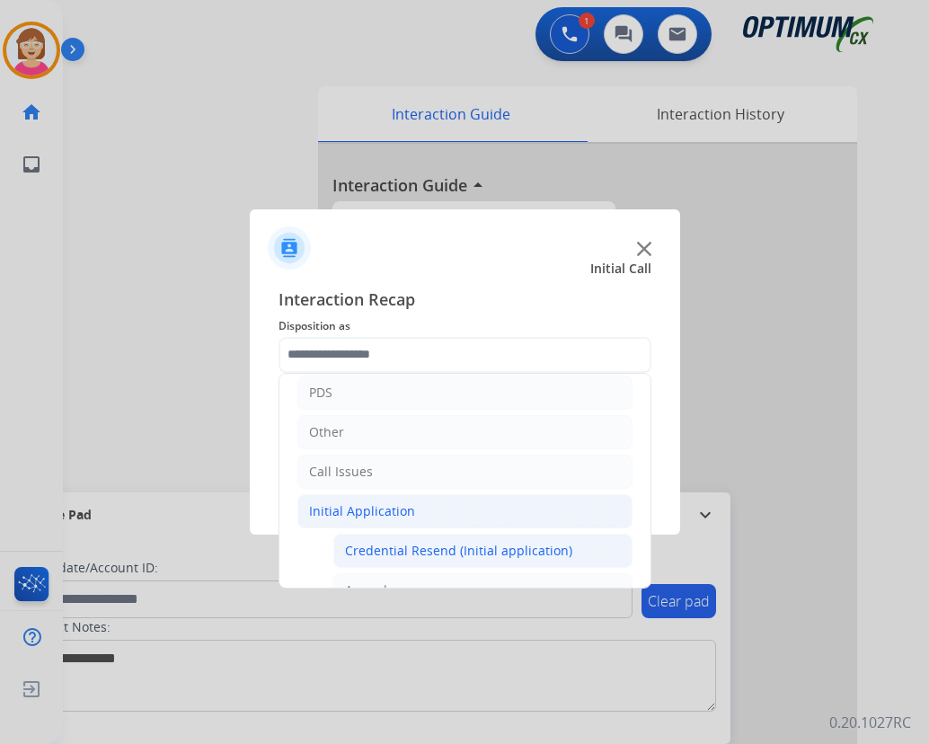
click at [412, 547] on div "Credential Resend (Initial application)" at bounding box center [458, 551] width 227 height 18
type input "**********"
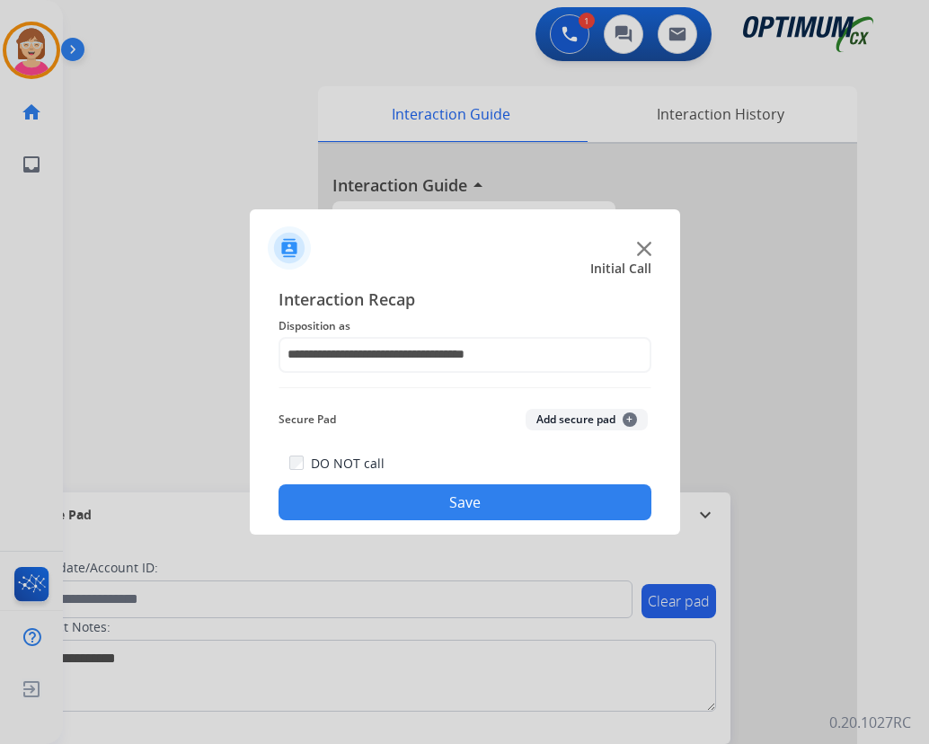
drag, startPoint x: 412, startPoint y: 547, endPoint x: 384, endPoint y: 253, distance: 296.1
click at [384, 253] on div at bounding box center [465, 240] width 431 height 63
drag, startPoint x: 384, startPoint y: 253, endPoint x: 326, endPoint y: 245, distance: 58.0
click at [326, 245] on div at bounding box center [465, 240] width 431 height 63
click at [631, 418] on span "+" at bounding box center [630, 420] width 14 height 14
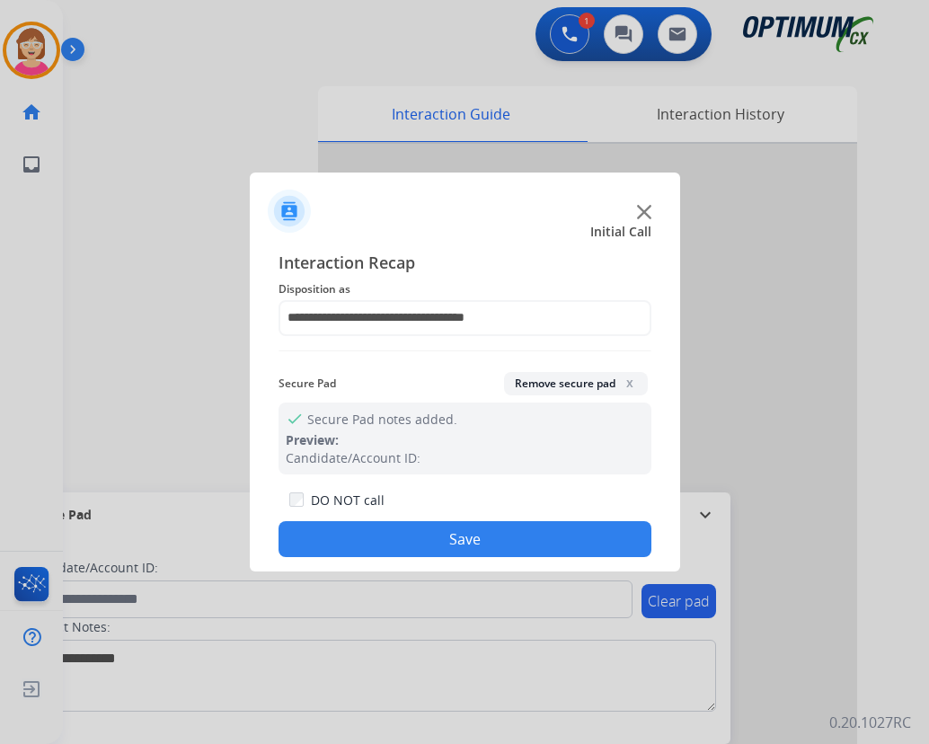
click at [356, 541] on button "Save" at bounding box center [465, 539] width 373 height 36
click at [356, 541] on div "Clear pad Candidate/Account ID: Contact Notes:" at bounding box center [370, 641] width 722 height 207
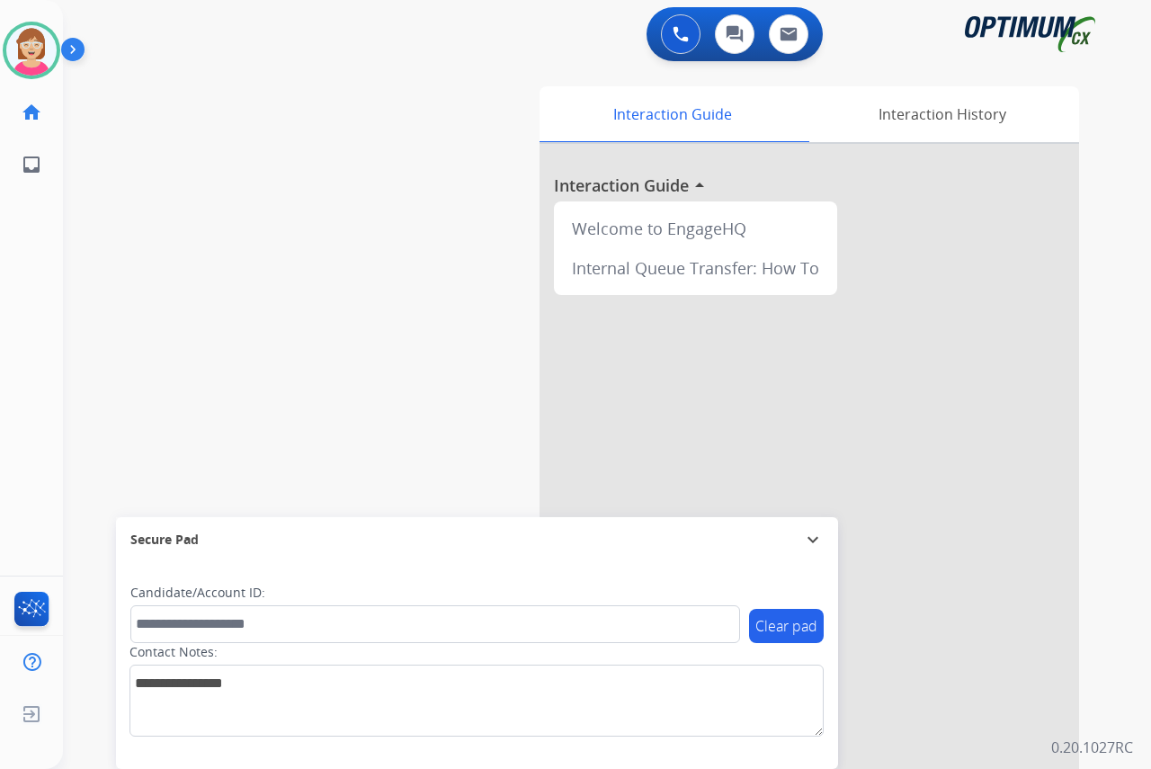
click at [24, 290] on div "[PERSON_NAME] Available Edit Avatar Agent: [PERSON_NAME] Profile: OCX Training …" at bounding box center [31, 384] width 63 height 769
click at [34, 349] on div "[PERSON_NAME] Available Edit Avatar Agent: [PERSON_NAME] Profile: OCX Training …" at bounding box center [31, 384] width 63 height 769
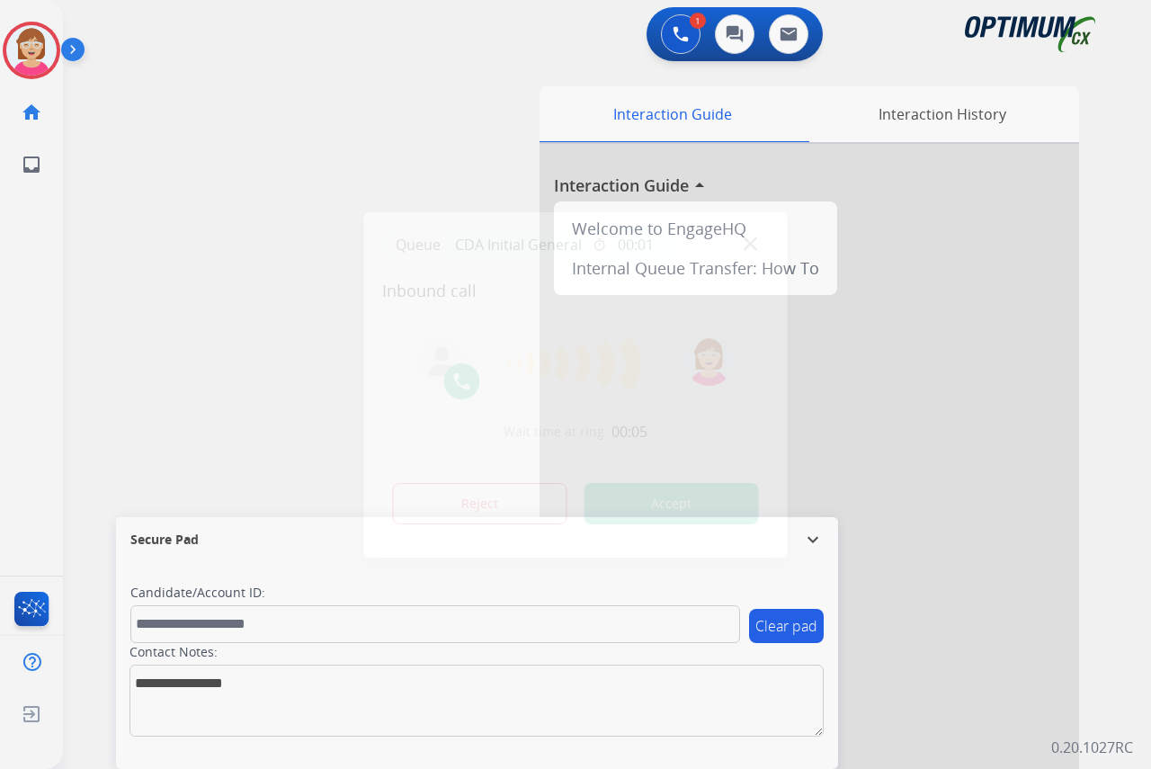
click at [20, 230] on div at bounding box center [575, 384] width 1151 height 769
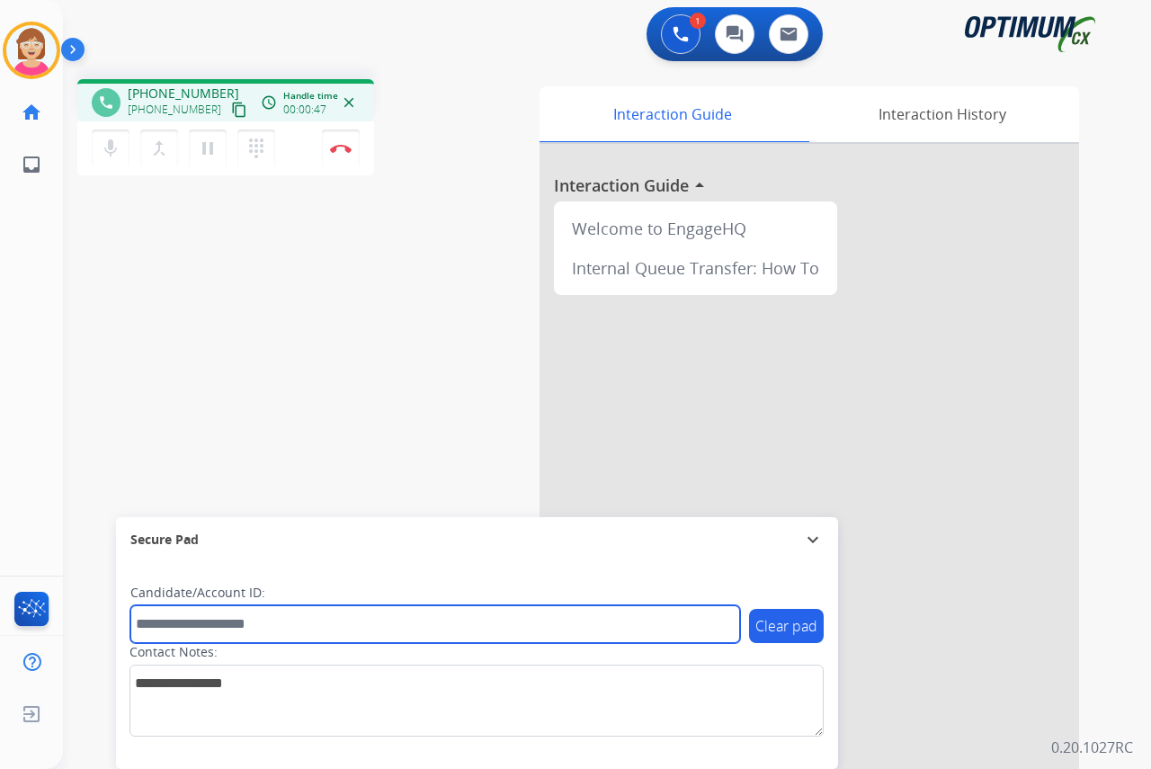
click at [156, 621] on input "text" at bounding box center [434, 624] width 609 height 38
click at [161, 627] on input "text" at bounding box center [434, 624] width 609 height 38
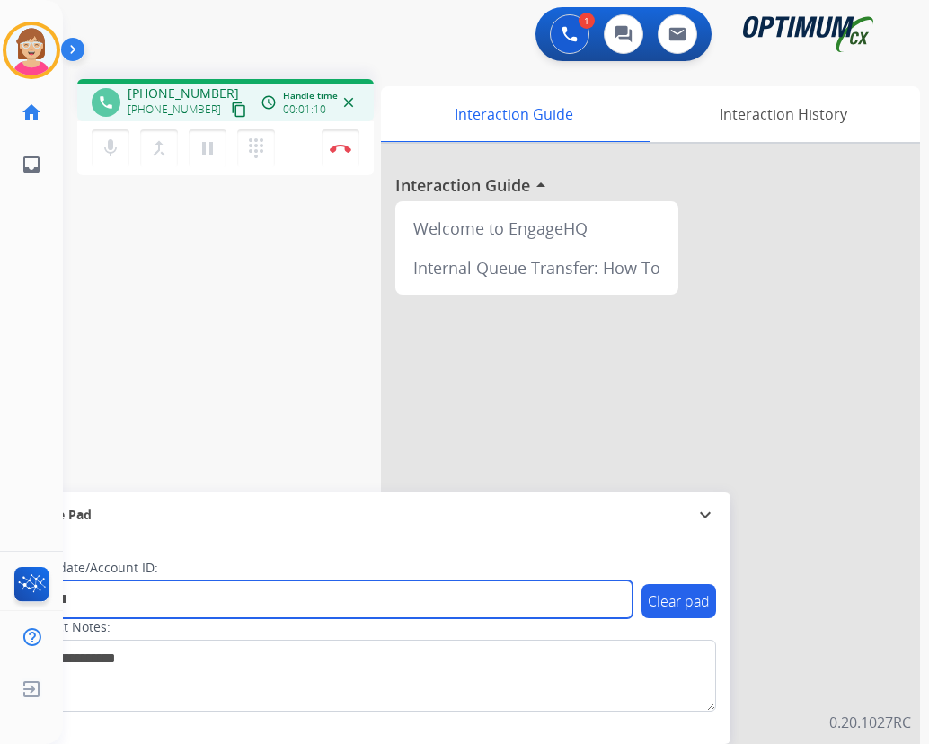
type input "*******"
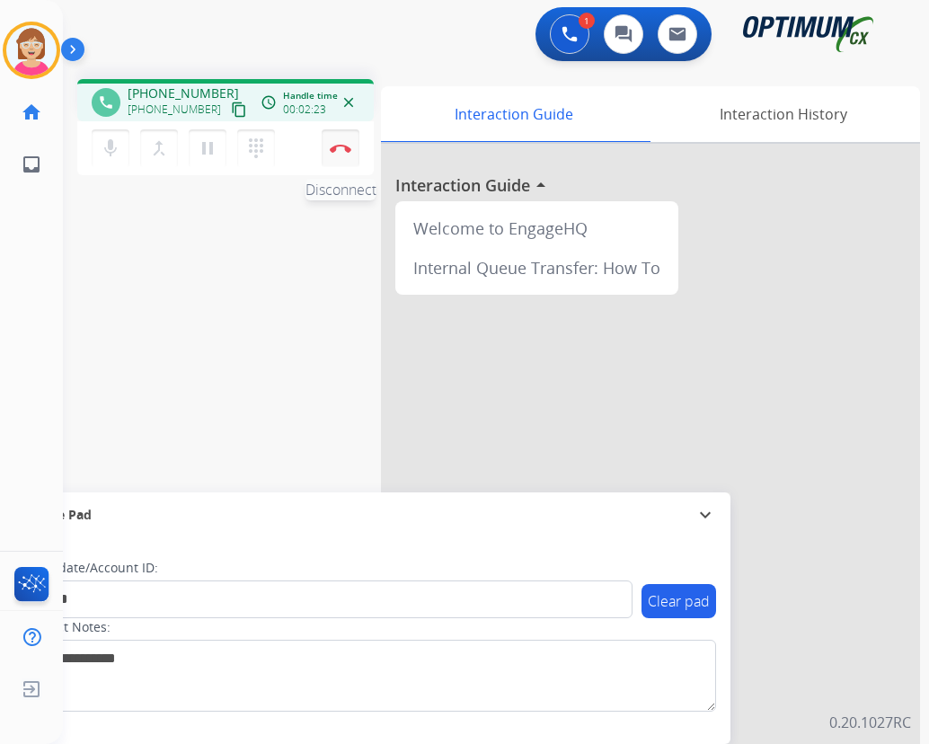
click at [338, 147] on img at bounding box center [341, 148] width 22 height 9
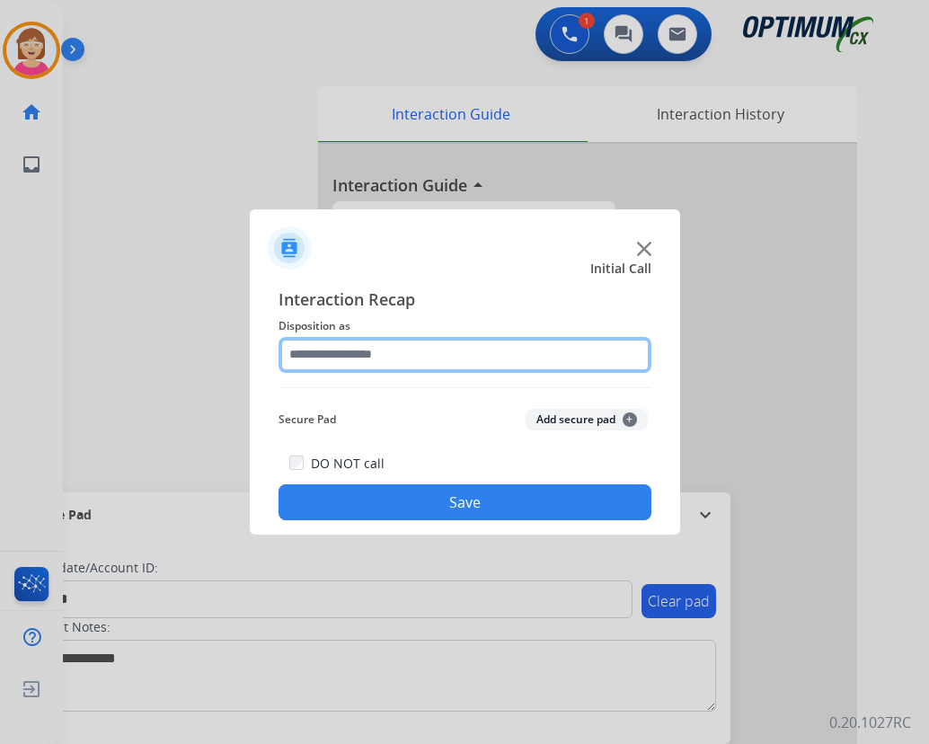
click at [311, 355] on input "text" at bounding box center [465, 355] width 373 height 36
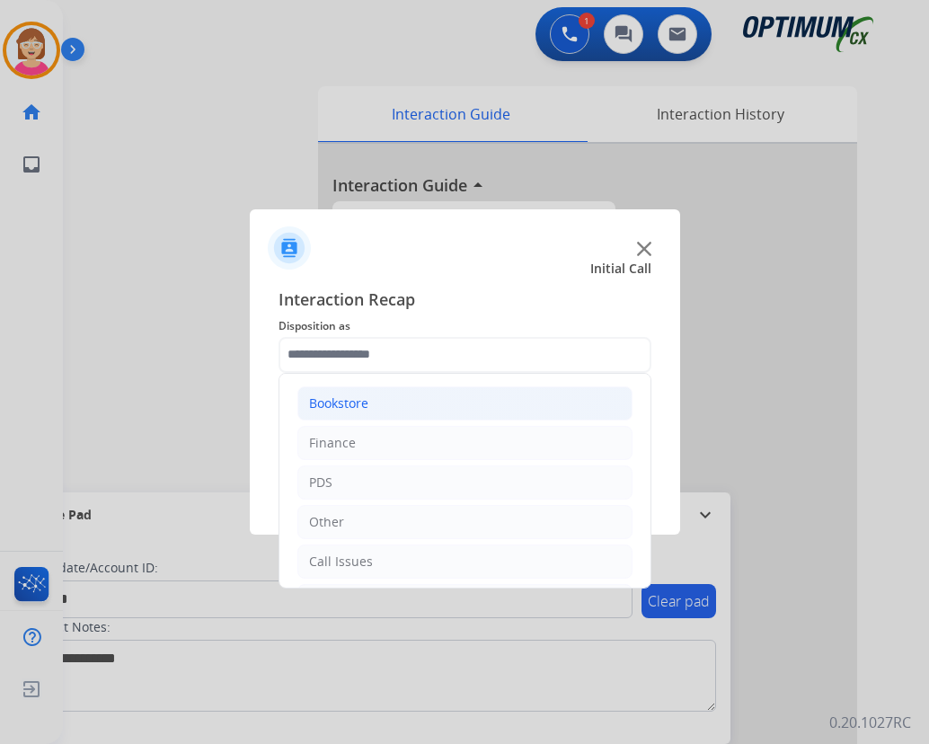
drag, startPoint x: 311, startPoint y: 355, endPoint x: 345, endPoint y: 405, distance: 60.8
click at [345, 405] on div "Bookstore" at bounding box center [338, 404] width 59 height 18
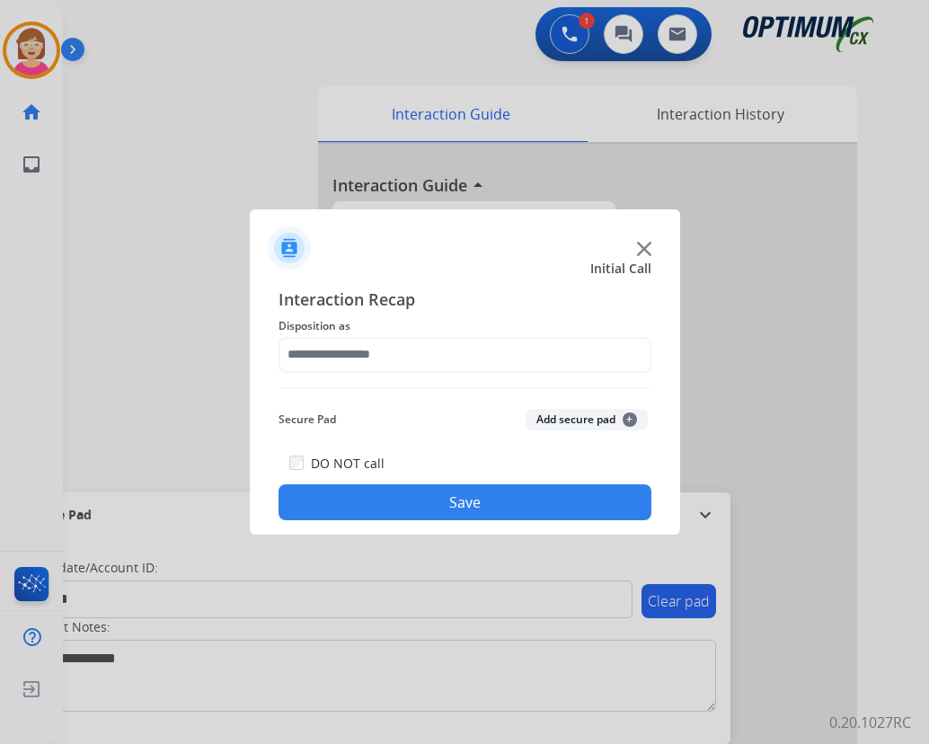
click at [365, 404] on div "Secure Pad Add secure pad +" at bounding box center [465, 420] width 373 height 36
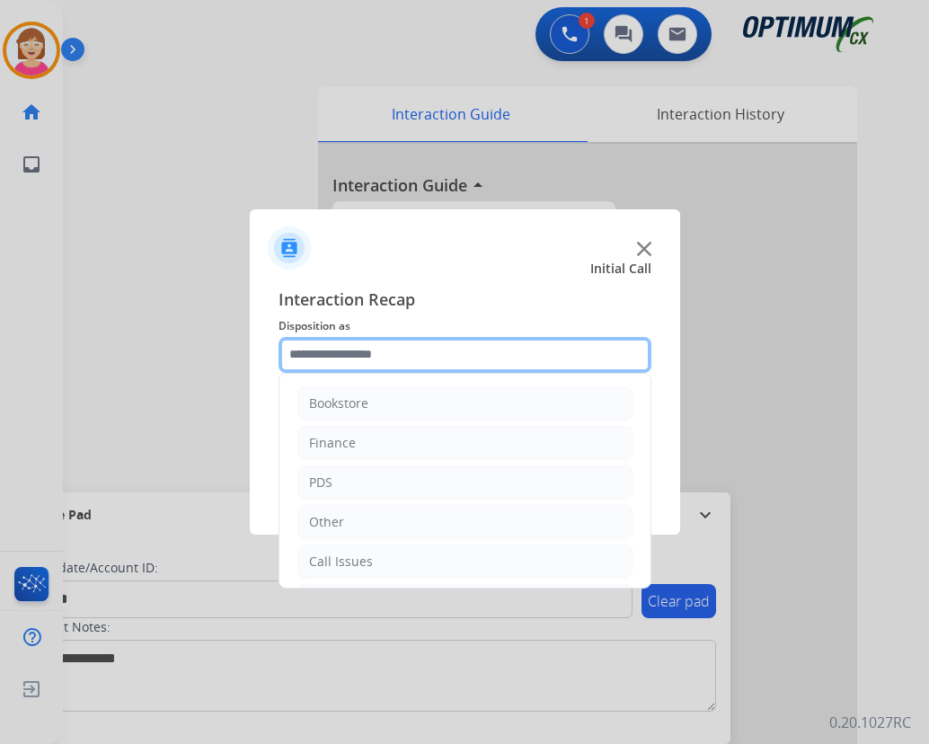
click at [337, 349] on input "text" at bounding box center [465, 355] width 373 height 36
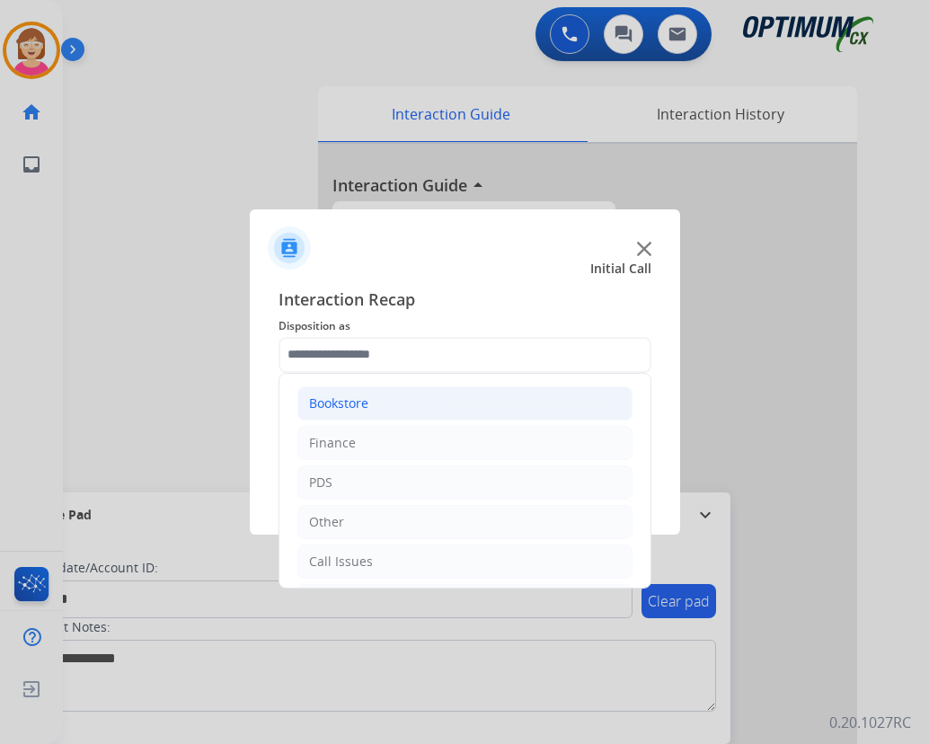
click at [338, 397] on div "Bookstore" at bounding box center [338, 404] width 59 height 18
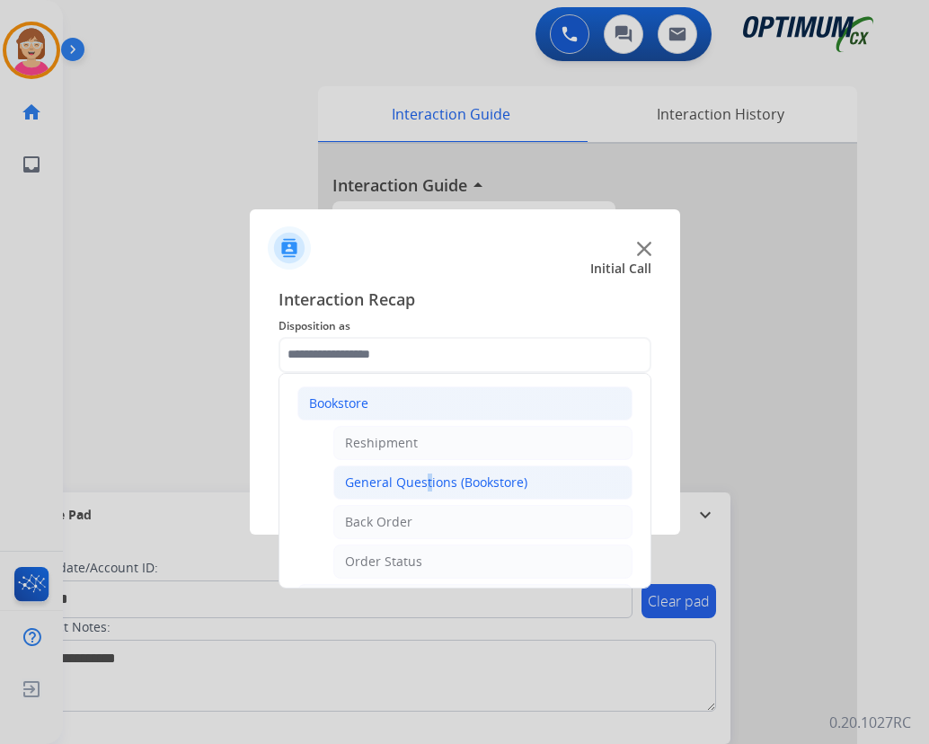
click at [420, 485] on div "General Questions (Bookstore)" at bounding box center [436, 483] width 182 height 18
type input "**********"
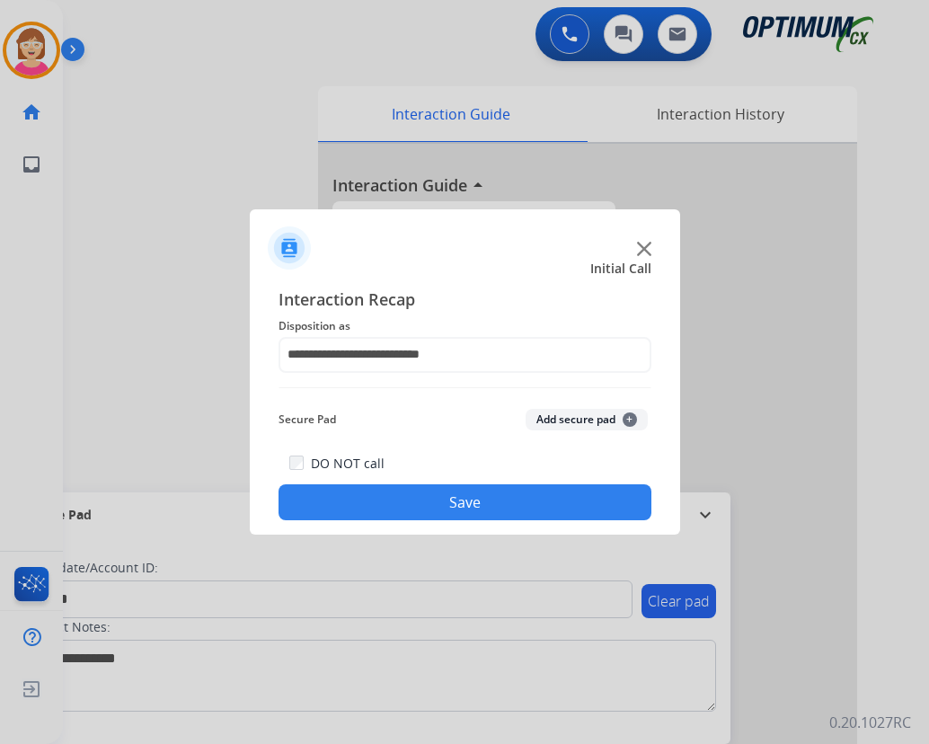
click at [632, 419] on span "+" at bounding box center [630, 420] width 14 height 14
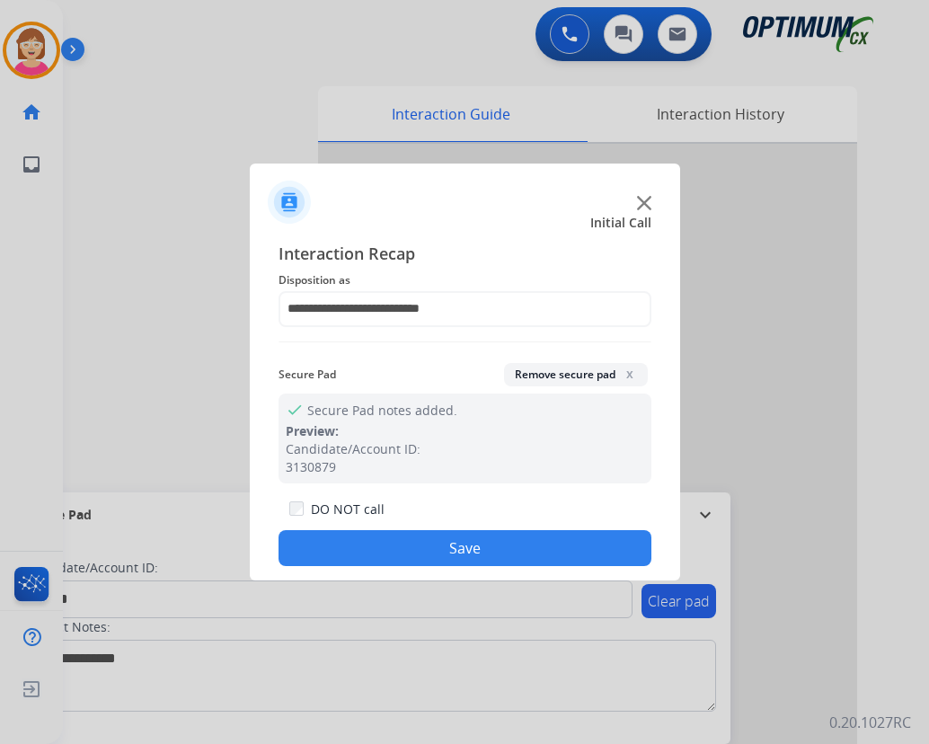
drag, startPoint x: 632, startPoint y: 419, endPoint x: 359, endPoint y: 546, distance: 301.2
click at [359, 546] on button "Save" at bounding box center [465, 548] width 373 height 36
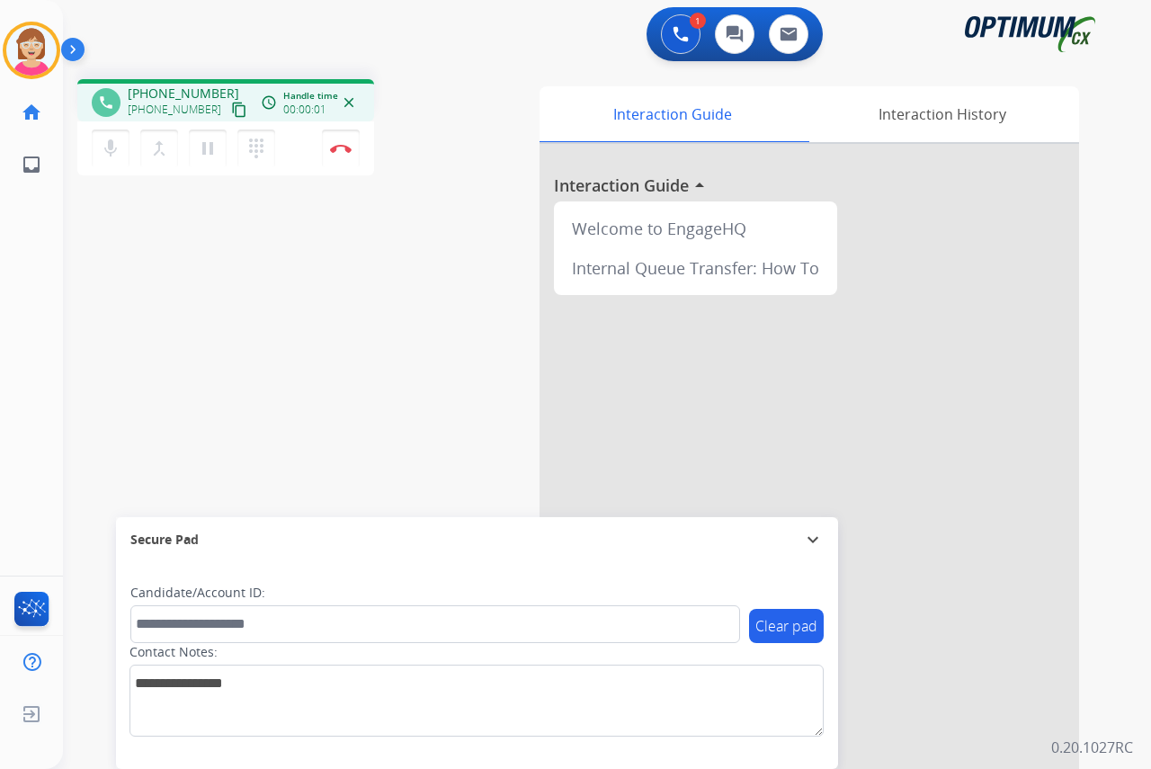
click at [32, 294] on div "[PERSON_NAME] Edit Avatar Agent: [PERSON_NAME] Profile: OCX Training home Home …" at bounding box center [31, 384] width 63 height 769
click at [236, 294] on div "phone [PHONE_NUMBER] [PHONE_NUMBER] content_copy access_time Call metrics Queue…" at bounding box center [585, 440] width 1044 height 750
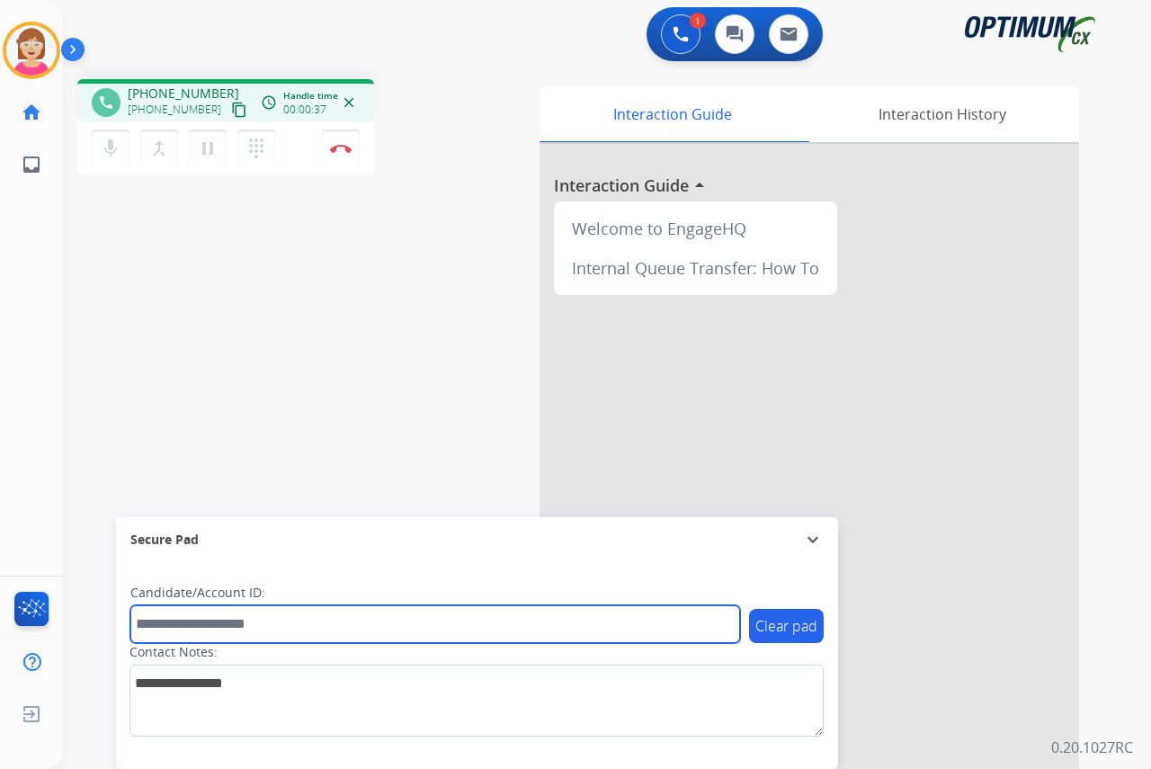
click at [199, 628] on input "text" at bounding box center [434, 624] width 609 height 38
drag, startPoint x: 199, startPoint y: 628, endPoint x: 156, endPoint y: 624, distance: 43.4
drag, startPoint x: 156, startPoint y: 624, endPoint x: 411, endPoint y: 625, distance: 255.3
click at [411, 625] on input "text" at bounding box center [434, 624] width 609 height 38
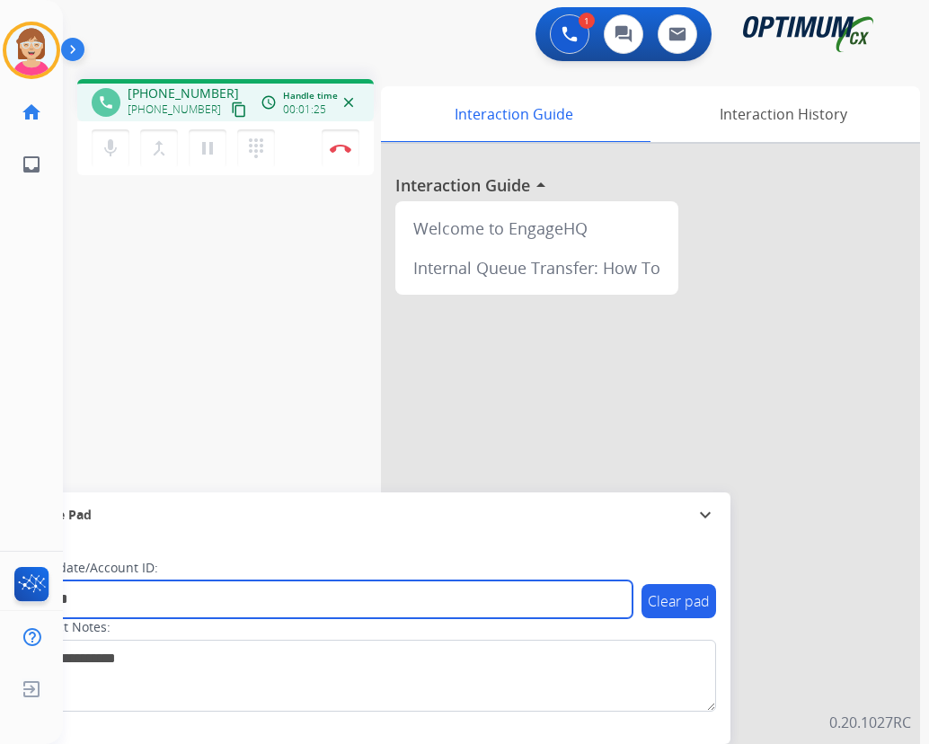
type input "*******"
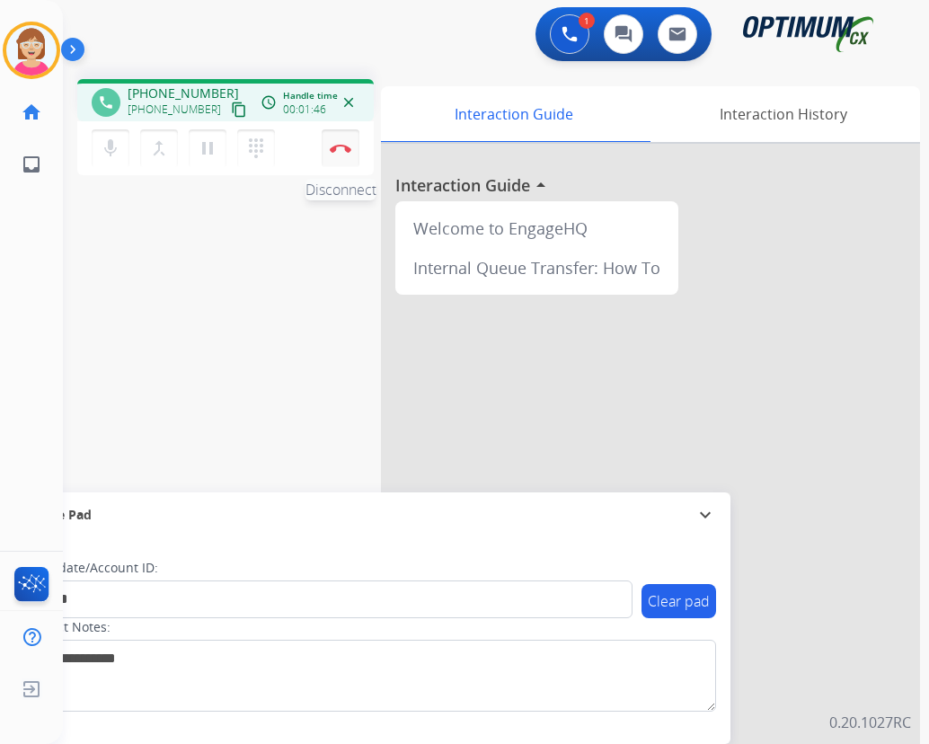
click at [342, 146] on img at bounding box center [341, 148] width 22 height 9
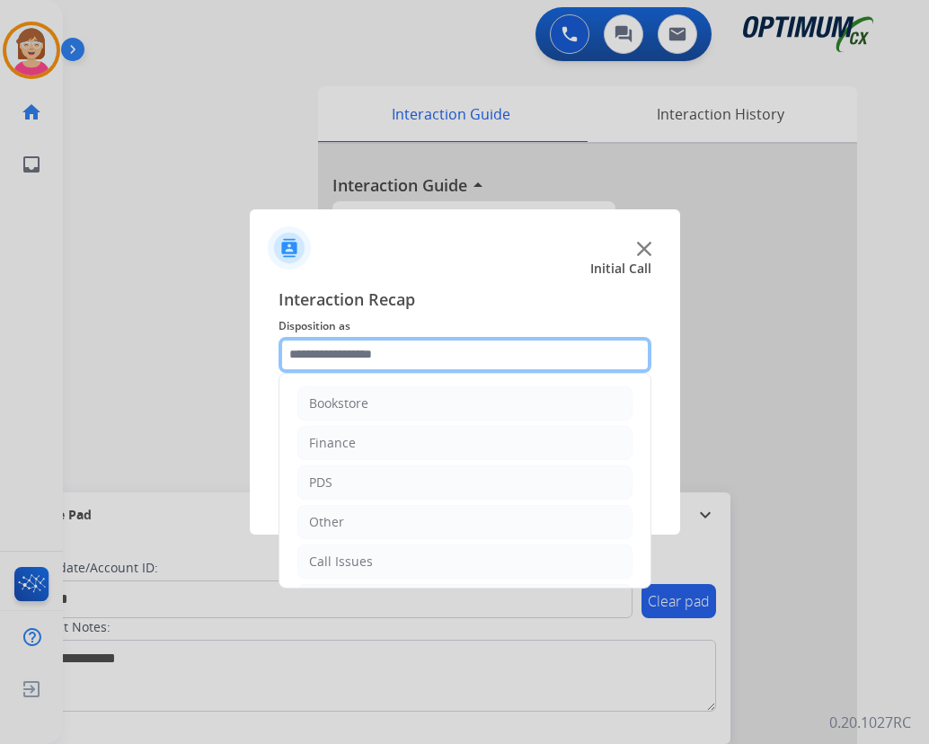
click at [334, 354] on input "text" at bounding box center [465, 355] width 373 height 36
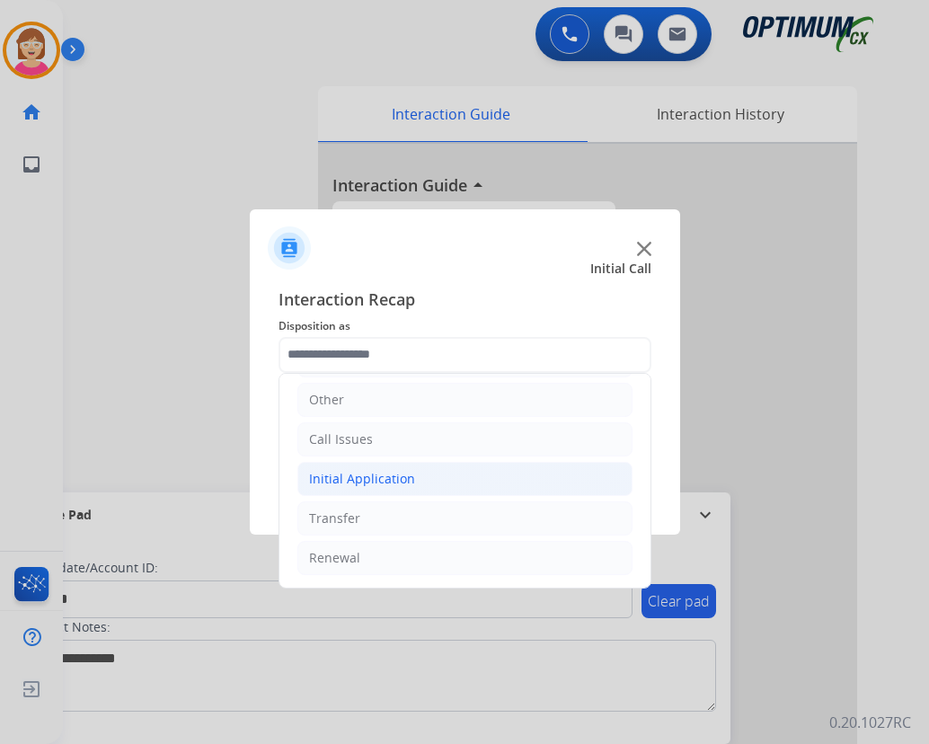
click at [371, 474] on div "Initial Application" at bounding box center [362, 479] width 106 height 18
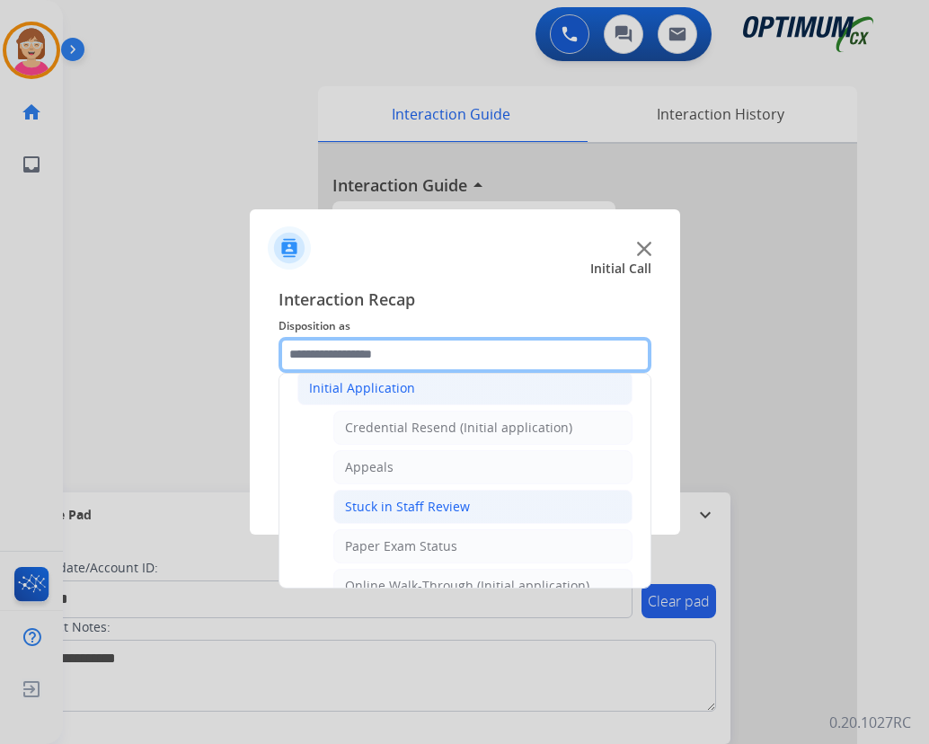
scroll to position [212, 0]
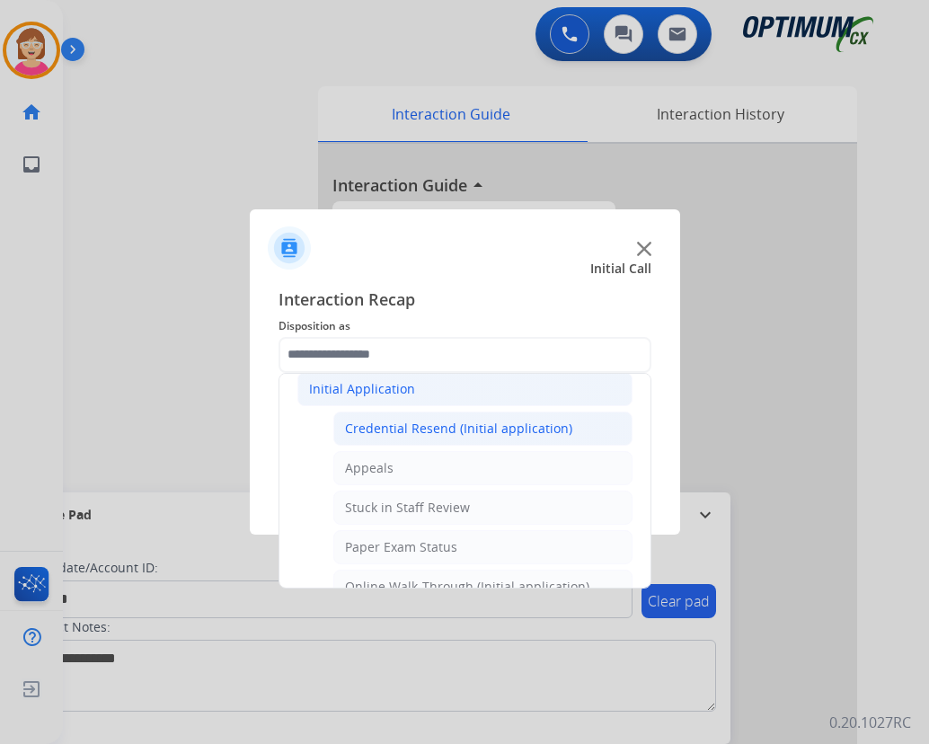
click at [417, 430] on div "Credential Resend (Initial application)" at bounding box center [458, 429] width 227 height 18
type input "**********"
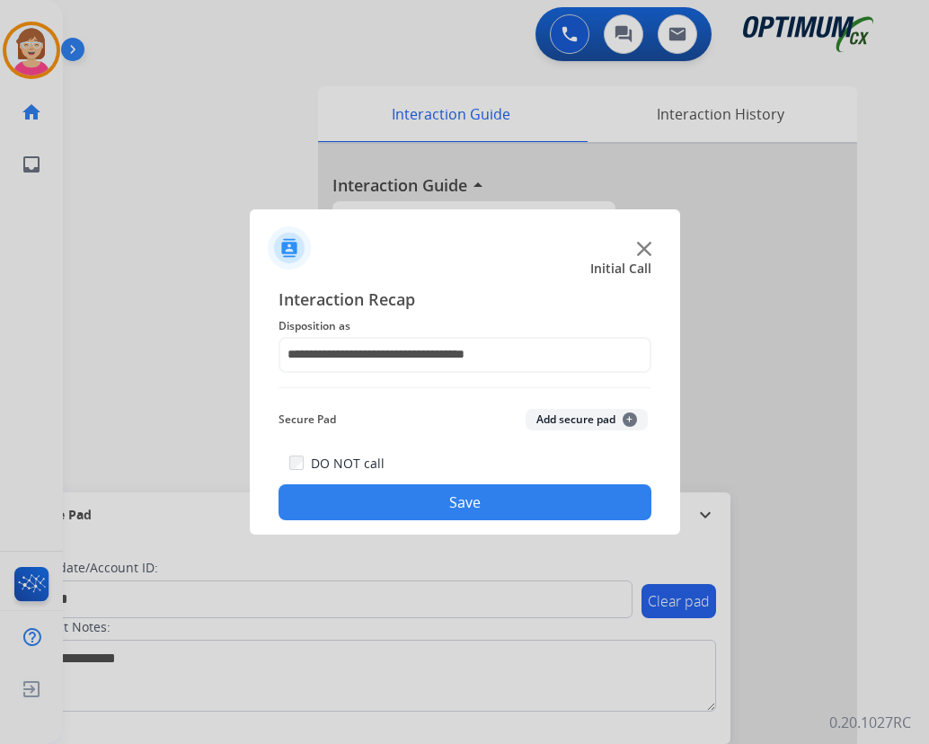
drag, startPoint x: 417, startPoint y: 430, endPoint x: 378, endPoint y: 401, distance: 48.2
click at [378, 401] on div "**********" at bounding box center [465, 404] width 373 height 235
click at [629, 419] on span "+" at bounding box center [630, 420] width 14 height 14
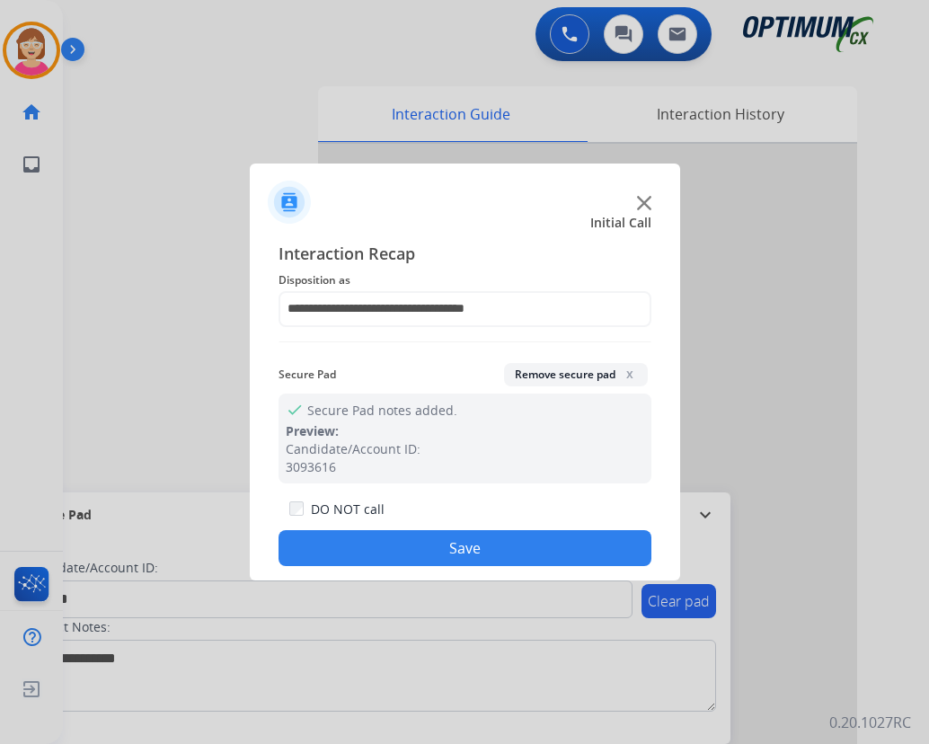
click at [387, 547] on button "Save" at bounding box center [465, 548] width 373 height 36
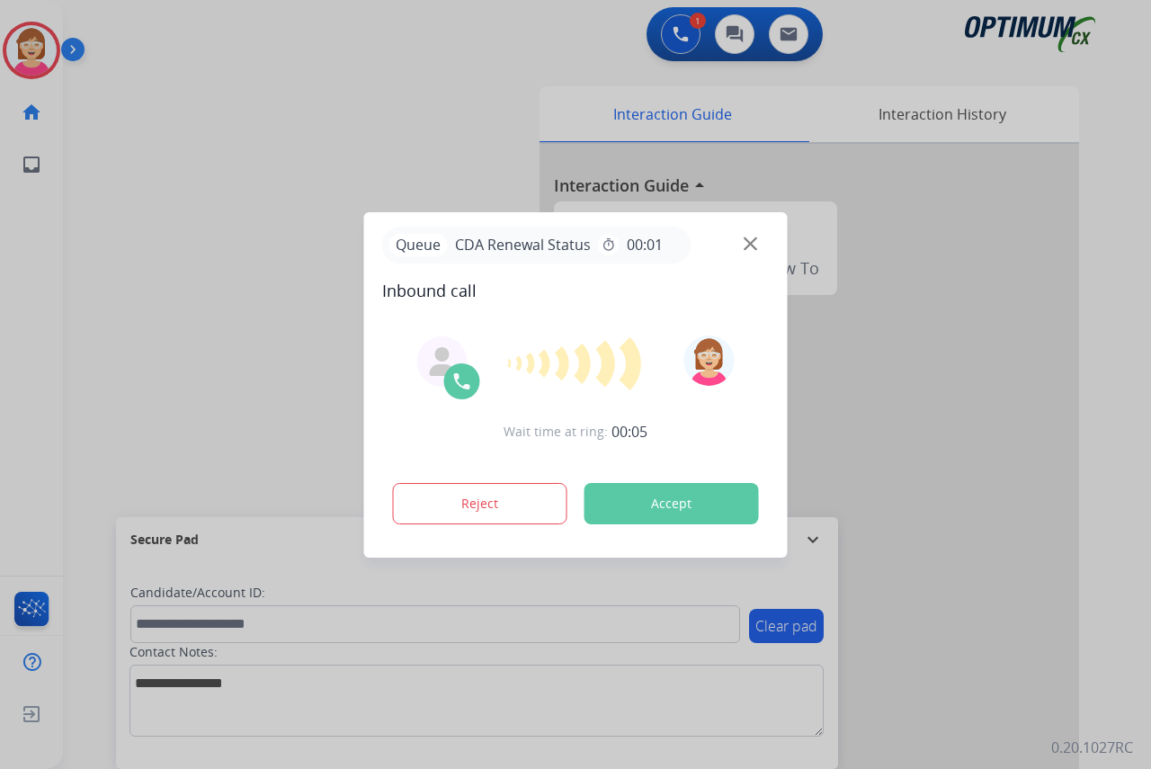
click at [37, 321] on div at bounding box center [575, 384] width 1151 height 769
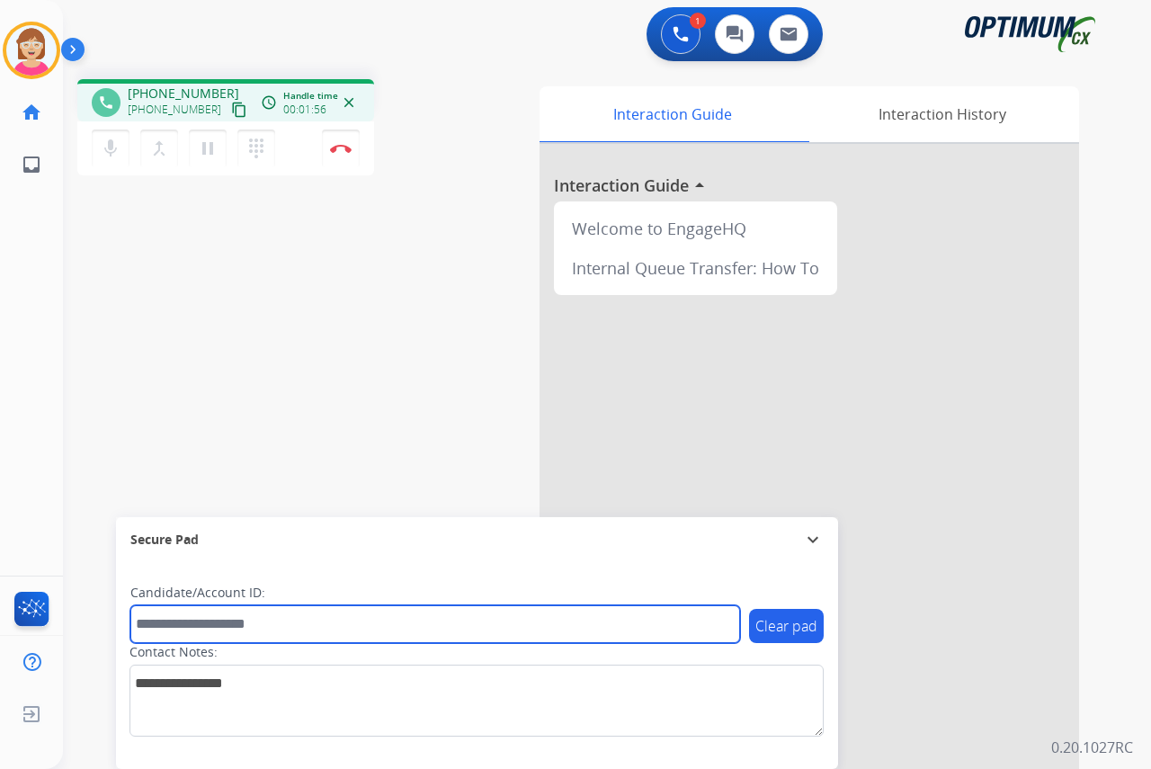
click at [185, 624] on input "text" at bounding box center [434, 624] width 609 height 38
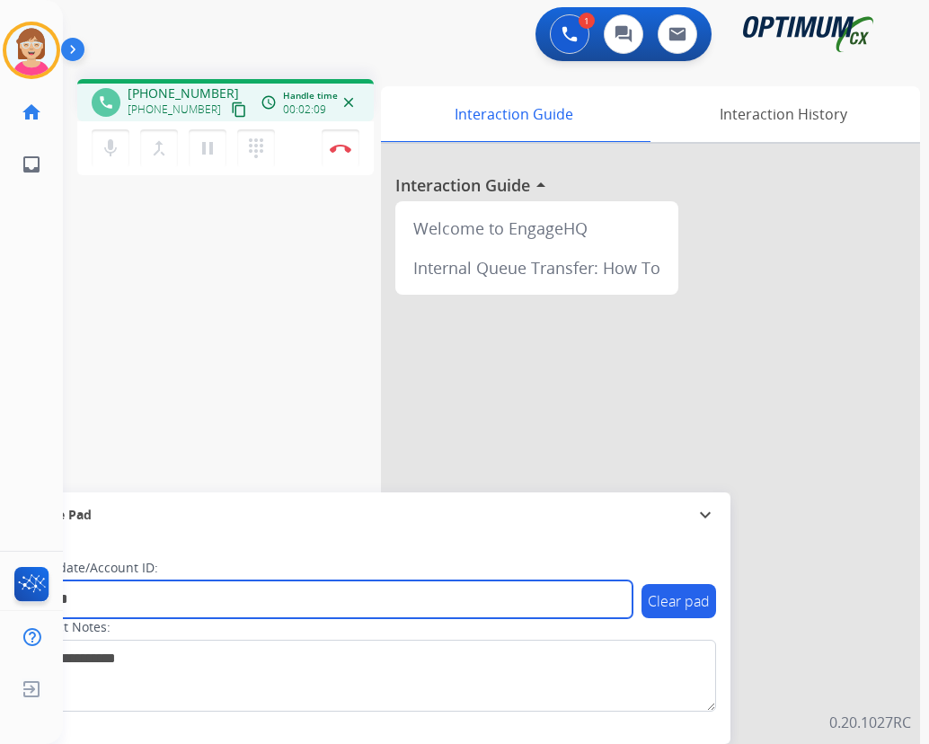
type input "*******"
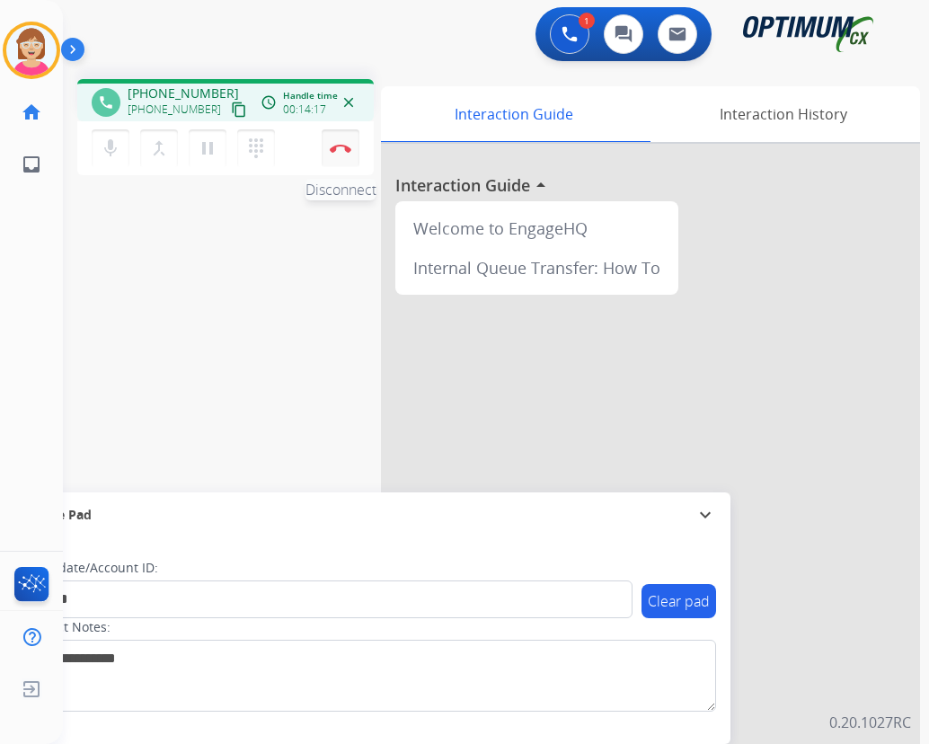
click at [341, 147] on img at bounding box center [341, 148] width 22 height 9
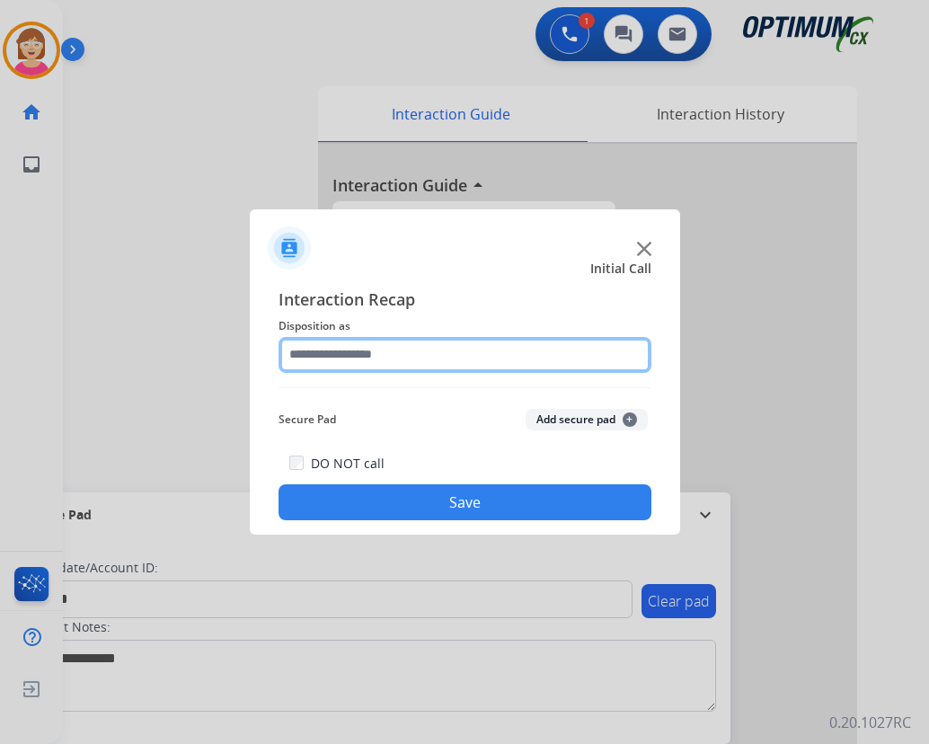
click at [319, 356] on input "text" at bounding box center [465, 355] width 373 height 36
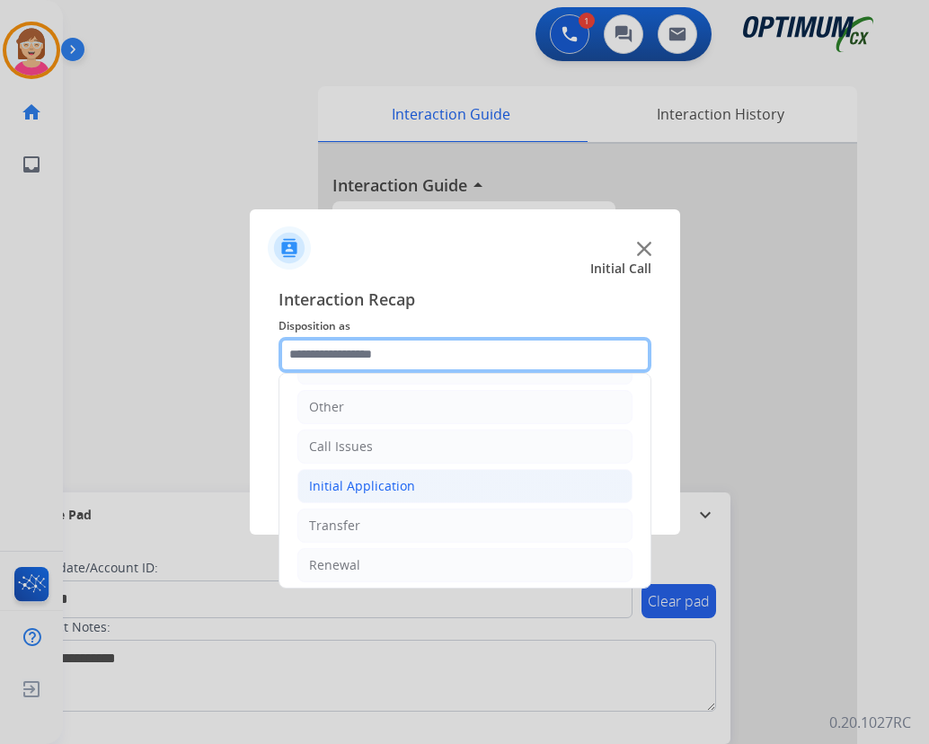
scroll to position [122, 0]
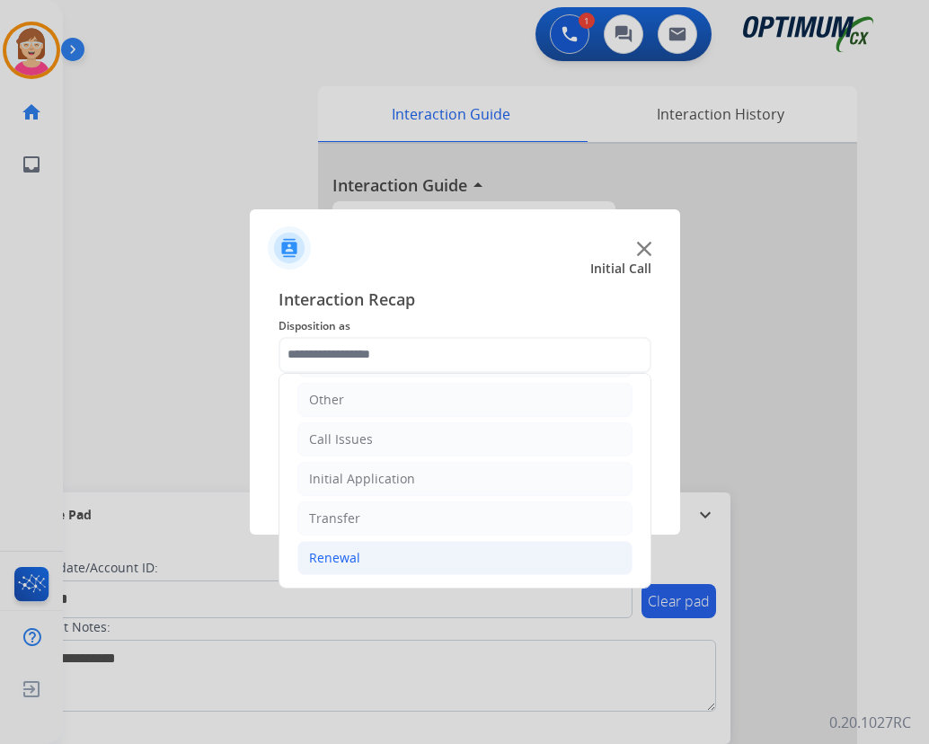
click at [332, 553] on div "Renewal" at bounding box center [334, 558] width 51 height 18
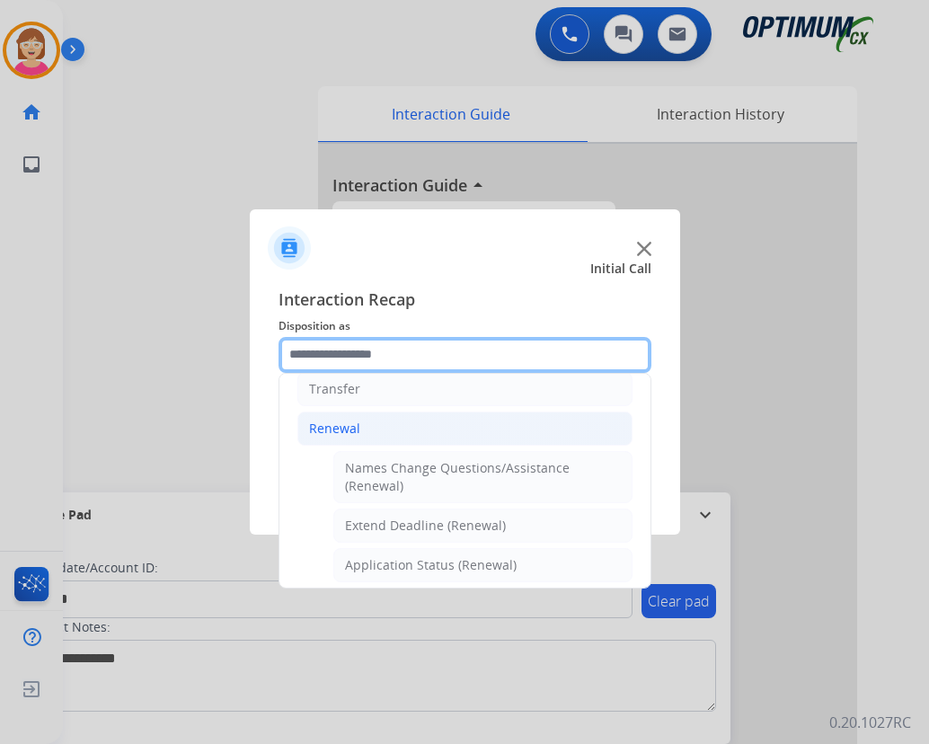
scroll to position [482, 0]
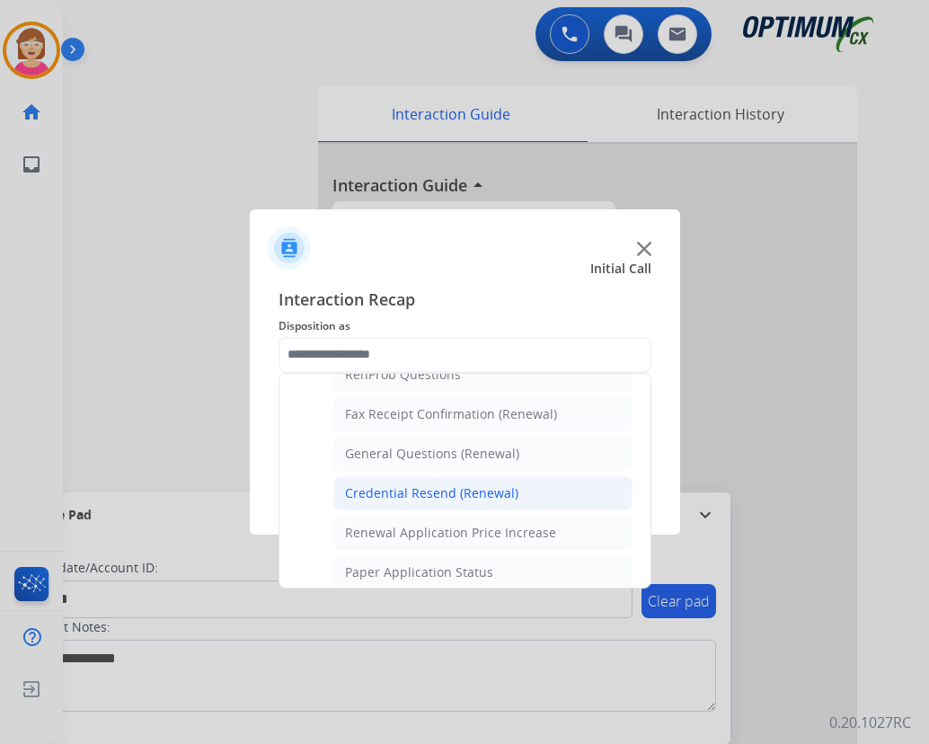
click at [424, 487] on div "Credential Resend (Renewal)" at bounding box center [431, 493] width 173 height 18
type input "**********"
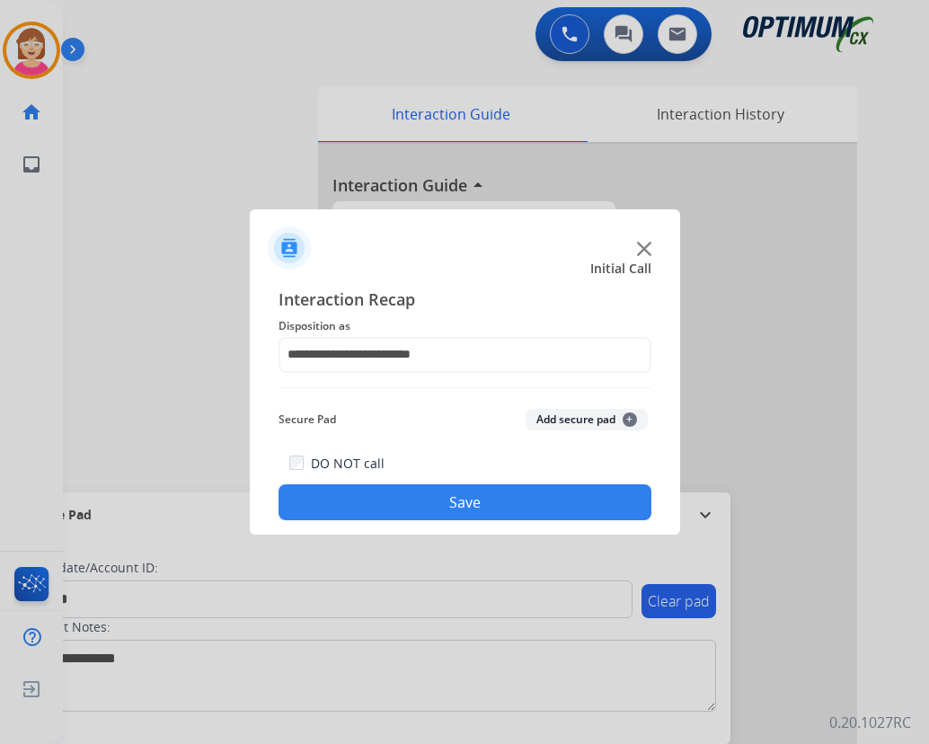
drag, startPoint x: 424, startPoint y: 487, endPoint x: 374, endPoint y: 410, distance: 92.2
click at [369, 406] on div "Secure Pad Add secure pad +" at bounding box center [465, 420] width 373 height 36
click at [631, 416] on span "+" at bounding box center [630, 420] width 14 height 14
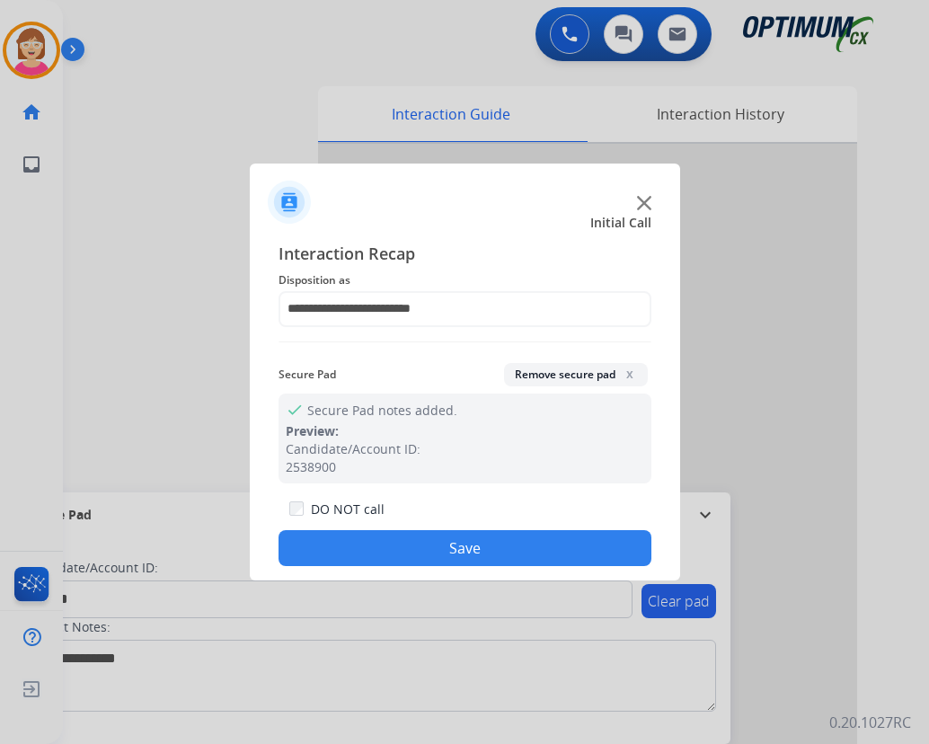
click at [394, 544] on button "Save" at bounding box center [465, 548] width 373 height 36
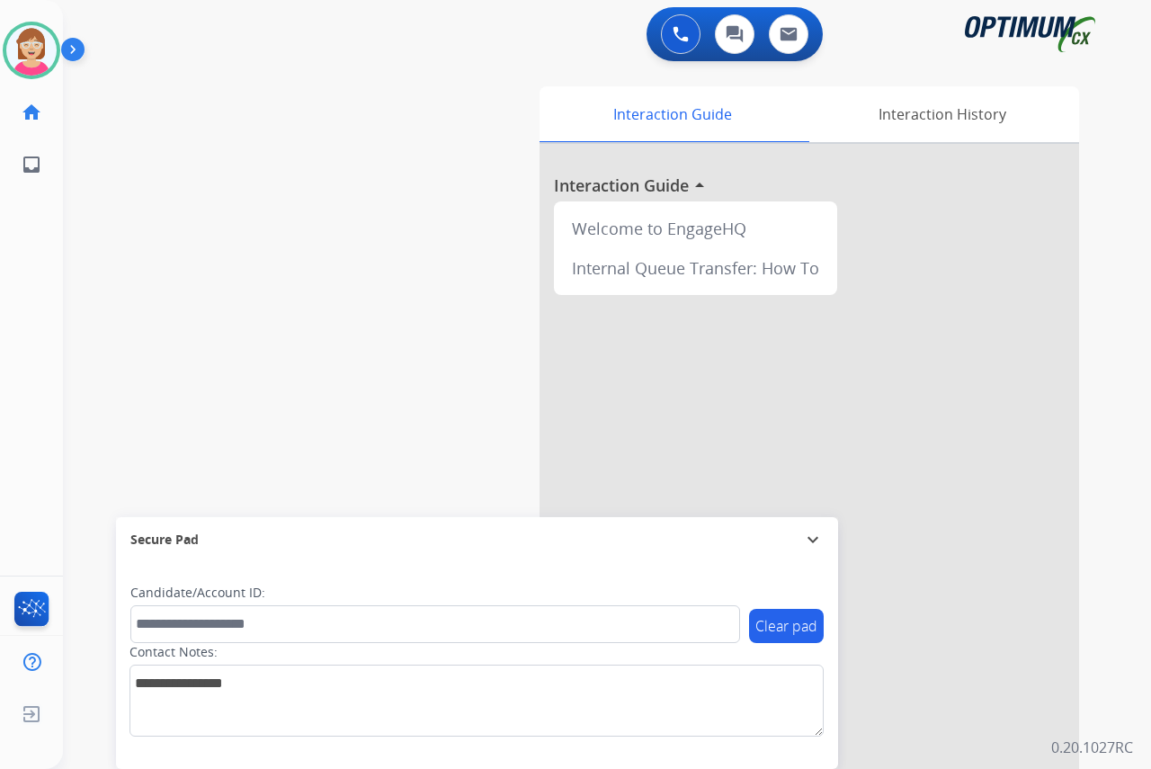
click at [23, 266] on div "[PERSON_NAME] Available Edit Avatar Agent: [PERSON_NAME] Profile: OCX Training …" at bounding box center [31, 384] width 63 height 769
click at [35, 348] on div "[PERSON_NAME] Available Edit Avatar Agent: [PERSON_NAME] Profile: OCX Training …" at bounding box center [31, 384] width 63 height 769
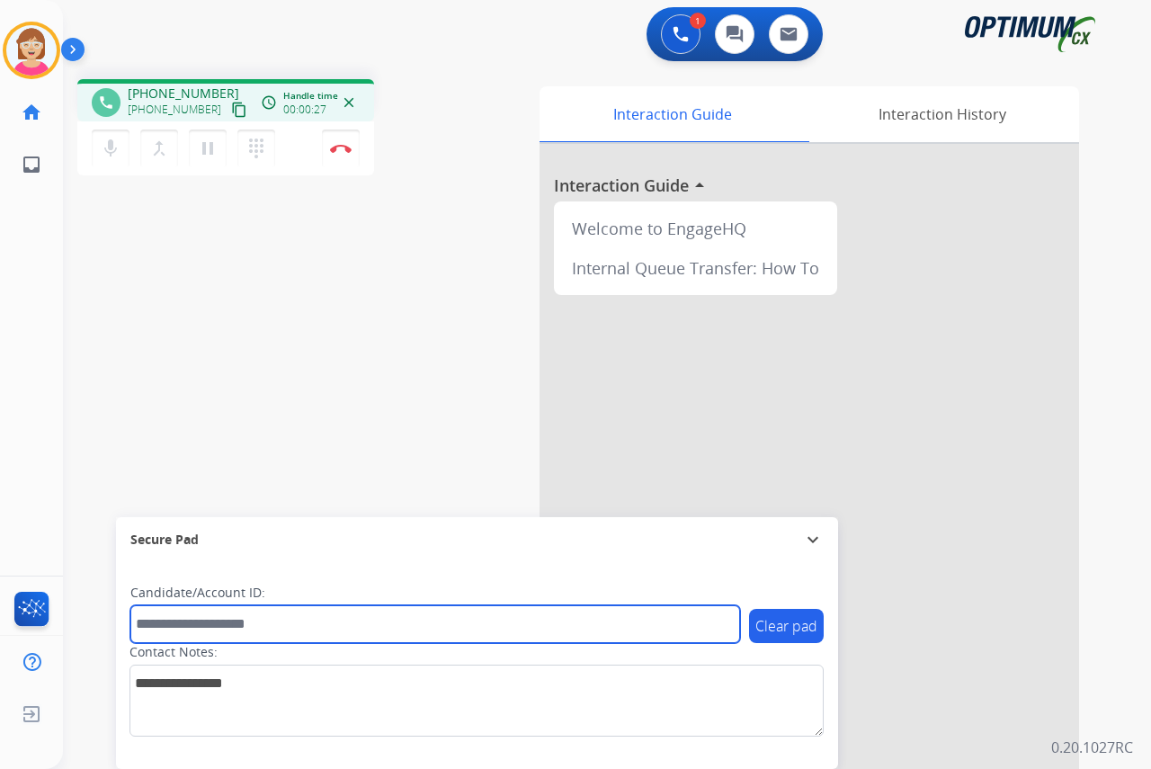
click at [166, 627] on input "text" at bounding box center [434, 624] width 609 height 38
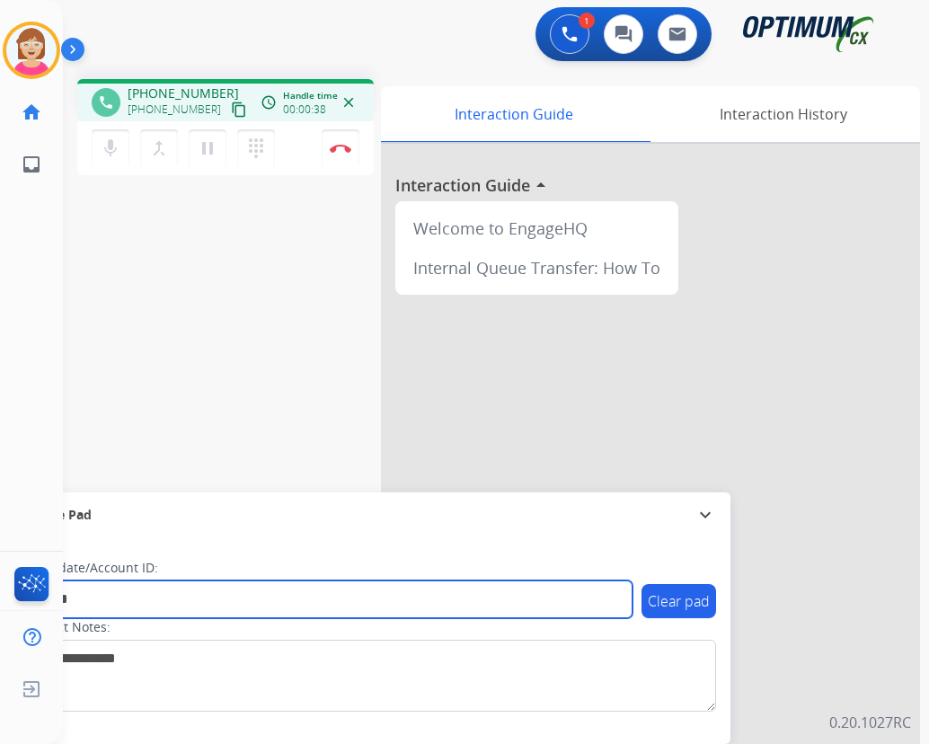
type input "*******"
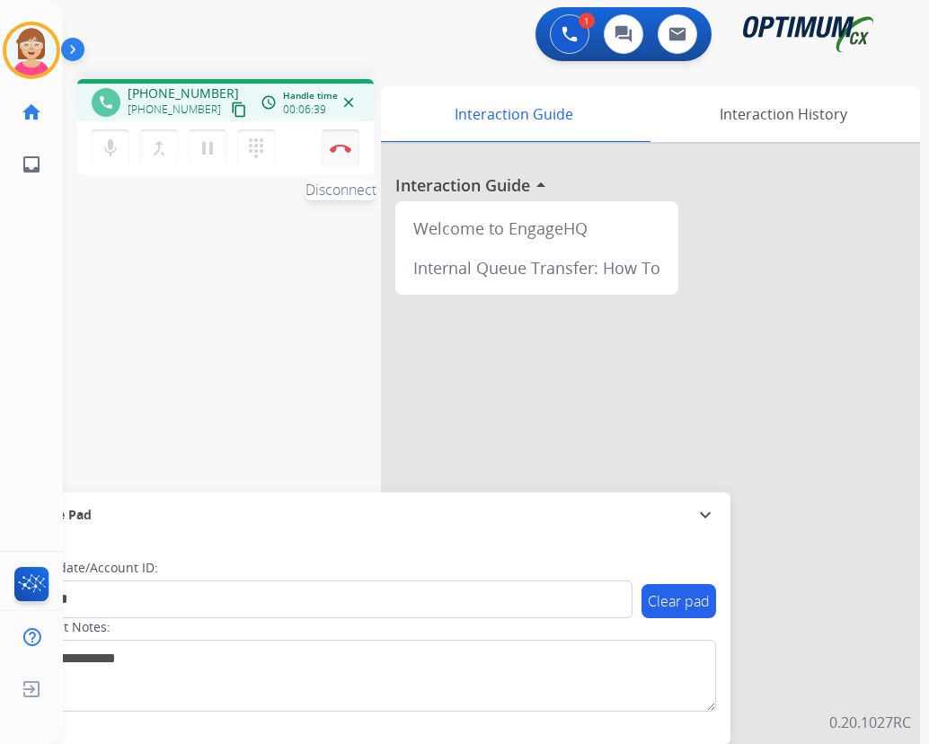
click at [342, 147] on img at bounding box center [341, 148] width 22 height 9
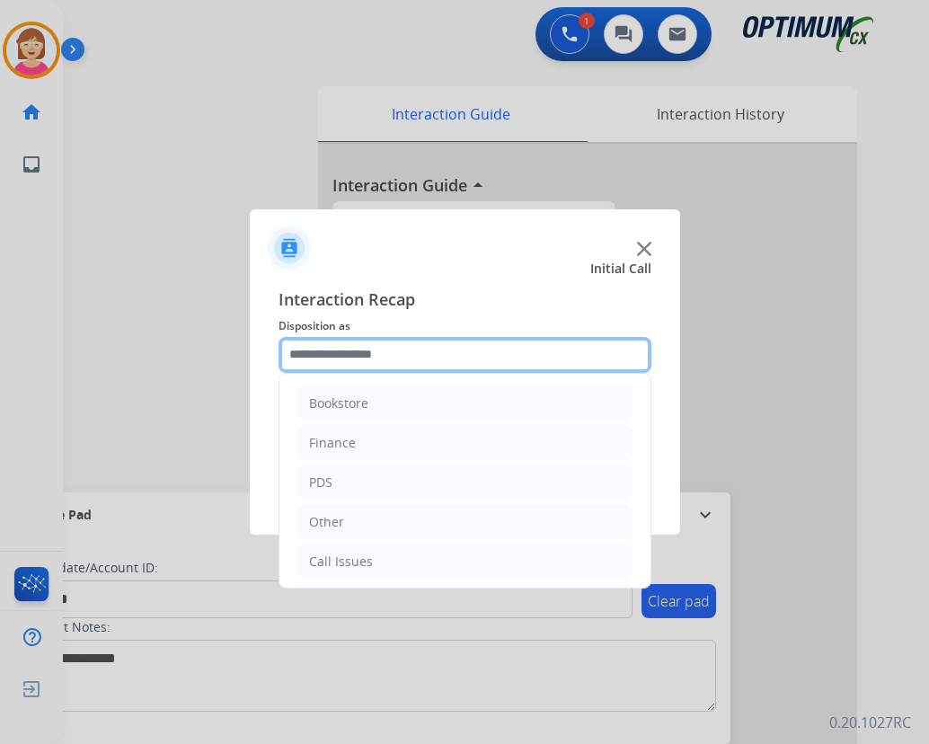
click at [324, 360] on input "text" at bounding box center [465, 355] width 373 height 36
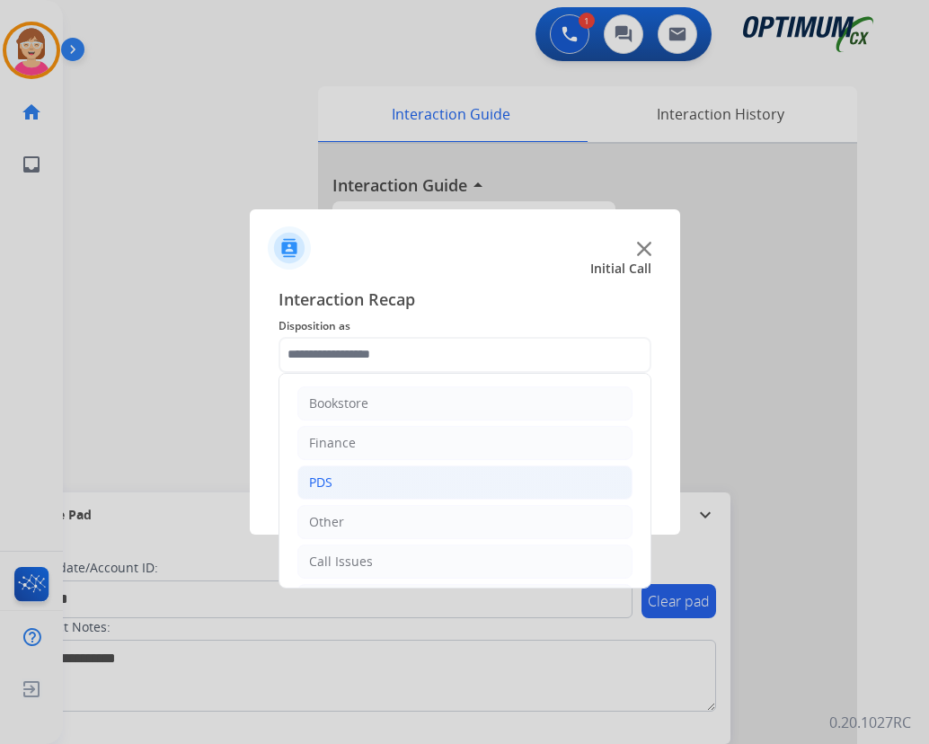
drag, startPoint x: 324, startPoint y: 360, endPoint x: 344, endPoint y: 484, distance: 126.6
click at [344, 484] on li "PDS" at bounding box center [465, 483] width 335 height 34
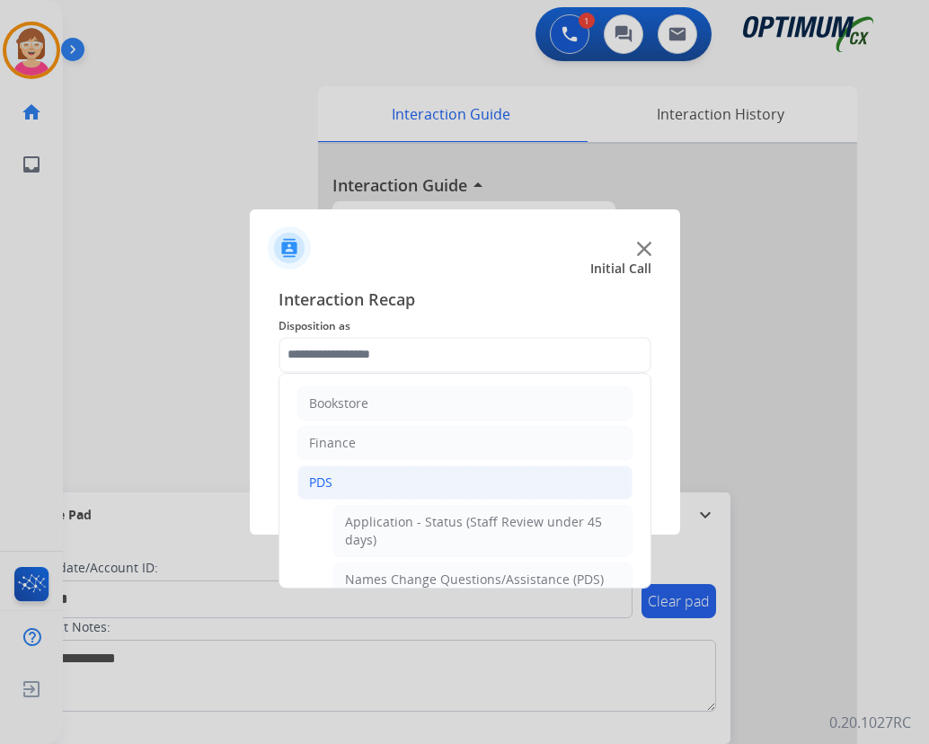
drag, startPoint x: 344, startPoint y: 484, endPoint x: 324, endPoint y: 480, distance: 21.2
click at [324, 480] on div "PDS" at bounding box center [320, 483] width 23 height 18
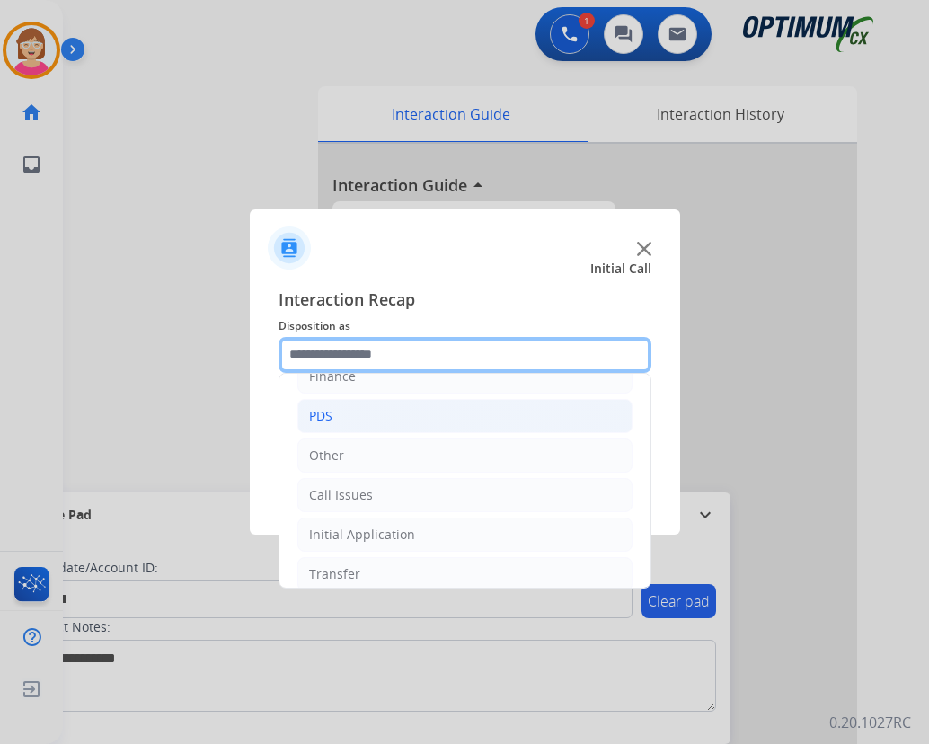
scroll to position [0, 0]
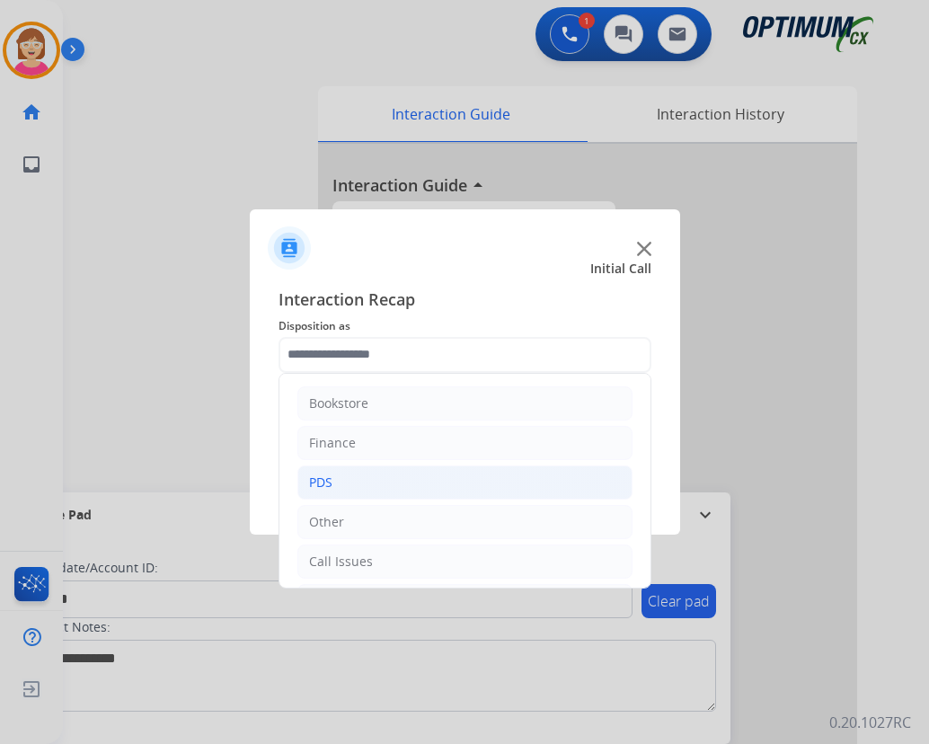
click at [329, 482] on div "PDS" at bounding box center [320, 483] width 23 height 18
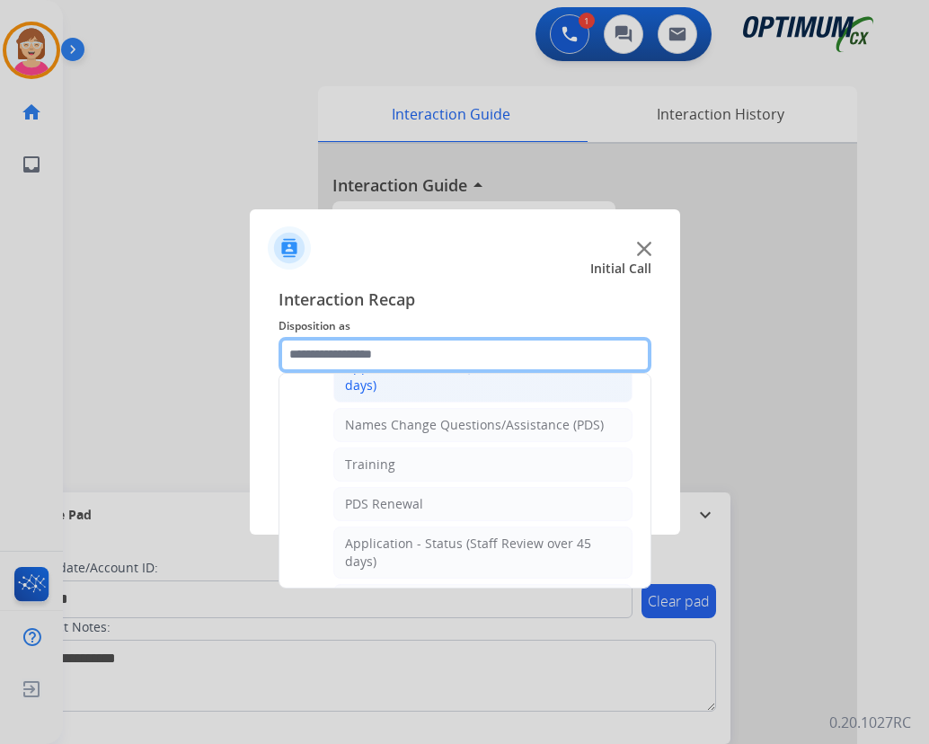
scroll to position [180, 0]
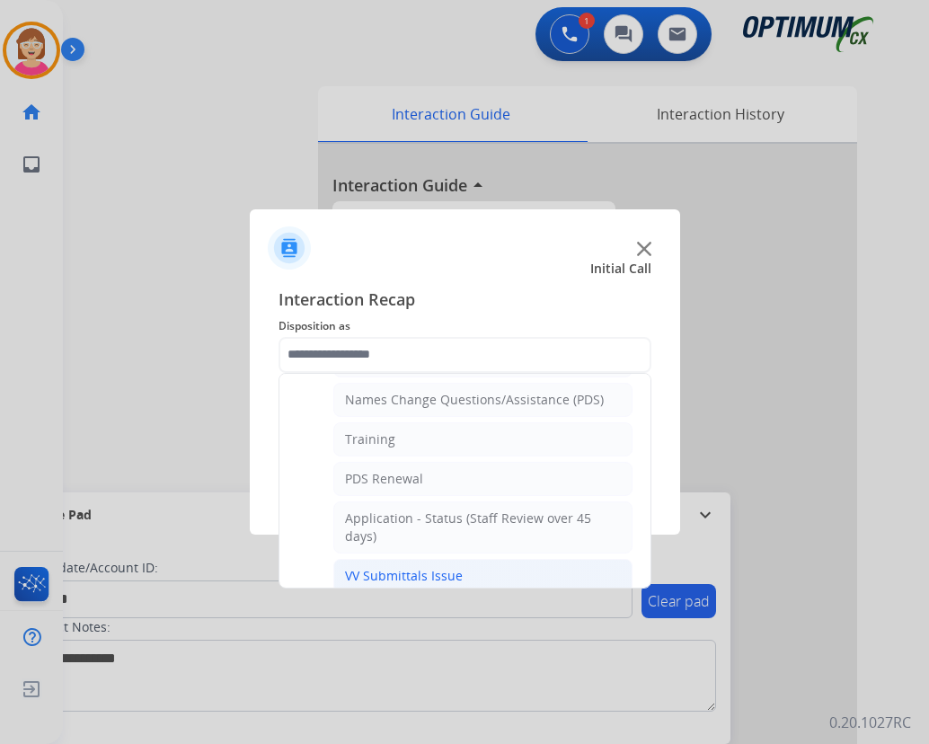
click at [398, 573] on div "VV Submittals Issue" at bounding box center [404, 576] width 118 height 18
type input "**********"
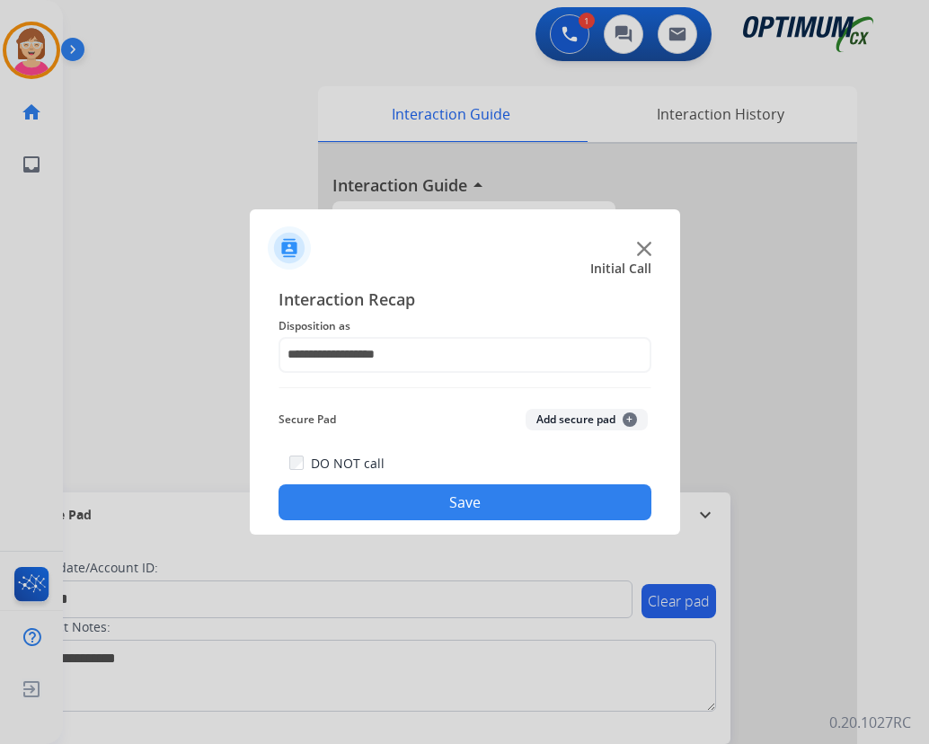
drag, startPoint x: 398, startPoint y: 573, endPoint x: 333, endPoint y: 244, distance: 335.3
click at [333, 244] on div at bounding box center [465, 240] width 431 height 63
click at [630, 413] on span "+" at bounding box center [630, 420] width 14 height 14
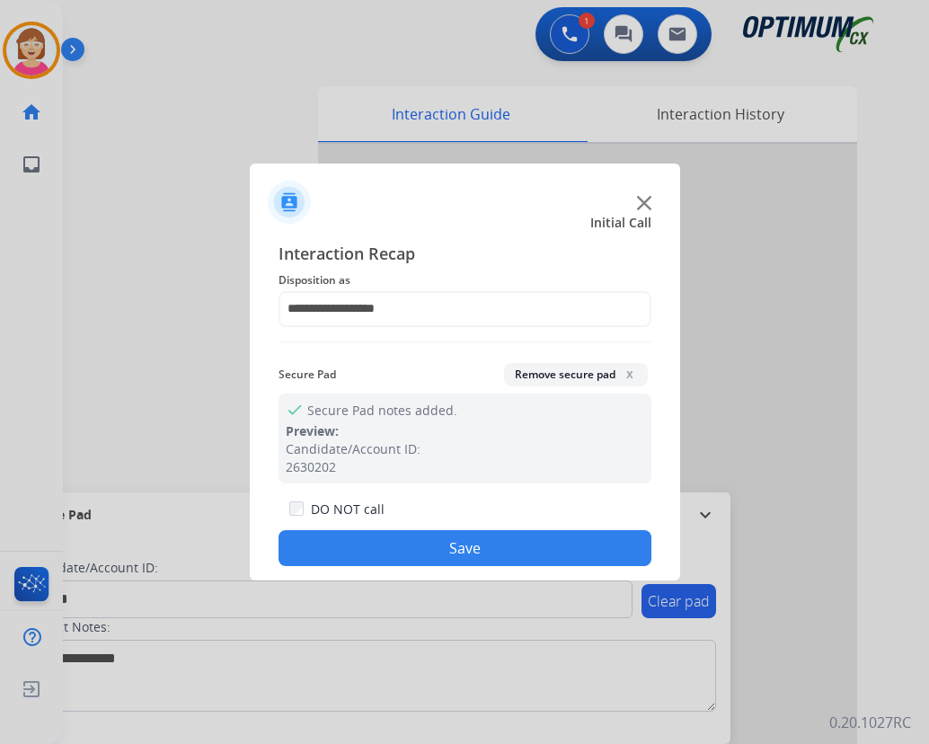
click at [374, 542] on button "Save" at bounding box center [465, 548] width 373 height 36
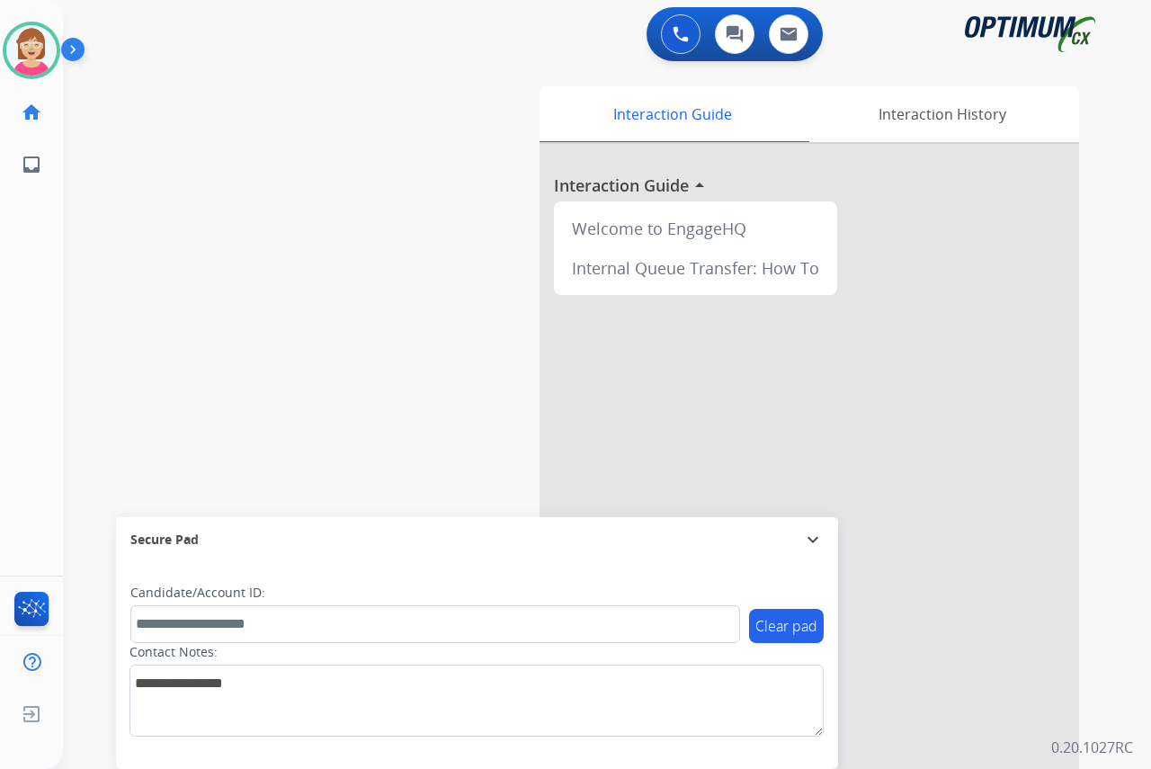
click at [22, 274] on div "[PERSON_NAME] Available Edit Avatar Agent: [PERSON_NAME] Profile: OCX Training …" at bounding box center [31, 384] width 63 height 769
click at [35, 268] on div "[PERSON_NAME] Available Edit Avatar Agent: [PERSON_NAME] Profile: OCX Training …" at bounding box center [31, 384] width 63 height 769
drag, startPoint x: 19, startPoint y: 249, endPoint x: 28, endPoint y: 259, distance: 13.4
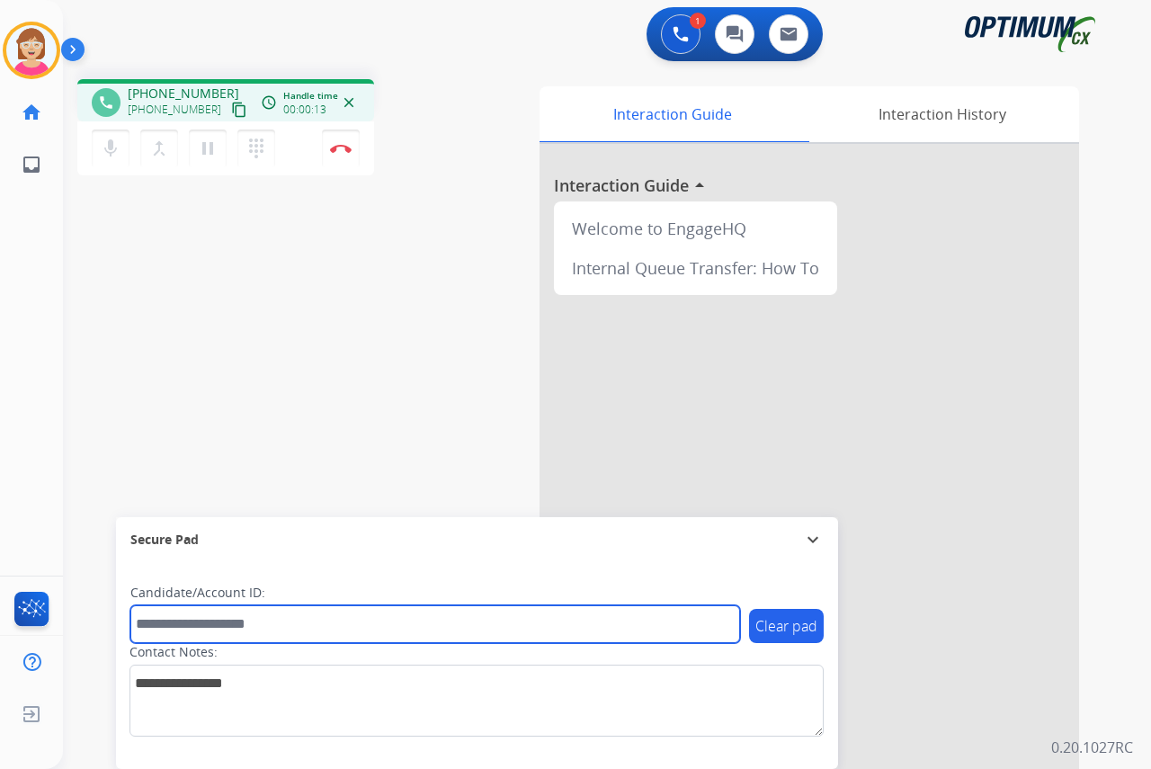
click at [173, 625] on input "text" at bounding box center [434, 624] width 609 height 38
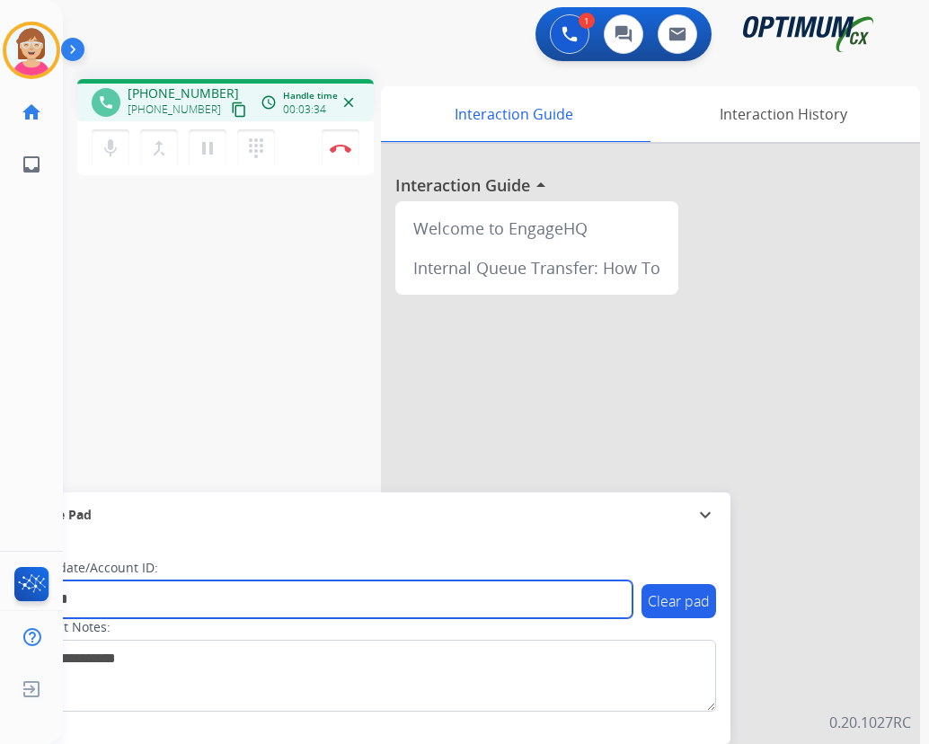
click at [125, 602] on input "*******" at bounding box center [327, 600] width 609 height 38
drag, startPoint x: 125, startPoint y: 602, endPoint x: 109, endPoint y: 594, distance: 18.1
click at [106, 599] on input "*******" at bounding box center [327, 600] width 609 height 38
paste input "**********"
drag, startPoint x: 200, startPoint y: 604, endPoint x: 100, endPoint y: 605, distance: 99.8
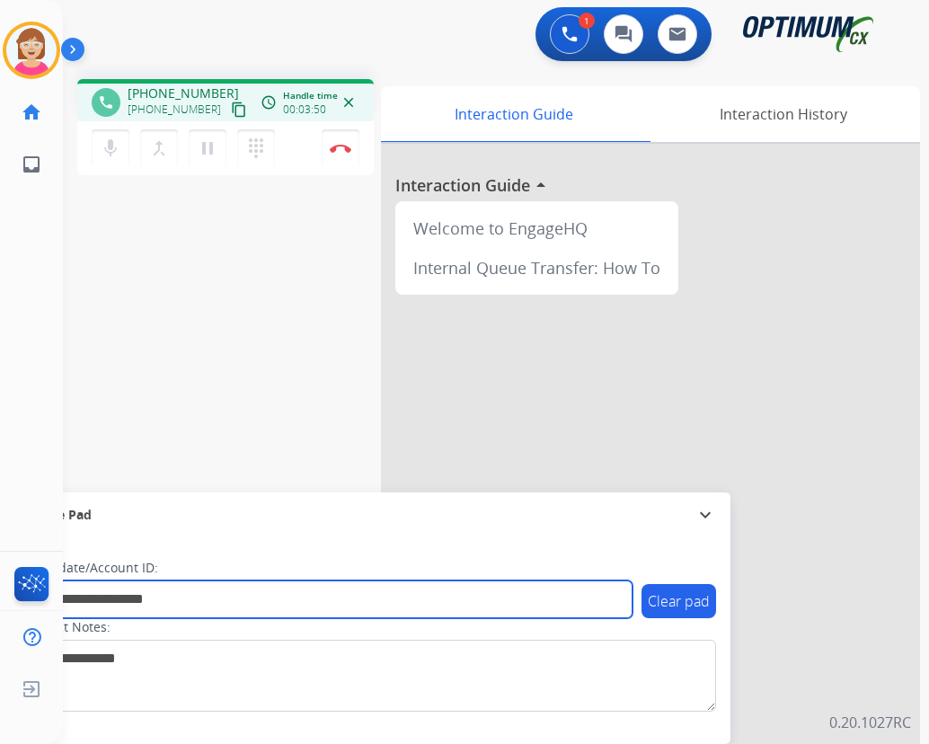
click at [101, 605] on input "**********" at bounding box center [327, 600] width 609 height 38
type input "*******"
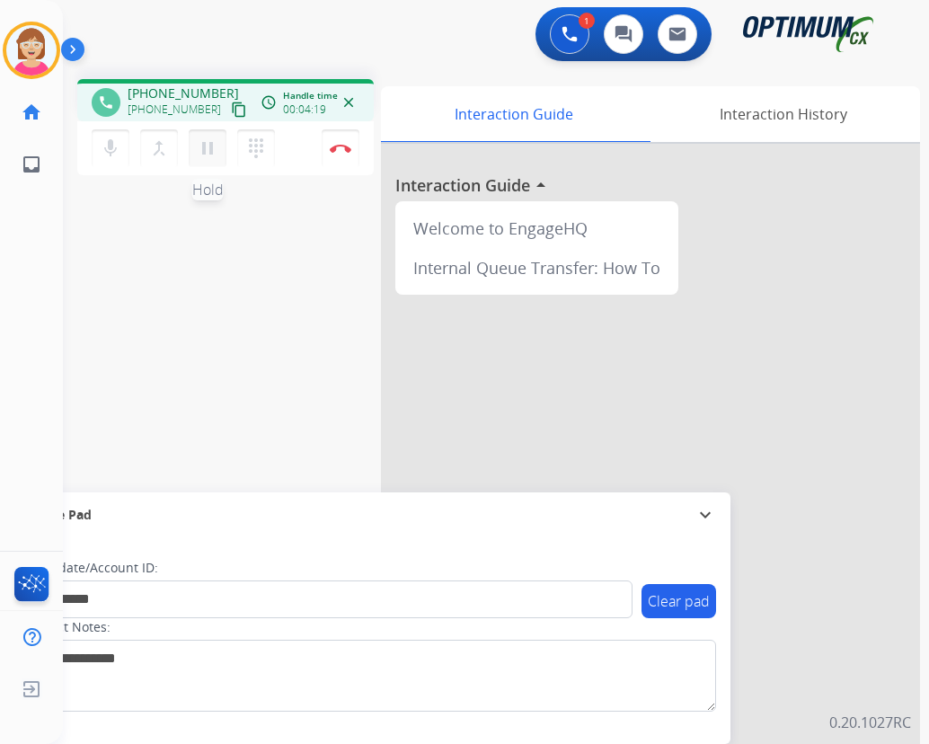
click at [209, 153] on mat-icon "pause" at bounding box center [208, 149] width 22 height 22
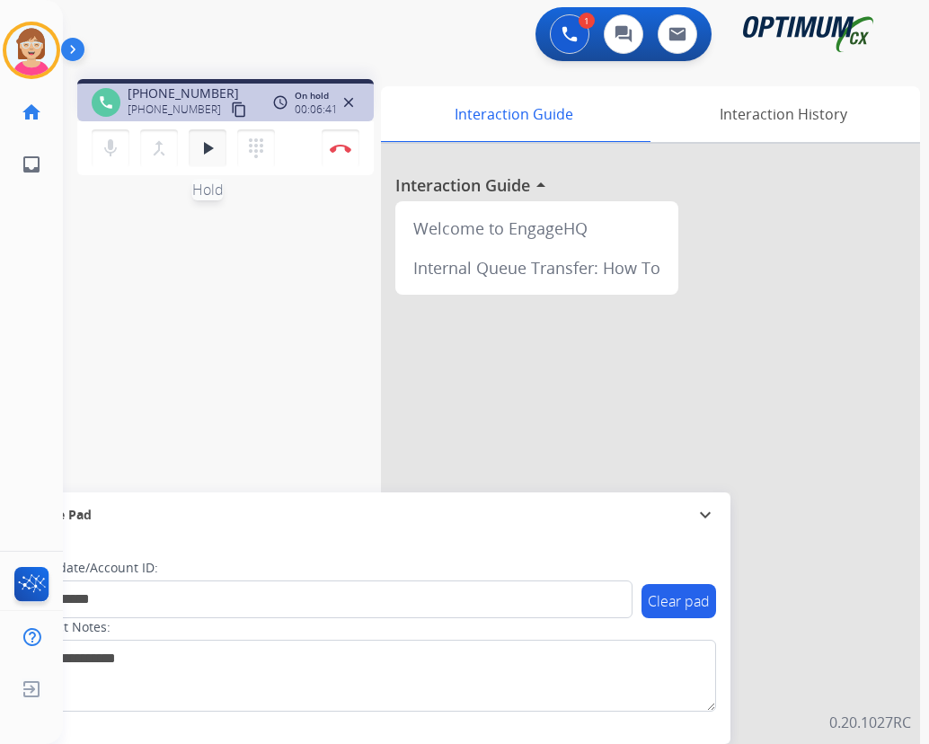
click at [202, 144] on mat-icon "play_arrow" at bounding box center [208, 149] width 22 height 22
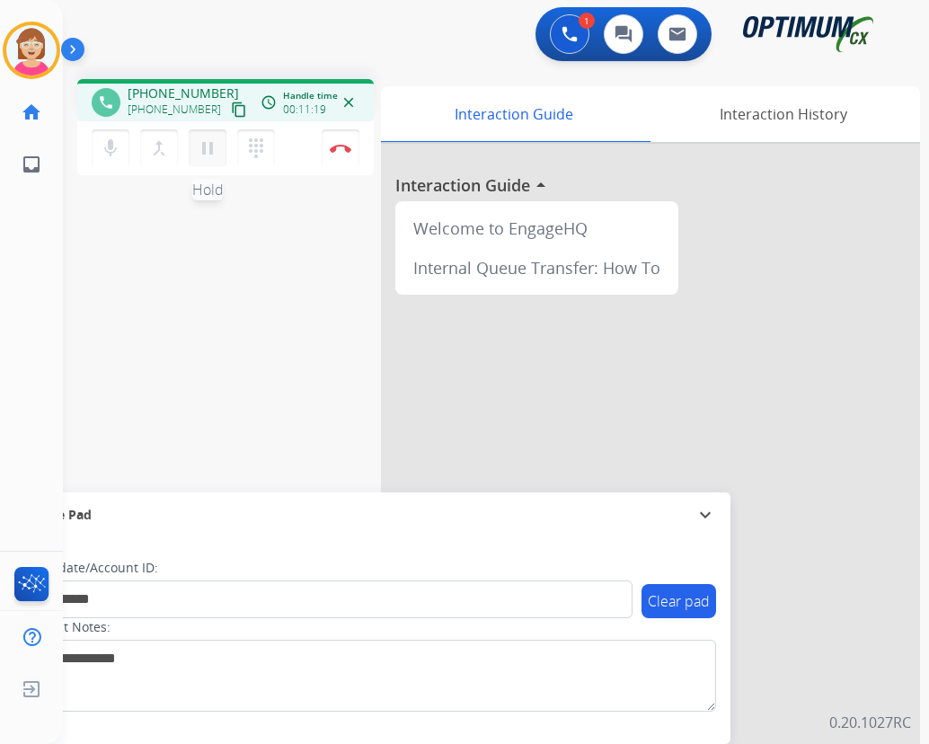
click at [205, 147] on mat-icon "pause" at bounding box center [208, 149] width 22 height 22
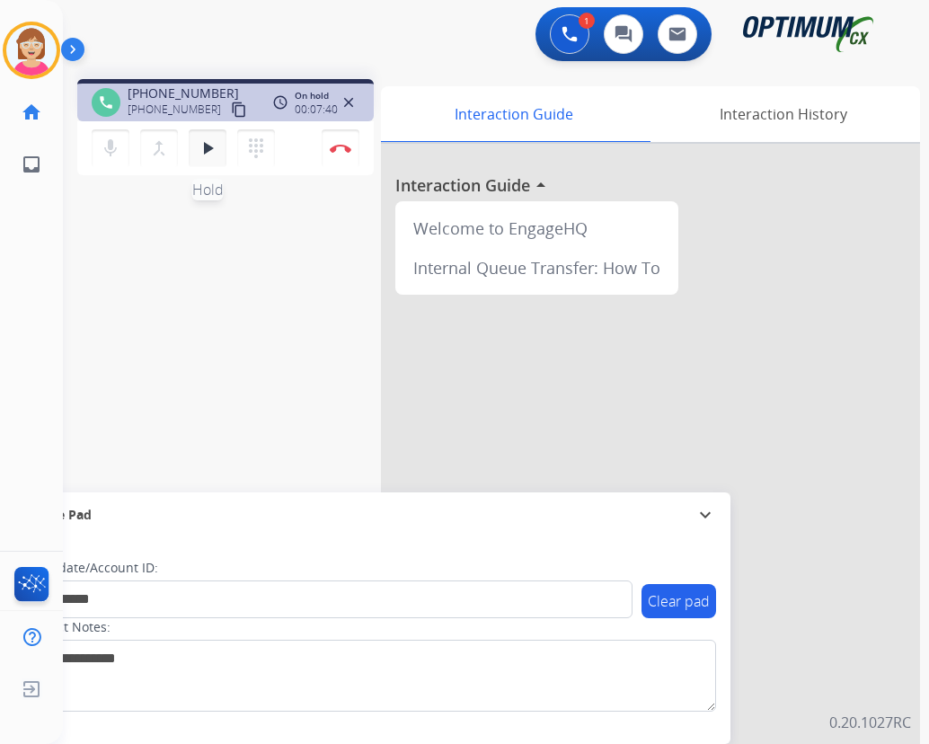
click at [205, 144] on mat-icon "play_arrow" at bounding box center [208, 149] width 22 height 22
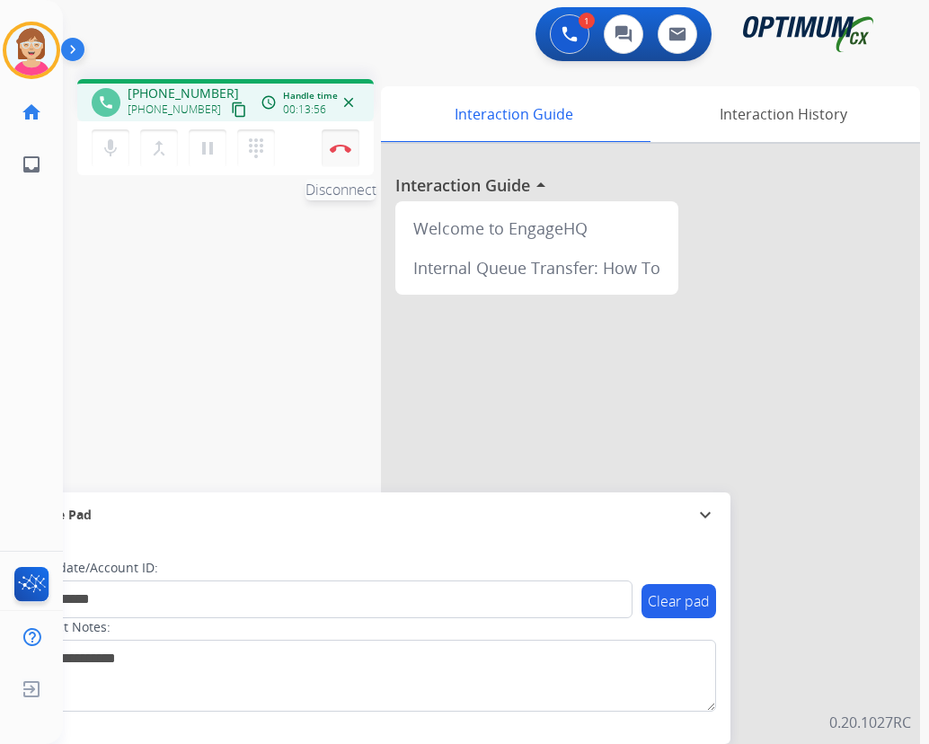
click at [336, 146] on img at bounding box center [341, 148] width 22 height 9
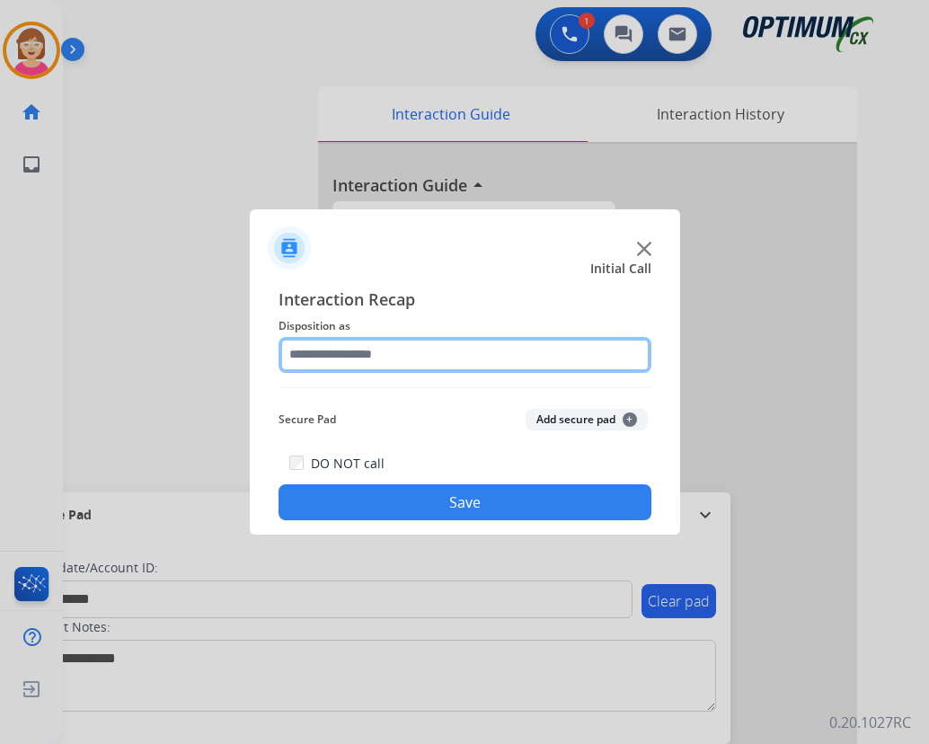
click at [321, 349] on input "text" at bounding box center [465, 355] width 373 height 36
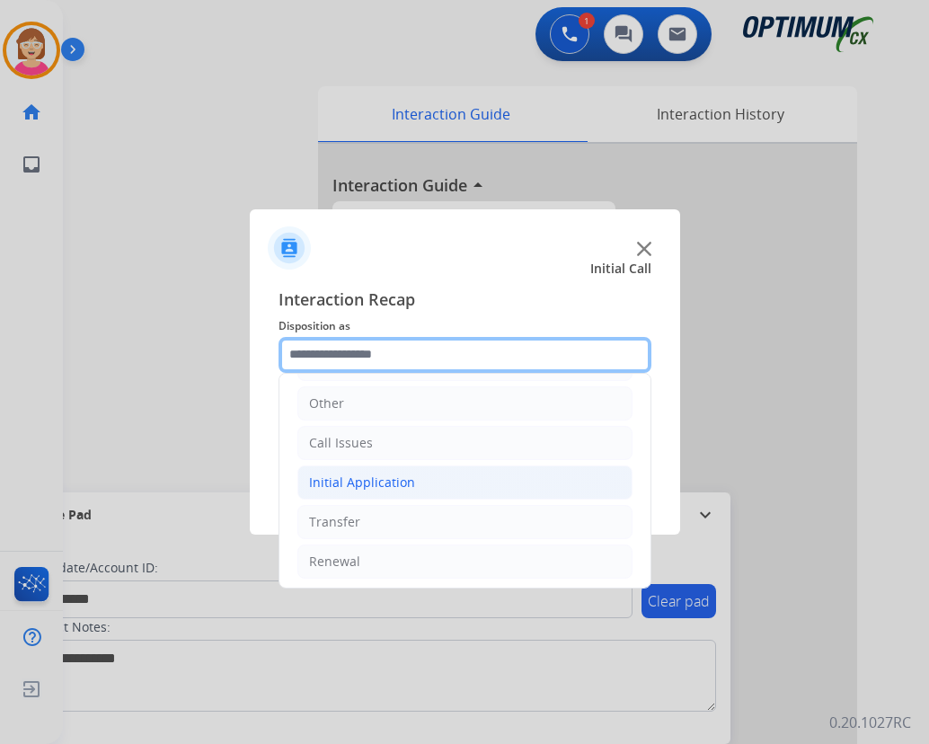
scroll to position [122, 0]
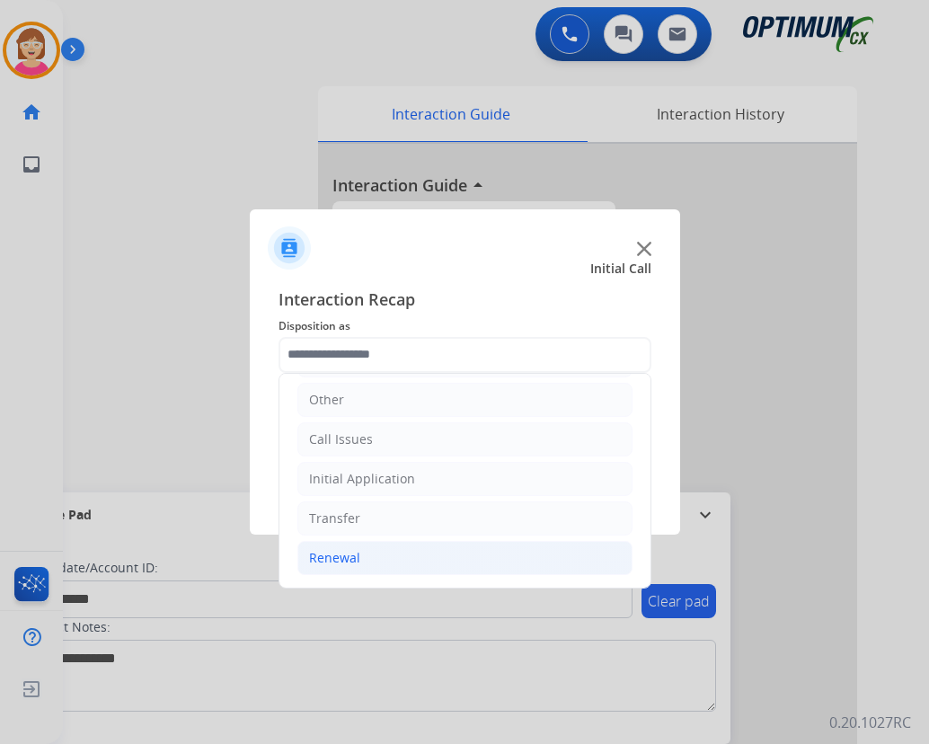
click at [340, 557] on div "Renewal" at bounding box center [334, 558] width 51 height 18
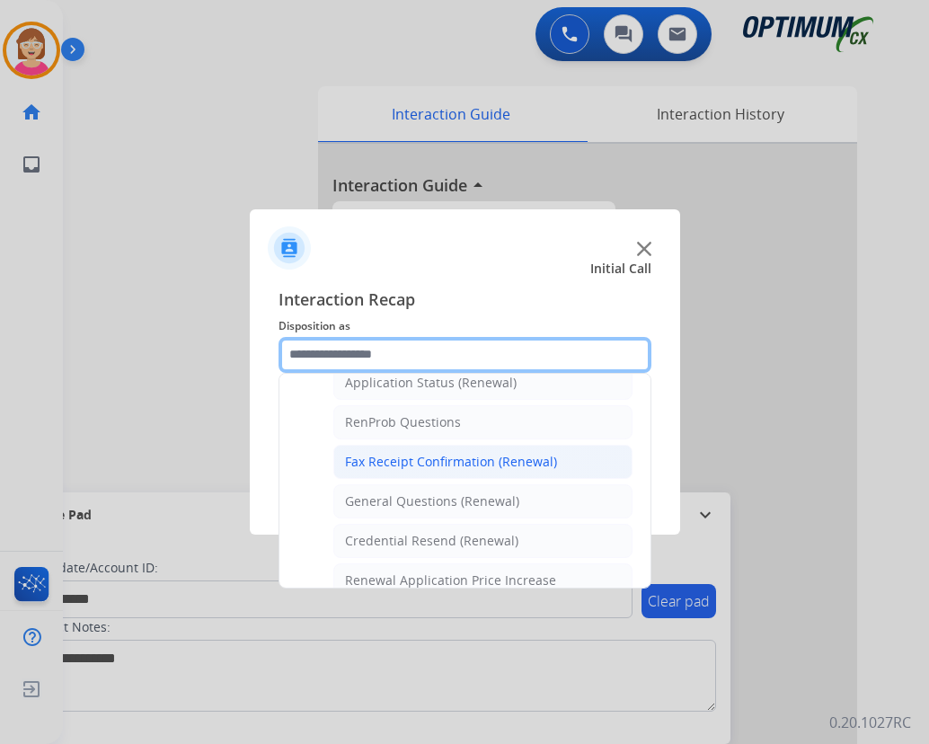
scroll to position [482, 0]
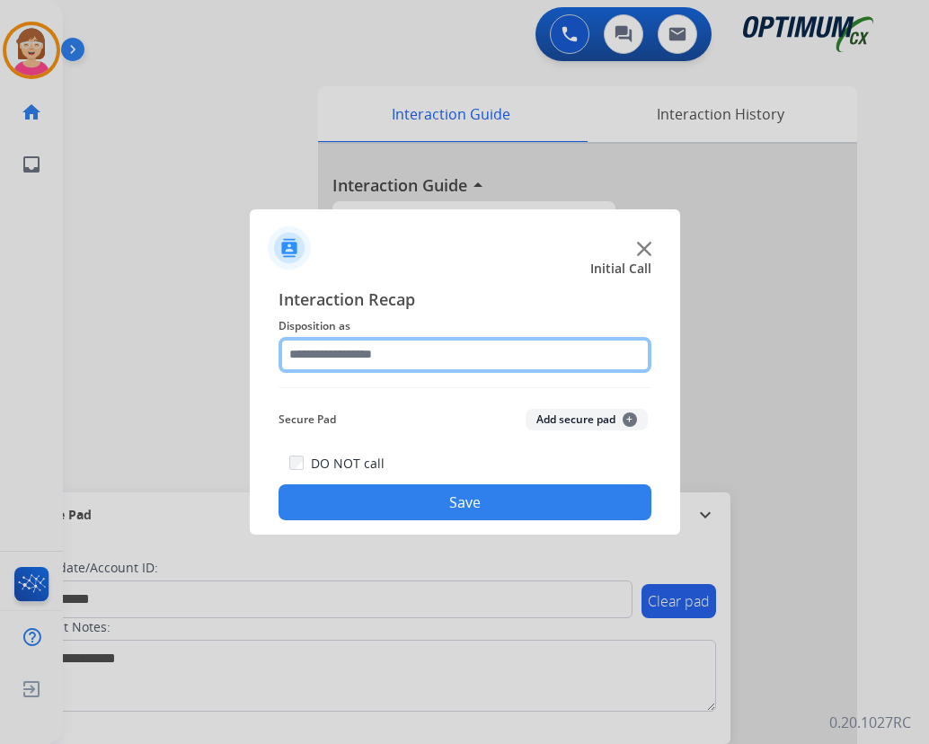
drag, startPoint x: 424, startPoint y: 493, endPoint x: 310, endPoint y: 348, distance: 185.0
click at [310, 348] on input "text" at bounding box center [465, 355] width 373 height 36
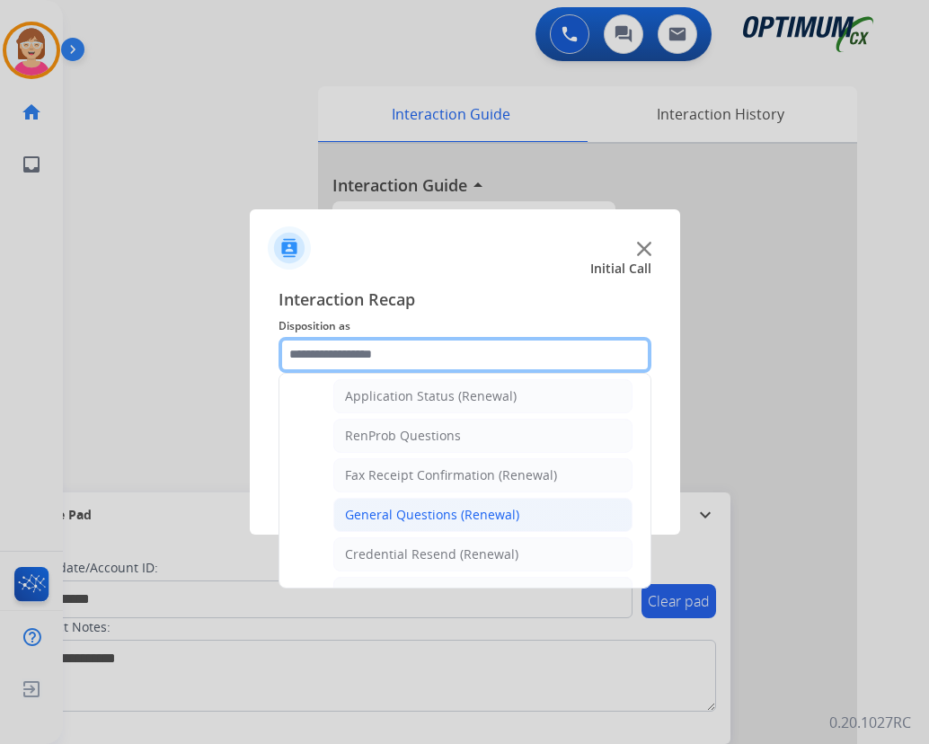
scroll to position [449, 0]
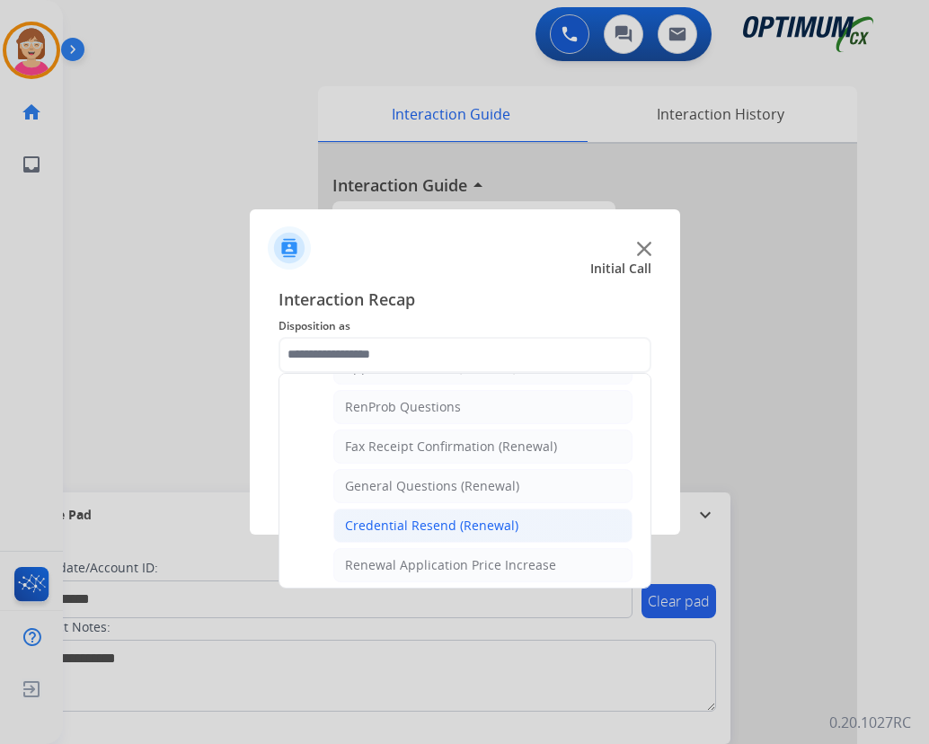
click at [399, 522] on div "Credential Resend (Renewal)" at bounding box center [431, 526] width 173 height 18
type input "**********"
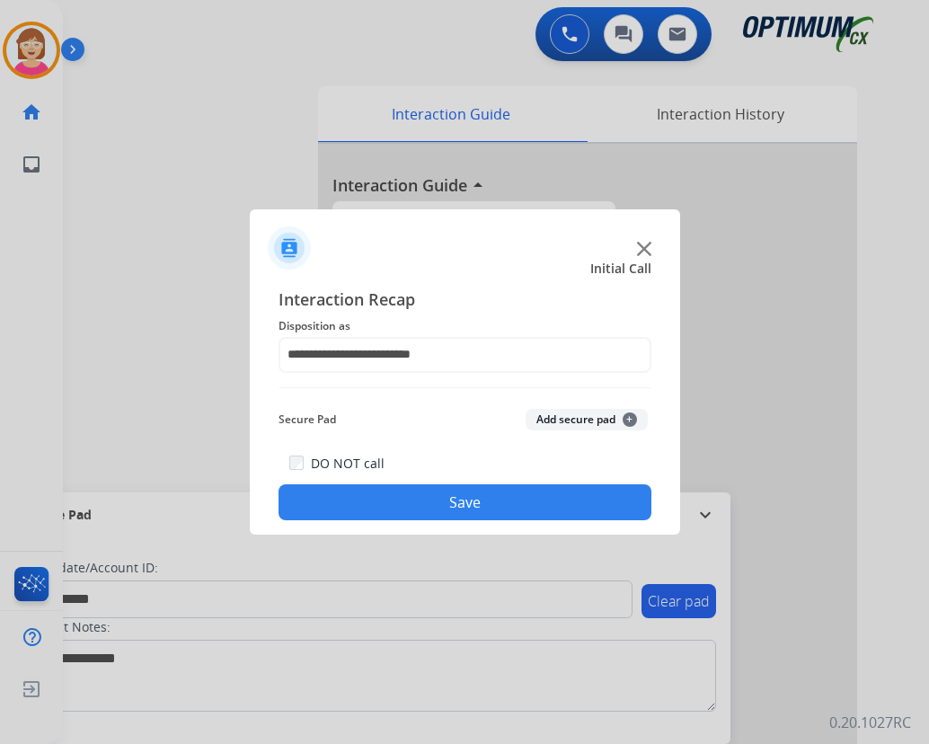
click at [625, 418] on span "+" at bounding box center [630, 420] width 14 height 14
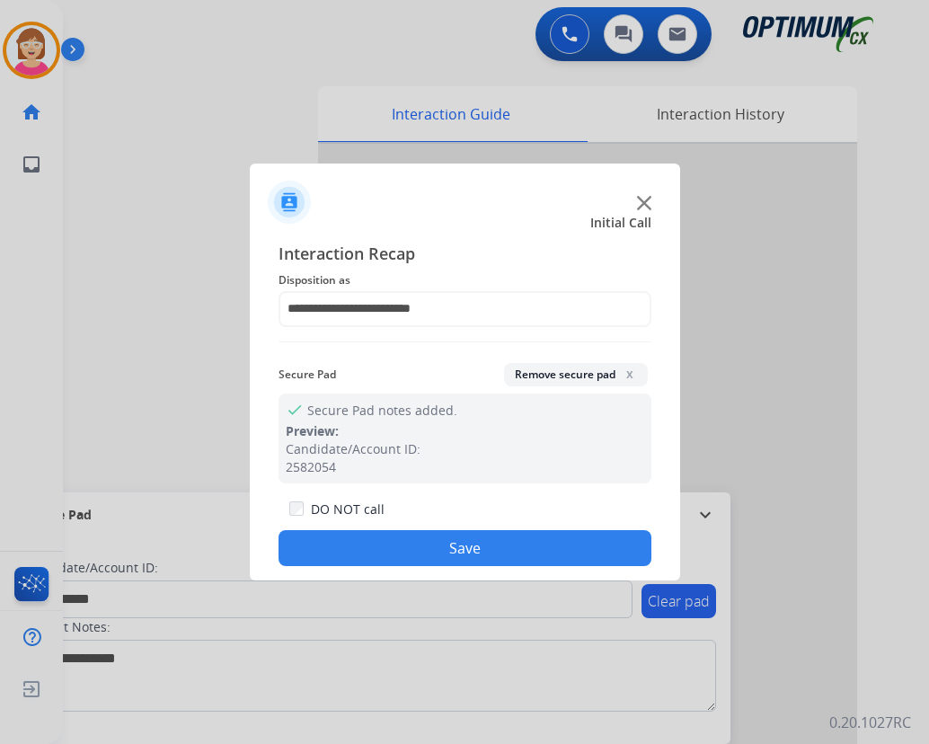
click at [376, 553] on button "Save" at bounding box center [465, 548] width 373 height 36
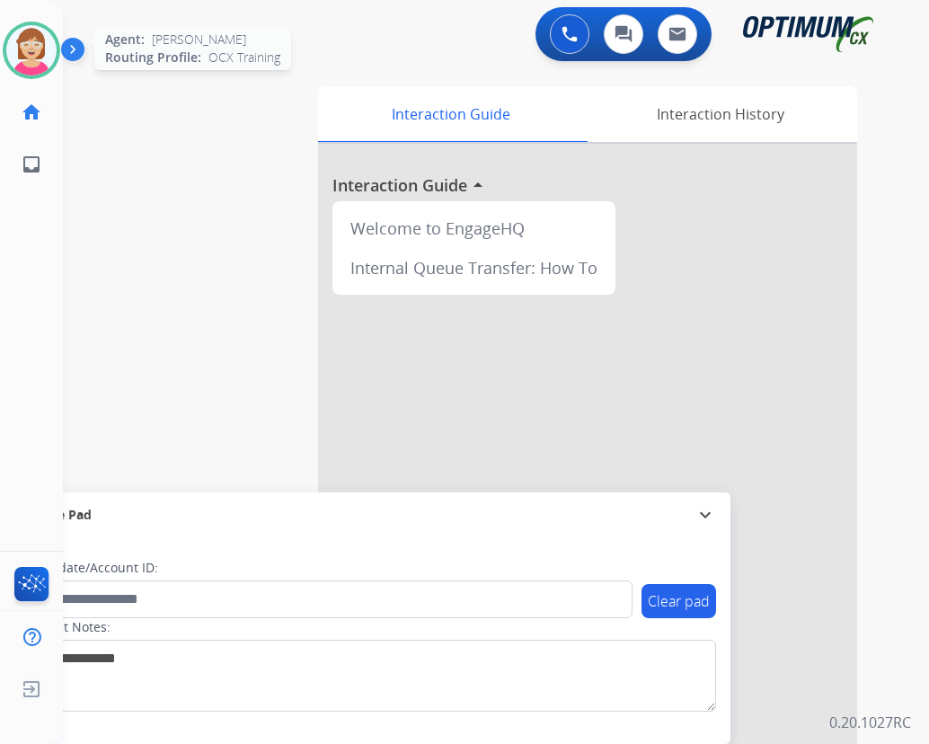
click at [38, 41] on img at bounding box center [31, 50] width 50 height 50
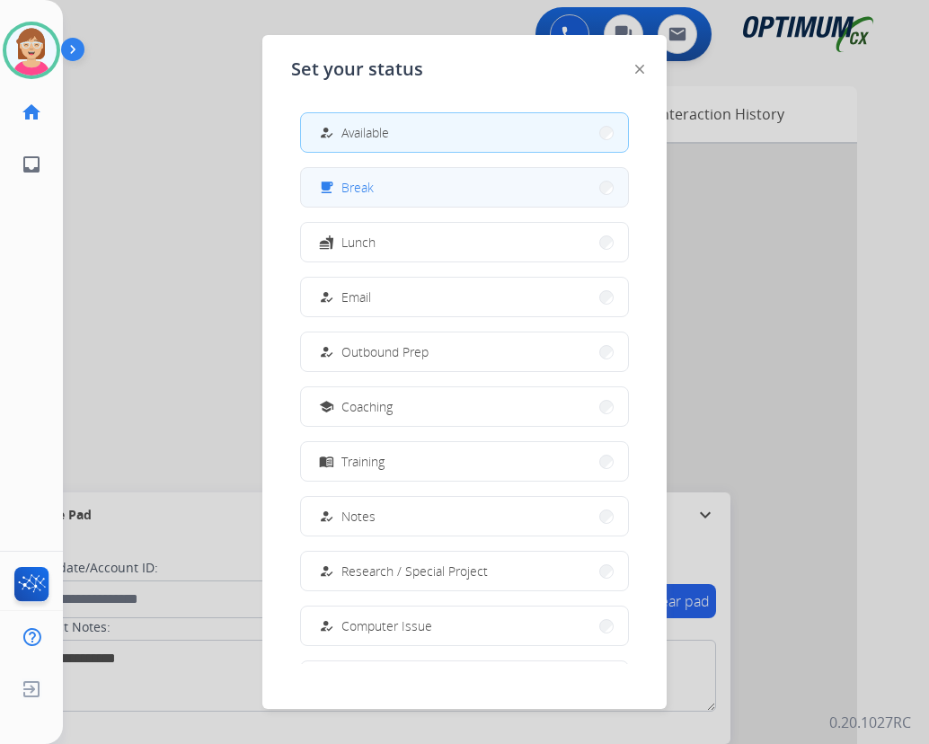
click at [377, 187] on button "free_breakfast Break" at bounding box center [464, 187] width 327 height 39
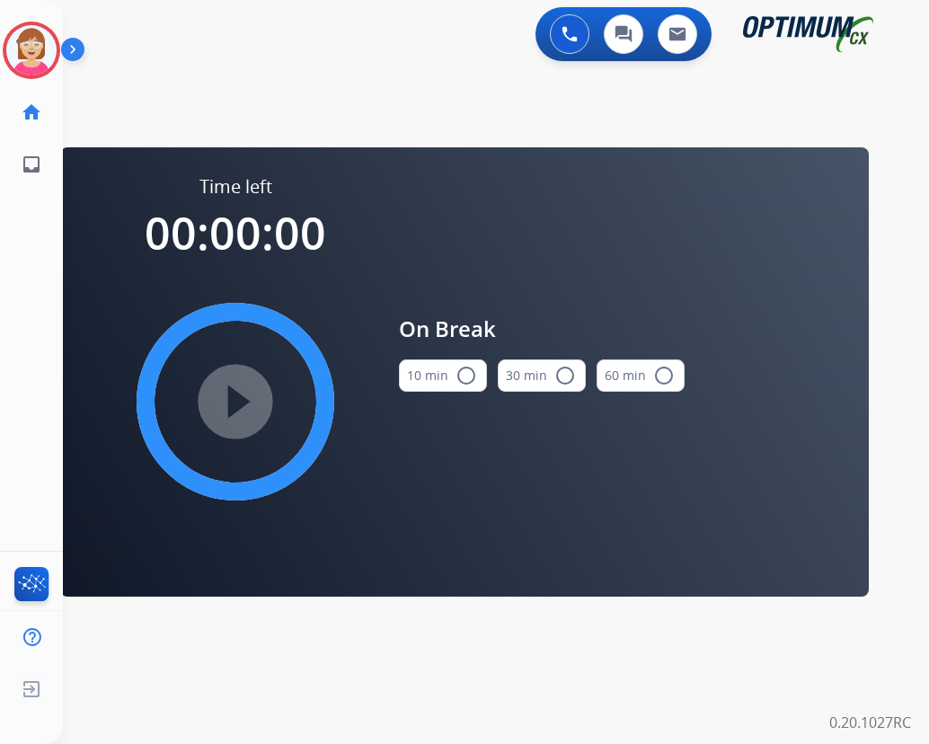
click at [469, 371] on mat-icon "radio_button_unchecked" at bounding box center [467, 376] width 22 height 22
drag, startPoint x: 469, startPoint y: 371, endPoint x: 231, endPoint y: 399, distance: 239.8
click at [231, 399] on mat-icon "play_circle_filled" at bounding box center [236, 402] width 22 height 22
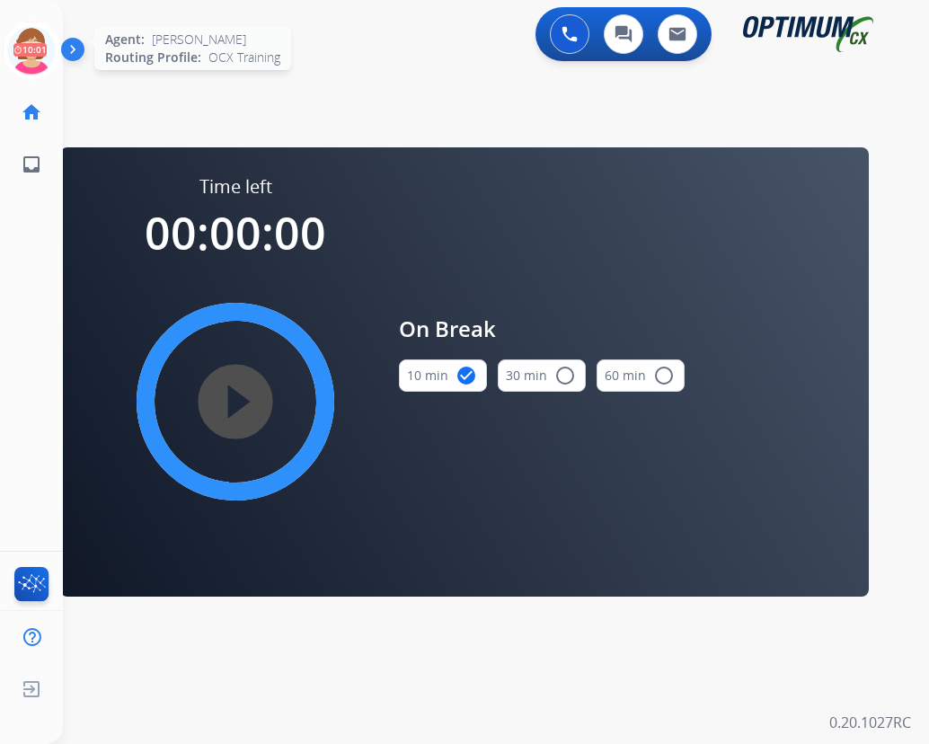
click at [36, 32] on icon at bounding box center [32, 51] width 58 height 58
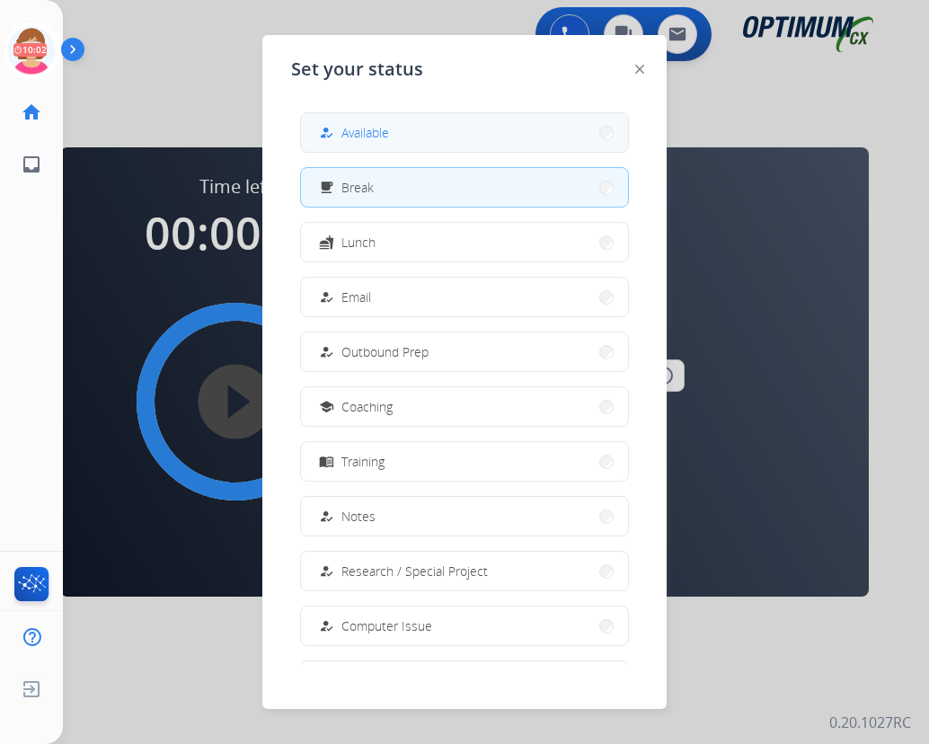
click at [354, 132] on span "Available" at bounding box center [366, 132] width 48 height 19
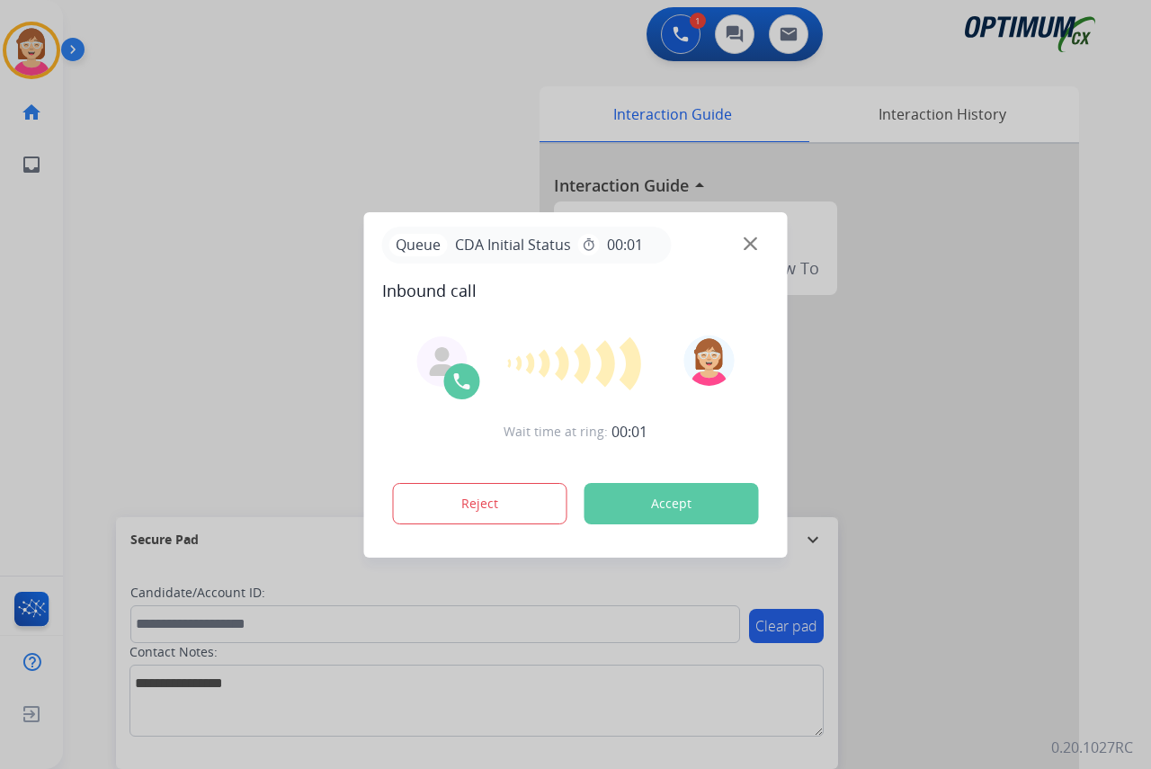
click at [22, 271] on div at bounding box center [575, 384] width 1151 height 769
drag, startPoint x: 22, startPoint y: 271, endPoint x: 268, endPoint y: 123, distance: 287.5
click at [271, 123] on div at bounding box center [575, 384] width 1151 height 769
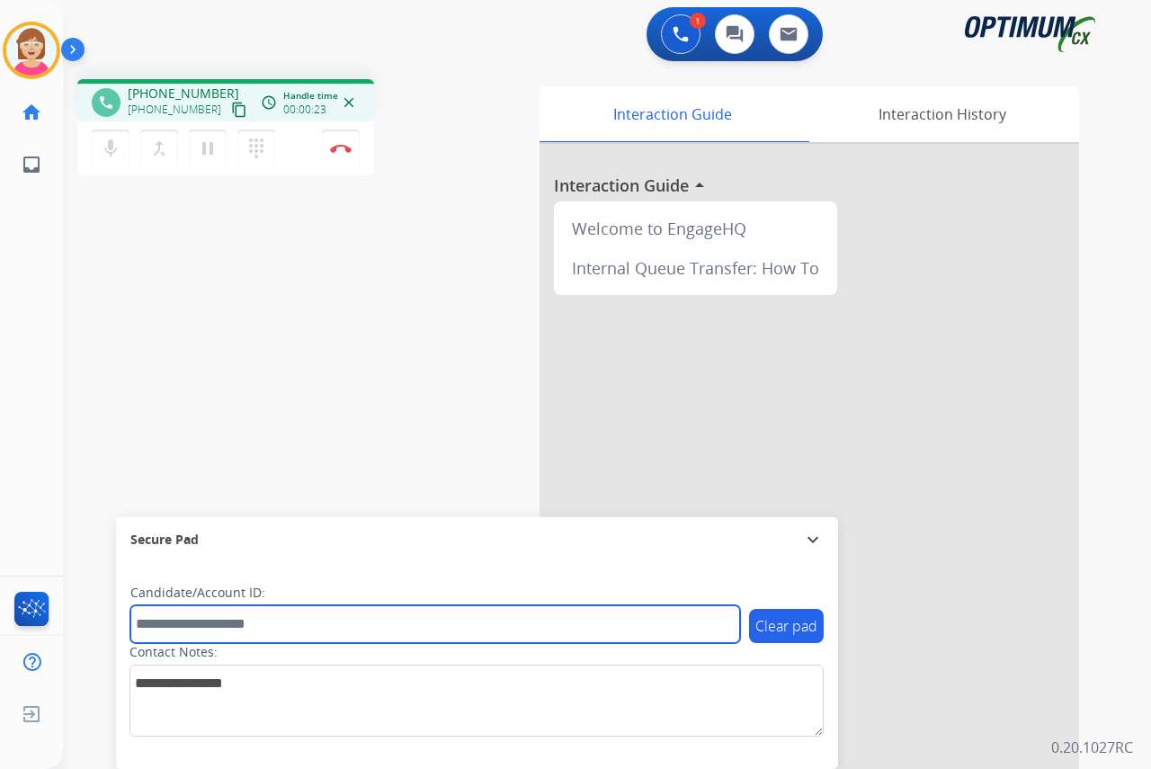
click at [173, 620] on input "text" at bounding box center [434, 624] width 609 height 38
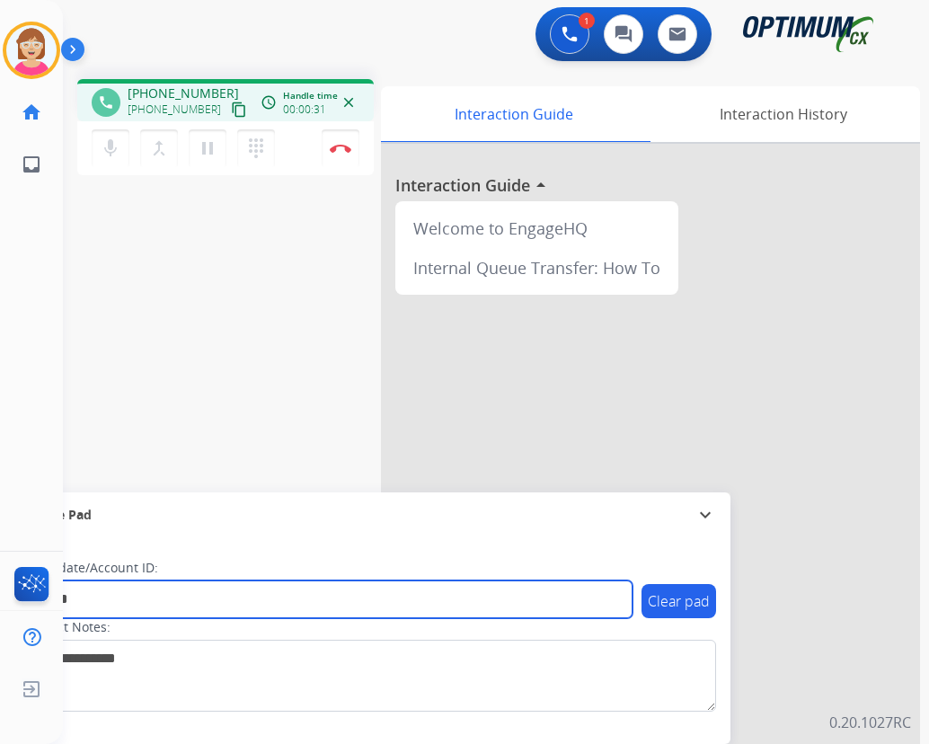
type input "*******"
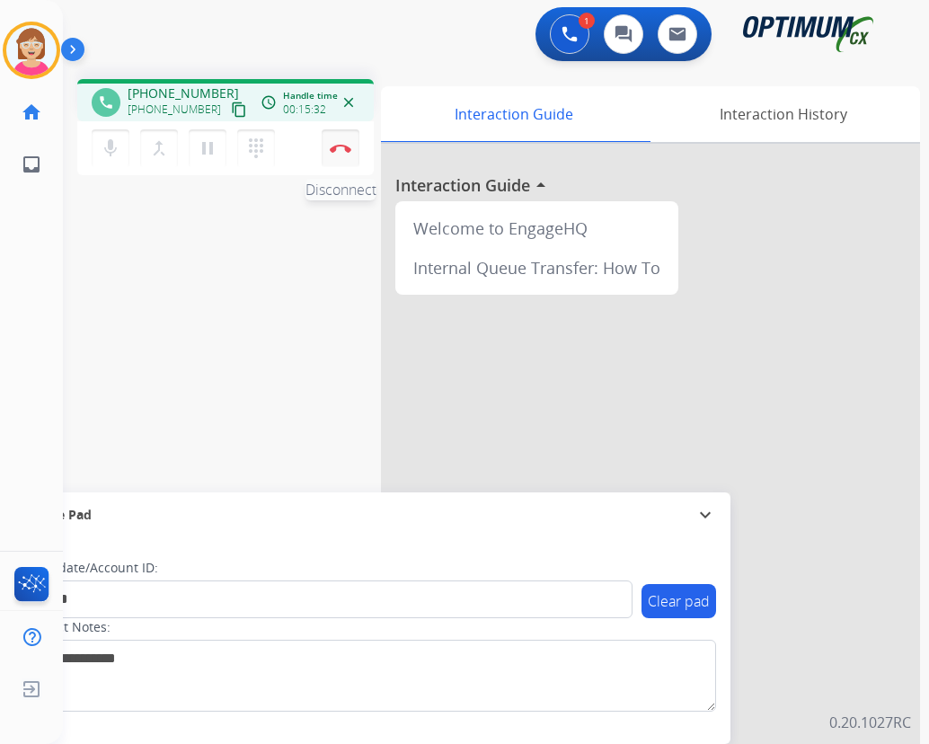
click at [342, 146] on img at bounding box center [341, 148] width 22 height 9
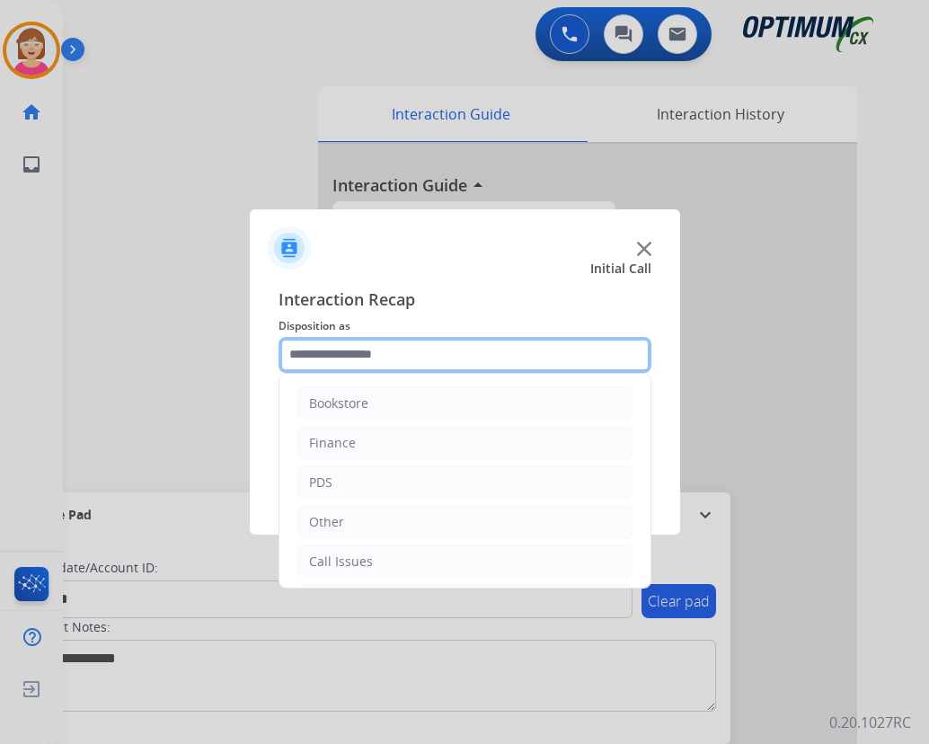
drag, startPoint x: 342, startPoint y: 146, endPoint x: 297, endPoint y: 350, distance: 209.1
click at [297, 350] on input "text" at bounding box center [465, 355] width 373 height 36
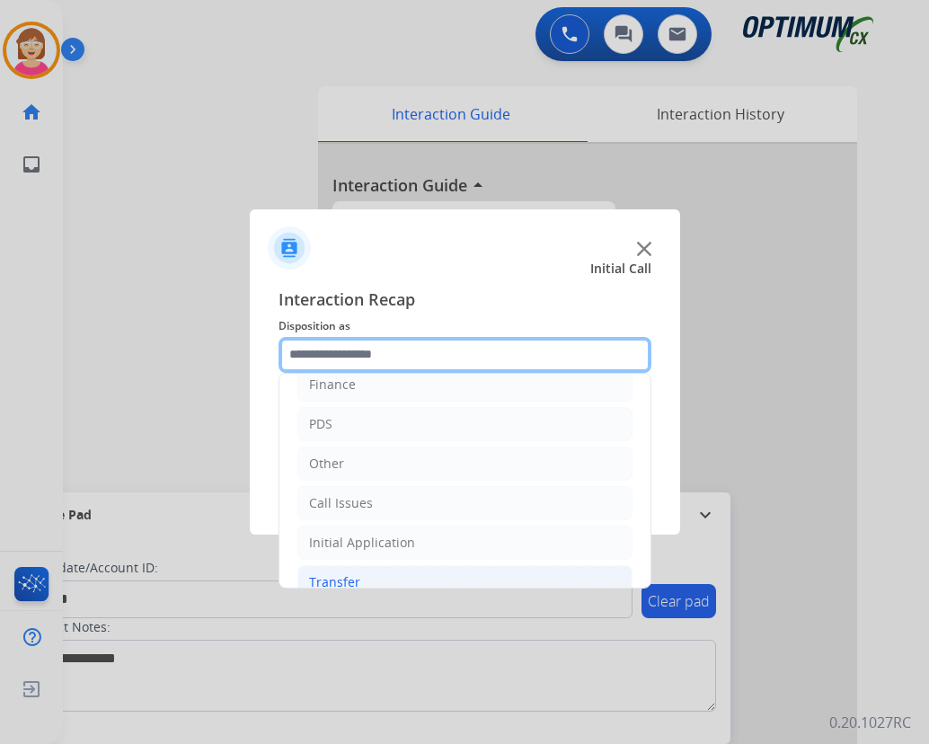
scroll to position [122, 0]
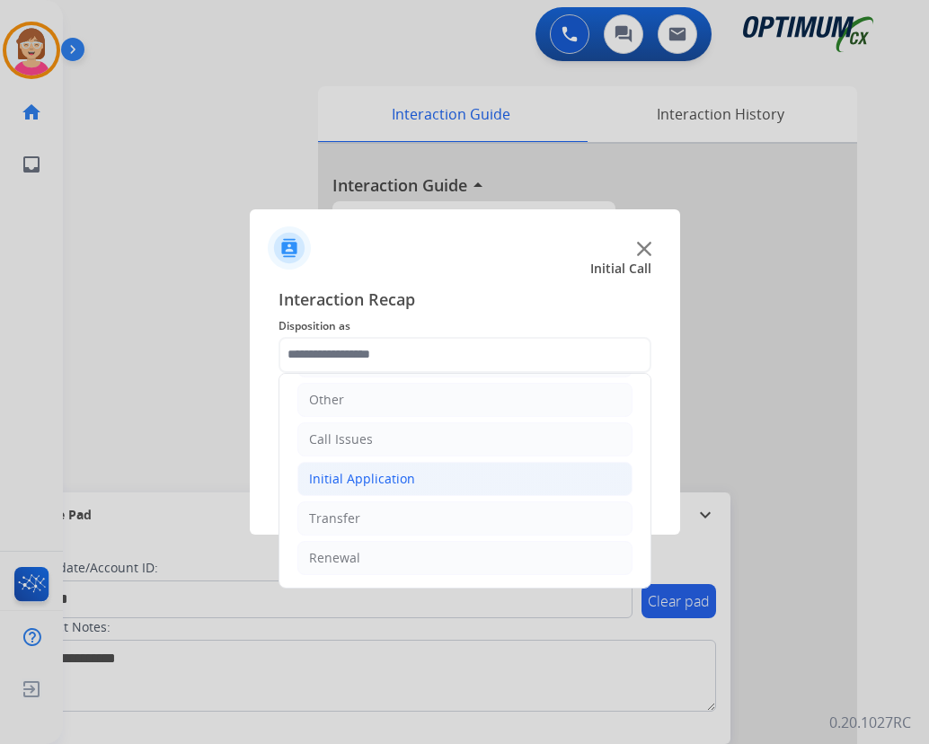
click at [369, 475] on div "Initial Application" at bounding box center [362, 479] width 106 height 18
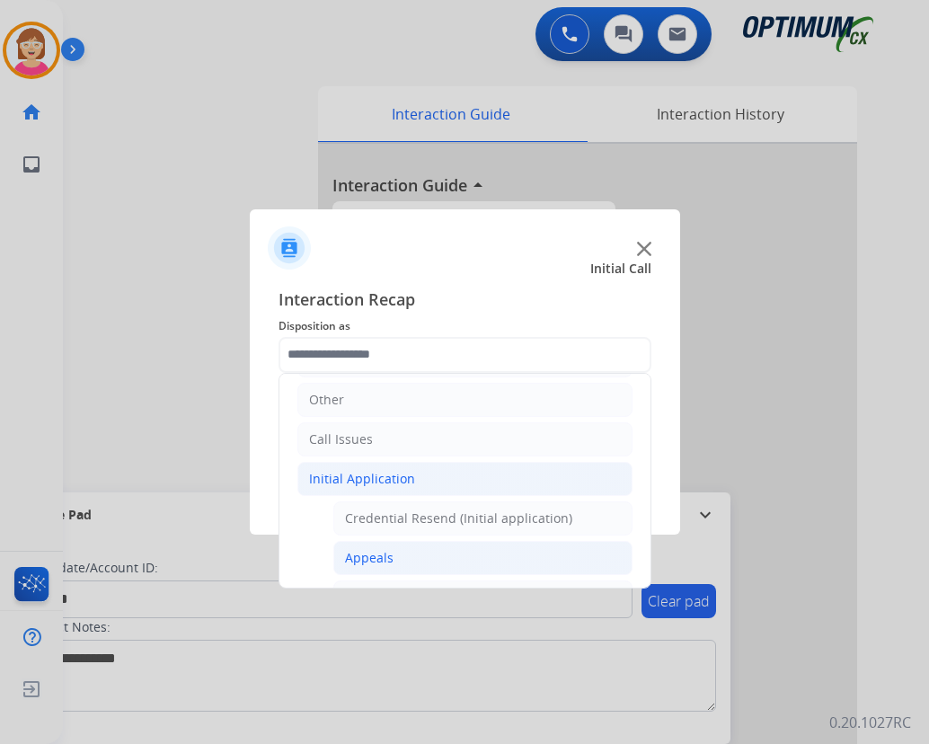
click at [381, 552] on div "Appeals" at bounding box center [369, 558] width 49 height 18
type input "*******"
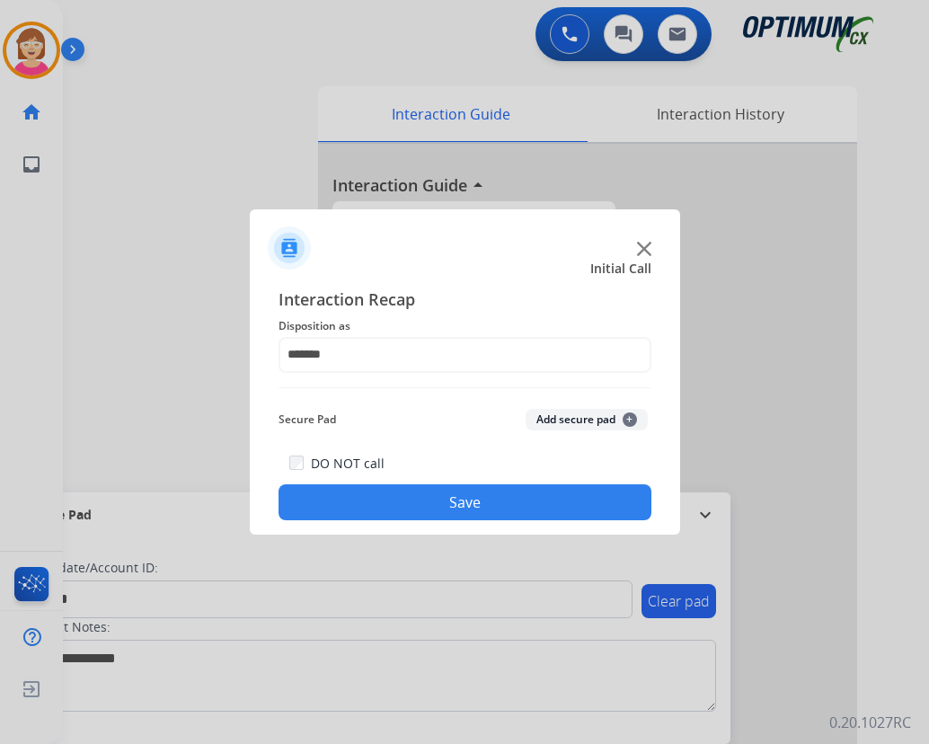
click at [631, 419] on span "+" at bounding box center [630, 420] width 14 height 14
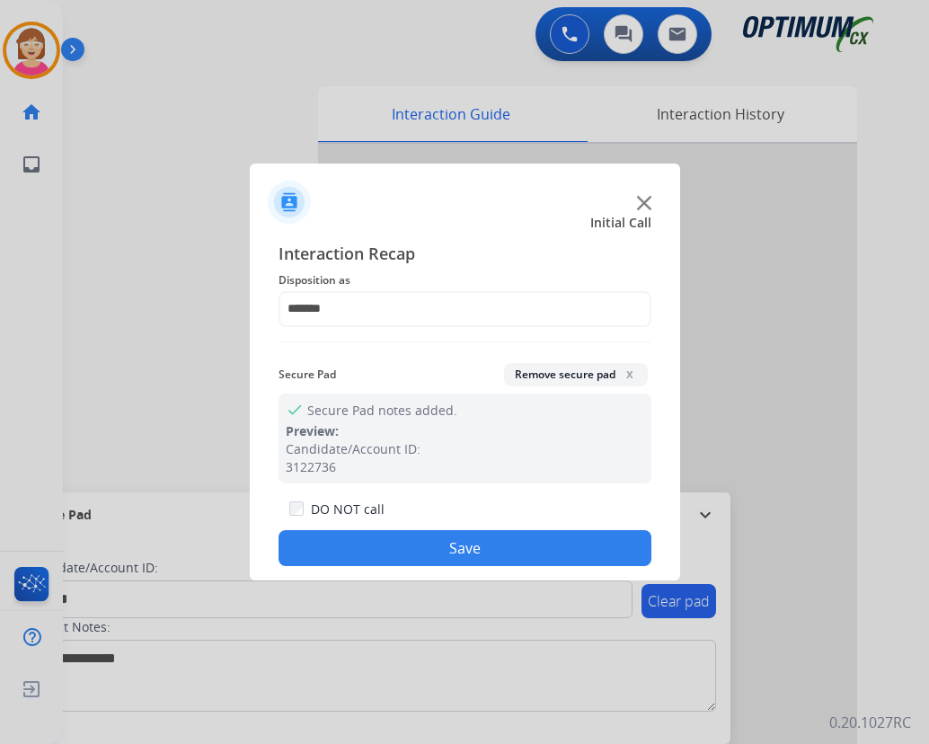
drag, startPoint x: 631, startPoint y: 419, endPoint x: 398, endPoint y: 547, distance: 265.5
click at [398, 547] on button "Save" at bounding box center [465, 548] width 373 height 36
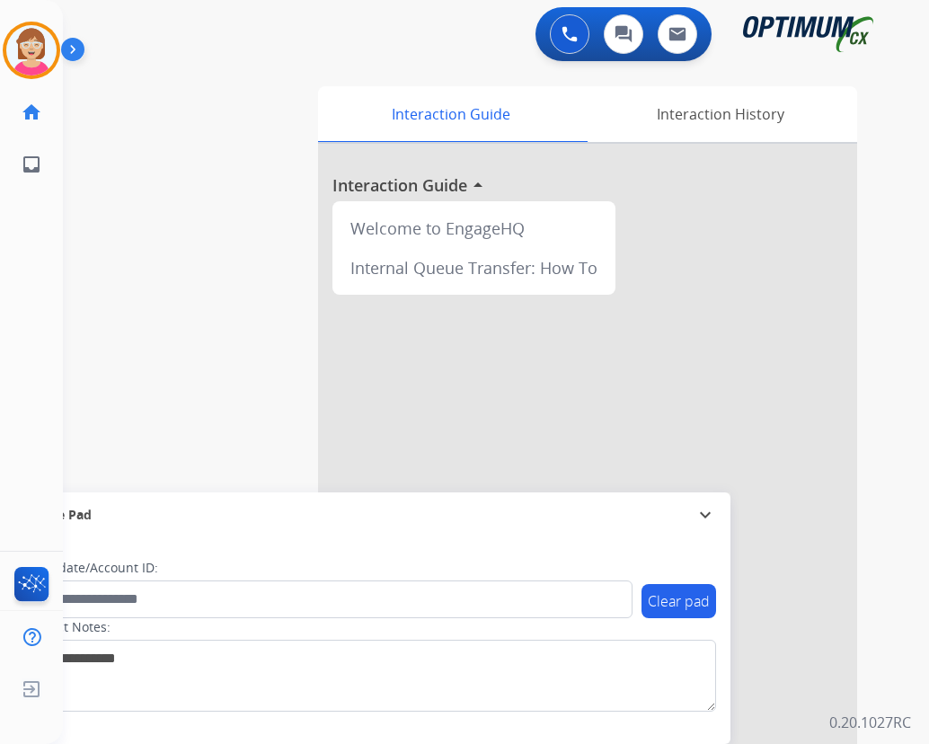
drag, startPoint x: 398, startPoint y: 547, endPoint x: 245, endPoint y: 418, distance: 199.7
click at [245, 418] on div "swap_horiz Break voice bridge close_fullscreen Connect 3-Way Call merge_type Se…" at bounding box center [474, 440] width 823 height 750
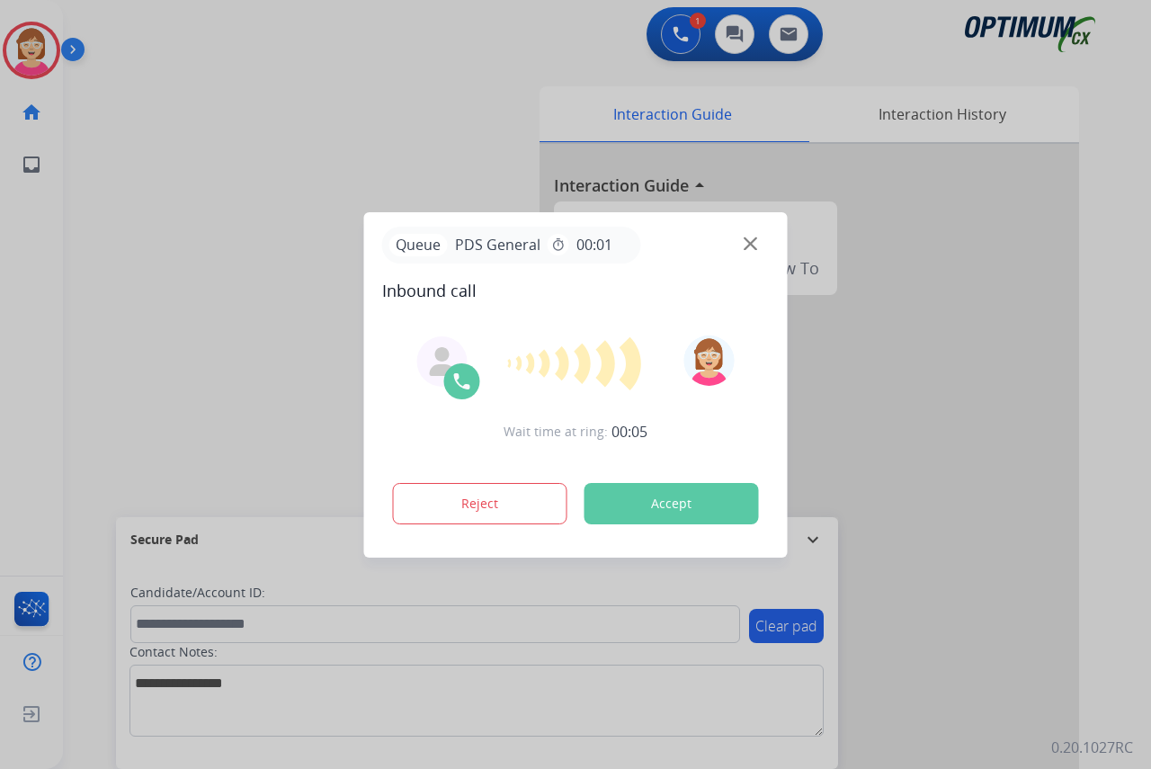
click at [38, 255] on div at bounding box center [575, 384] width 1151 height 769
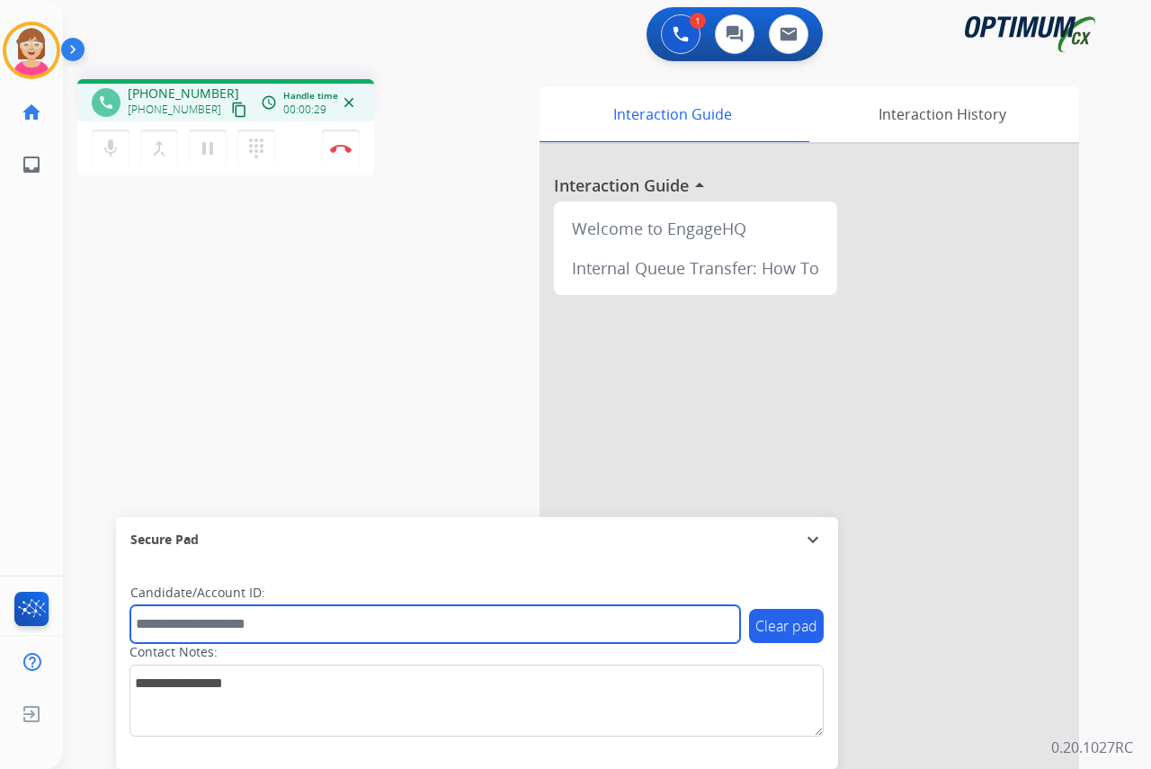
click at [169, 627] on input "text" at bounding box center [434, 624] width 609 height 38
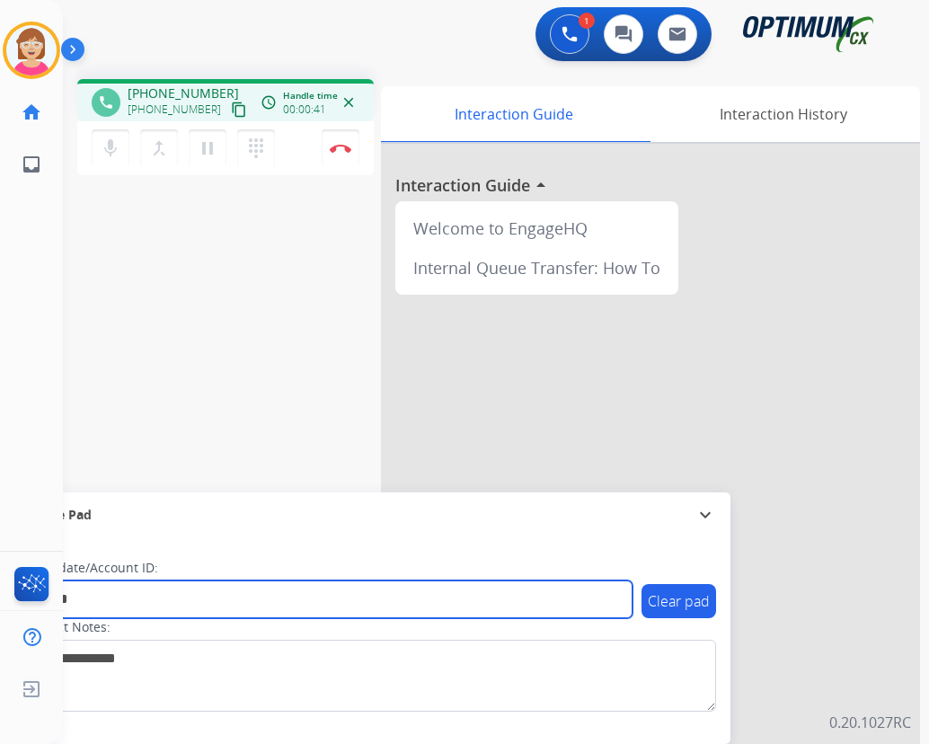
type input "*******"
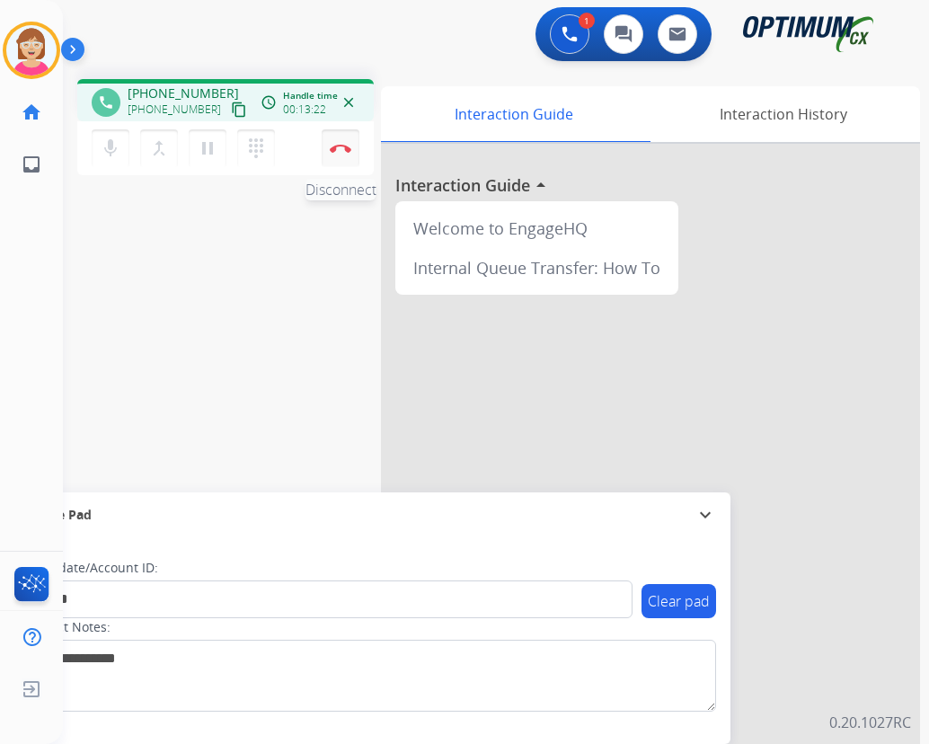
click at [338, 143] on button "Disconnect" at bounding box center [341, 148] width 38 height 38
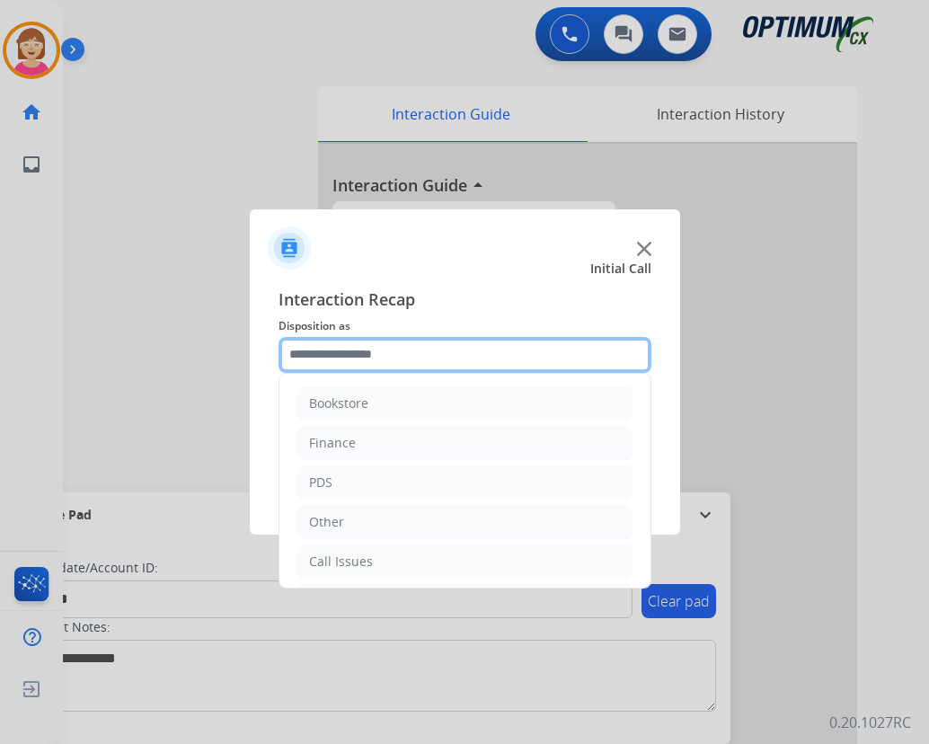
click at [313, 354] on input "text" at bounding box center [465, 355] width 373 height 36
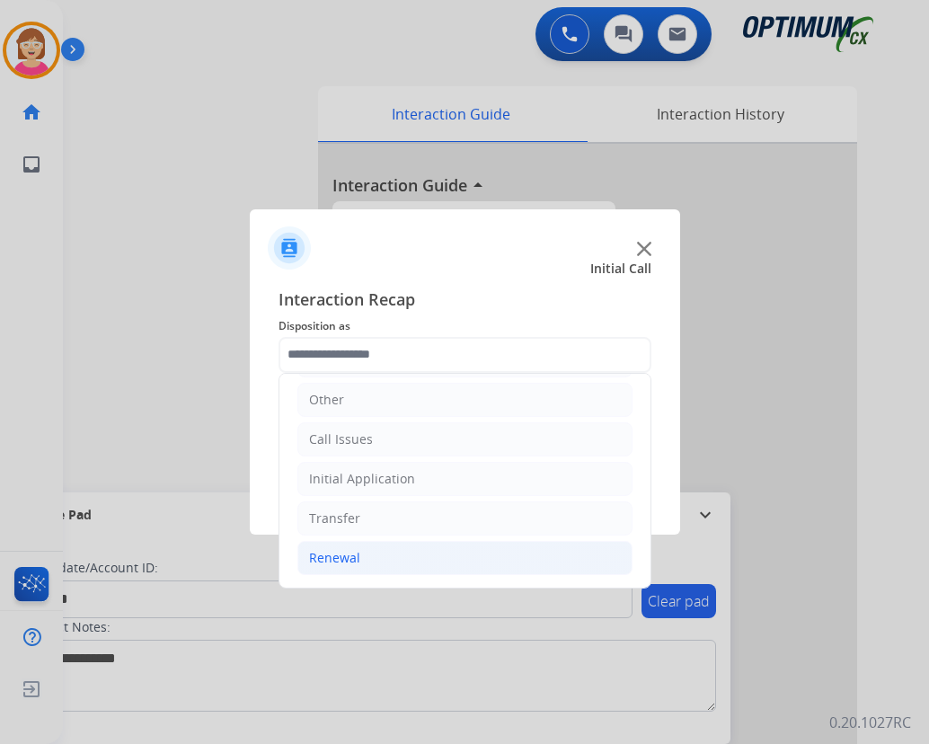
click at [350, 559] on div "Renewal" at bounding box center [334, 558] width 51 height 18
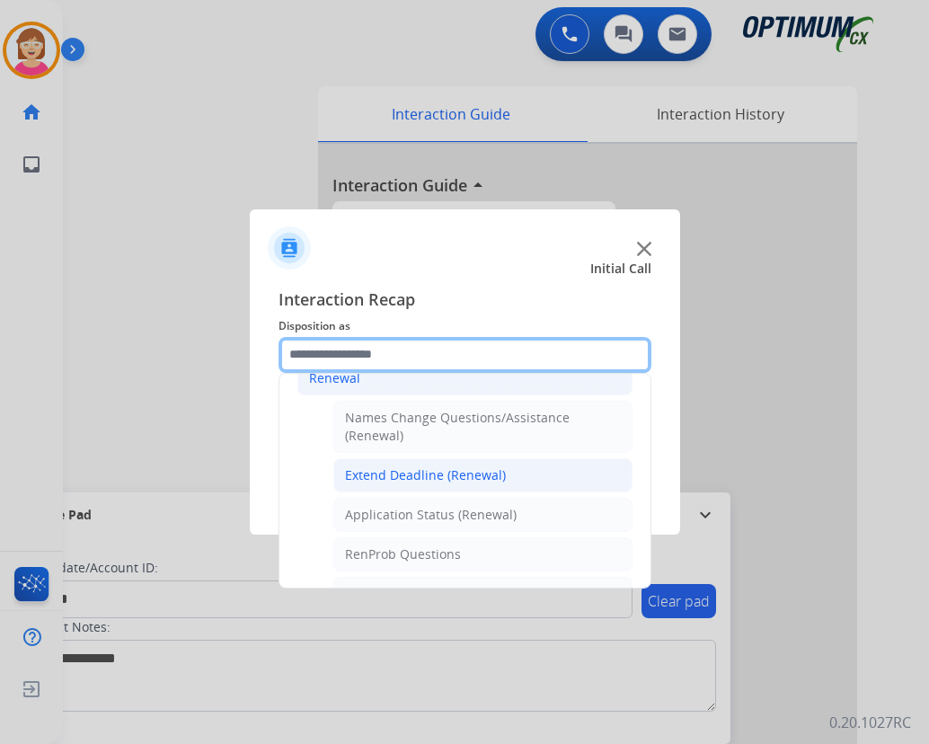
scroll to position [392, 0]
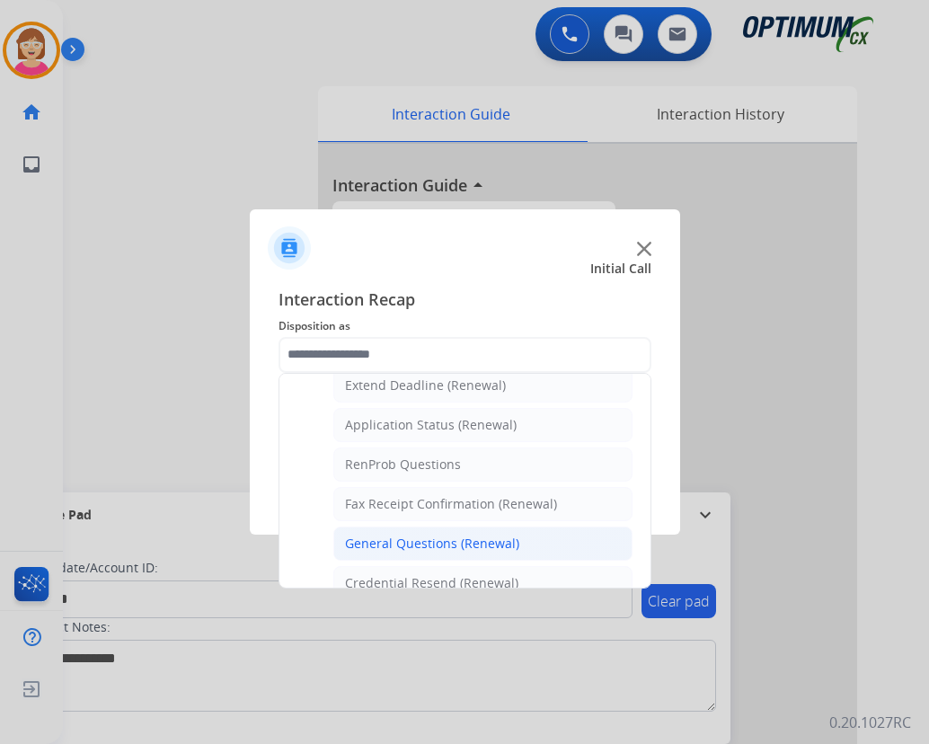
click at [526, 542] on li "General Questions (Renewal)" at bounding box center [482, 544] width 299 height 34
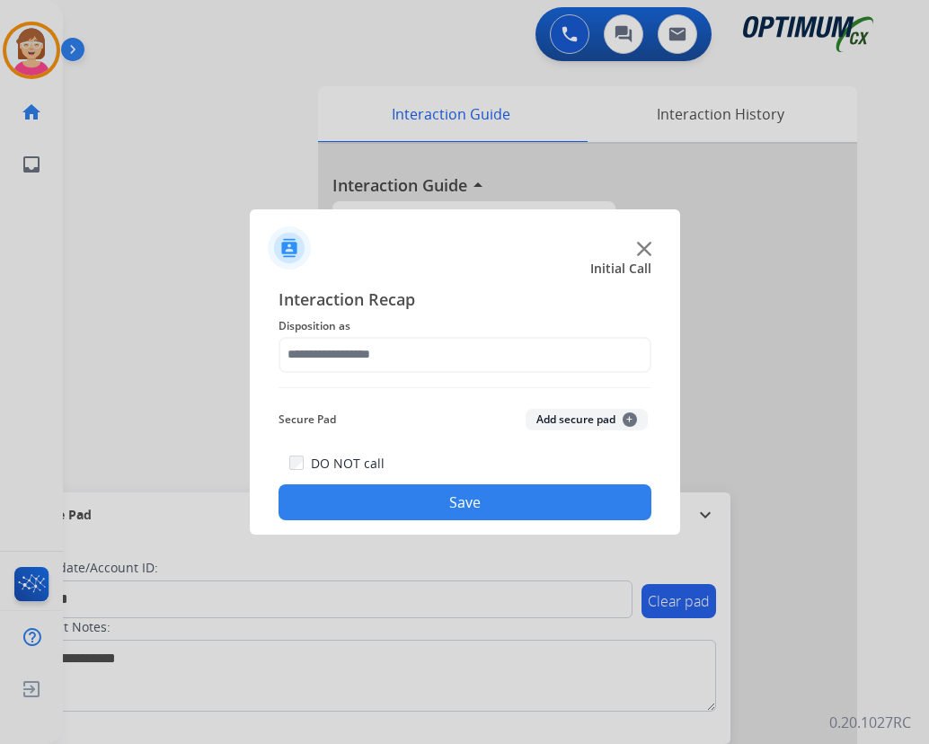
type input "**********"
click at [629, 417] on span "+" at bounding box center [630, 420] width 14 height 14
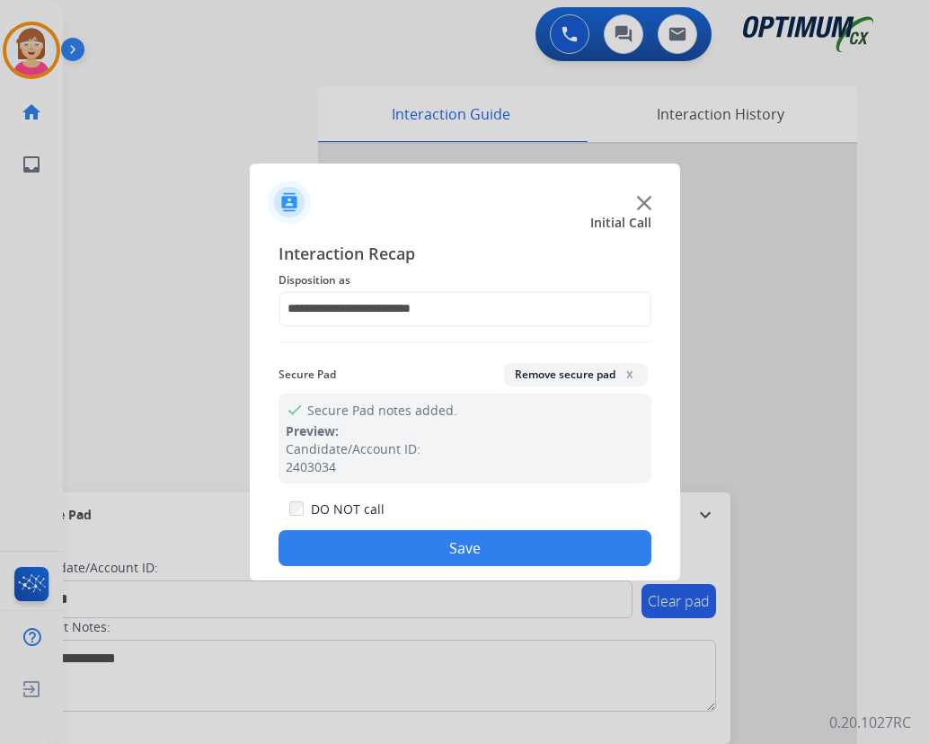
click at [391, 551] on button "Save" at bounding box center [465, 548] width 373 height 36
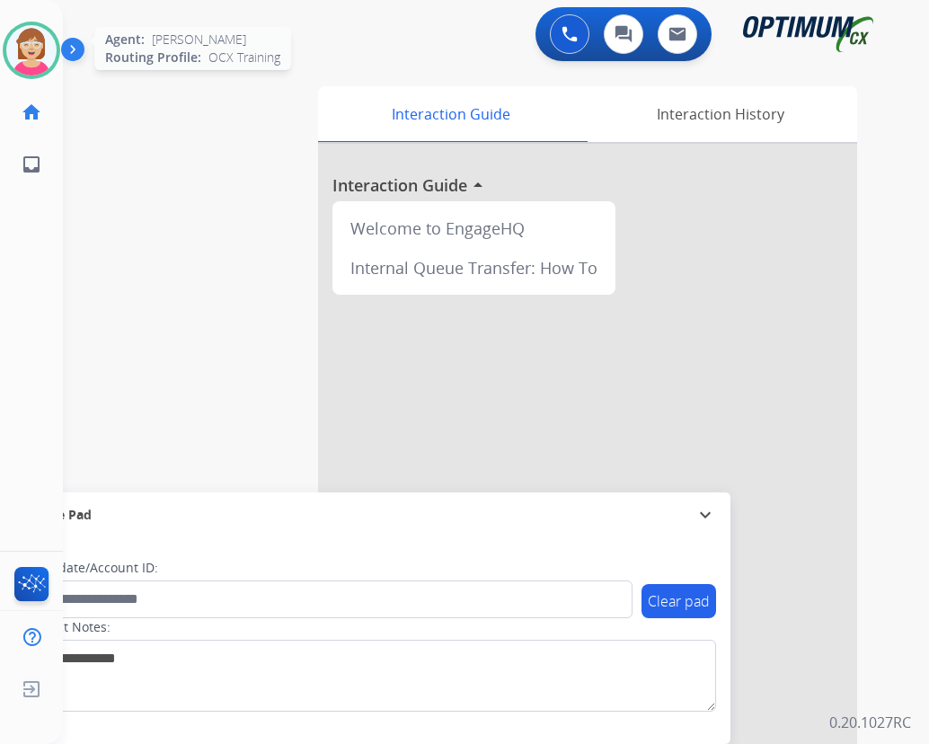
drag, startPoint x: 927, startPoint y: 247, endPoint x: 30, endPoint y: 53, distance: 917.8
click at [30, 53] on img at bounding box center [31, 50] width 50 height 50
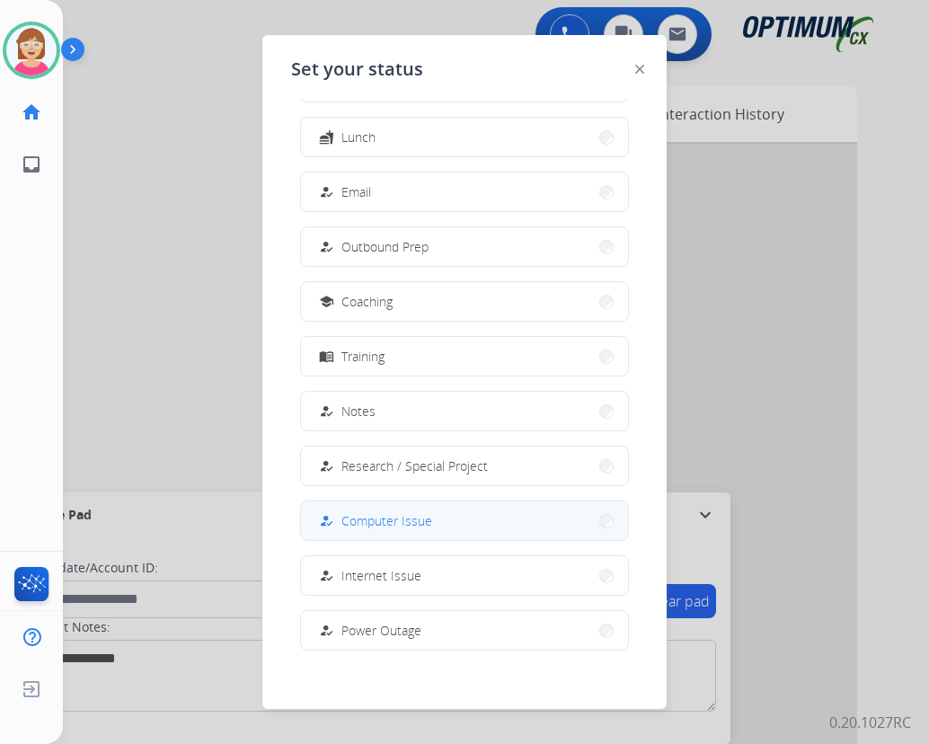
scroll to position [170, 0]
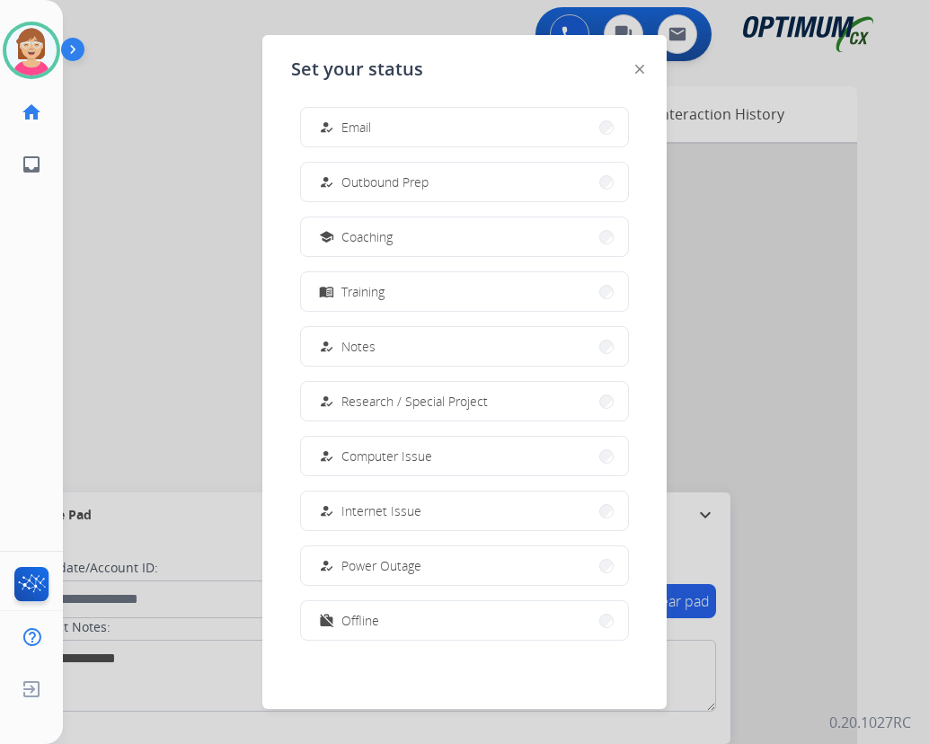
click at [395, 610] on button "work_off Offline" at bounding box center [464, 620] width 327 height 39
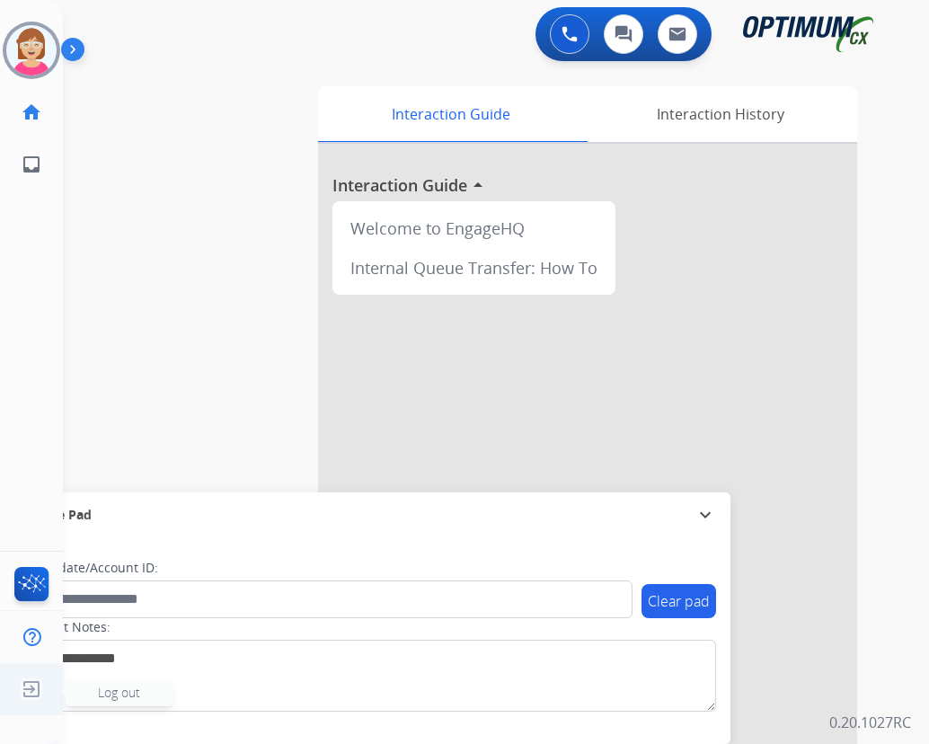
click at [115, 689] on span "Log out" at bounding box center [119, 692] width 42 height 17
